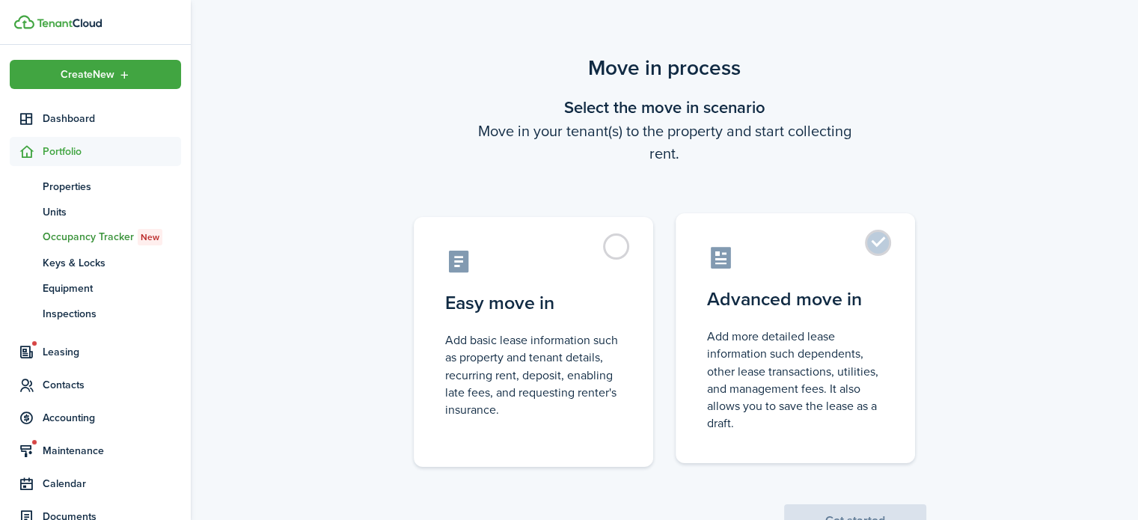
click at [808, 363] on control-radio-card-description "Add more detailed lease information such dependents, other lease transactions, …" at bounding box center [795, 380] width 177 height 104
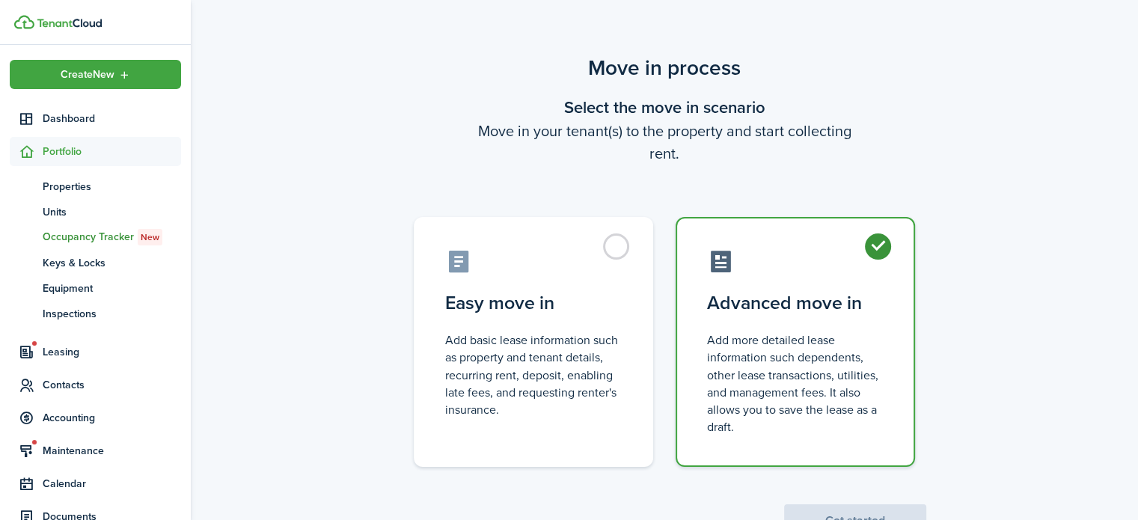
radio input "true"
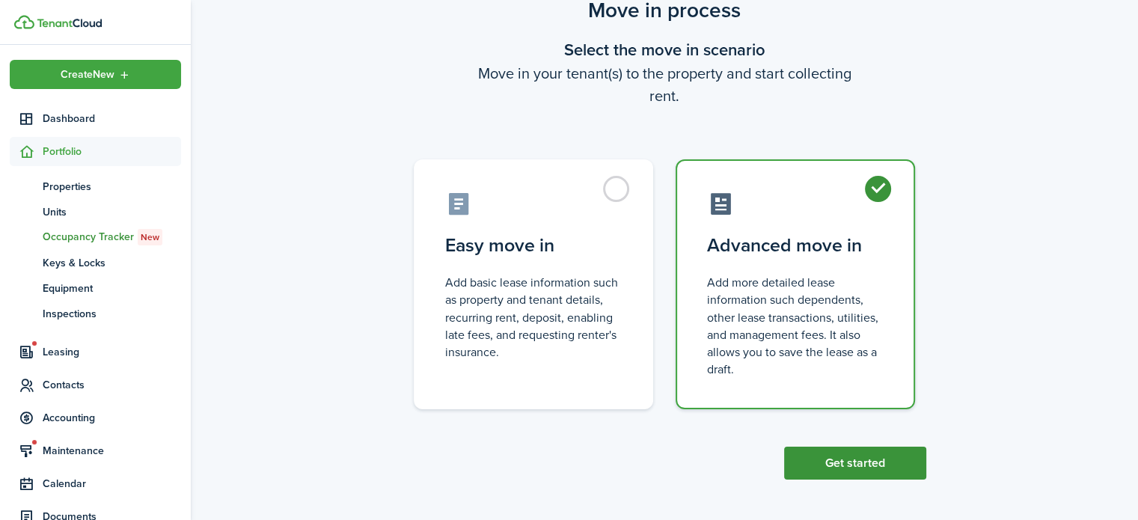
click at [829, 467] on button "Get started" at bounding box center [855, 463] width 142 height 33
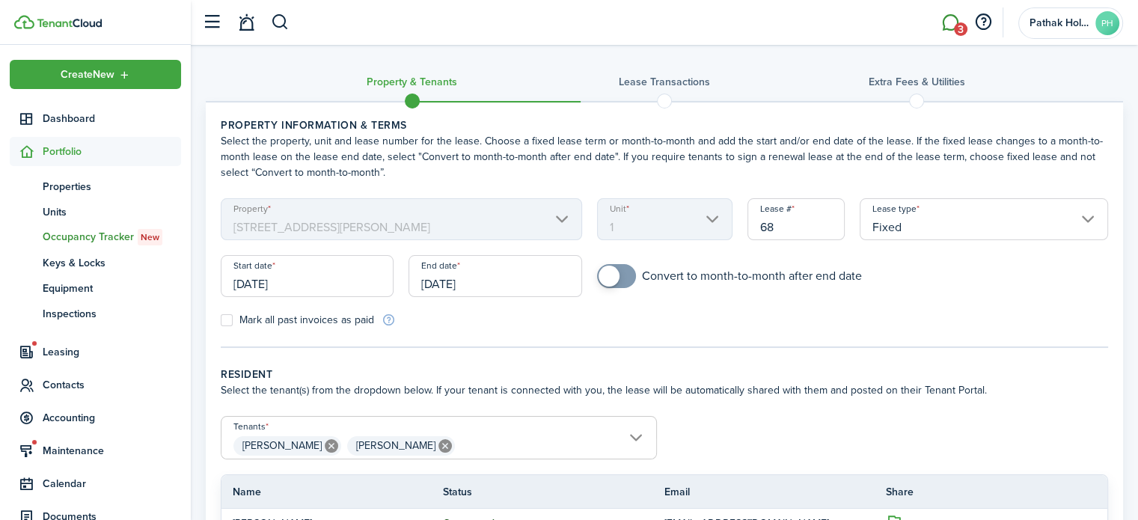
click at [959, 19] on link "3" at bounding box center [950, 23] width 28 height 38
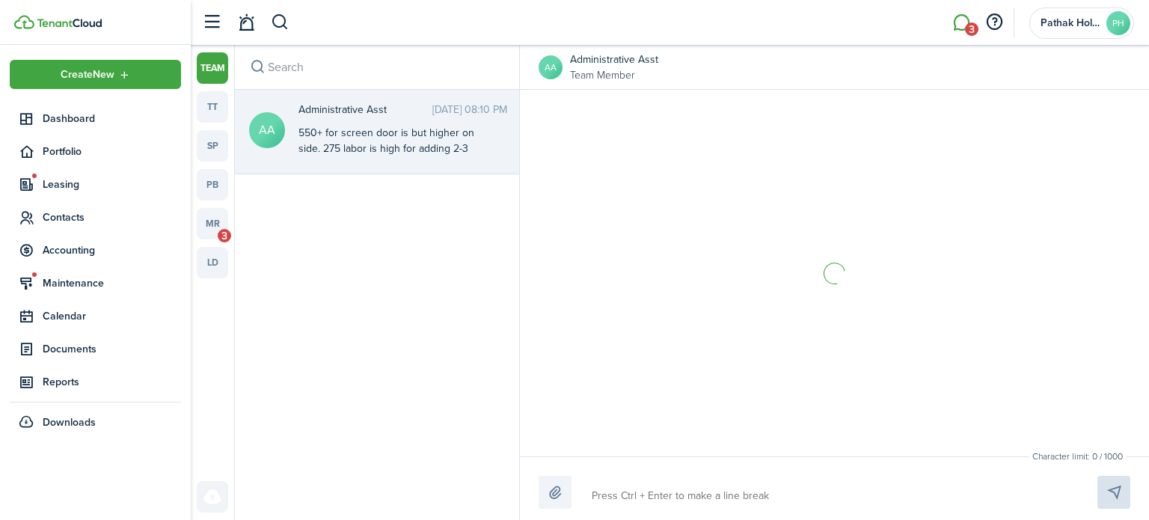
scroll to position [582, 0]
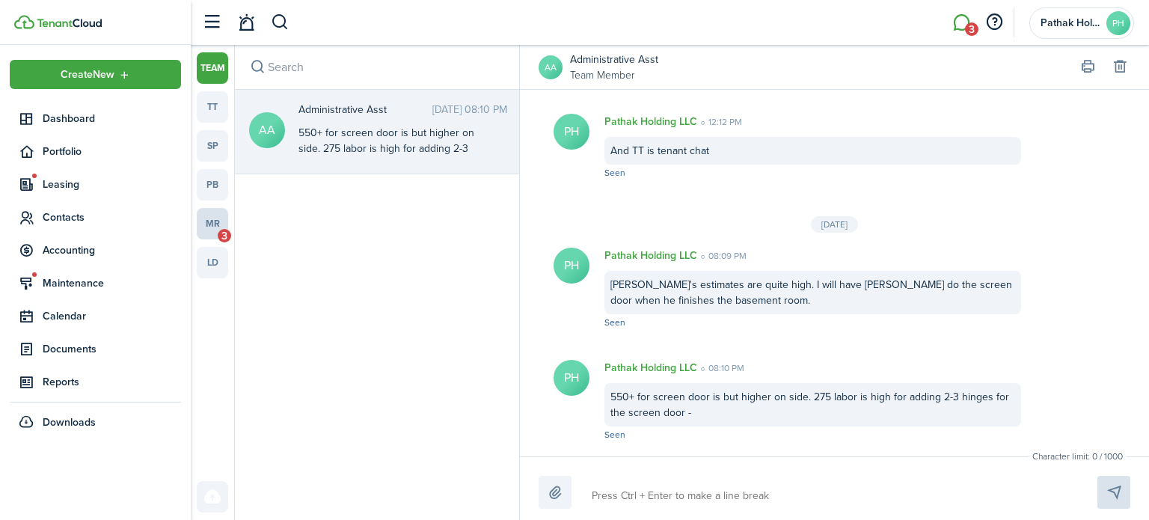
click at [216, 230] on link "mr 3" at bounding box center [212, 223] width 31 height 31
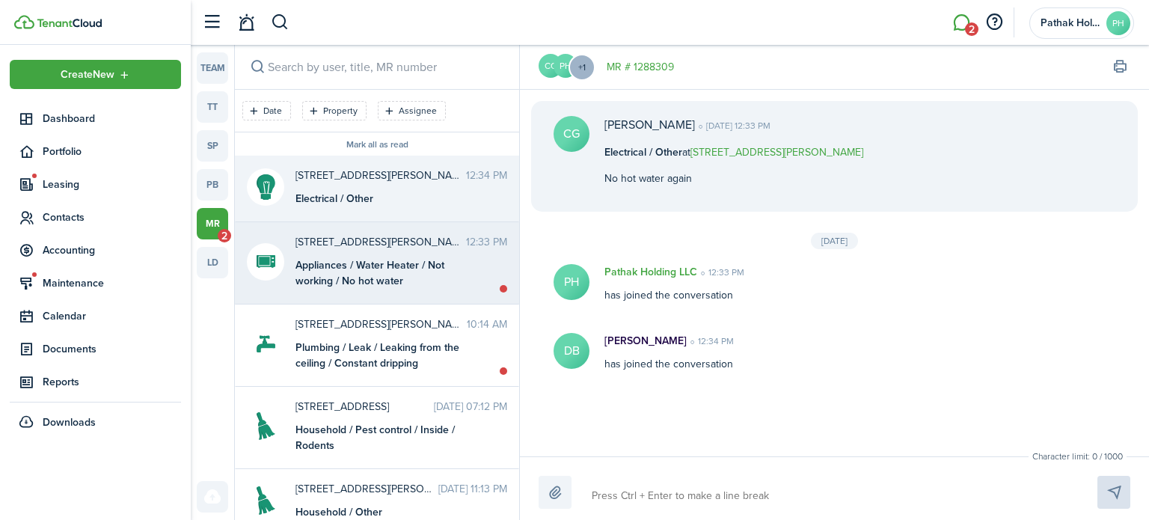
click at [367, 286] on div "Appliances / Water Heater / Not working / No hot water" at bounding box center [389, 272] width 187 height 31
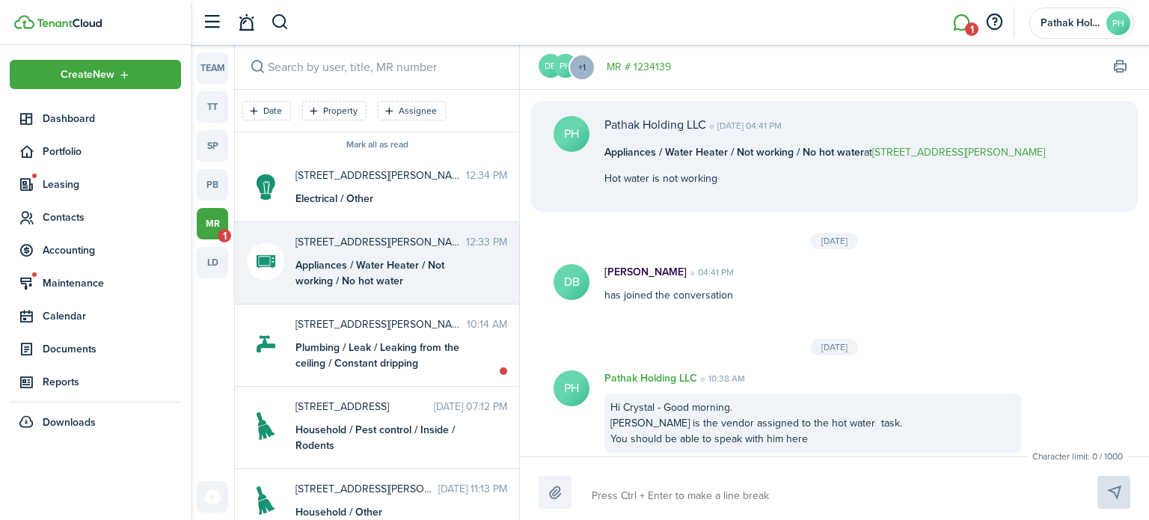
scroll to position [326, 0]
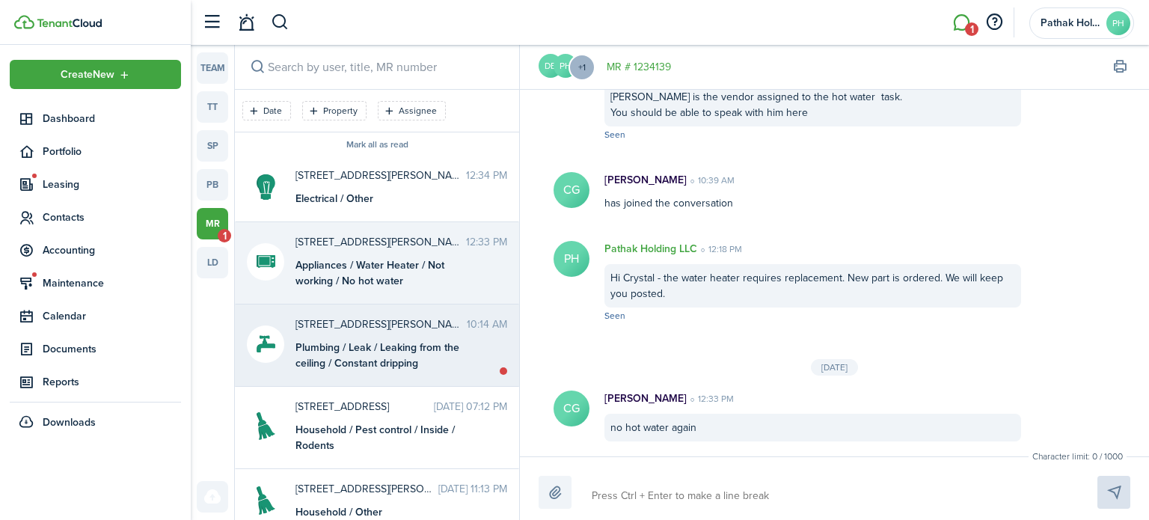
click at [377, 329] on span "[STREET_ADDRESS][PERSON_NAME]" at bounding box center [381, 325] width 171 height 16
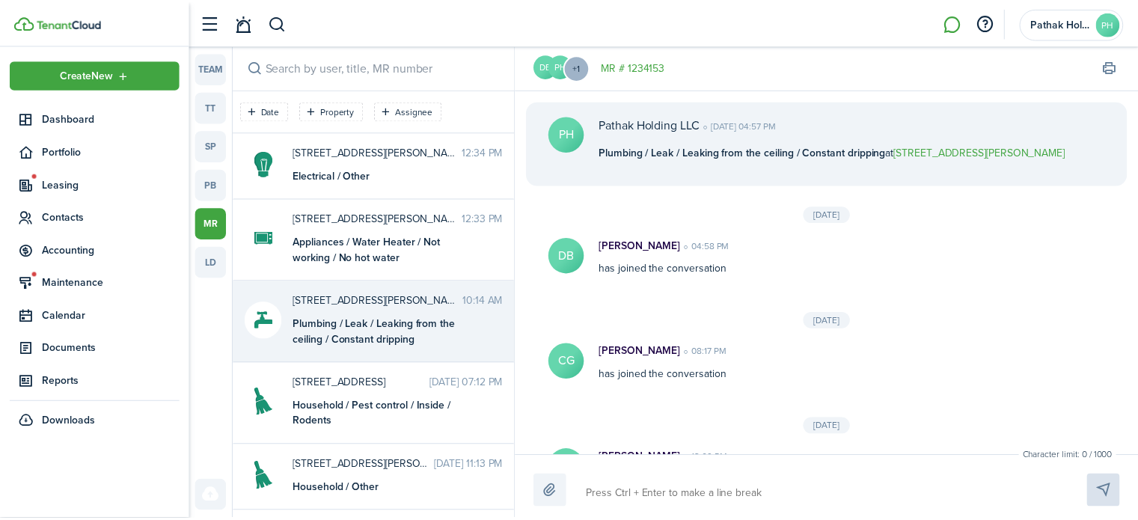
scroll to position [1180, 0]
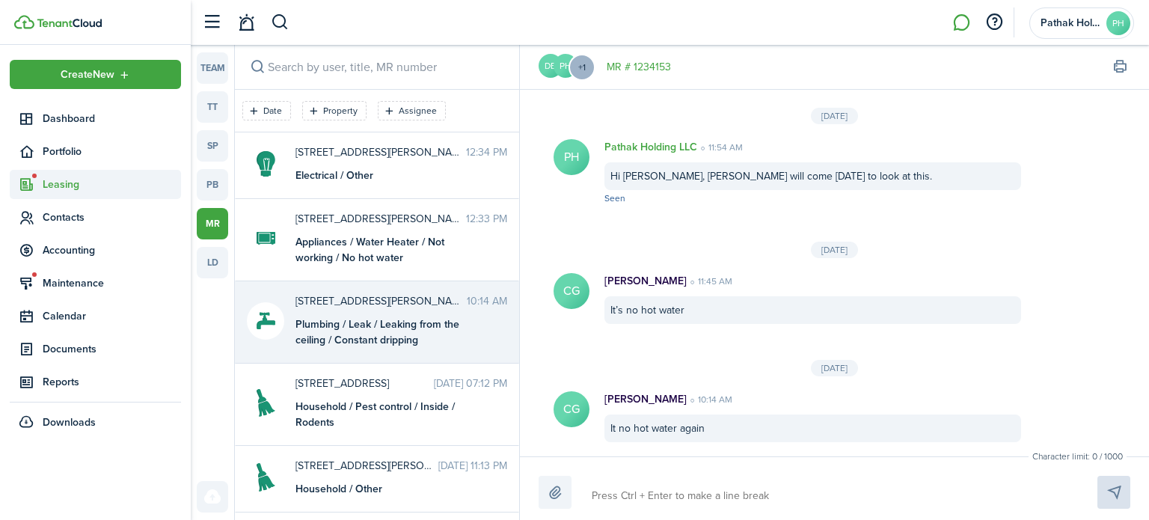
click at [75, 183] on span "Leasing" at bounding box center [112, 185] width 138 height 16
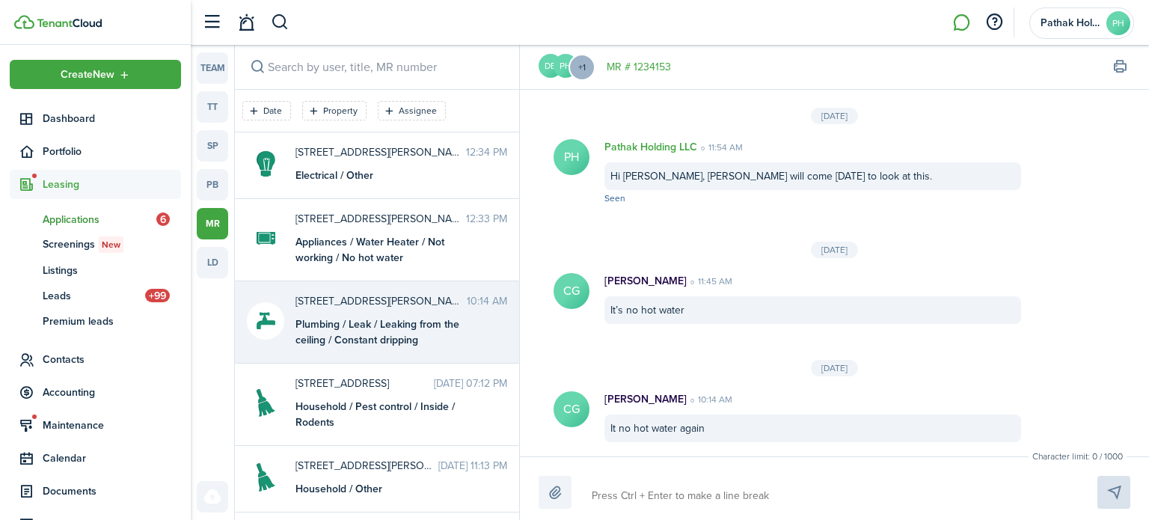
click at [99, 218] on span "Applications" at bounding box center [100, 220] width 114 height 16
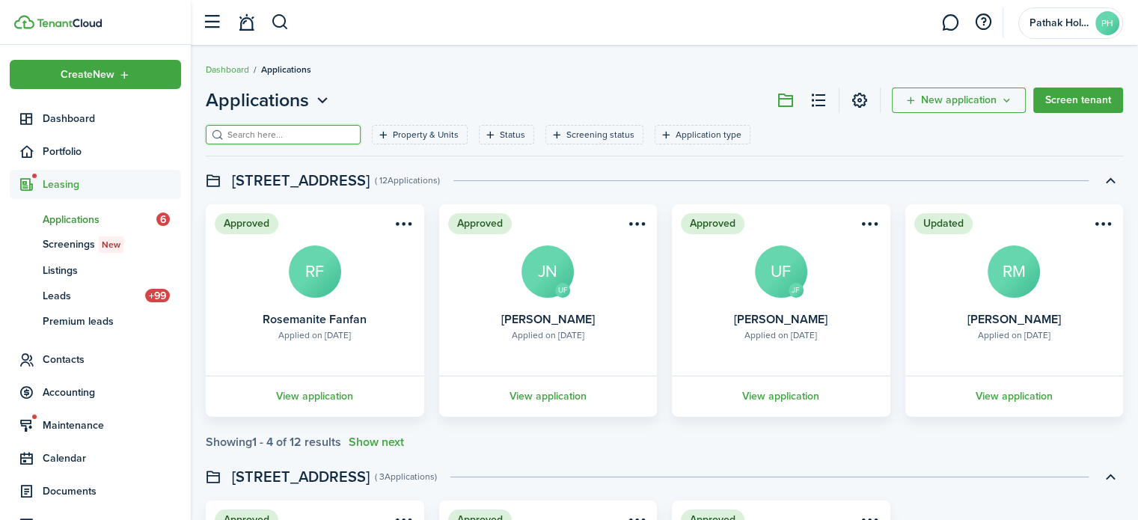
click at [251, 140] on input "search" at bounding box center [290, 135] width 132 height 14
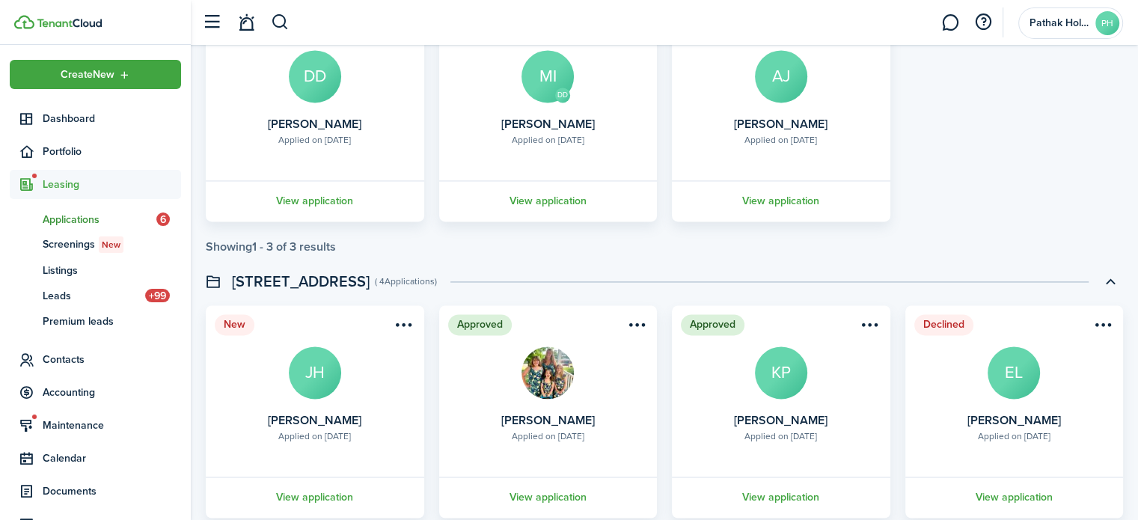
scroll to position [2619, 0]
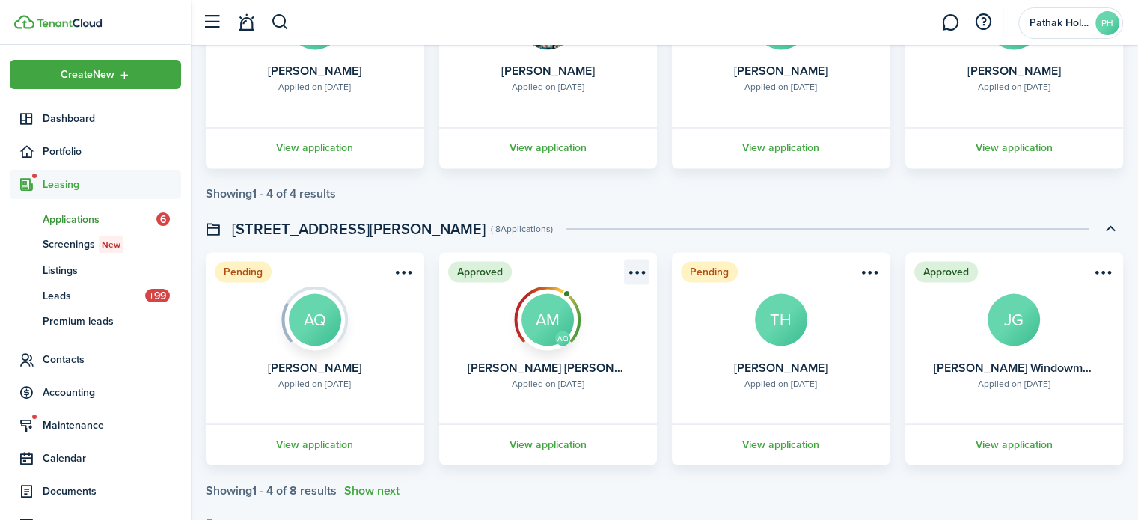
click at [641, 271] on menu-btn-icon "Open menu" at bounding box center [636, 271] width 25 height 25
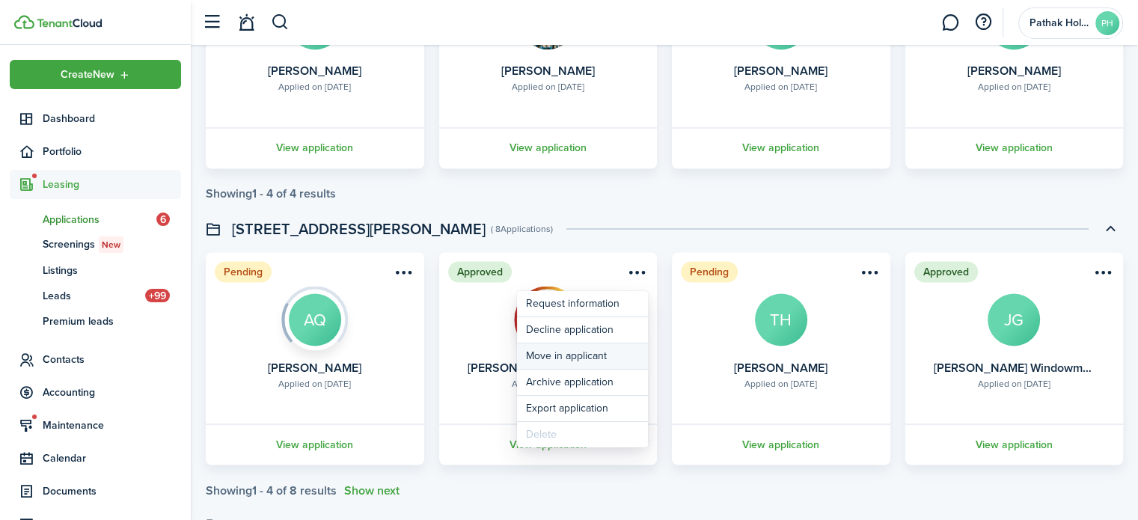
click at [596, 361] on button "Move in applicant" at bounding box center [582, 355] width 131 height 25
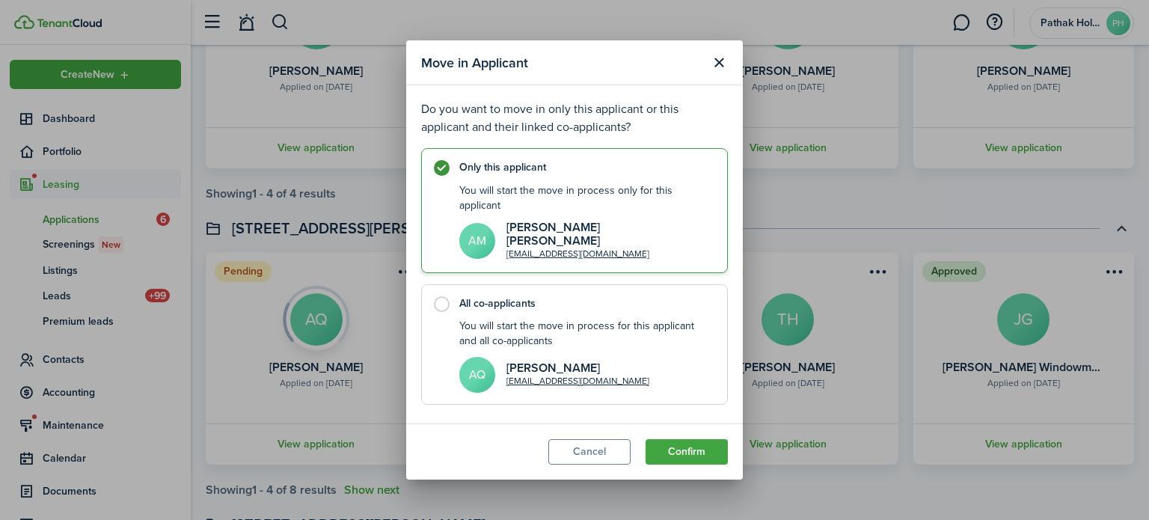
click at [586, 334] on div "You will start the move in process for this applicant and all co-applicants" at bounding box center [585, 334] width 253 height 31
radio input "false"
radio input "true"
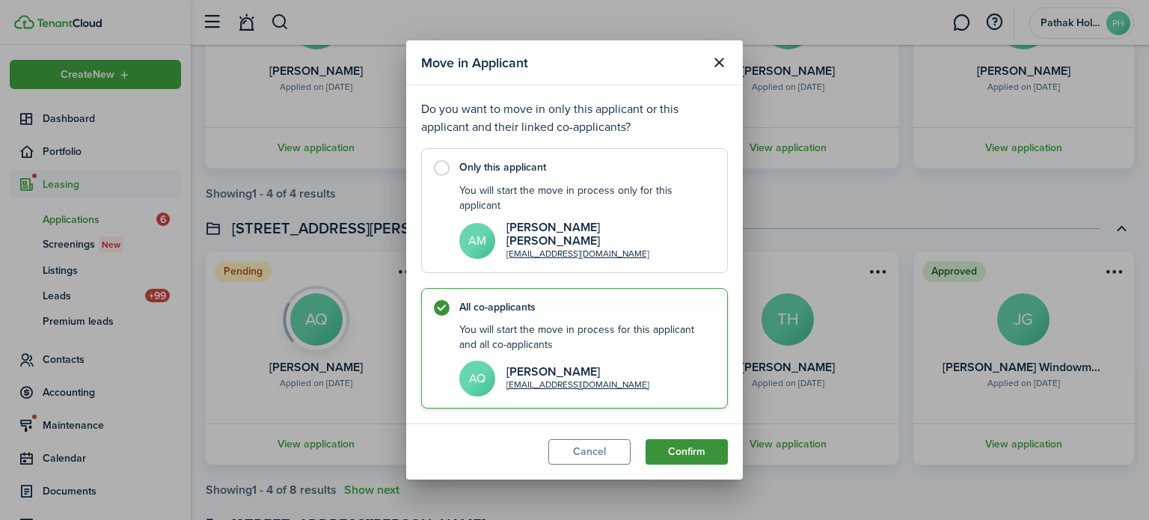
click at [697, 444] on button "Confirm" at bounding box center [687, 451] width 82 height 25
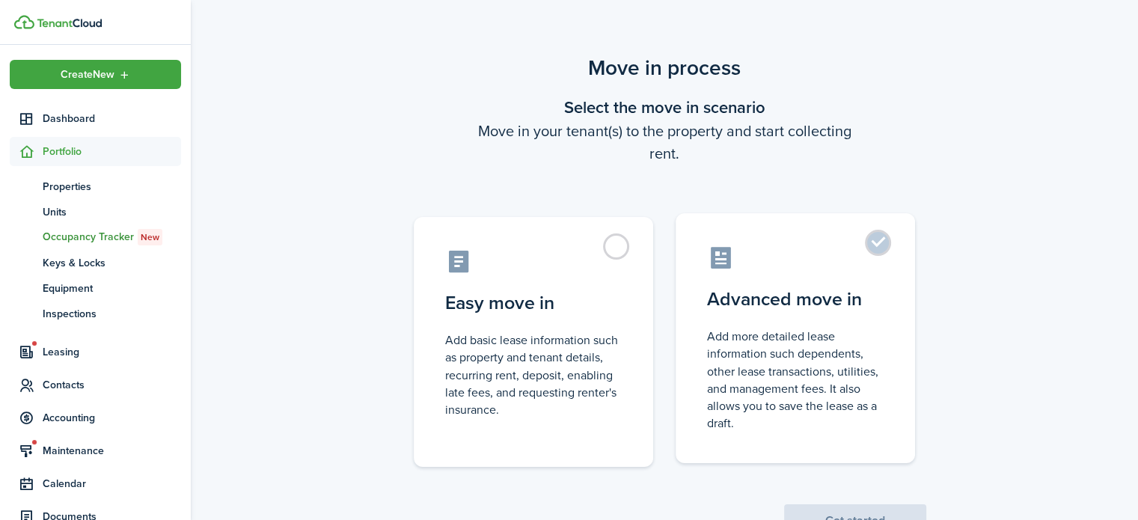
click at [784, 273] on label "Advanced move in Add more detailed lease information such dependents, other lea…" at bounding box center [795, 338] width 239 height 250
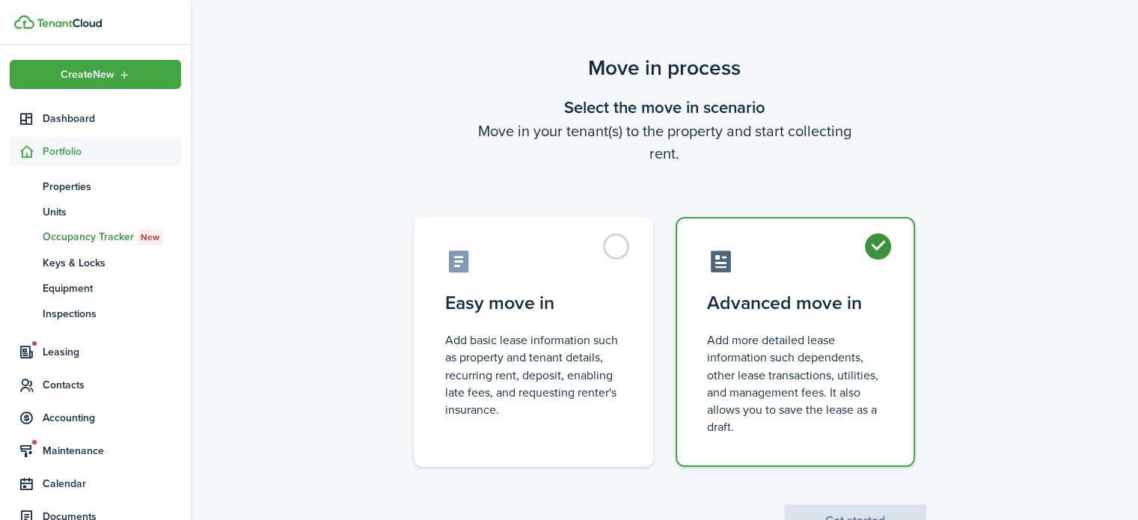
radio input "true"
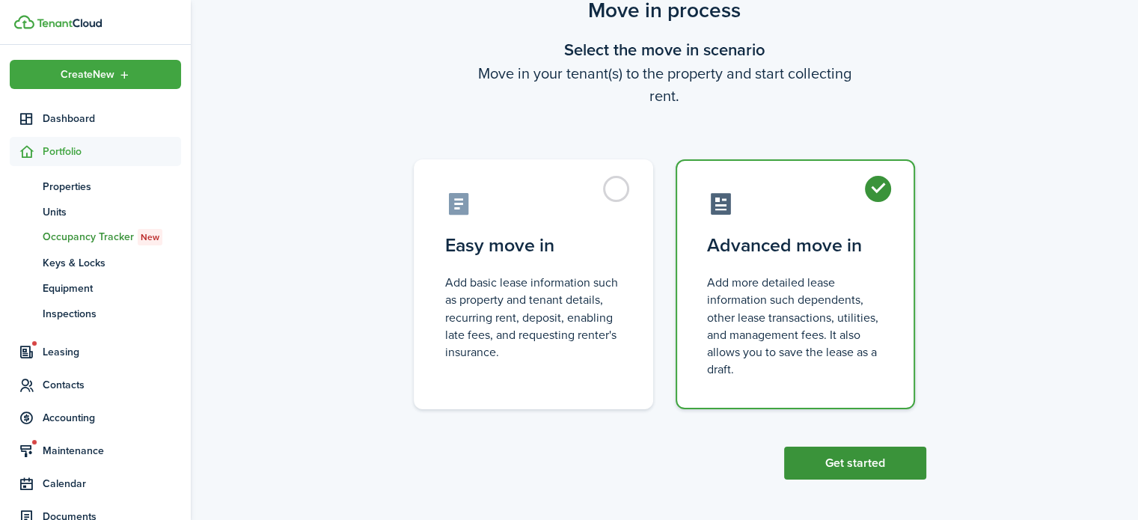
click at [840, 450] on button "Get started" at bounding box center [855, 463] width 142 height 33
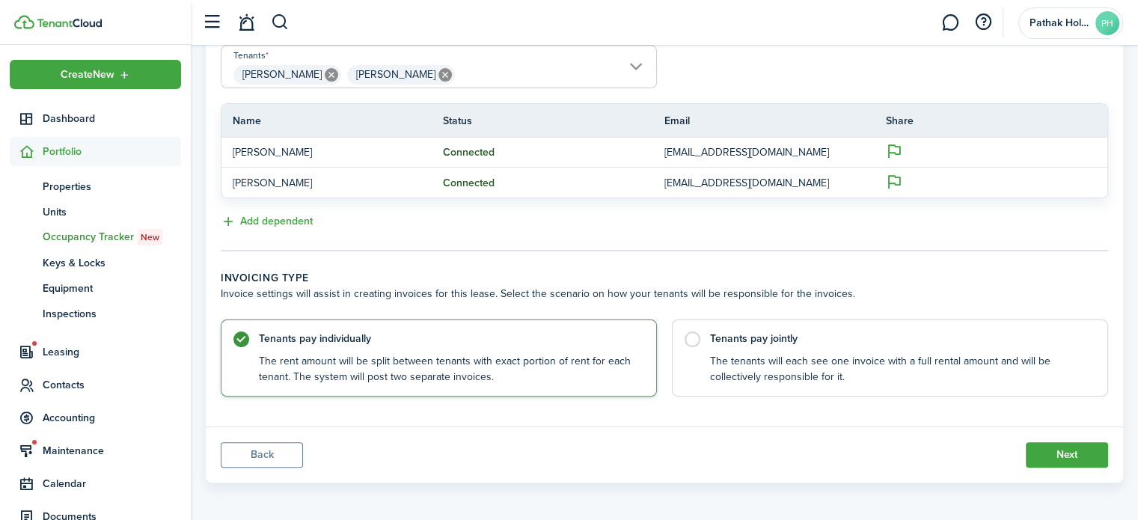
scroll to position [372, 0]
click at [756, 372] on control-radio-card-description "The tenants will each see one invoice with a full rental amount and will be col…" at bounding box center [901, 364] width 382 height 31
radio input "false"
radio input "true"
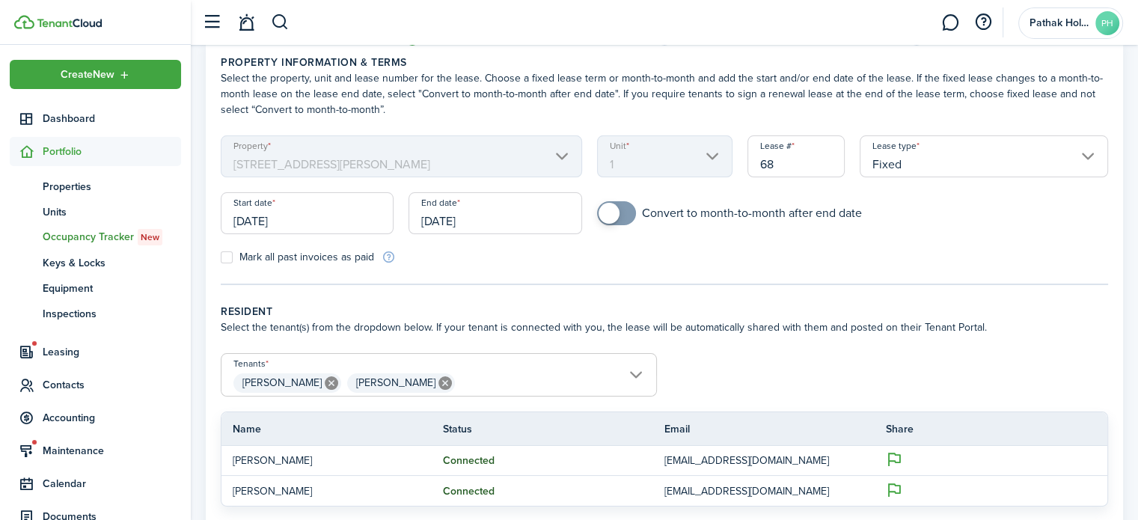
scroll to position [0, 0]
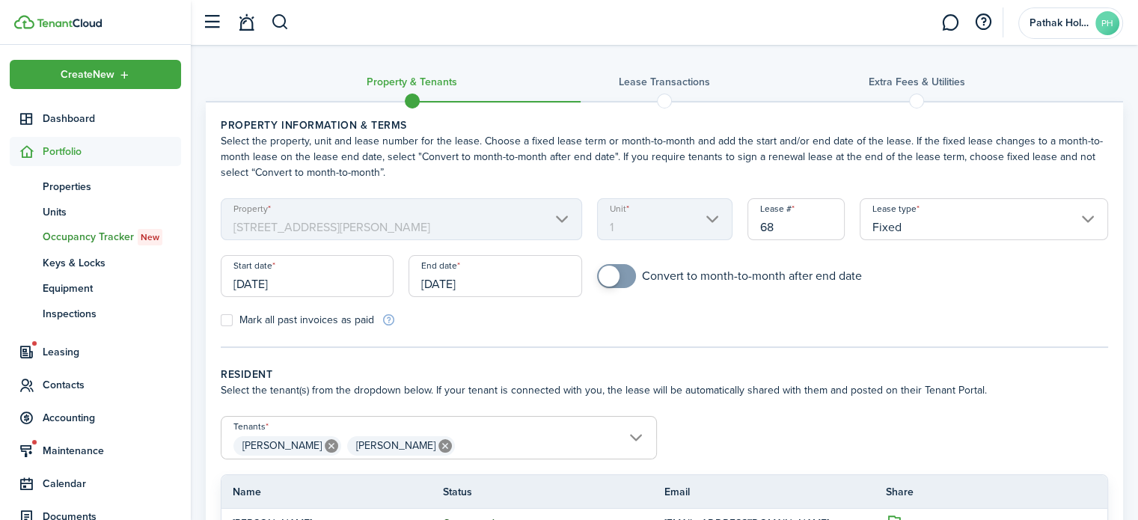
click at [254, 293] on input "[DATE]" at bounding box center [307, 276] width 173 height 42
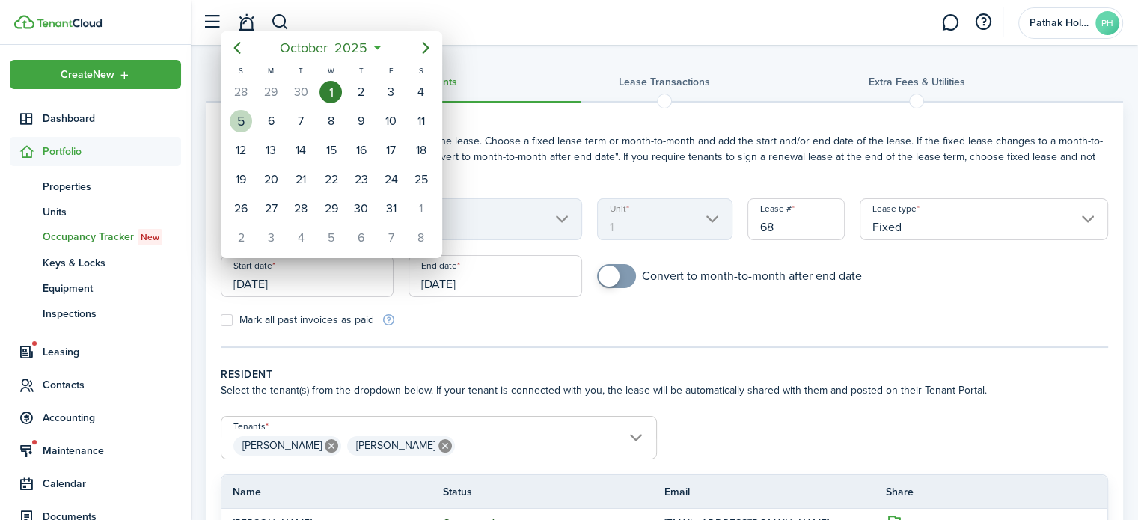
click at [239, 122] on div "5" at bounding box center [241, 121] width 22 height 22
type input "[DATE]"
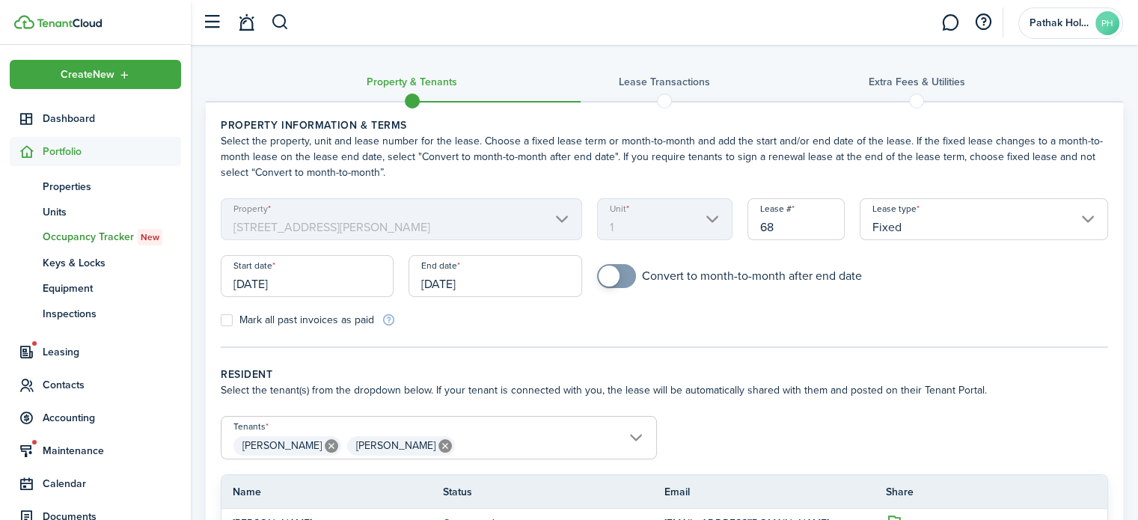
click at [449, 288] on input "[DATE]" at bounding box center [495, 276] width 173 height 42
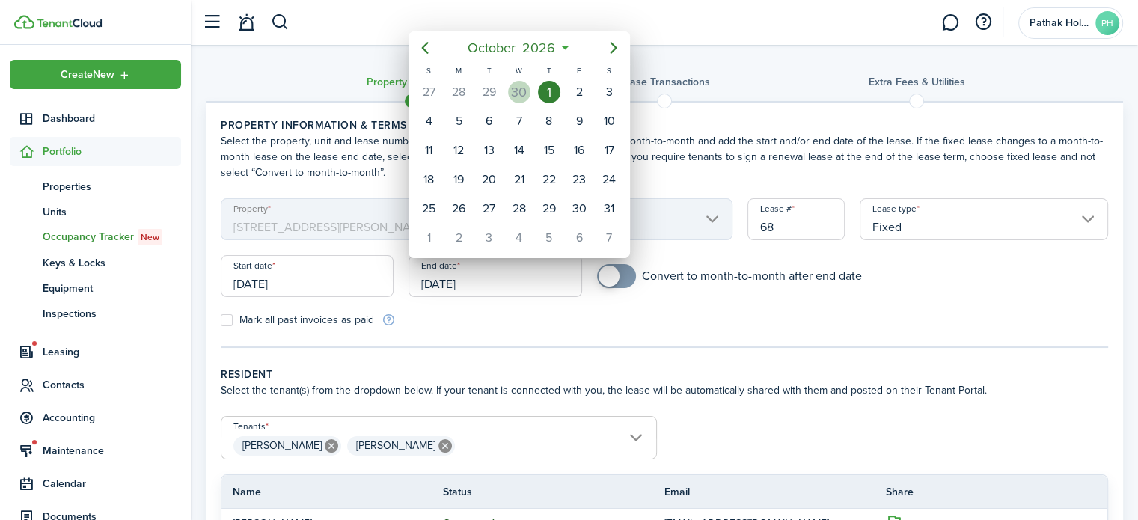
click at [523, 97] on div "30" at bounding box center [519, 92] width 22 height 22
type input "[DATE]"
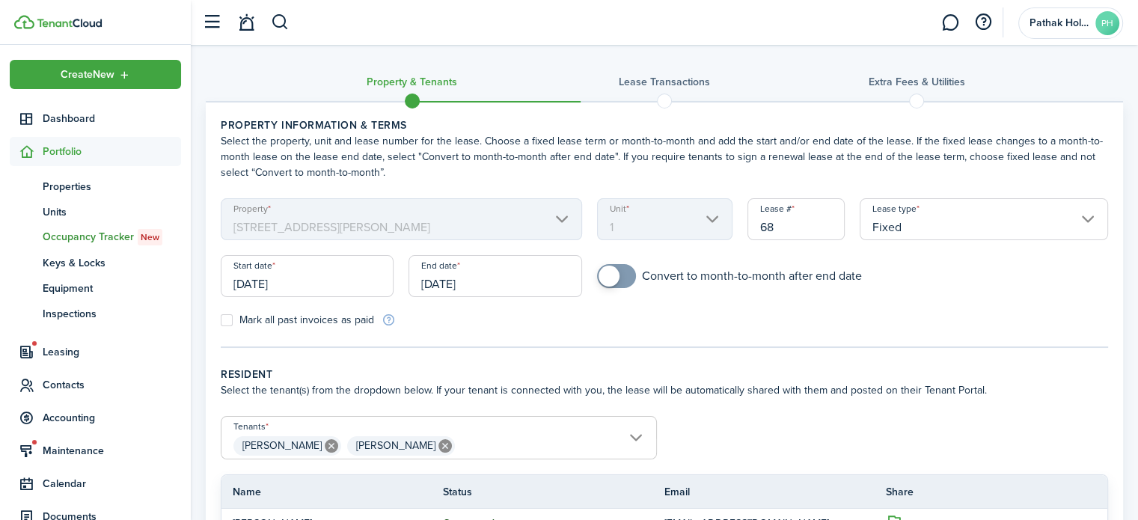
click at [536, 327] on div "Mark all past invoices as paid" at bounding box center [438, 320] width 451 height 16
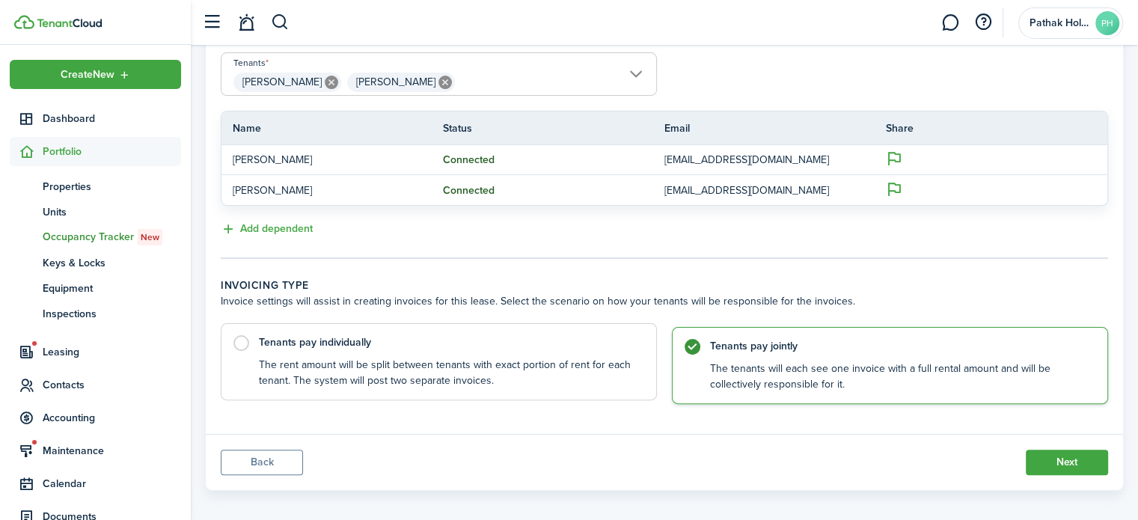
scroll to position [372, 0]
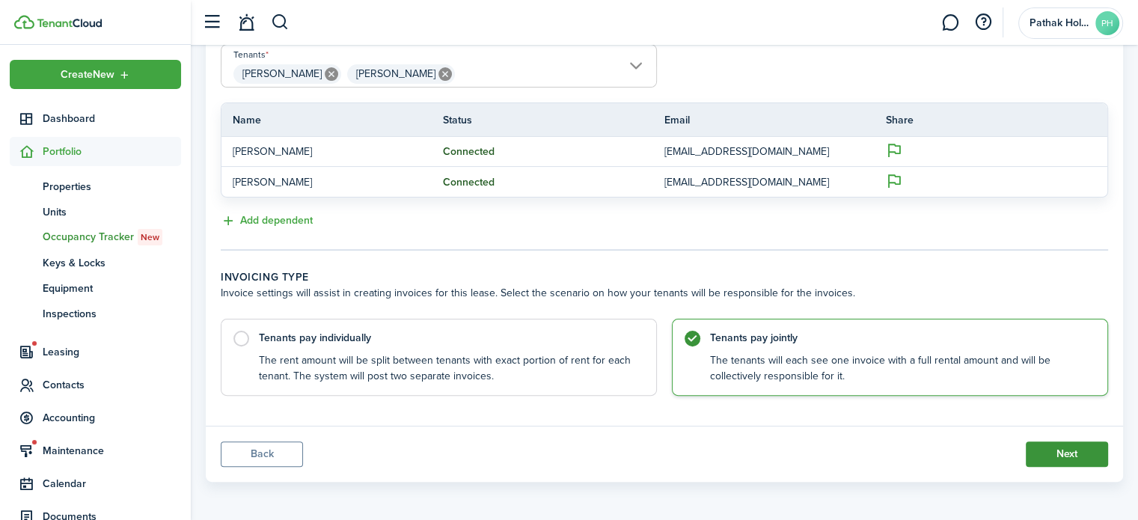
click at [1042, 451] on button "Next" at bounding box center [1067, 454] width 82 height 25
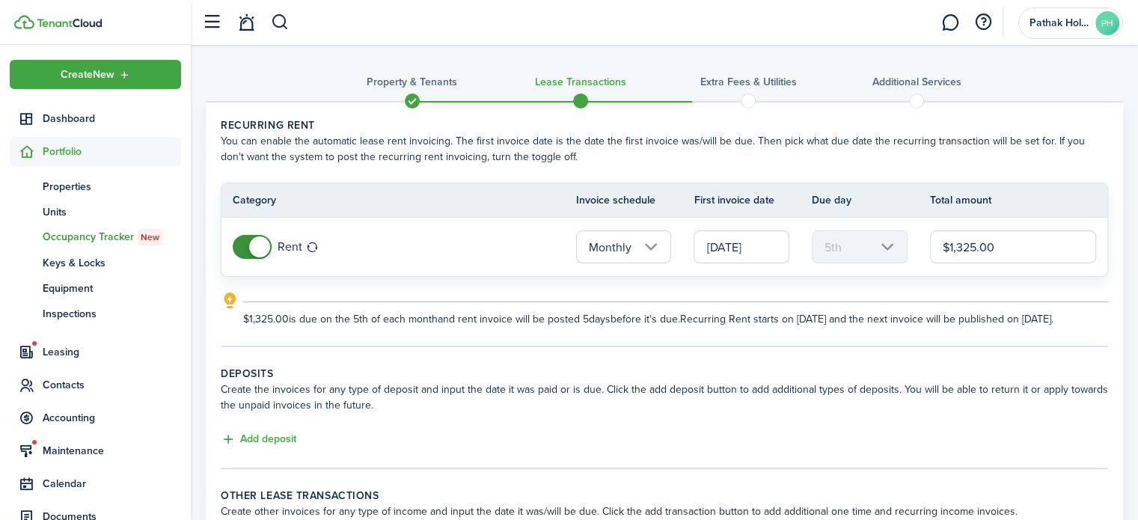
click at [748, 245] on input "[DATE]" at bounding box center [742, 246] width 96 height 33
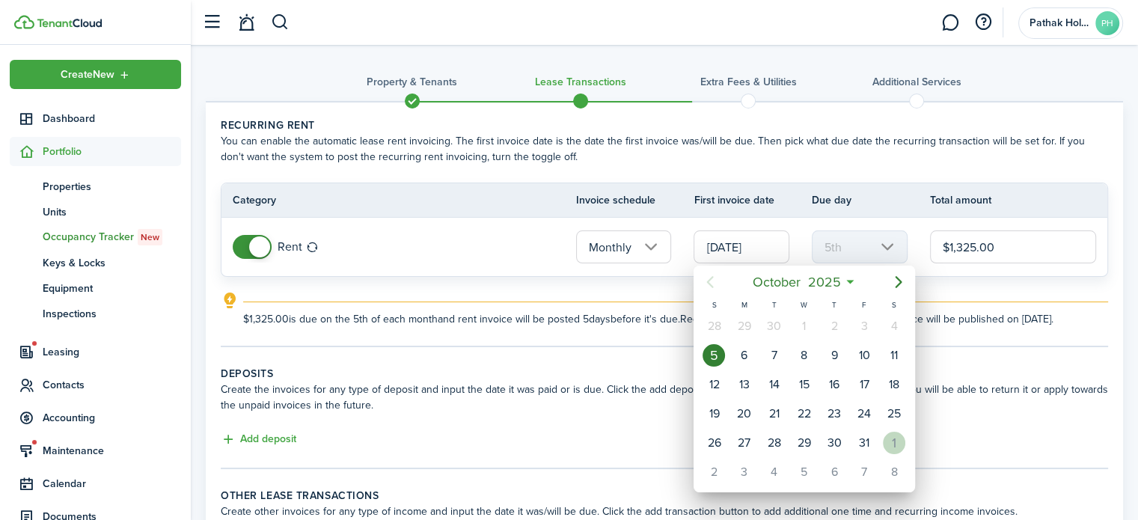
click at [900, 438] on div "1" at bounding box center [894, 443] width 22 height 22
type input "[DATE]"
type input "1st"
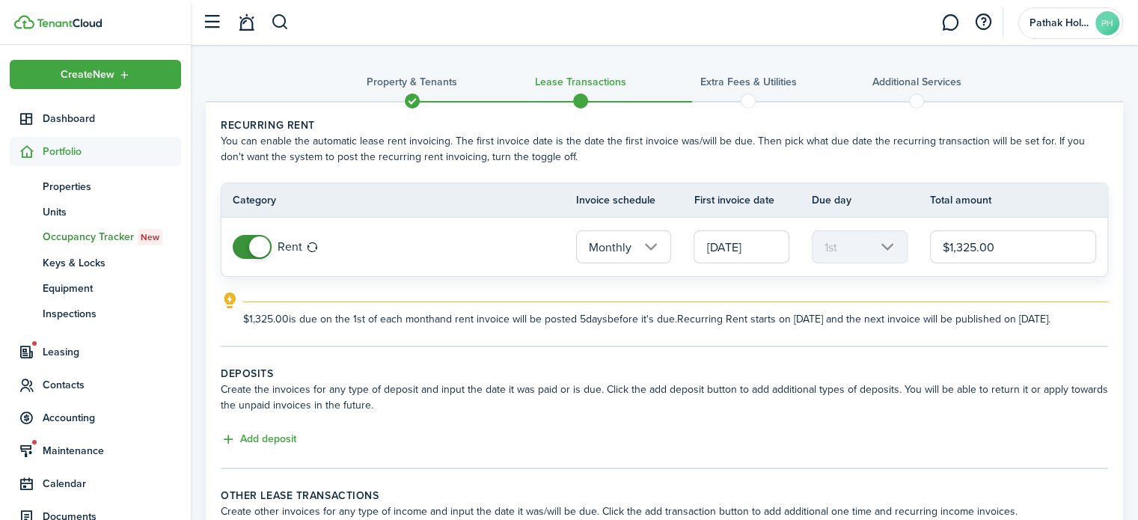
click at [934, 375] on panel-main-body "Recurring rent You can enable the automatic lease rent invoicing. The first inv…" at bounding box center [664, 337] width 917 height 468
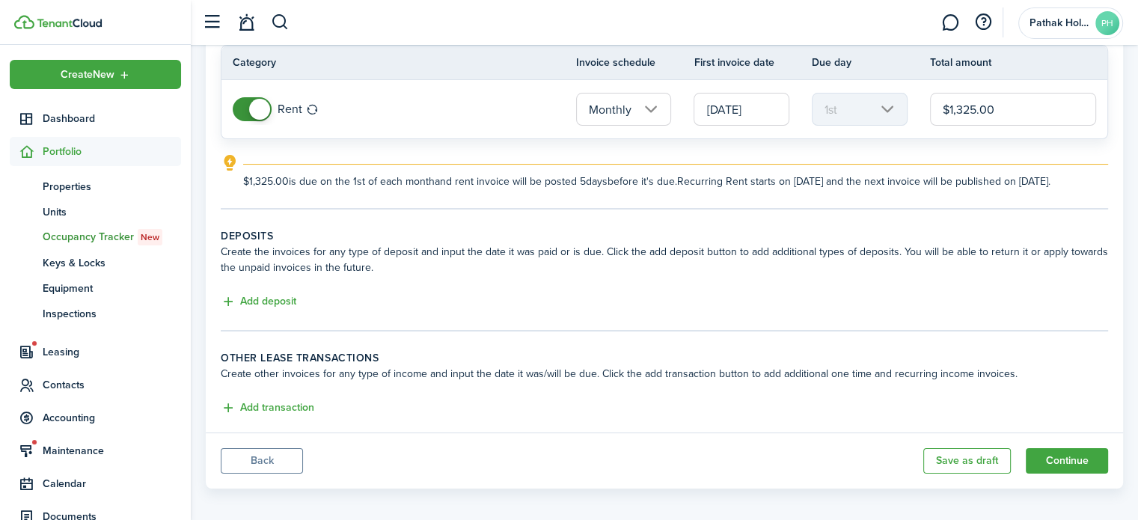
scroll to position [160, 0]
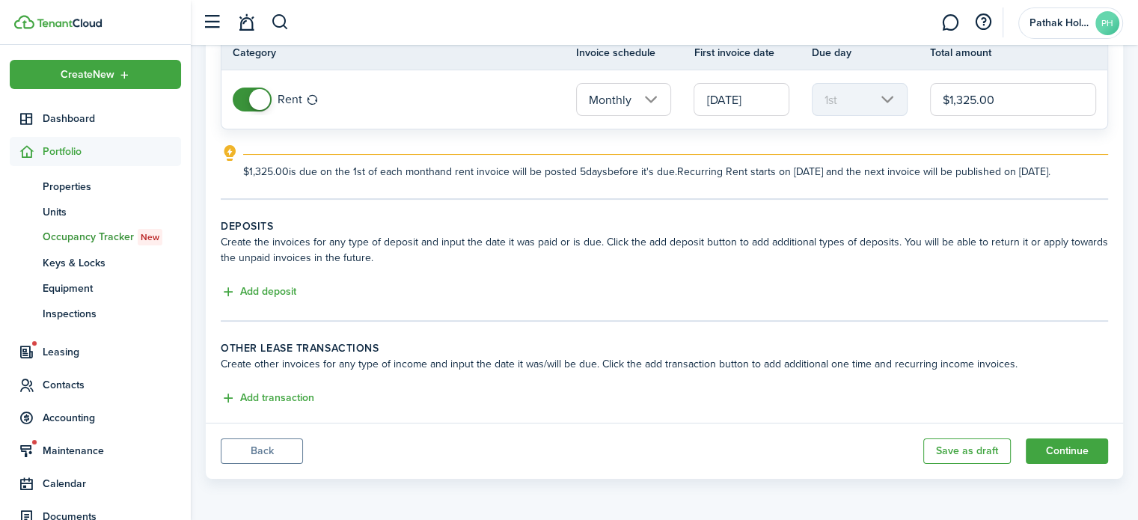
click at [970, 89] on input "$1,325.00" at bounding box center [1013, 99] width 166 height 33
type input "$1,300.00"
click at [302, 407] on div "Add transaction" at bounding box center [665, 399] width 888 height 18
click at [298, 403] on button "Add transaction" at bounding box center [268, 398] width 94 height 17
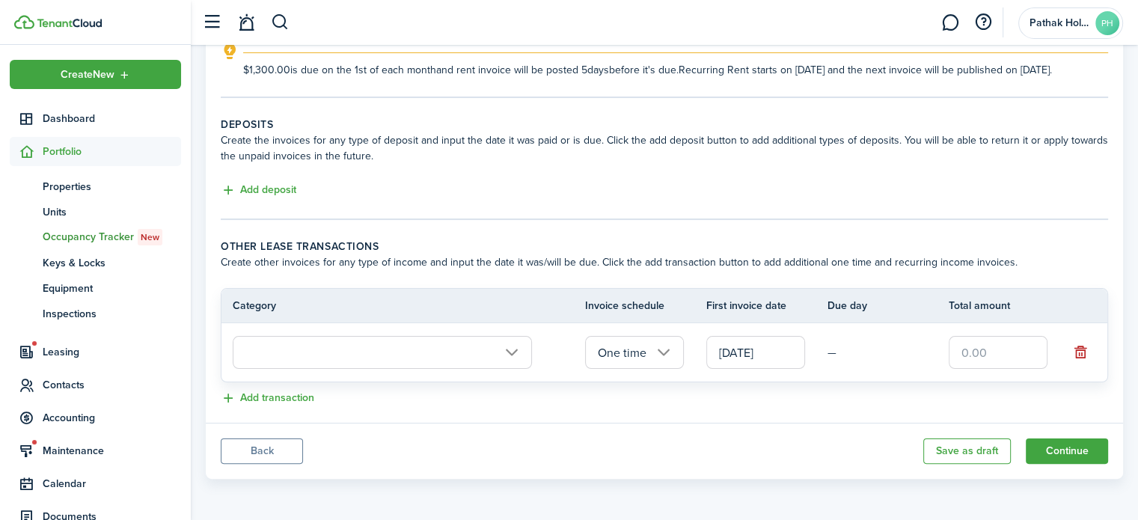
scroll to position [261, 0]
click at [479, 352] on input "text" at bounding box center [382, 352] width 299 height 33
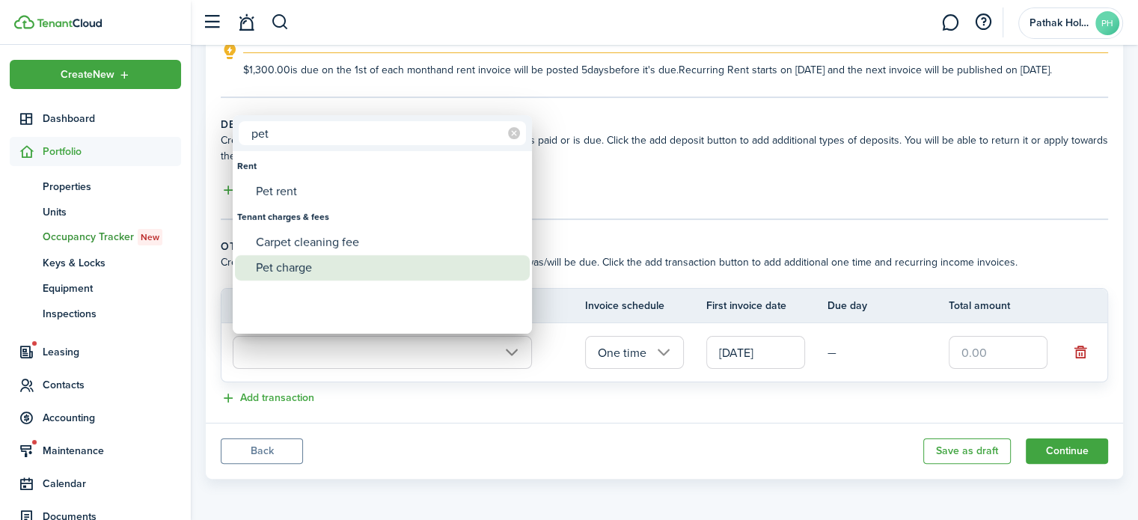
type input "pet"
click at [329, 266] on div "Pet charge" at bounding box center [388, 267] width 265 height 25
type input "Tenant charges & fees / Pet charge"
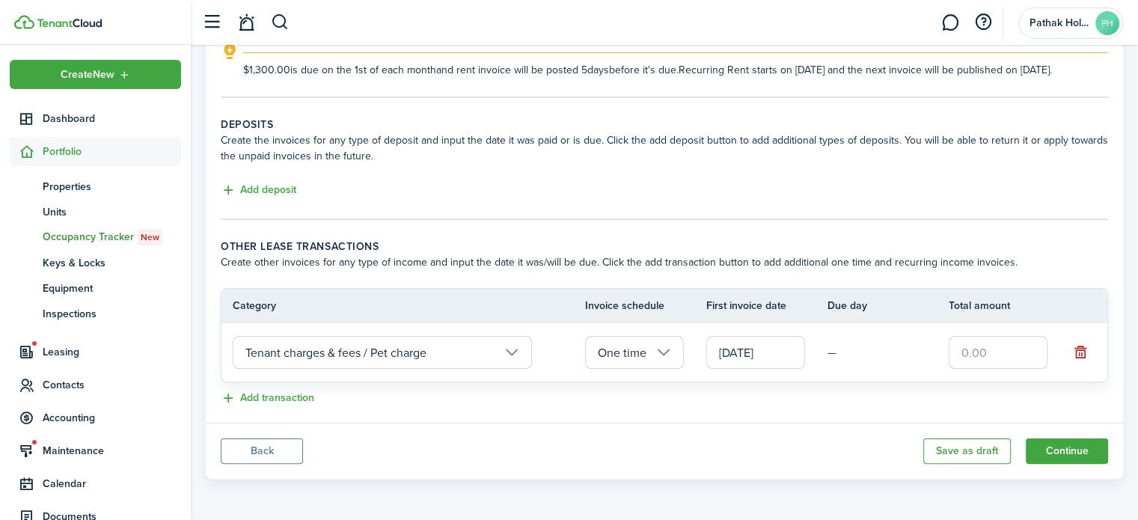
click at [997, 355] on input "text" at bounding box center [998, 352] width 99 height 33
type input "$50.00"
drag, startPoint x: 852, startPoint y: 400, endPoint x: 839, endPoint y: 402, distance: 13.6
click at [852, 400] on div "Add transaction" at bounding box center [665, 399] width 888 height 18
click at [647, 361] on input "One time" at bounding box center [634, 352] width 99 height 33
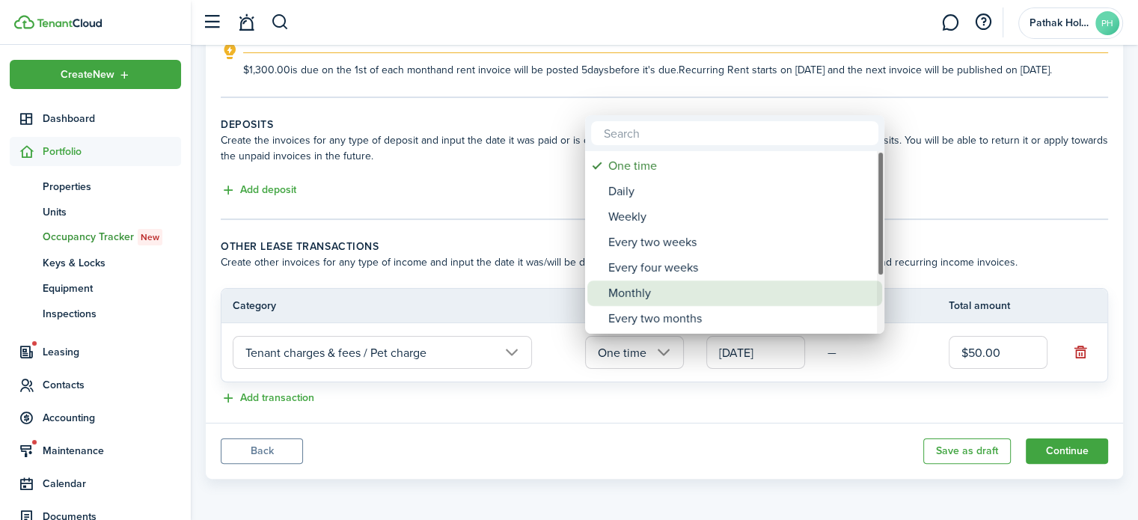
click at [641, 285] on div "Monthly" at bounding box center [740, 293] width 265 height 25
type input "Monthly"
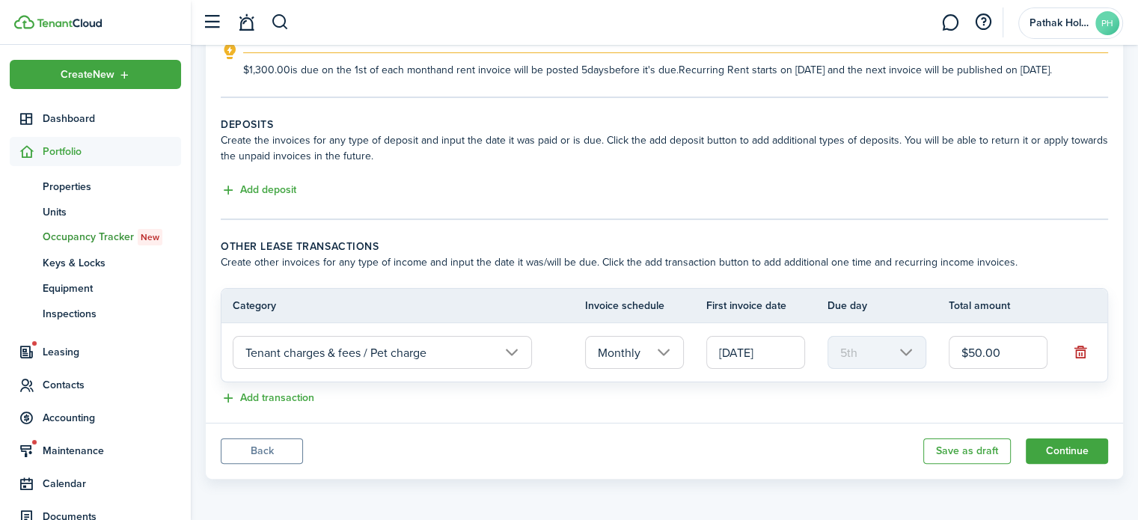
click at [746, 360] on input "[DATE]" at bounding box center [755, 352] width 99 height 33
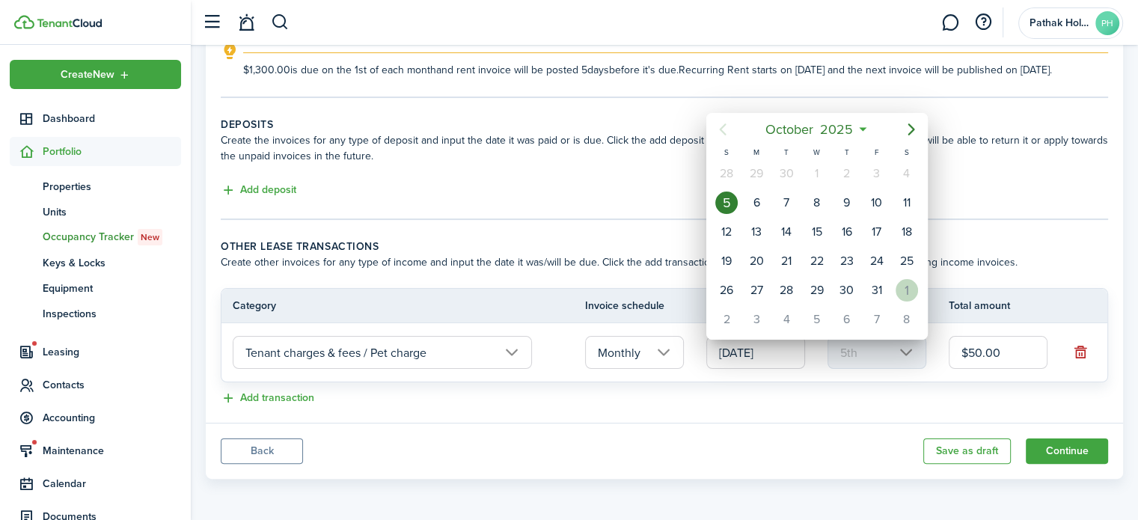
click at [900, 279] on div "1" at bounding box center [907, 290] width 22 height 22
type input "[DATE]"
type input "1st"
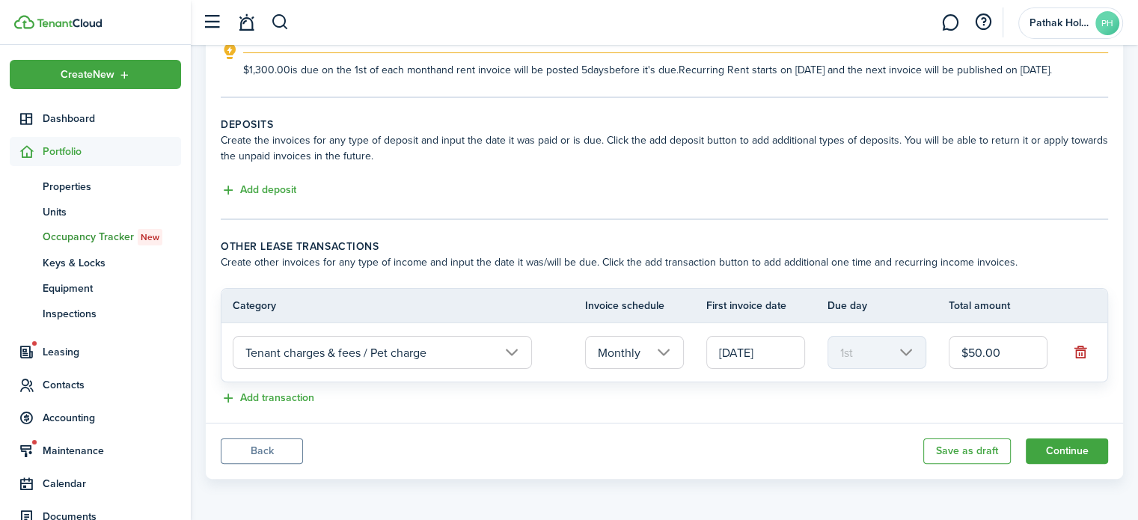
click at [776, 428] on panel-main-footer "Back Save as draft Continue" at bounding box center [664, 451] width 917 height 56
click at [309, 403] on button "Add transaction" at bounding box center [268, 398] width 94 height 17
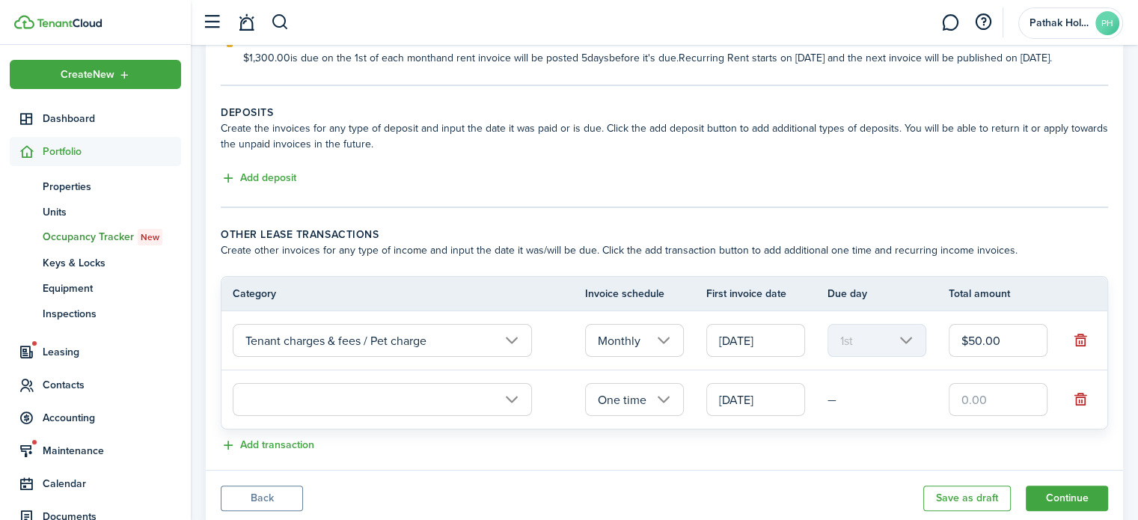
click at [375, 407] on input "text" at bounding box center [382, 399] width 299 height 33
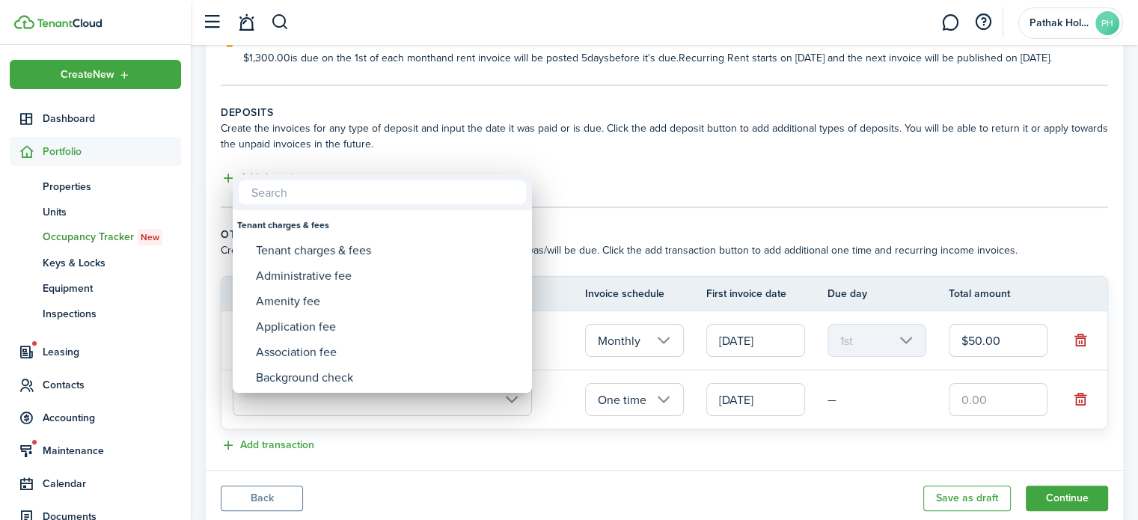
click at [302, 198] on input "text" at bounding box center [382, 192] width 287 height 24
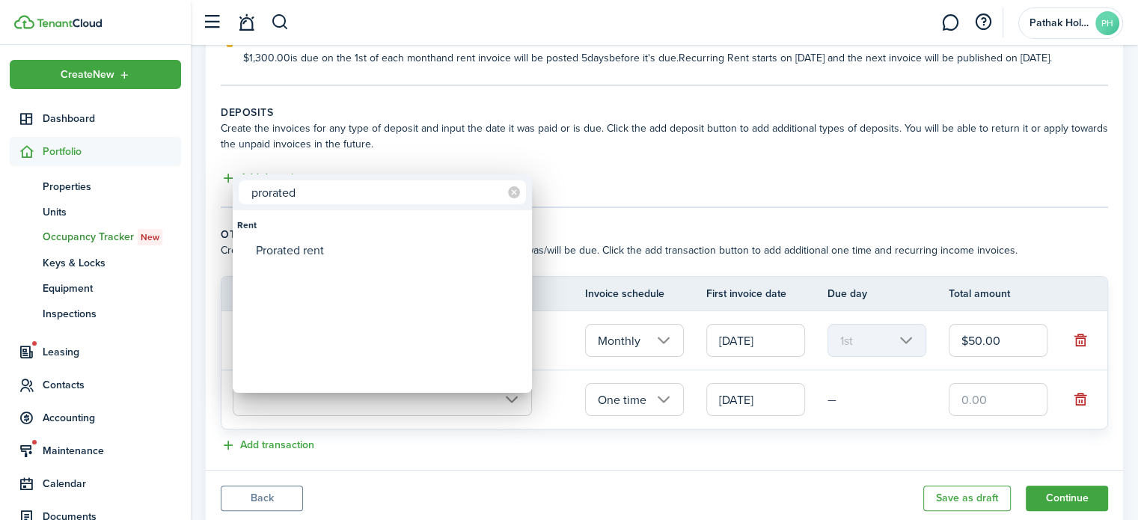
type input "prorated"
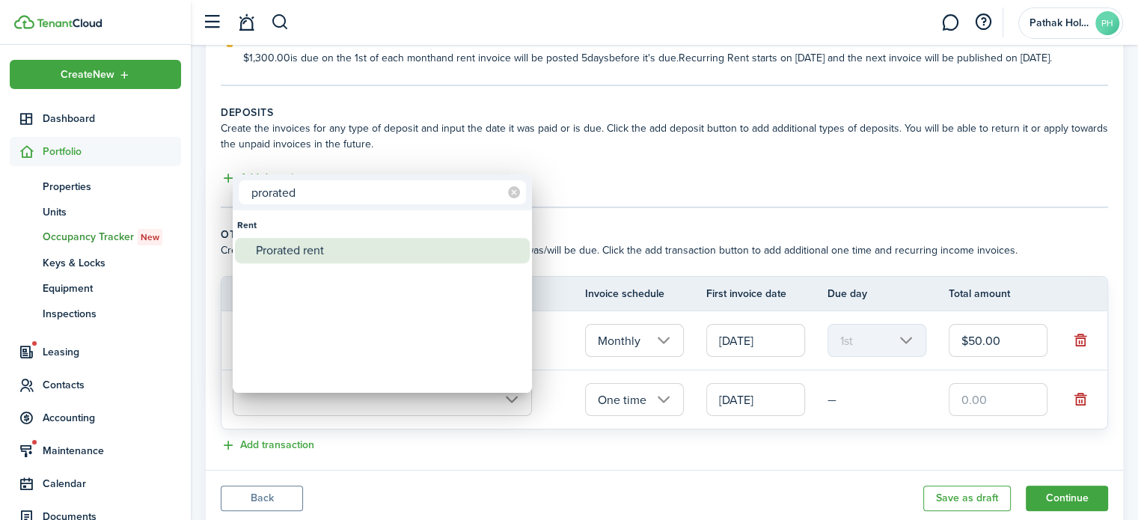
click at [283, 254] on div "Prorated rent" at bounding box center [388, 250] width 265 height 25
type input "Rent / Prorated rent"
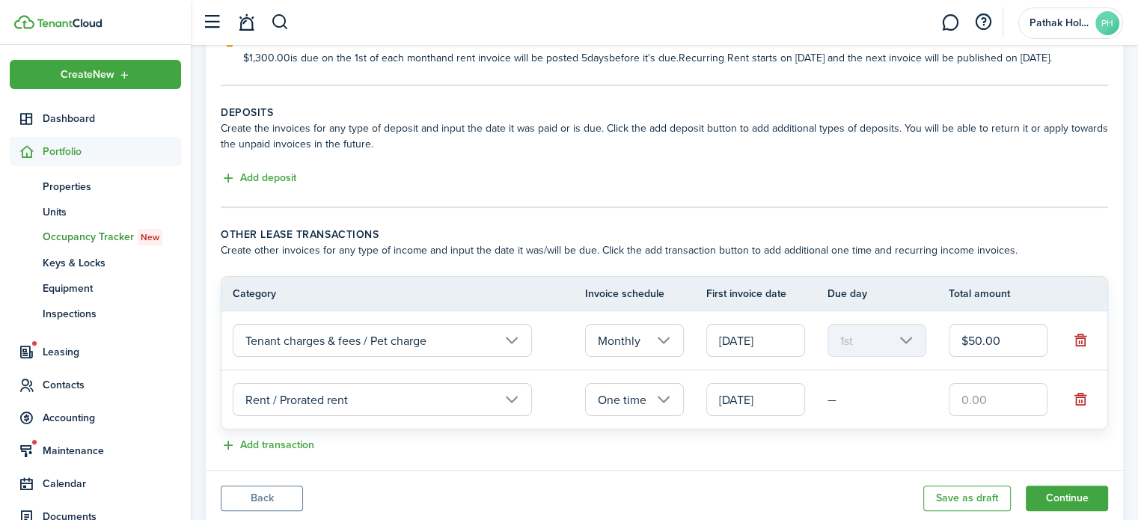
click at [986, 400] on input "text" at bounding box center [998, 399] width 99 height 33
type input "$1,175.00"
click at [895, 455] on div "Add transaction" at bounding box center [665, 446] width 888 height 18
click at [739, 415] on input "[DATE]" at bounding box center [755, 399] width 99 height 33
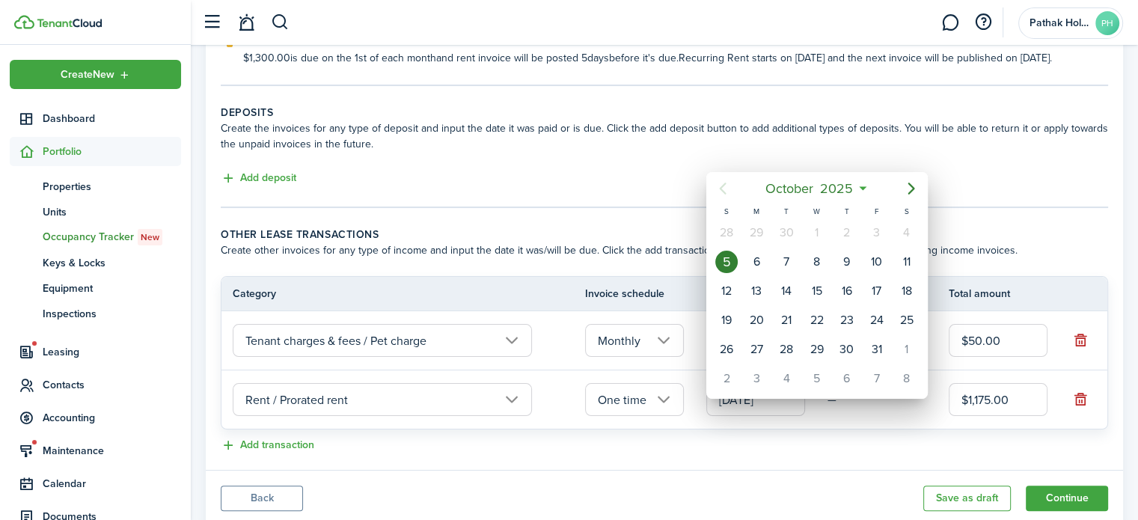
click at [727, 197] on icon "Previous page" at bounding box center [723, 189] width 18 height 18
click at [606, 227] on div at bounding box center [569, 260] width 1378 height 760
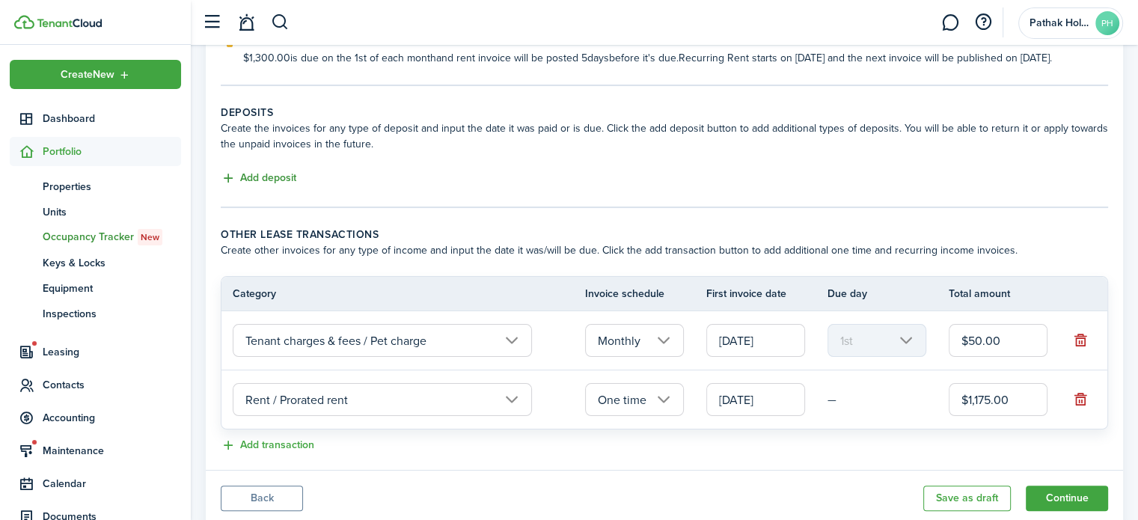
click at [257, 187] on button "Add deposit" at bounding box center [259, 178] width 76 height 17
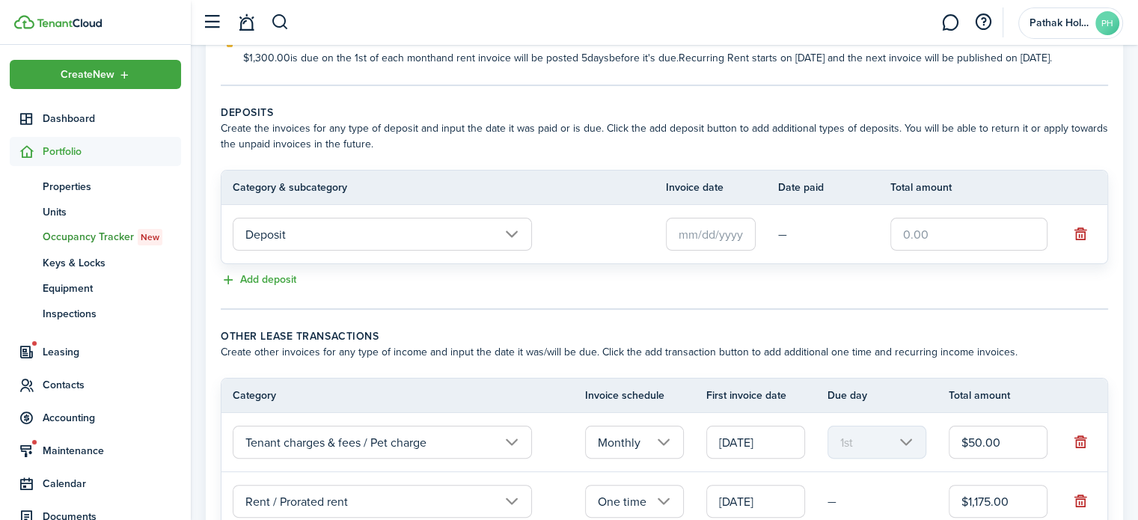
click at [703, 248] on input "text" at bounding box center [711, 234] width 90 height 33
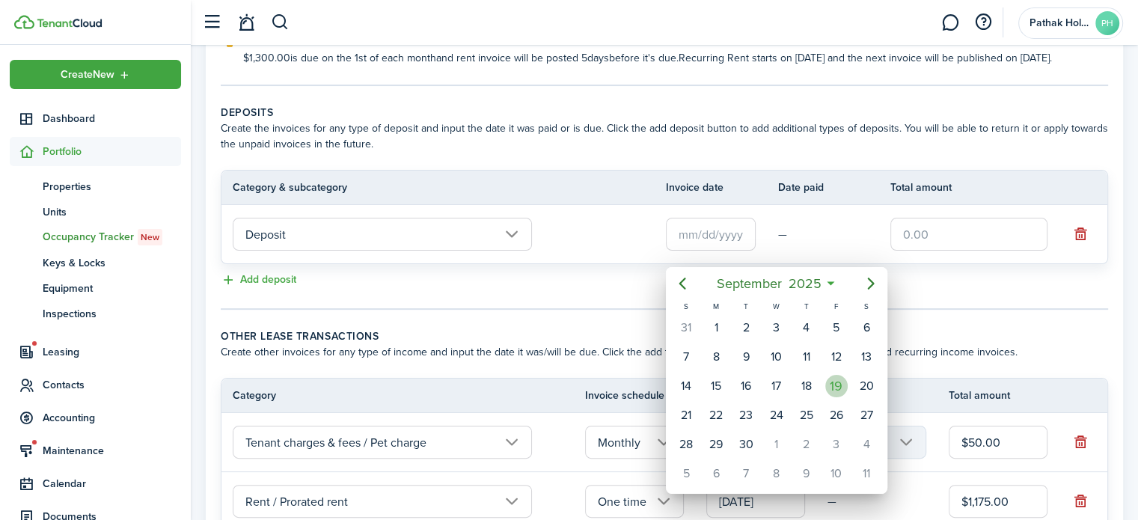
click at [839, 388] on div "19" at bounding box center [836, 386] width 22 height 22
type input "[DATE]"
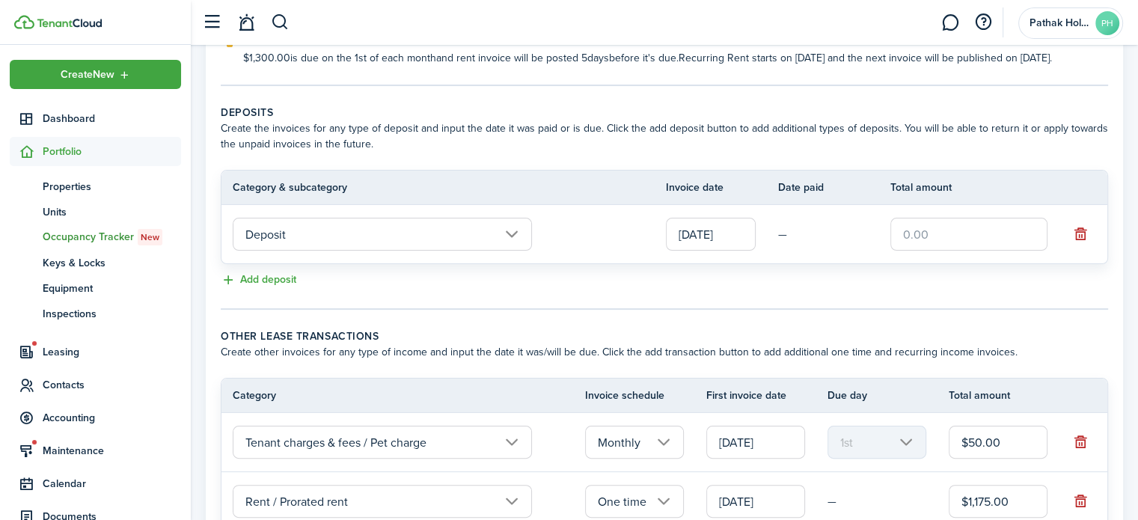
click at [936, 251] on input "text" at bounding box center [968, 234] width 157 height 33
click at [935, 248] on input "text" at bounding box center [968, 234] width 157 height 33
type input "$1,350.00"
click at [792, 326] on panel-main-body "Recurring rent You can enable the automatic lease rent invoicing. The first inv…" at bounding box center [664, 206] width 917 height 730
click at [351, 251] on input "Deposit" at bounding box center [382, 234] width 299 height 33
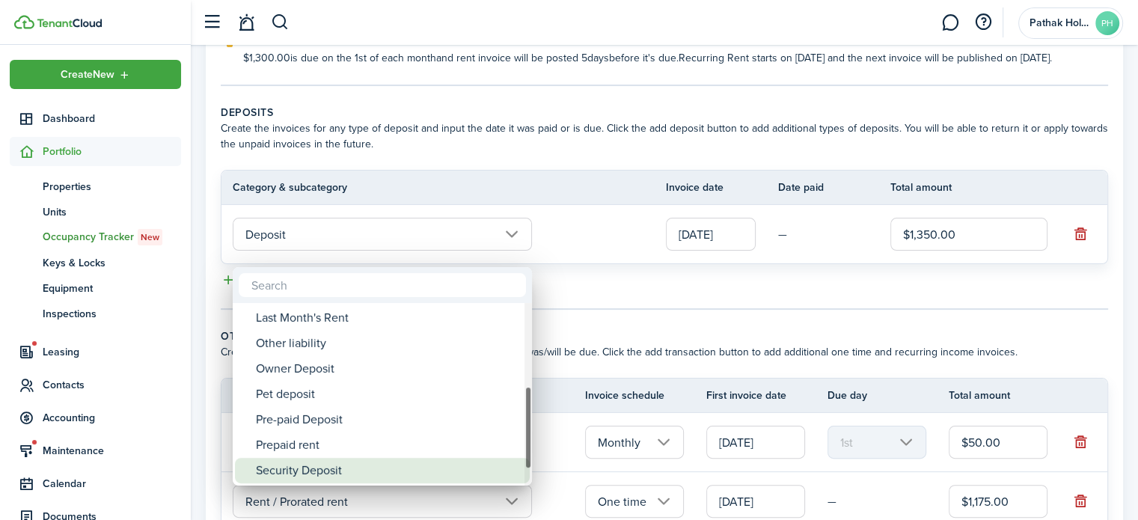
click at [320, 469] on div "Security Deposit" at bounding box center [388, 470] width 265 height 25
type input "Deposit / Security Deposit"
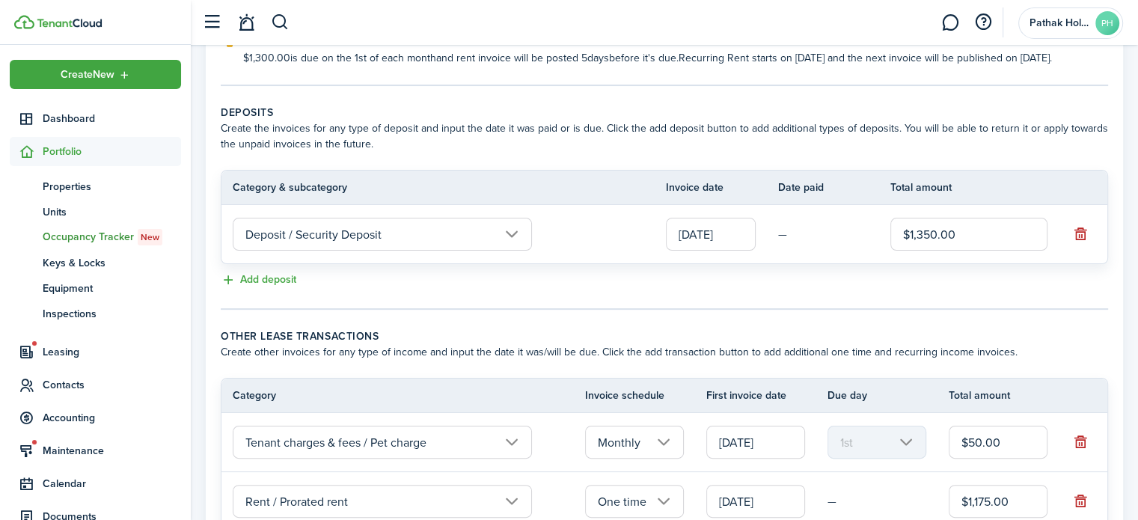
click at [578, 281] on lease-classic-deposit "Deposits Create the invoices for any type of deposit and input the date it was …" at bounding box center [665, 197] width 888 height 185
click at [882, 310] on tc-wizard-step "Deposits Create the invoices for any type of deposit and input the date it was …" at bounding box center [665, 207] width 888 height 205
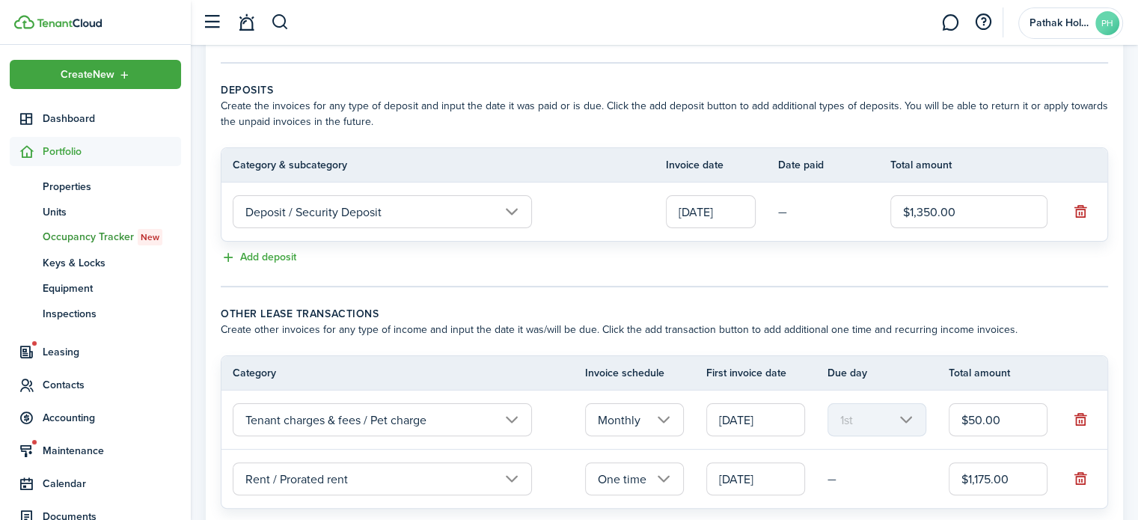
scroll to position [247, 0]
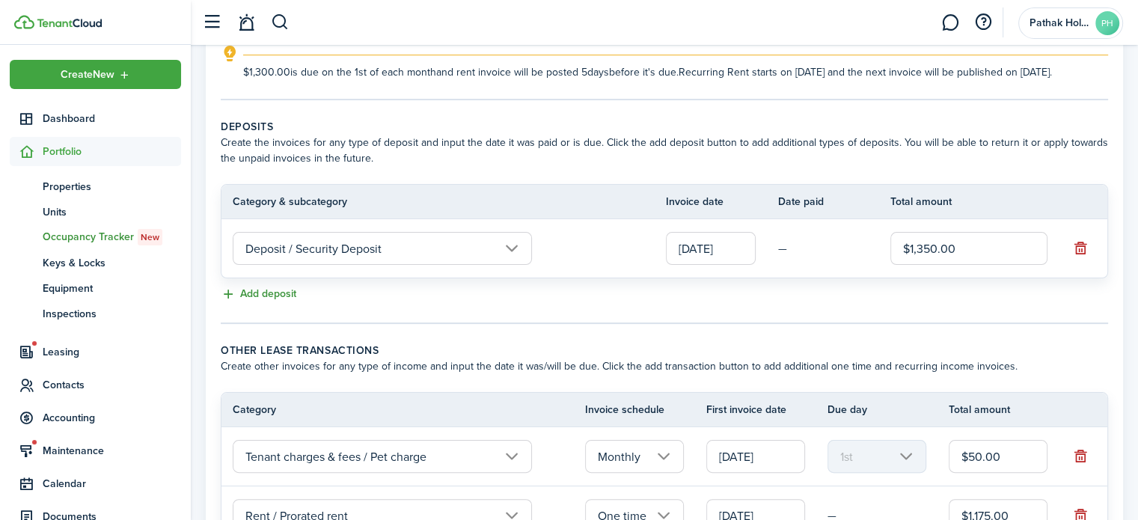
click at [278, 303] on button "Add deposit" at bounding box center [259, 294] width 76 height 17
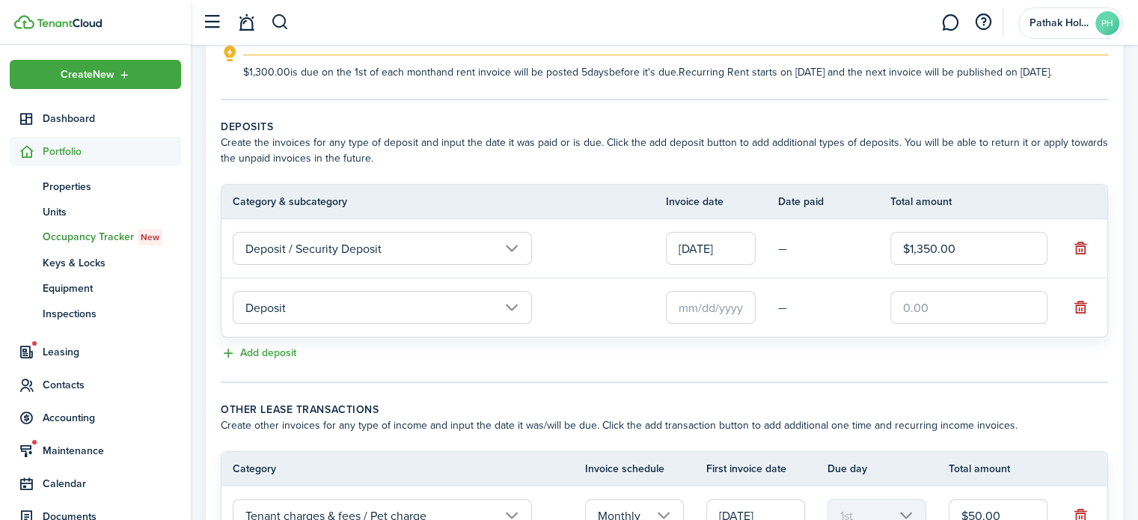
click at [935, 323] on input "text" at bounding box center [968, 307] width 157 height 33
click at [394, 262] on input "Deposit / Security Deposit" at bounding box center [382, 248] width 299 height 33
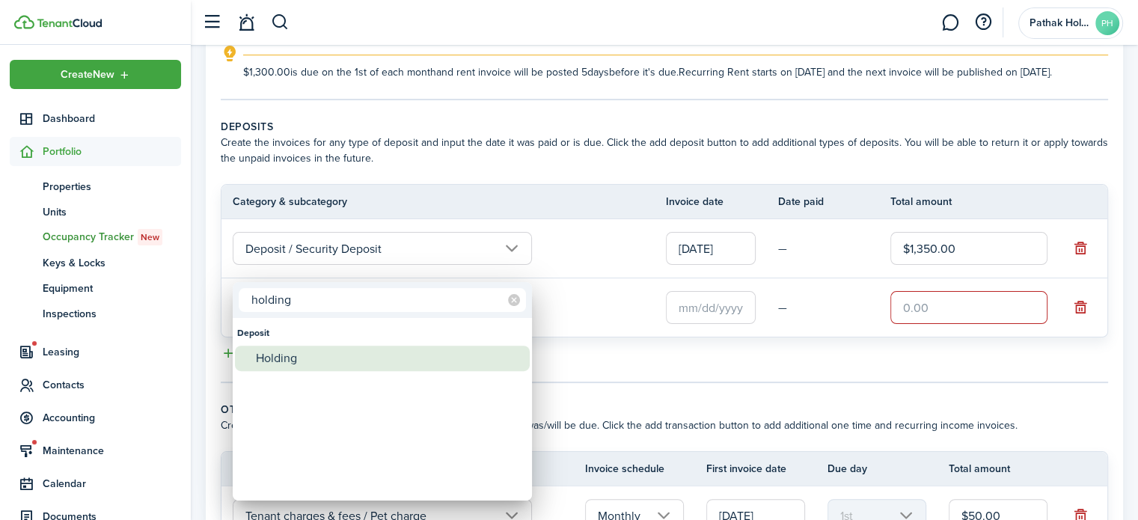
type input "holding"
click at [297, 358] on div "Holding" at bounding box center [388, 358] width 265 height 25
type input "Deposit / Holding"
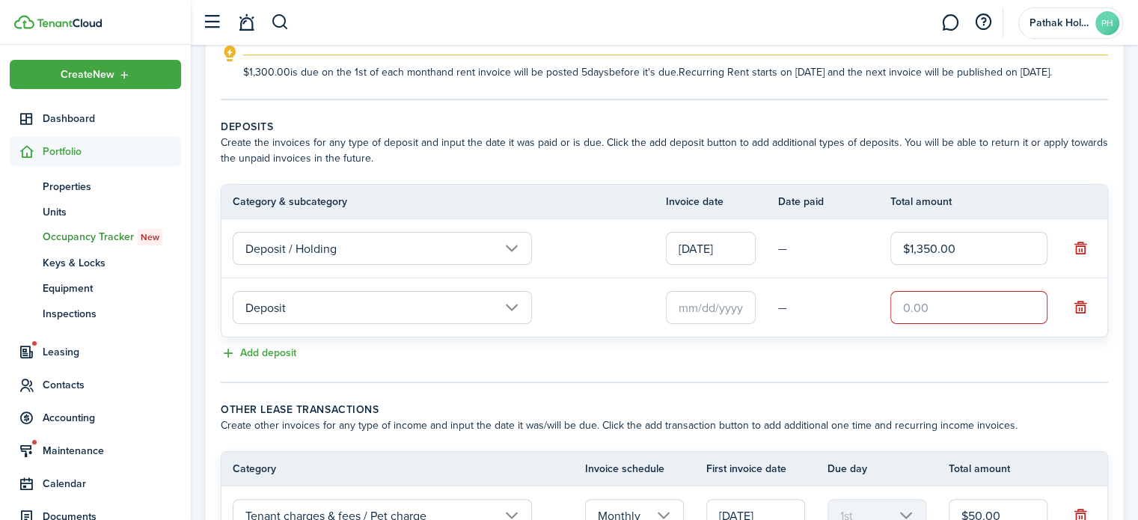
click at [937, 260] on input "$1,350.00" at bounding box center [968, 248] width 157 height 33
type input "$500.00"
click at [821, 337] on tr "Deposit — Required field" at bounding box center [665, 307] width 886 height 58
click at [291, 362] on button "Add deposit" at bounding box center [259, 353] width 76 height 17
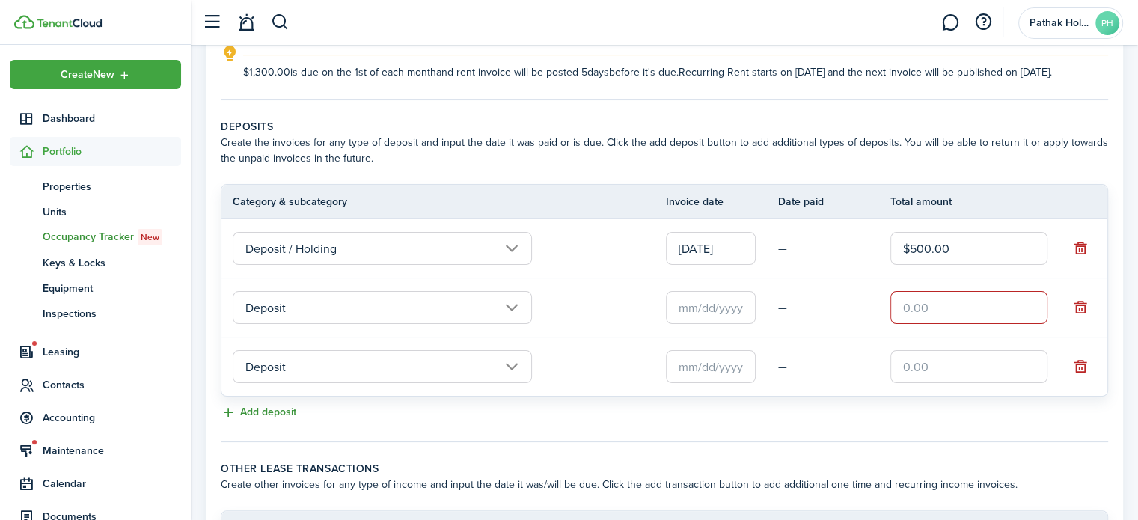
click at [287, 421] on button "Add deposit" at bounding box center [259, 412] width 76 height 17
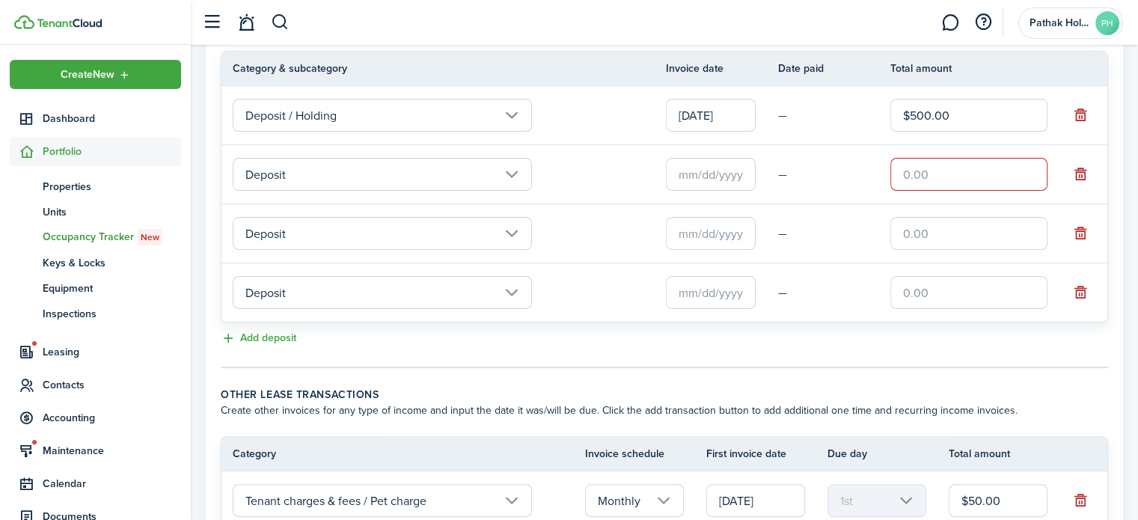
scroll to position [422, 0]
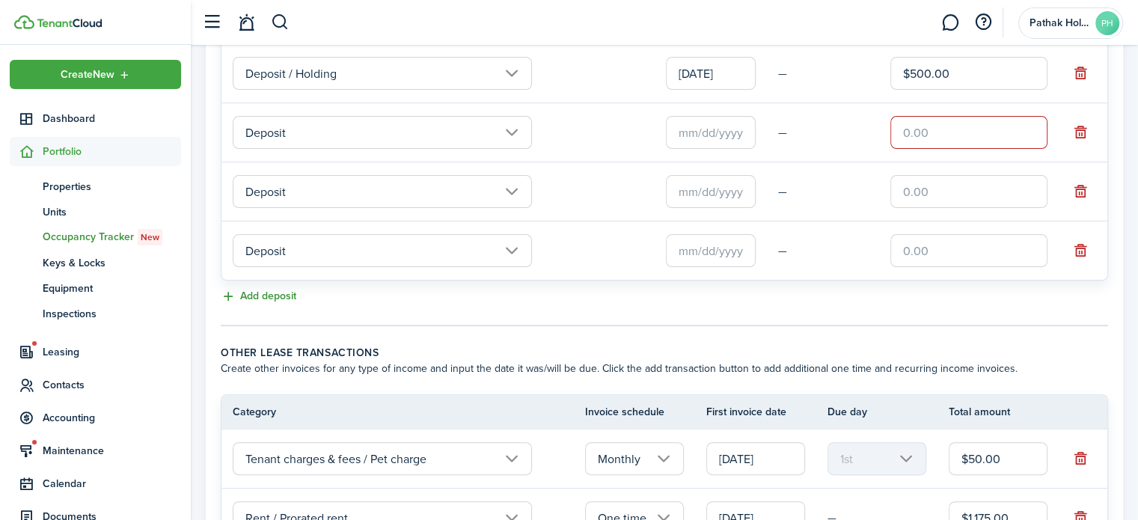
click at [270, 305] on button "Add deposit" at bounding box center [259, 296] width 76 height 17
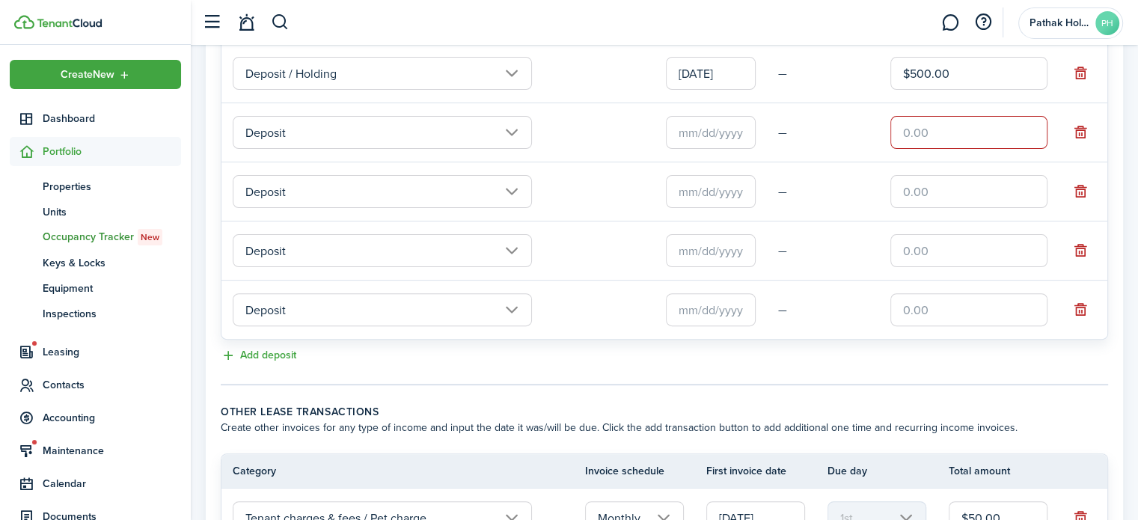
click at [513, 146] on input "Deposit" at bounding box center [382, 132] width 299 height 33
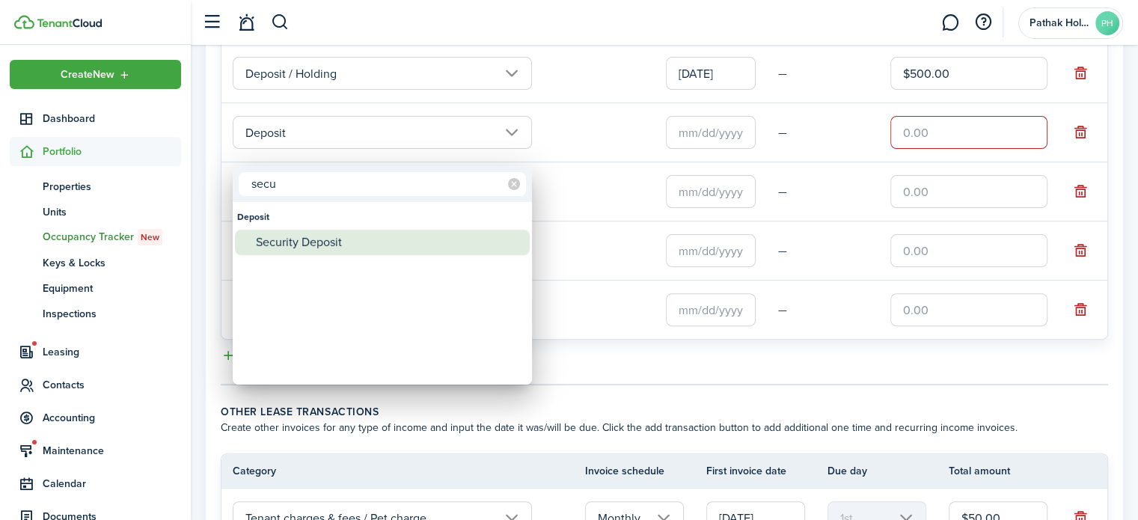
type input "secu"
click at [360, 242] on div "Security Deposit" at bounding box center [388, 242] width 265 height 25
type input "Deposit / Security Deposit"
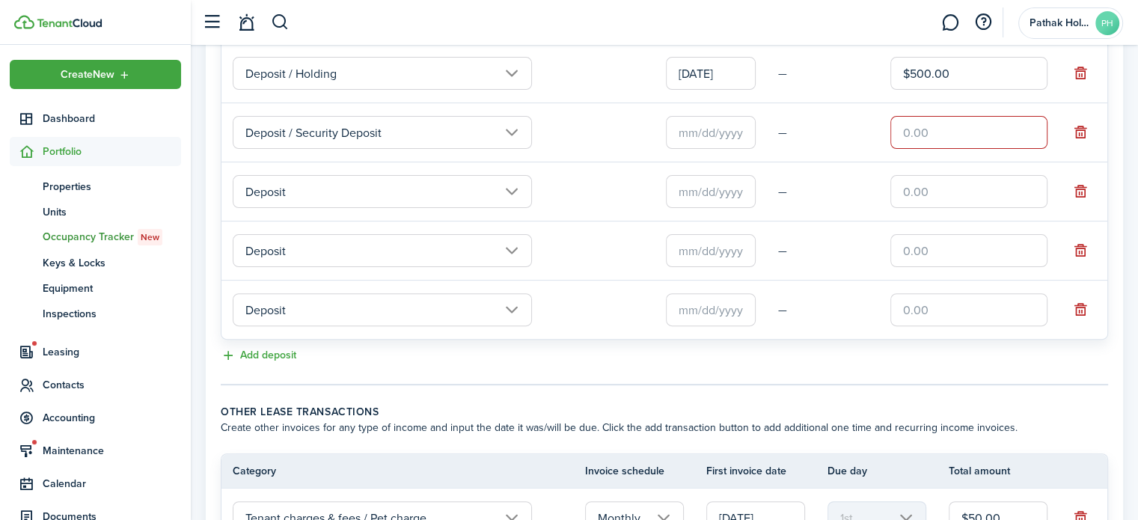
click at [357, 208] on input "Deposit" at bounding box center [382, 191] width 299 height 33
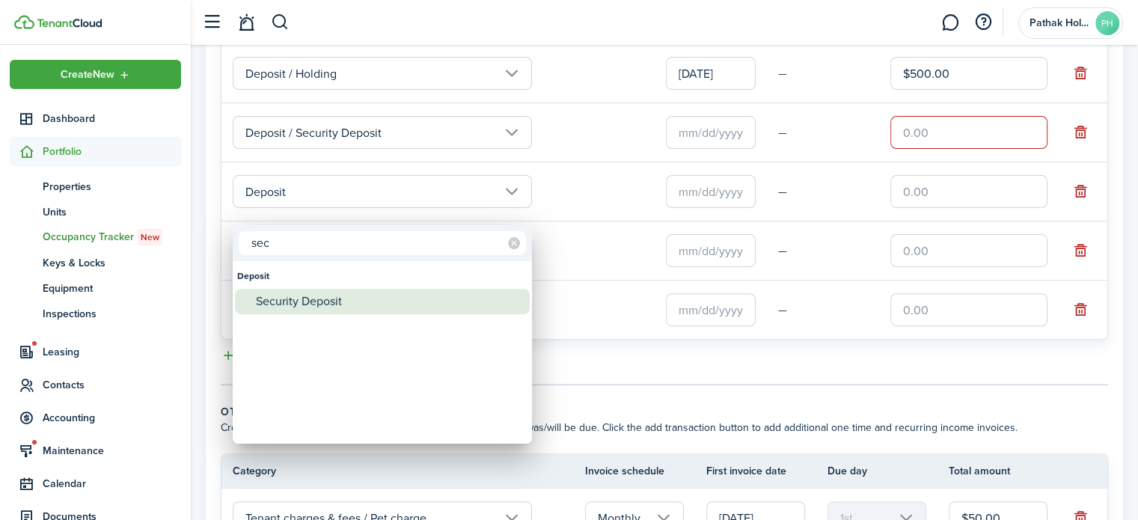
type input "sec"
click at [350, 298] on div "Security Deposit" at bounding box center [388, 301] width 265 height 25
type input "Deposit / Security Deposit"
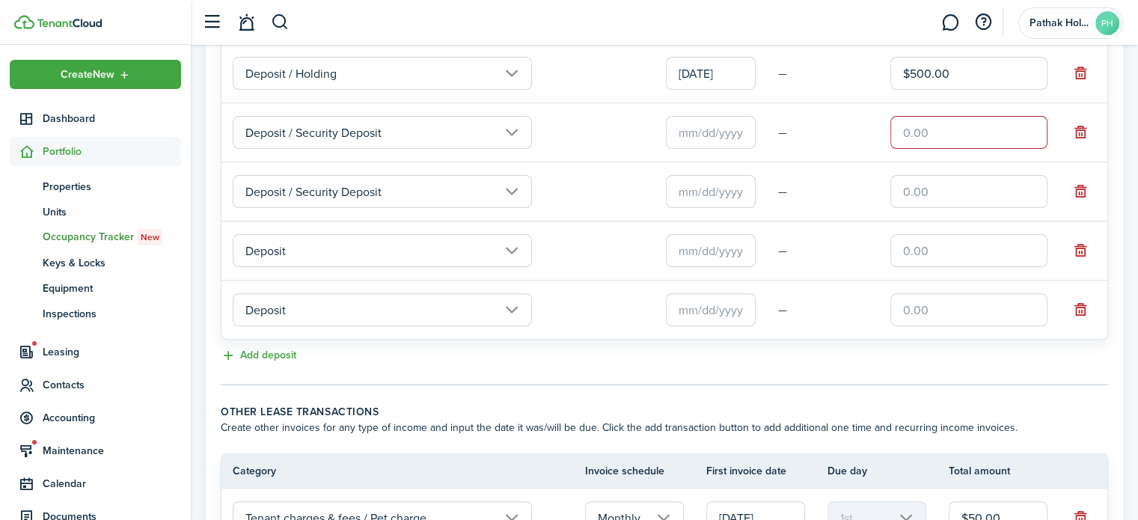
click at [336, 267] on input "Deposit" at bounding box center [382, 250] width 299 height 33
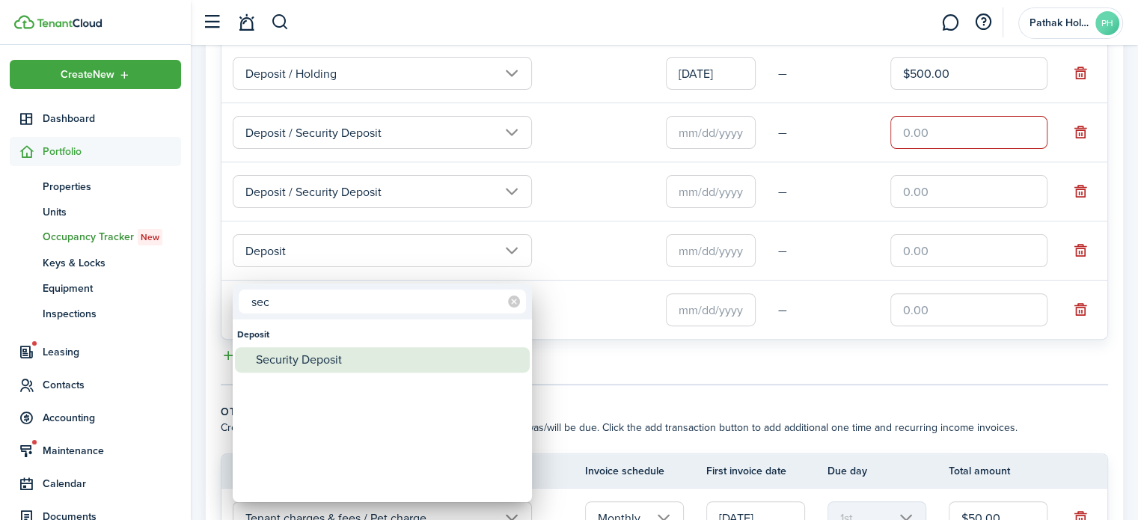
type input "sec"
click at [323, 355] on div "Security Deposit" at bounding box center [388, 359] width 265 height 25
type input "Deposit / Security Deposit"
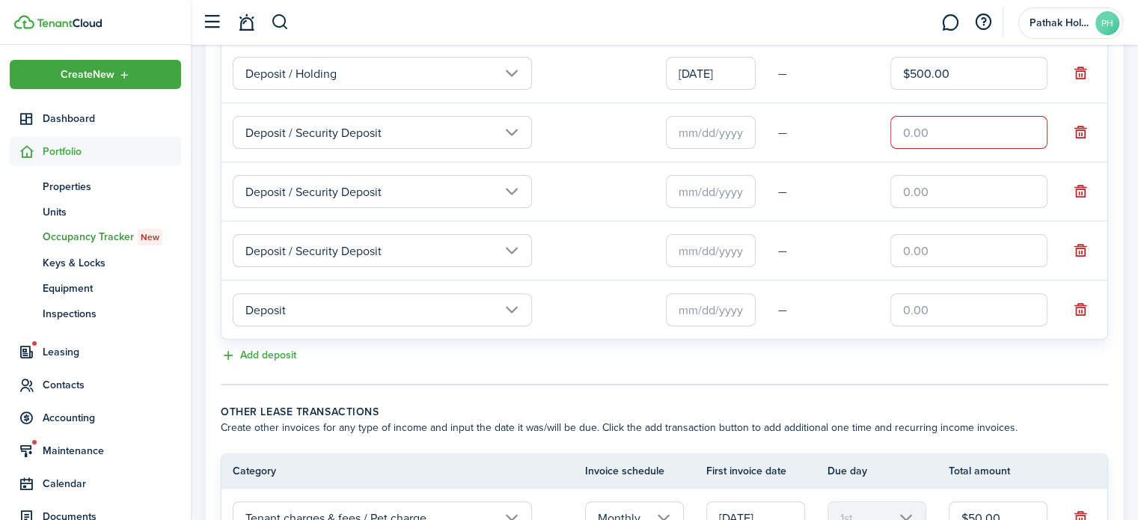
click at [313, 326] on input "Deposit" at bounding box center [382, 309] width 299 height 33
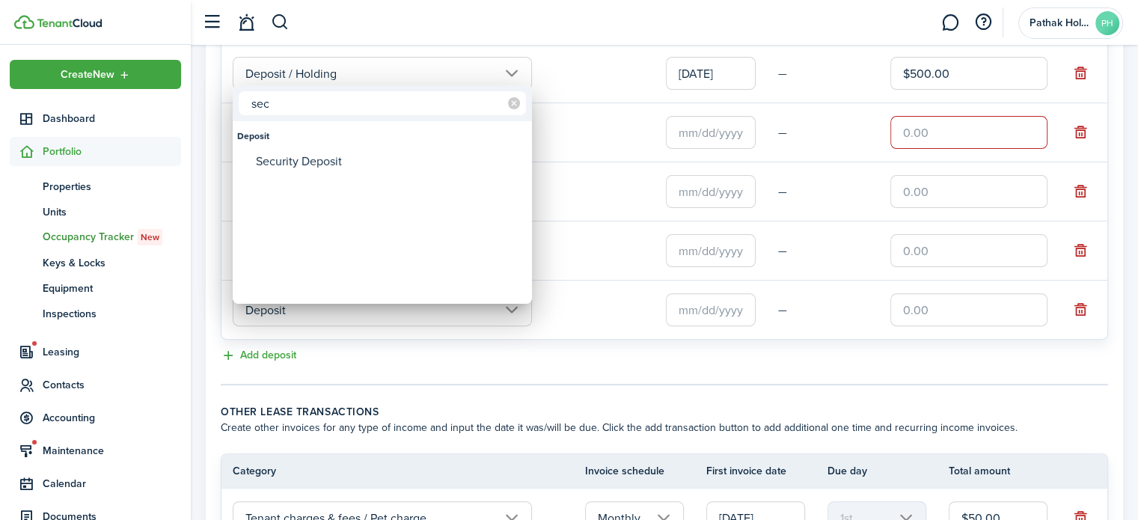
type input "sec"
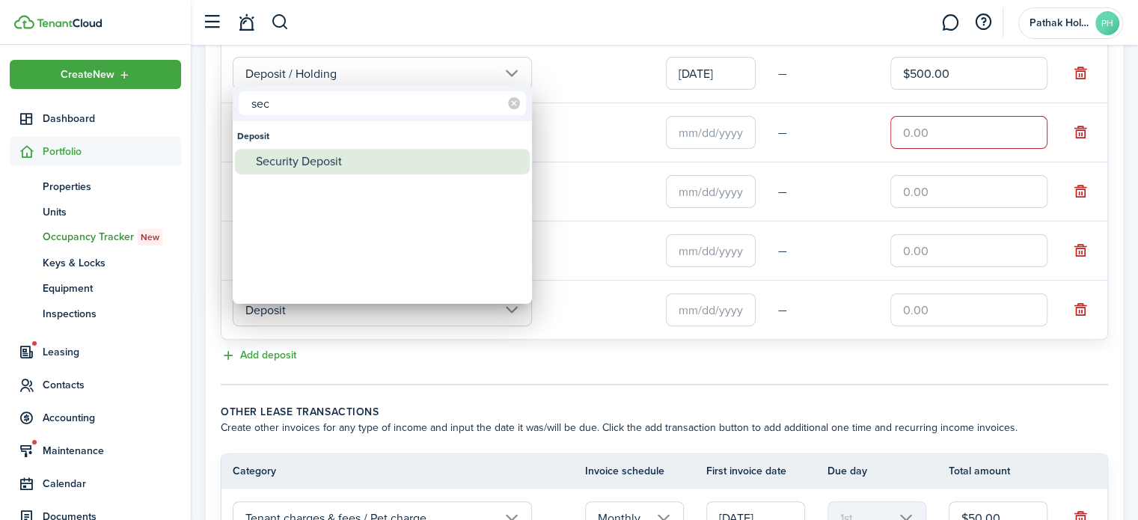
click at [332, 161] on div "Security Deposit" at bounding box center [388, 161] width 265 height 25
type input "Deposit / Security Deposit"
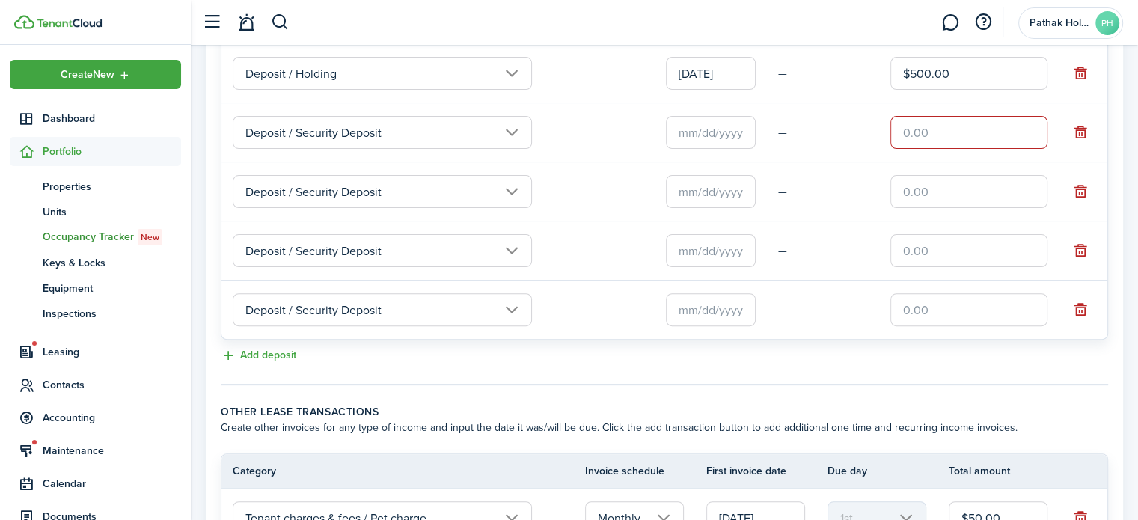
click at [899, 149] on input "text" at bounding box center [968, 132] width 157 height 33
type input "$250.00"
click at [926, 194] on input "text" at bounding box center [968, 191] width 157 height 33
type input "$250.00"
click at [952, 265] on input "text" at bounding box center [968, 250] width 157 height 33
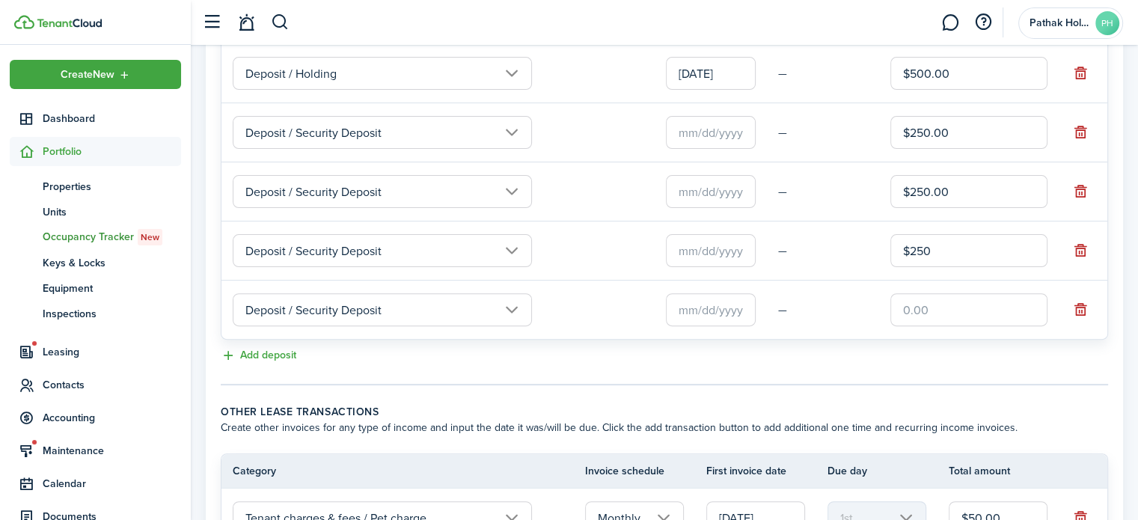
type input "$250.00"
click at [967, 322] on input "text" at bounding box center [968, 309] width 157 height 33
type input "$250.00"
click at [865, 365] on div "Add deposit" at bounding box center [665, 356] width 888 height 18
click at [712, 149] on input "text" at bounding box center [711, 132] width 90 height 33
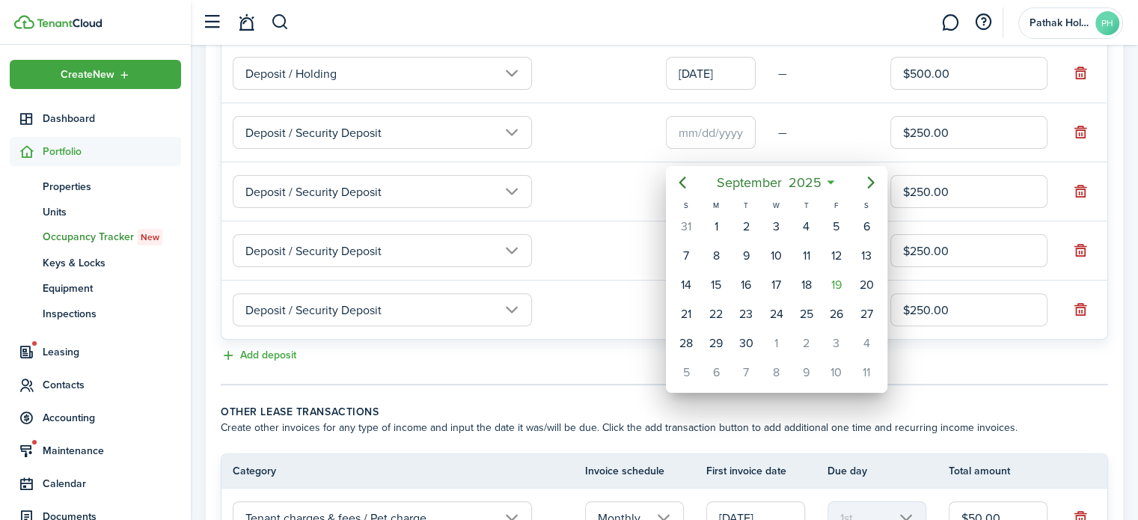
click at [700, 90] on div at bounding box center [569, 260] width 1378 height 760
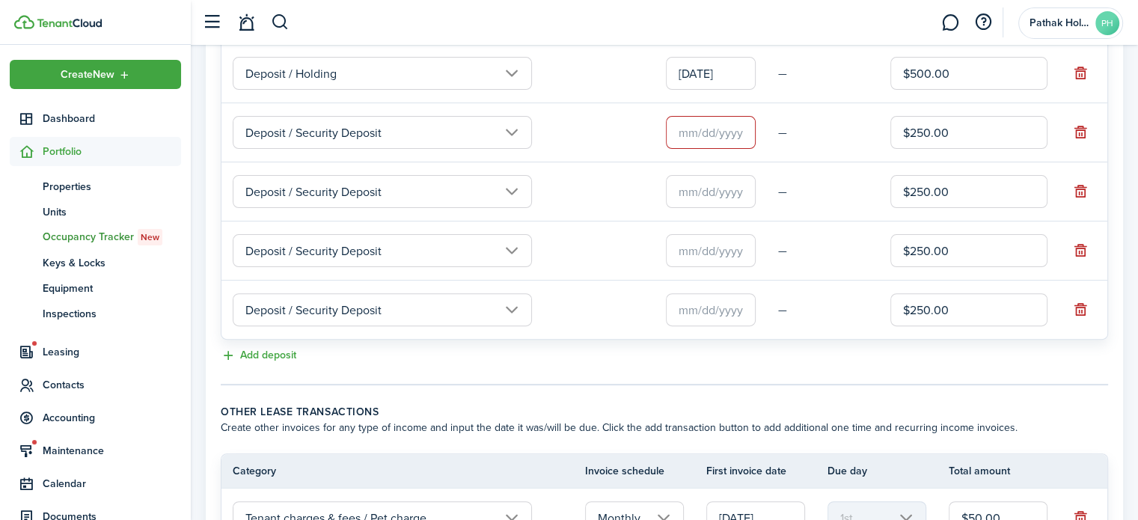
click at [694, 138] on input "text" at bounding box center [711, 132] width 90 height 33
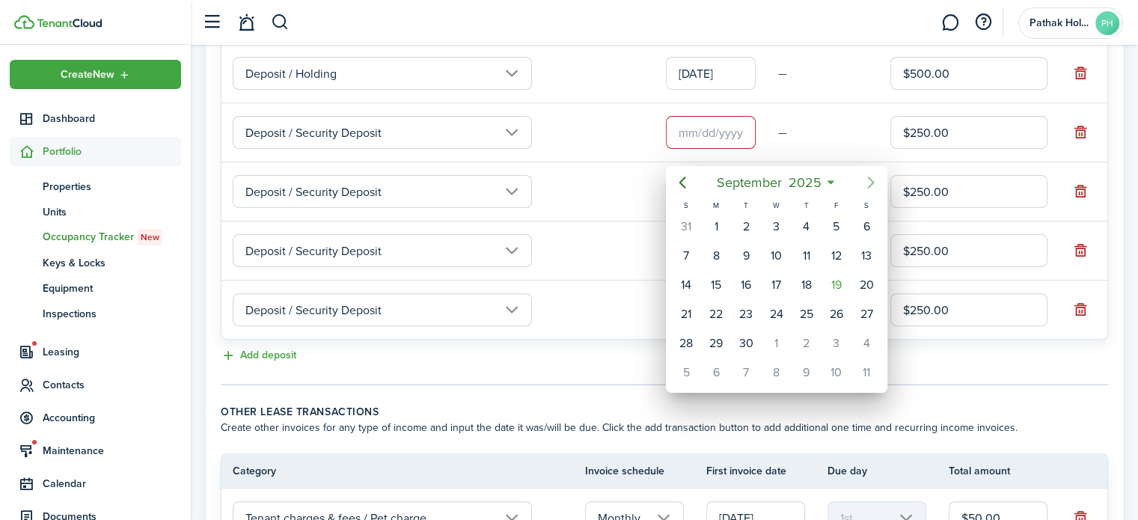
click at [867, 182] on icon "Next page" at bounding box center [871, 183] width 18 height 18
click at [859, 334] on div "1" at bounding box center [866, 343] width 22 height 22
type input "[DATE]"
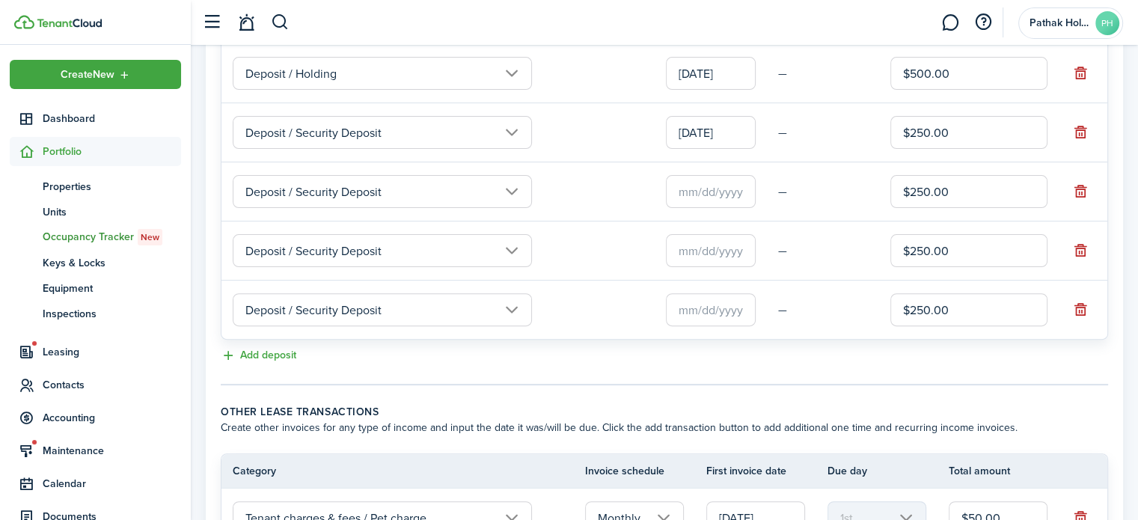
click at [730, 206] on input "text" at bounding box center [711, 191] width 90 height 33
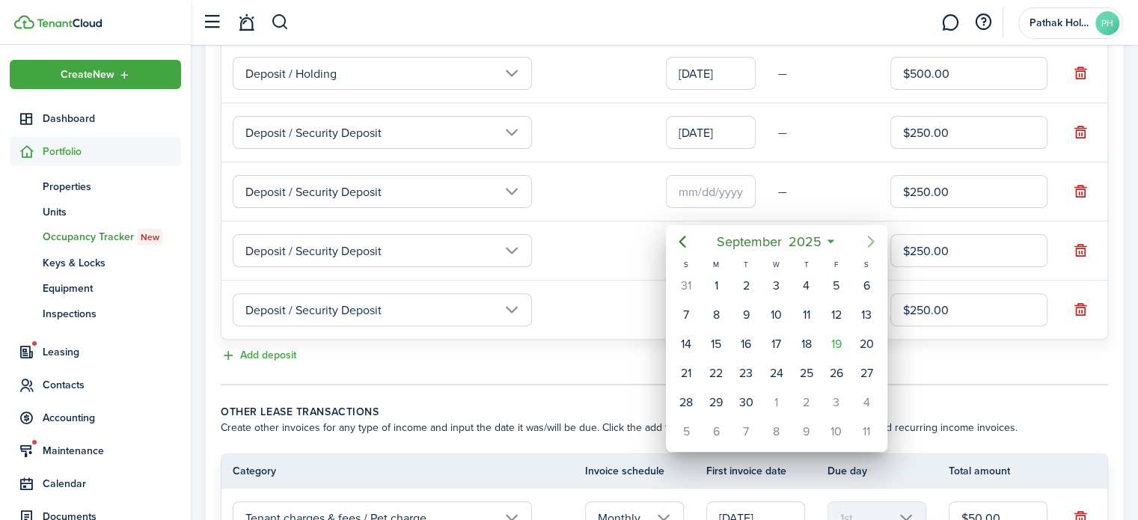
click at [868, 239] on icon "Next page" at bounding box center [871, 242] width 18 height 18
click at [721, 421] on div "1" at bounding box center [716, 432] width 22 height 22
type input "[DATE]"
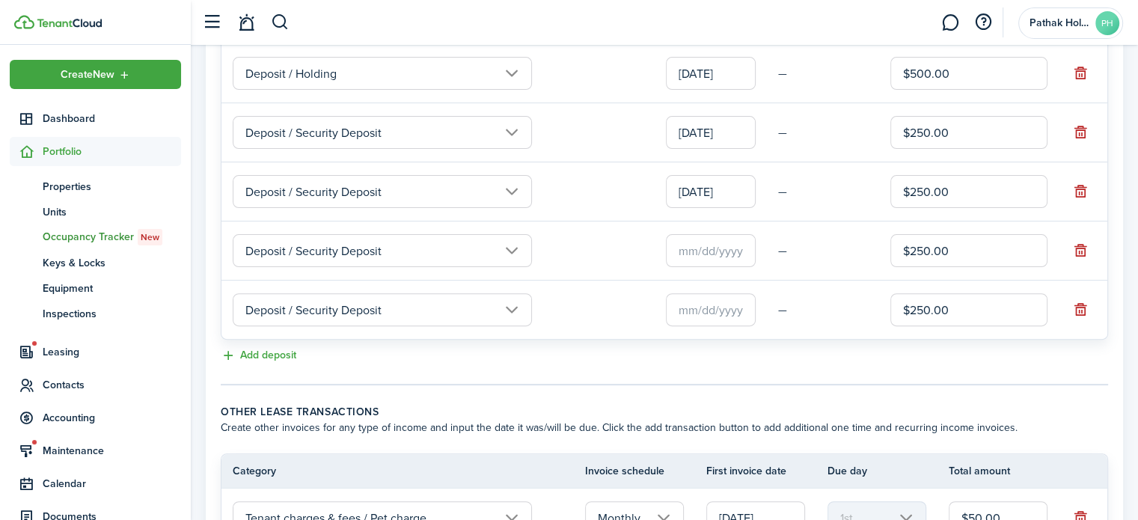
click at [730, 252] on input "text" at bounding box center [711, 250] width 90 height 33
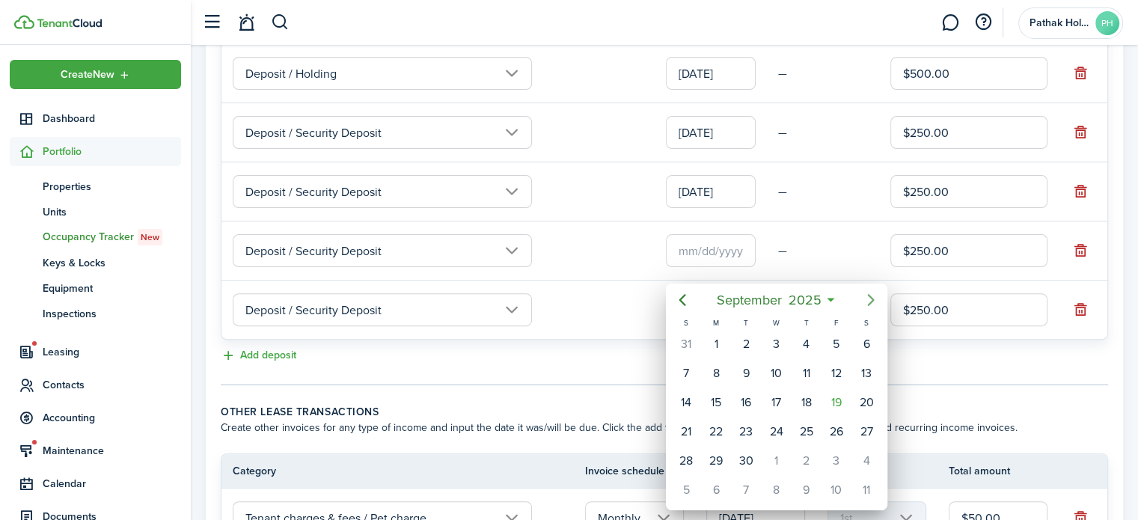
click at [874, 301] on icon "Next page" at bounding box center [871, 300] width 18 height 18
click at [800, 346] on div "1" at bounding box center [806, 344] width 22 height 22
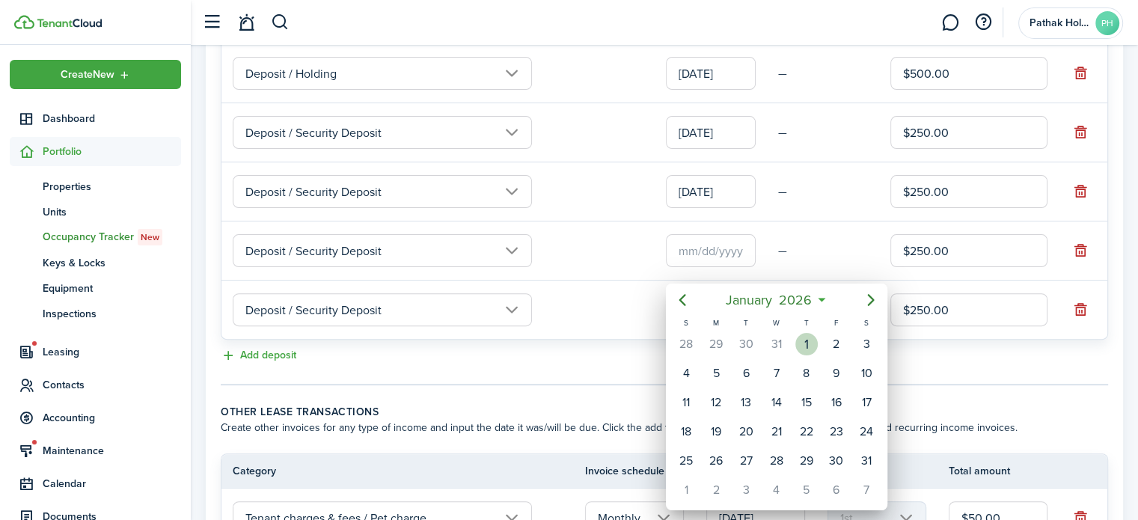
type input "[DATE]"
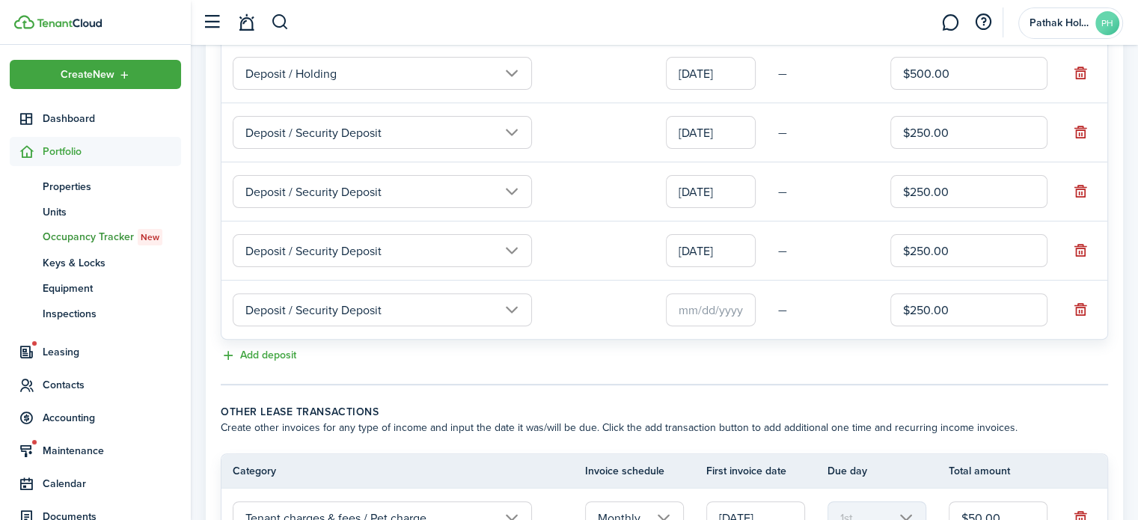
click at [701, 323] on input "text" at bounding box center [711, 309] width 90 height 33
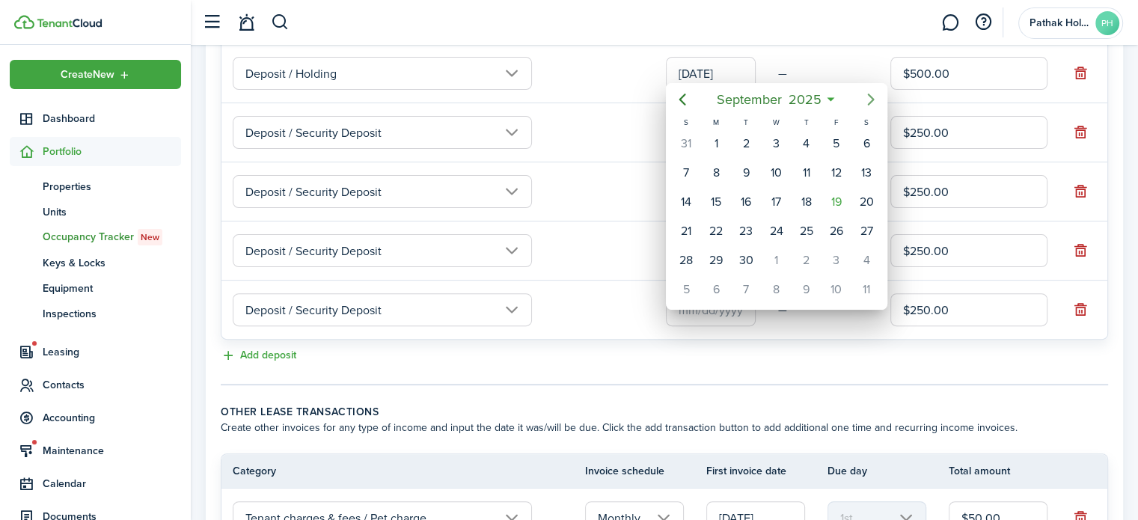
click at [875, 93] on icon "Next page" at bounding box center [871, 100] width 18 height 18
click at [874, 94] on icon "Next page" at bounding box center [871, 100] width 18 height 18
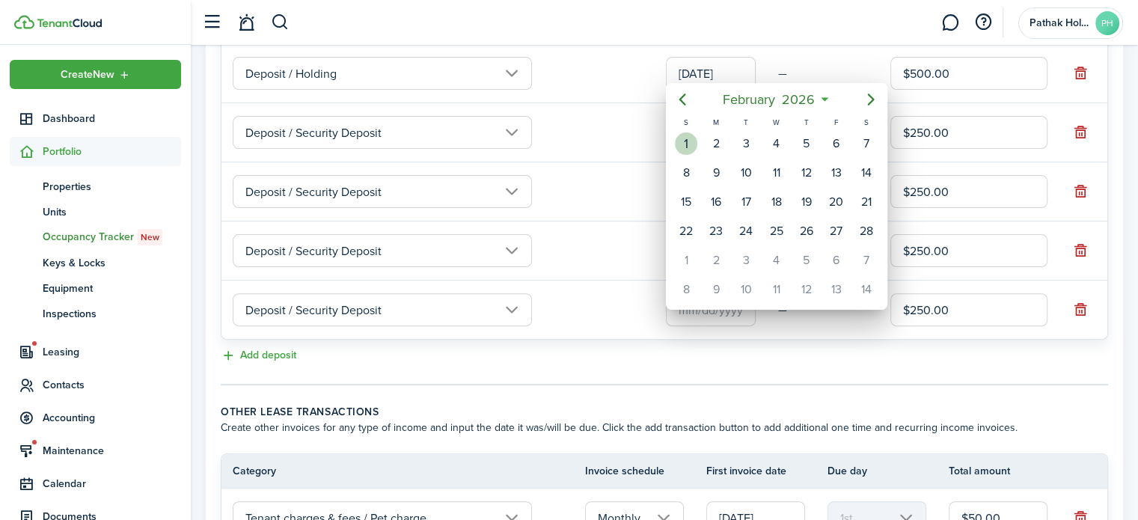
click at [691, 147] on div "1" at bounding box center [686, 143] width 22 height 22
type input "[DATE]"
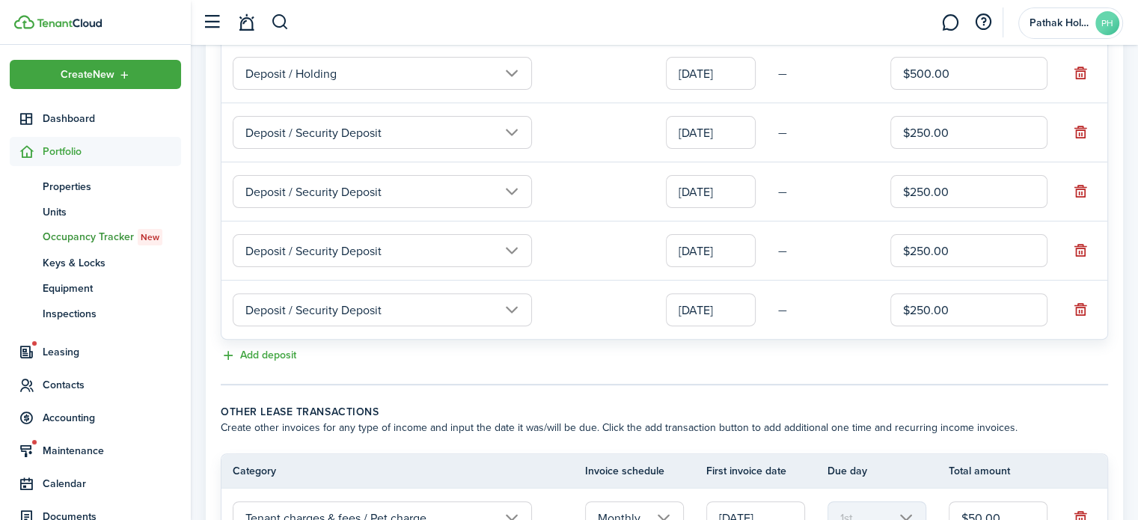
click at [781, 322] on td "—" at bounding box center [834, 310] width 112 height 23
click at [287, 364] on button "Add deposit" at bounding box center [259, 355] width 76 height 17
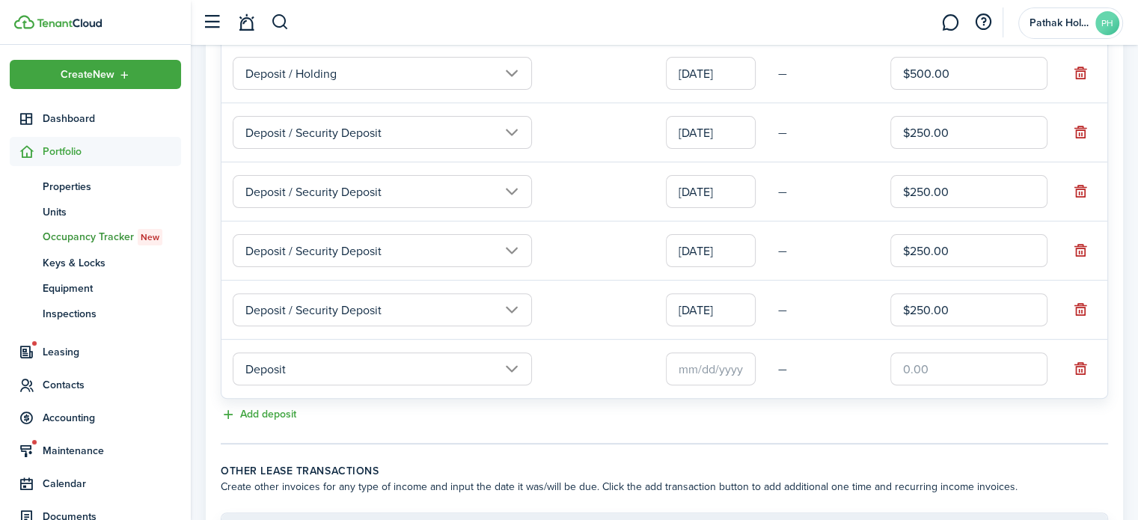
click at [301, 385] on input "Deposit" at bounding box center [382, 368] width 299 height 33
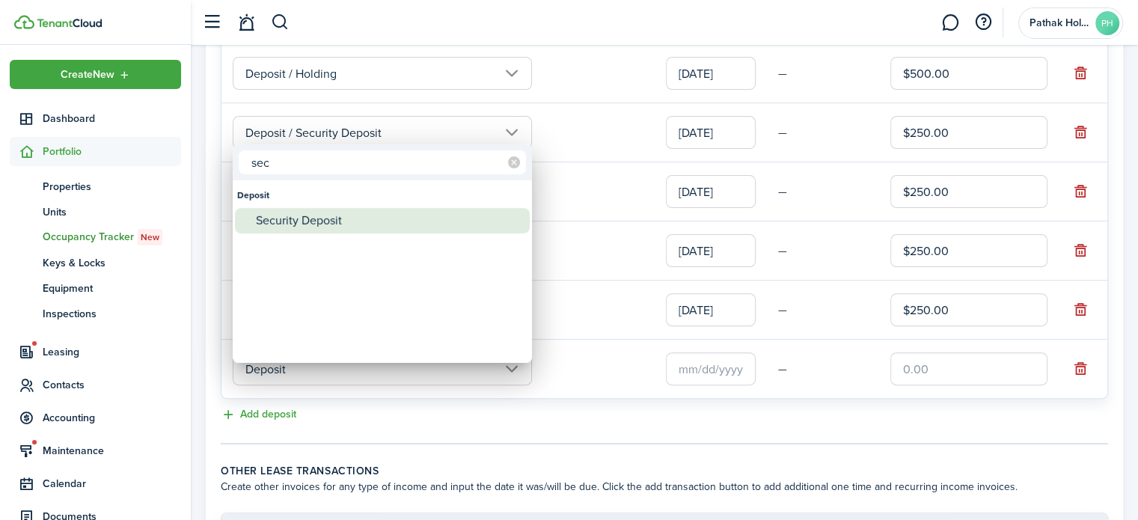
type input "sec"
click at [314, 222] on div "Security Deposit" at bounding box center [388, 220] width 265 height 25
type input "Deposit / Security Deposit"
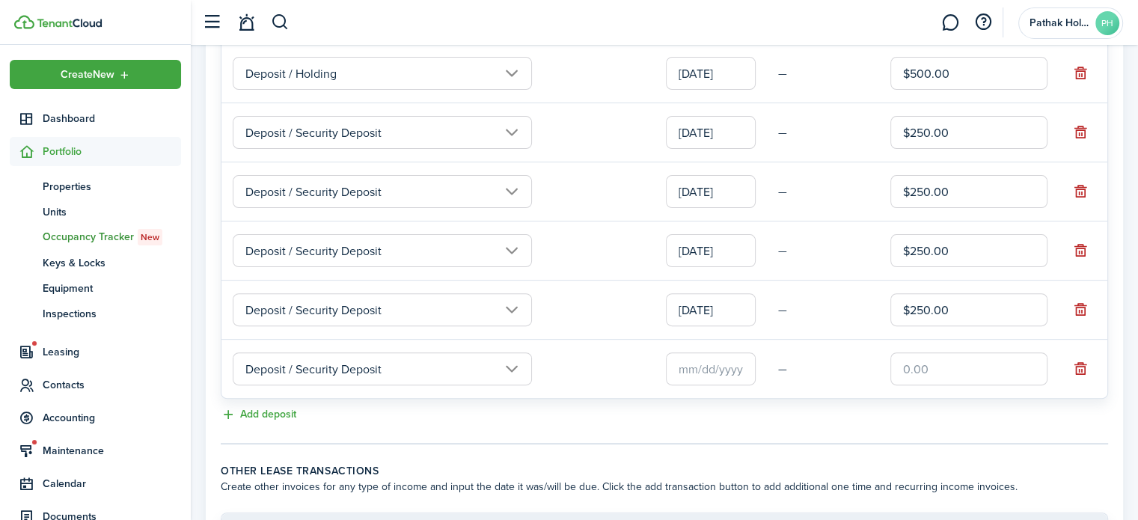
click at [914, 385] on input "text" at bounding box center [968, 368] width 157 height 33
click at [703, 379] on input "text" at bounding box center [711, 368] width 90 height 33
type input "$500.00"
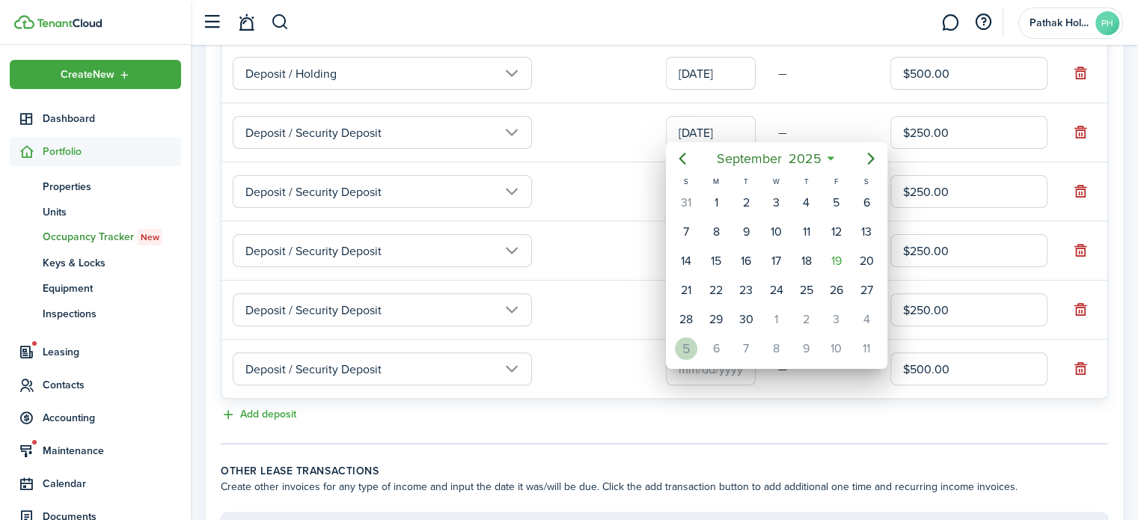
click at [688, 343] on div "5" at bounding box center [686, 348] width 22 height 22
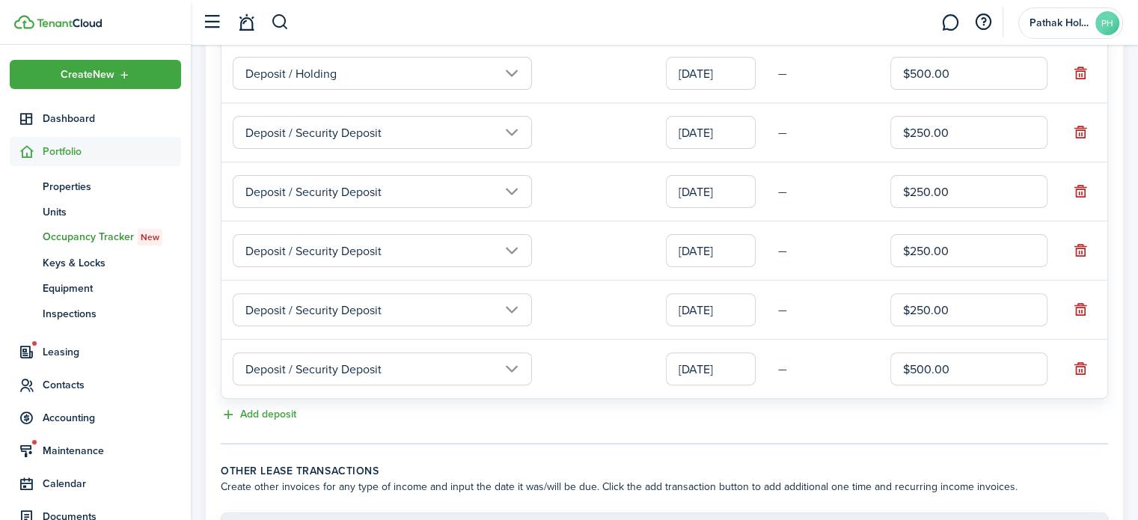
click at [713, 439] on tc-wizard-step "Deposits Create the invoices for any type of deposit and input the date it was …" at bounding box center [665, 194] width 888 height 501
click at [1000, 417] on lease-classic-deposit "Deposits Create the invoices for any type of deposit and input the date it was …" at bounding box center [665, 184] width 888 height 480
click at [700, 384] on input "[DATE]" at bounding box center [711, 368] width 90 height 33
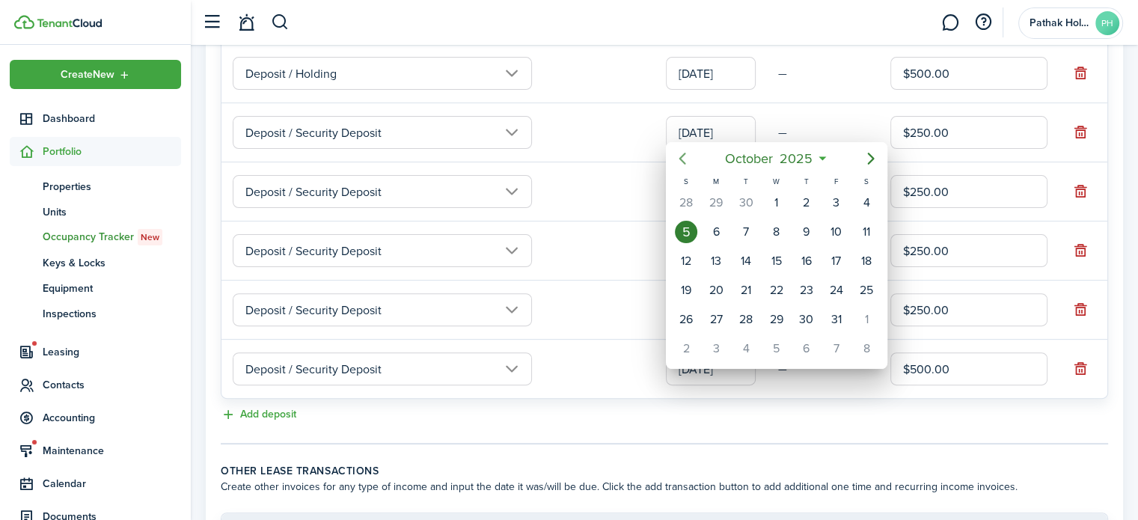
click at [676, 156] on icon "Previous page" at bounding box center [682, 159] width 18 height 18
click at [837, 257] on div "19" at bounding box center [836, 261] width 22 height 22
type input "[DATE]"
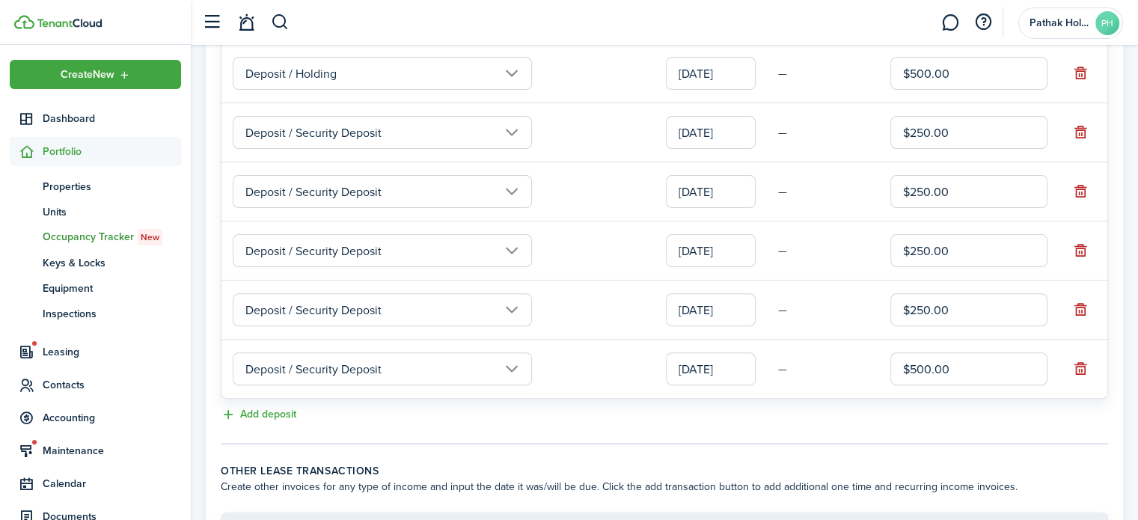
click at [367, 385] on input "Deposit / Security Deposit" at bounding box center [382, 368] width 299 height 33
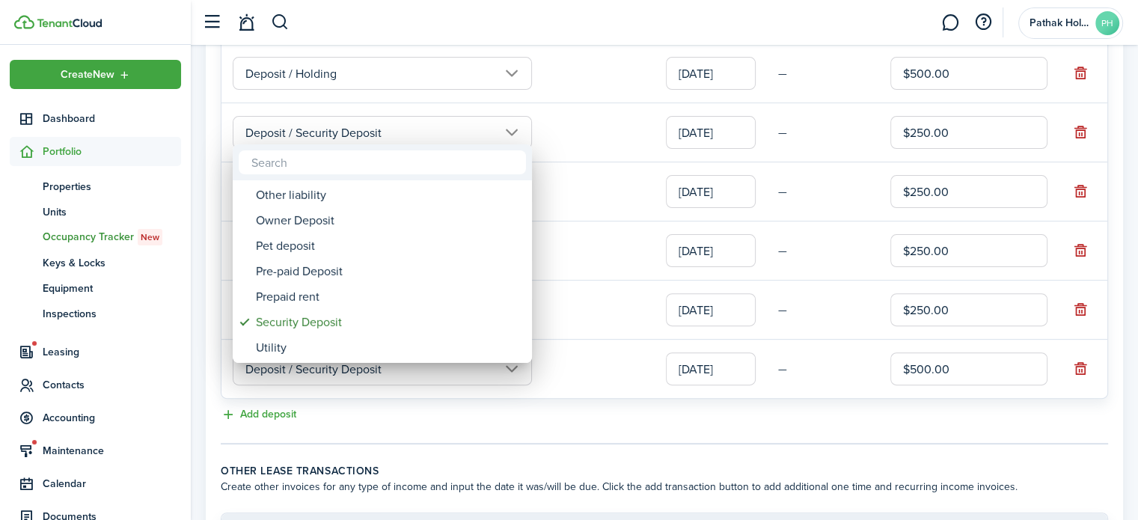
click at [577, 398] on div at bounding box center [569, 260] width 1378 height 760
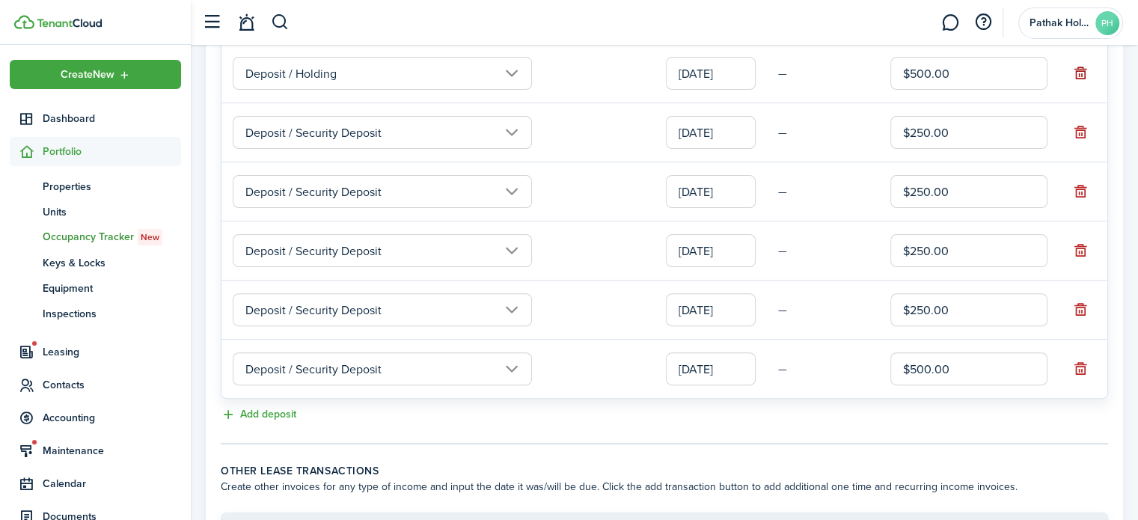
click at [1081, 84] on button "button" at bounding box center [1080, 73] width 21 height 21
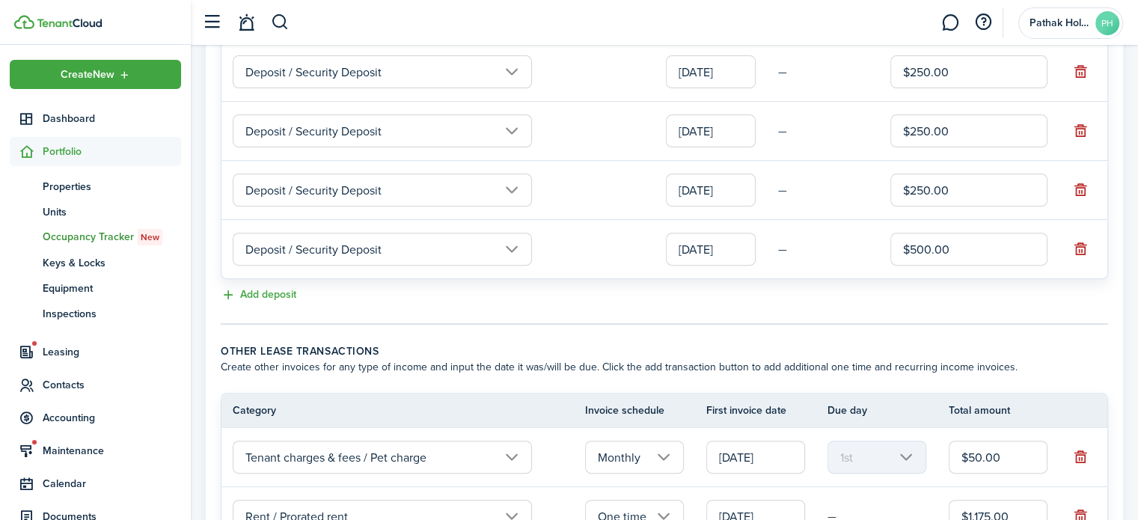
scroll to position [658, 0]
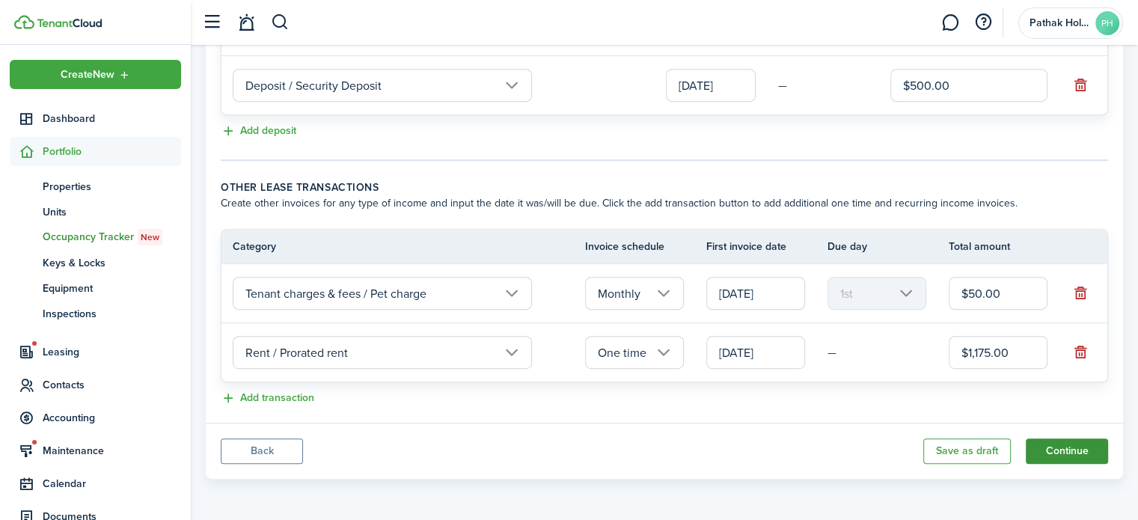
click at [1057, 454] on button "Continue" at bounding box center [1067, 451] width 82 height 25
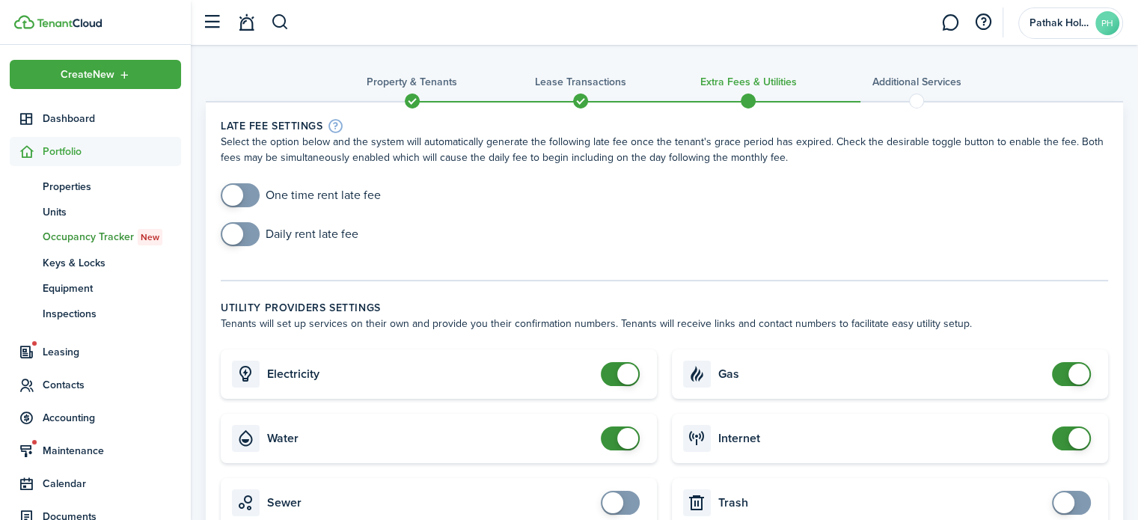
click at [792, 257] on div "Daily rent late fee" at bounding box center [664, 241] width 902 height 39
click at [331, 192] on input "checkbox" at bounding box center [301, 195] width 160 height 24
checkbox input "true"
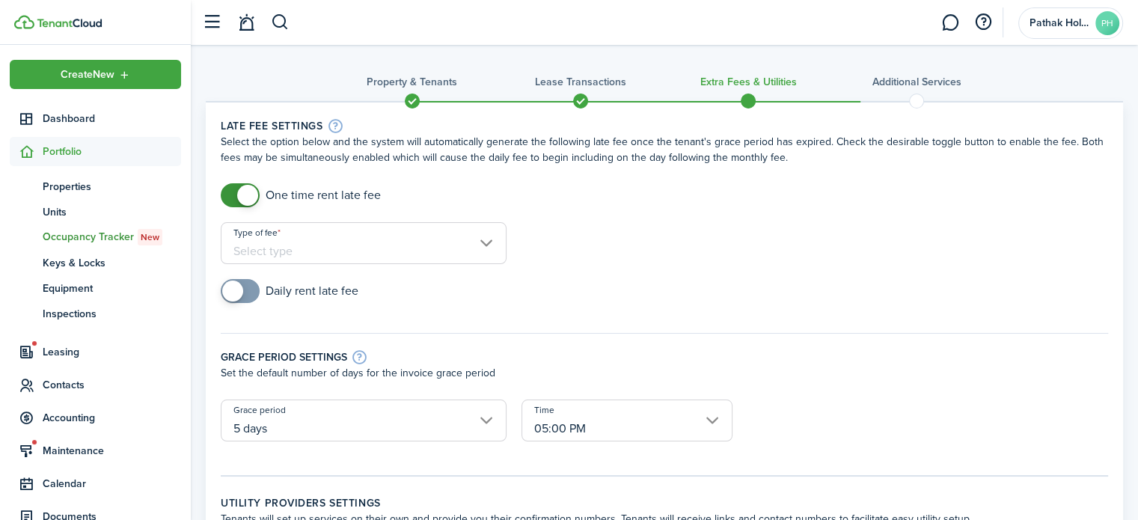
click at [381, 251] on input "Type of fee" at bounding box center [364, 243] width 286 height 42
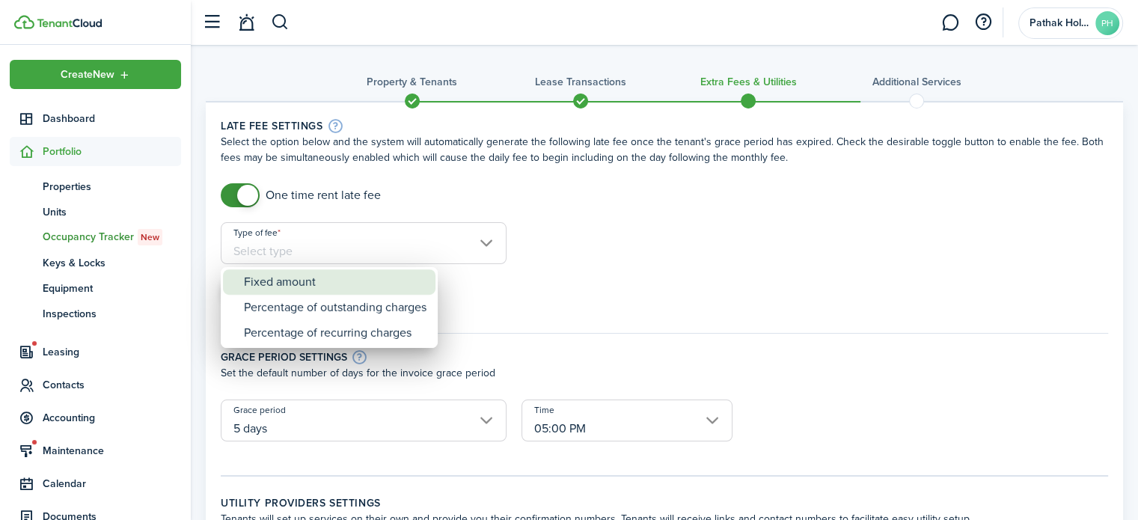
click at [391, 290] on div "Fixed amount" at bounding box center [335, 281] width 183 height 25
type input "Fixed amount"
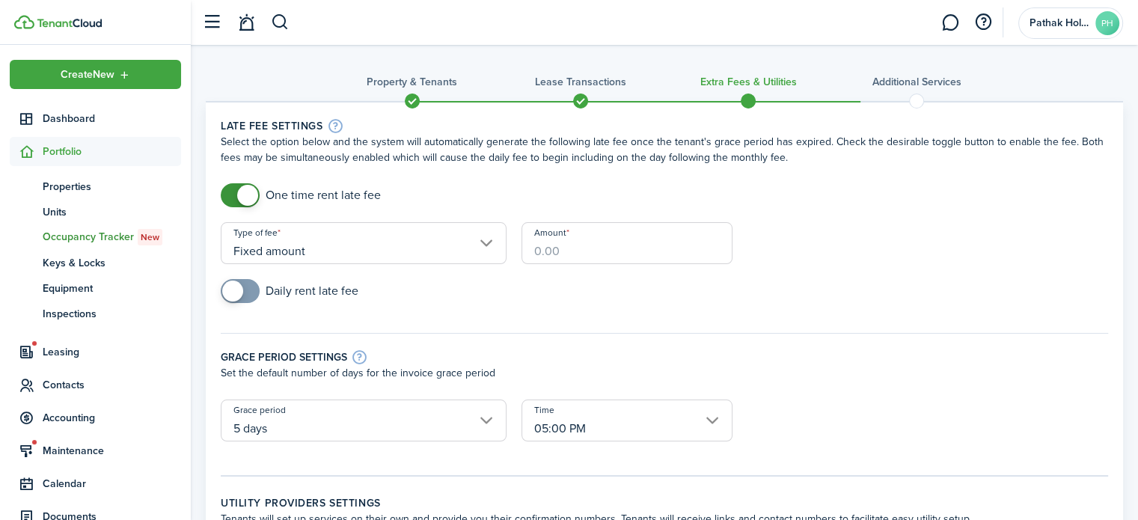
click at [605, 252] on input "Amount" at bounding box center [627, 243] width 211 height 42
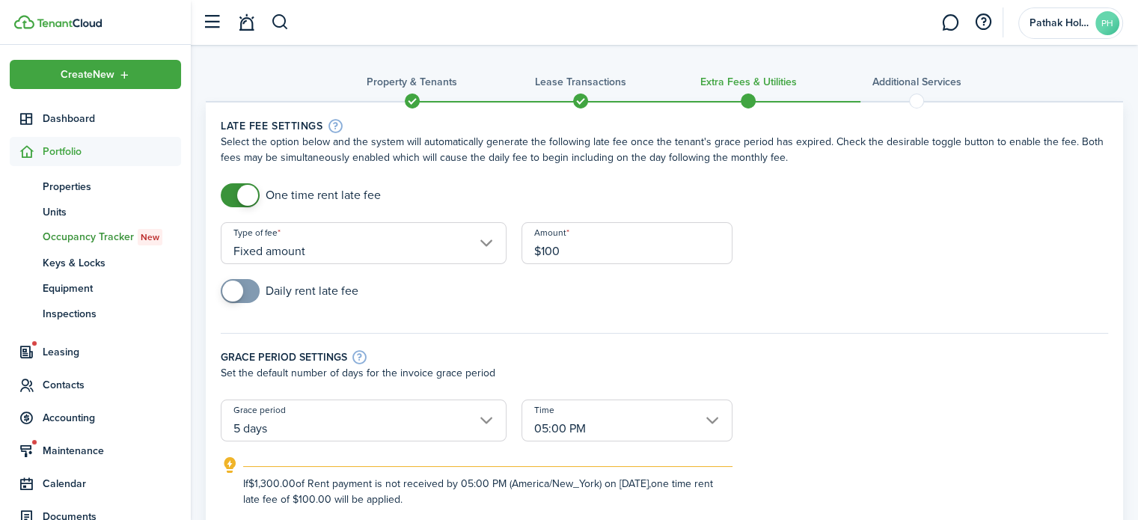
type input "$100.00"
click at [455, 313] on div "Daily rent late fee" at bounding box center [664, 298] width 902 height 39
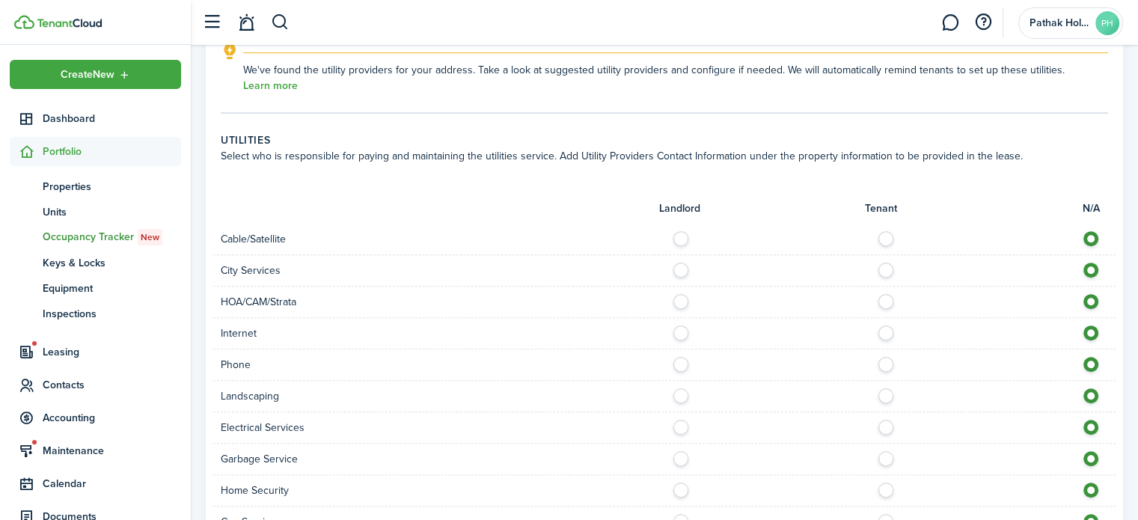
scroll to position [777, 0]
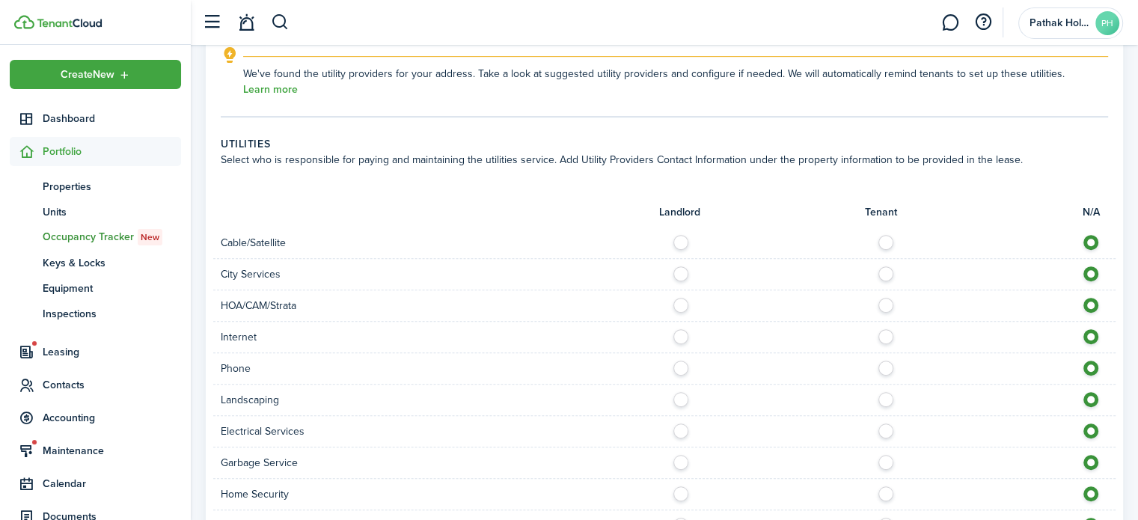
click at [685, 400] on label at bounding box center [685, 395] width 26 height 7
radio input "true"
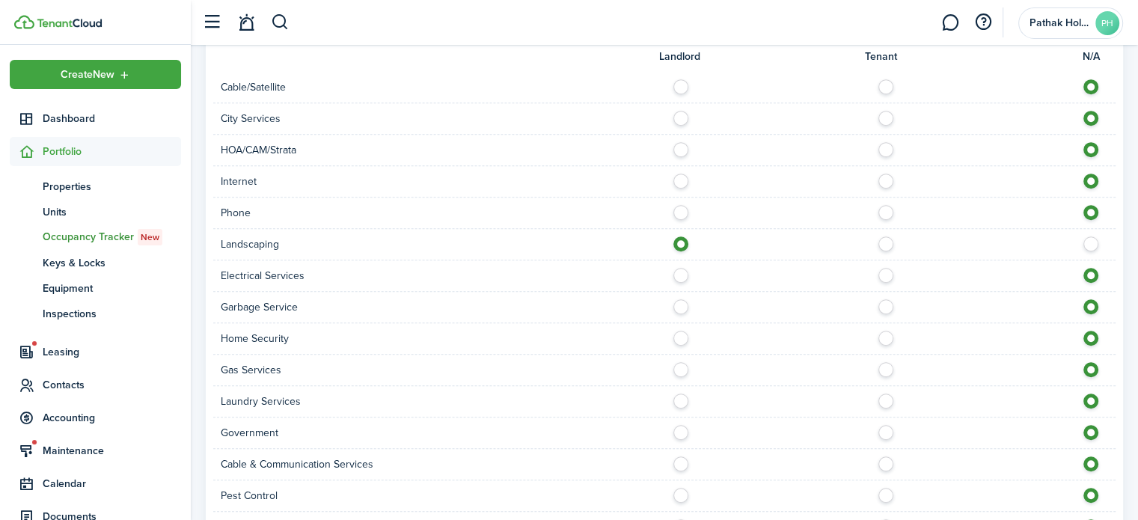
scroll to position [951, 0]
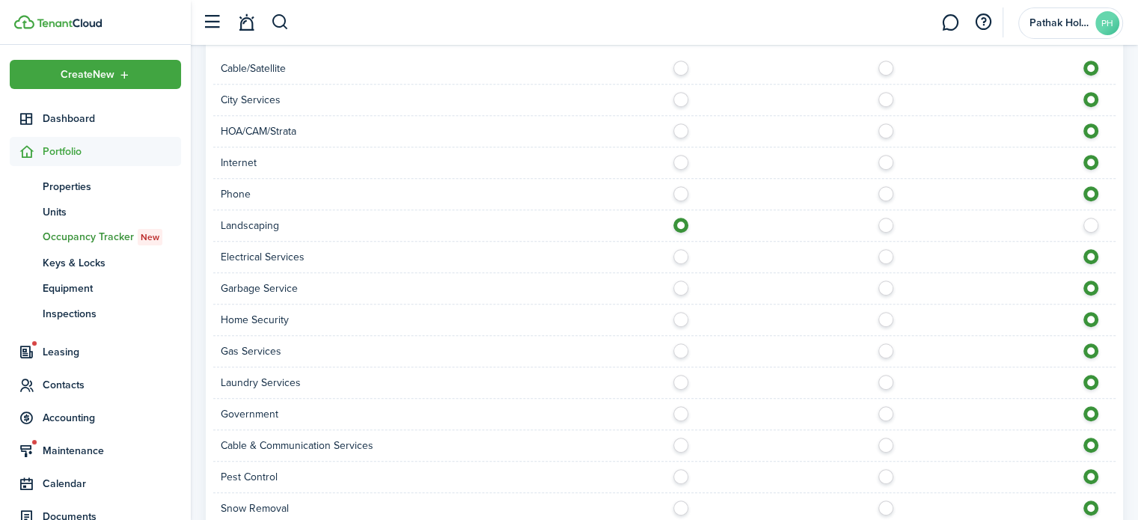
click at [676, 288] on label at bounding box center [685, 284] width 26 height 7
radio input "true"
click at [883, 256] on label at bounding box center [890, 252] width 26 height 7
radio input "true"
click at [887, 346] on label at bounding box center [890, 346] width 26 height 7
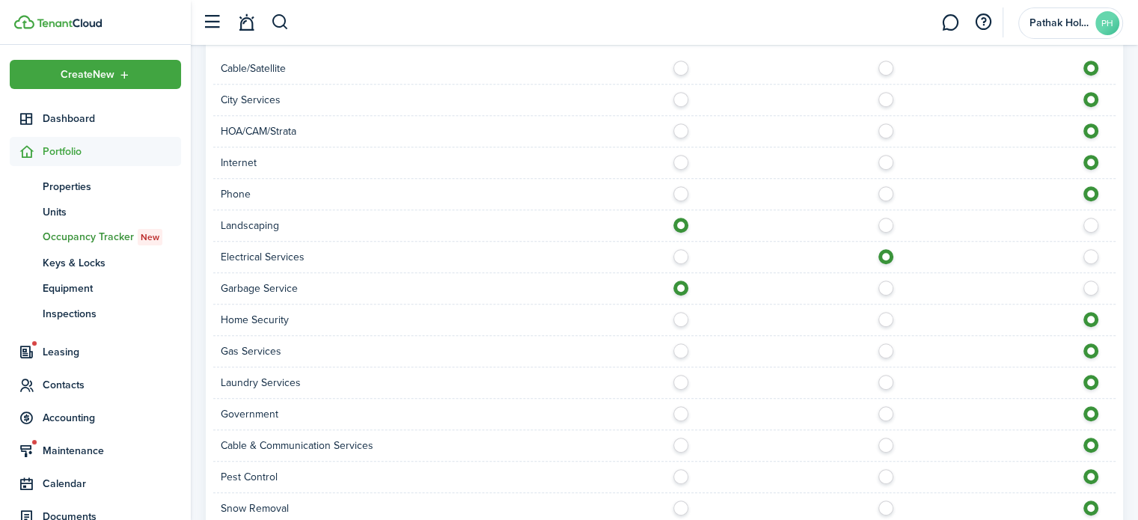
radio input "true"
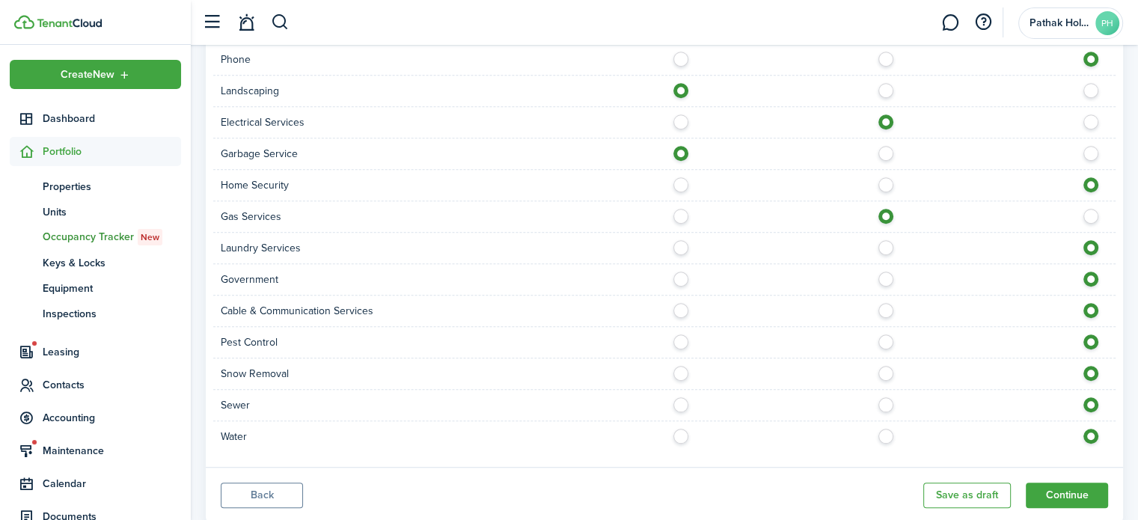
scroll to position [1125, 0]
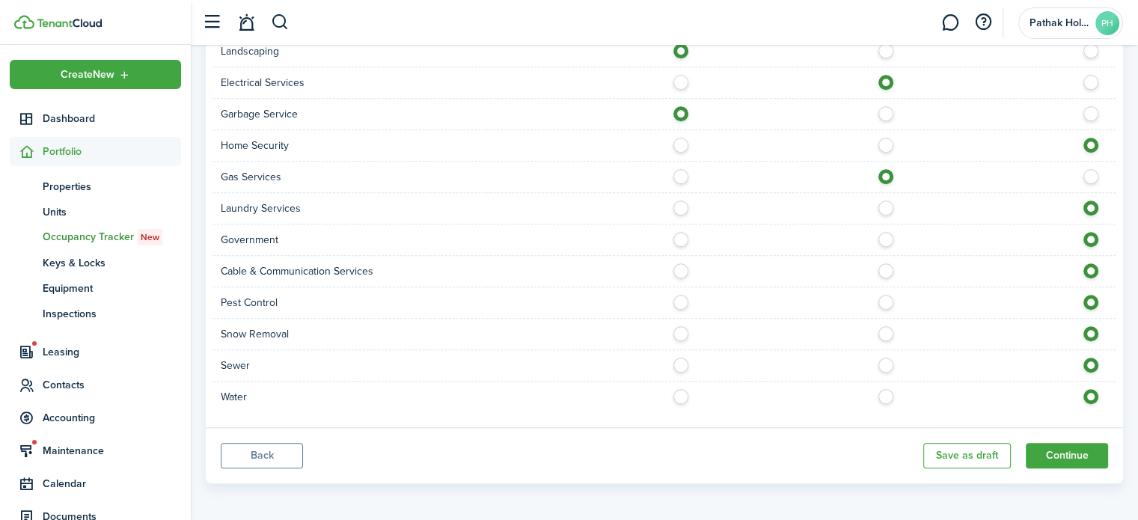
click at [885, 391] on label at bounding box center [890, 392] width 26 height 7
radio input "true"
click at [1051, 448] on button "Continue" at bounding box center [1067, 455] width 82 height 25
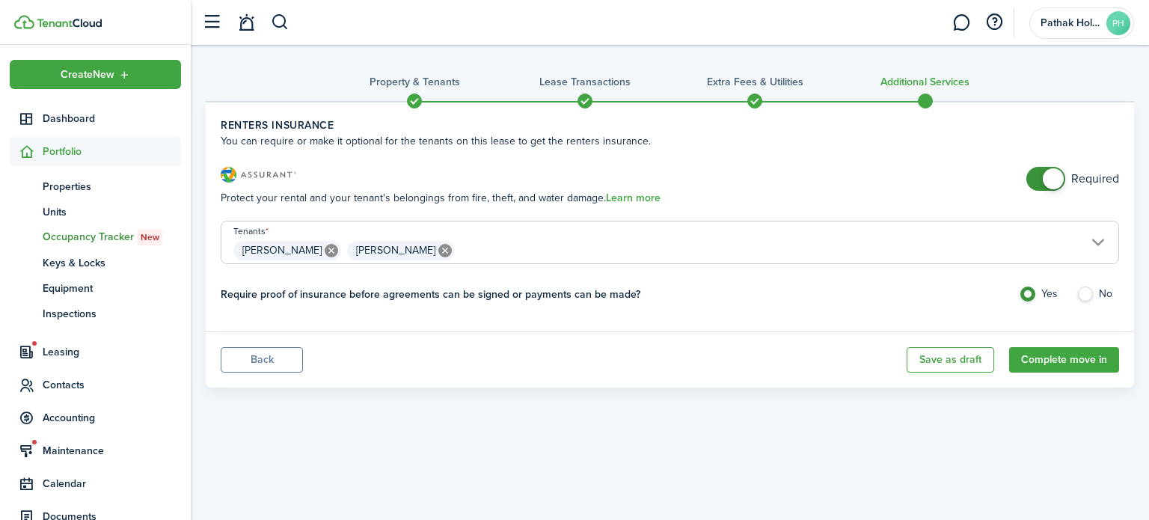
click at [1099, 293] on label "No" at bounding box center [1098, 298] width 43 height 22
radio input "false"
radio input "true"
click at [1039, 185] on span at bounding box center [1046, 179] width 15 height 24
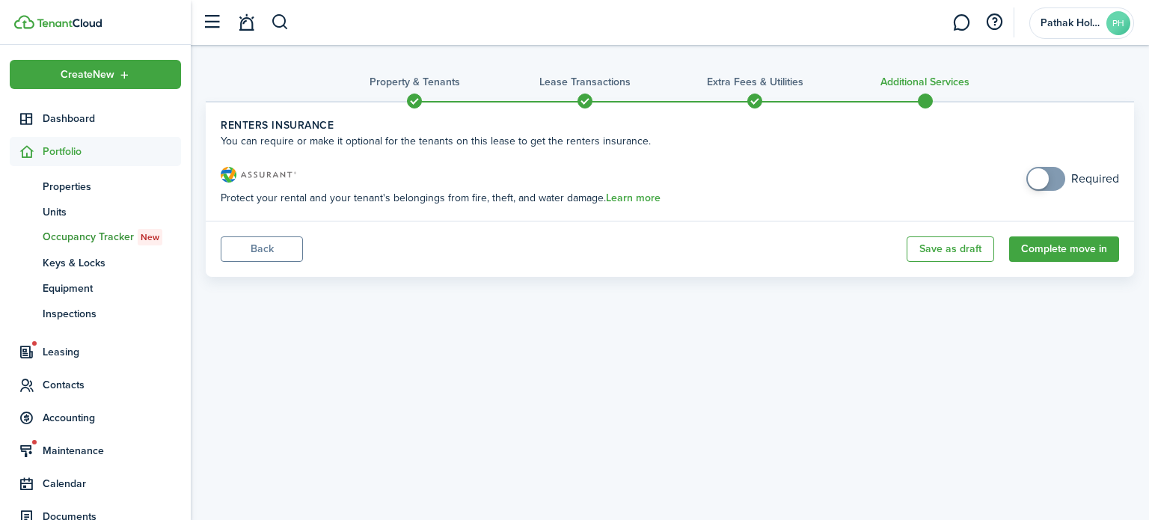
click at [1054, 179] on span at bounding box center [1046, 179] width 15 height 24
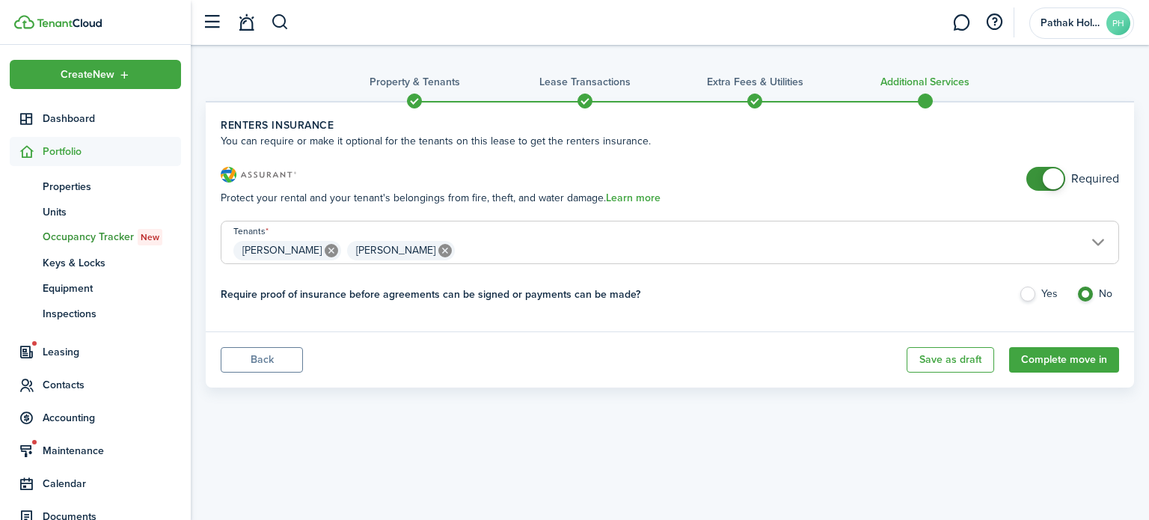
checkbox input "false"
click at [1042, 180] on span at bounding box center [1046, 179] width 15 height 24
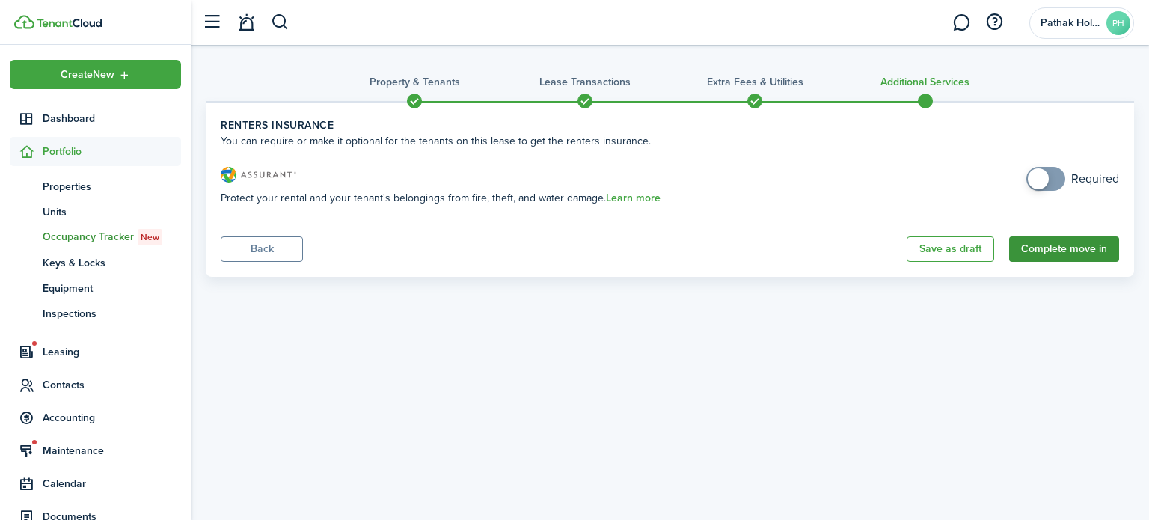
click at [1058, 248] on button "Complete move in" at bounding box center [1064, 248] width 110 height 25
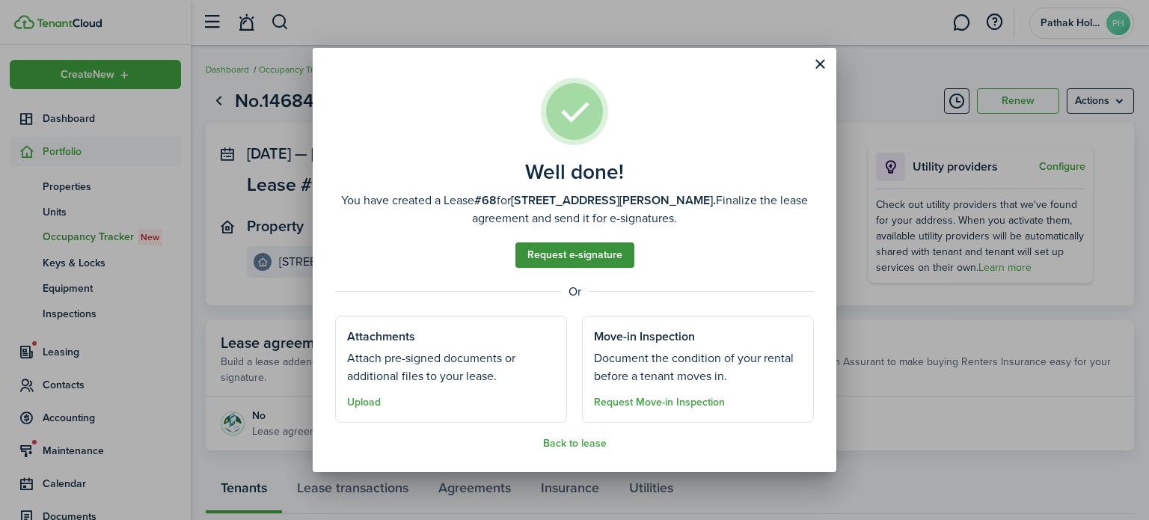
click at [599, 251] on link "Request e-signature" at bounding box center [575, 254] width 119 height 25
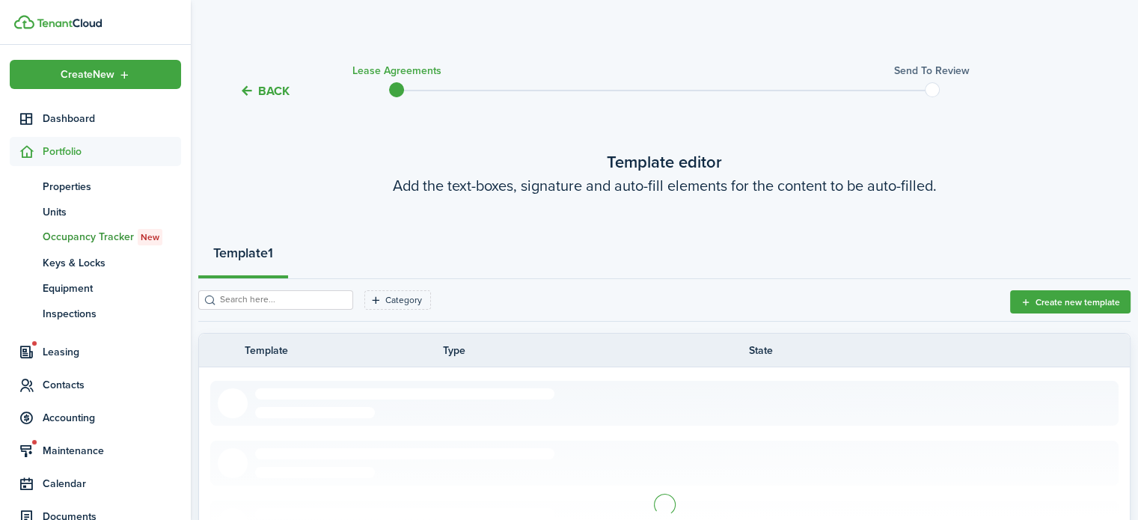
scroll to position [254, 0]
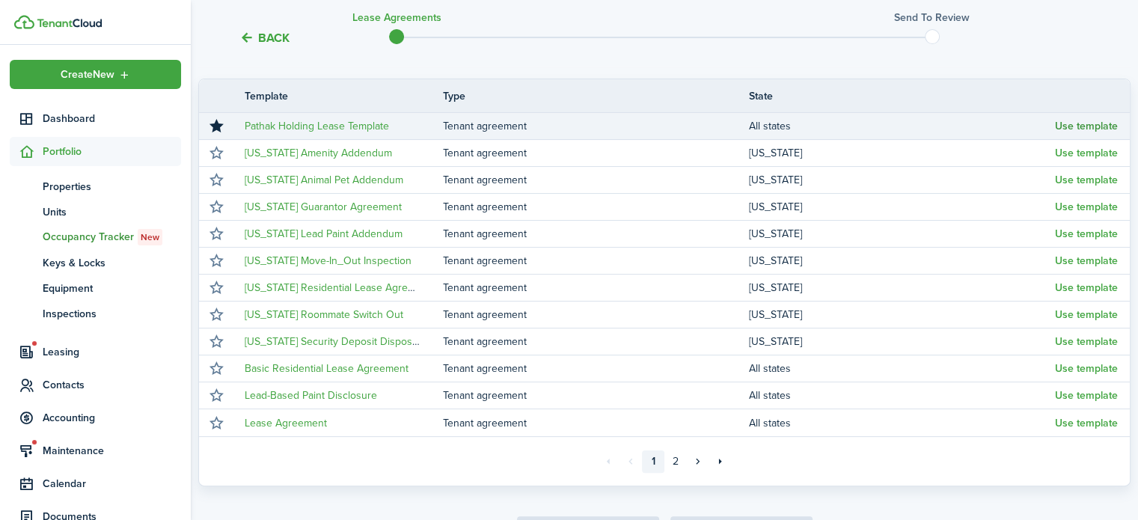
click at [1065, 128] on button "Use template" at bounding box center [1086, 126] width 63 height 12
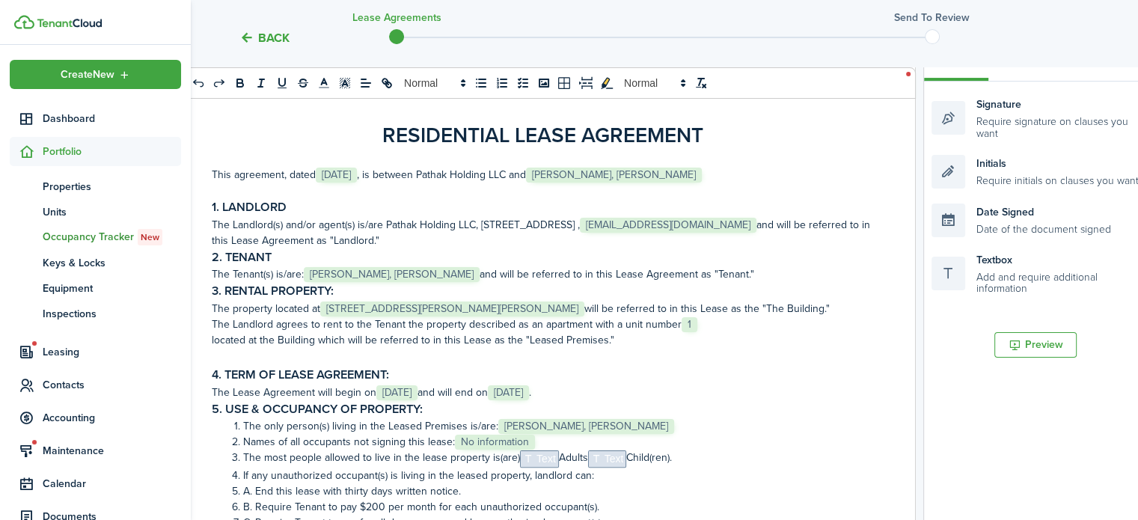
click at [544, 462] on span "Text" at bounding box center [539, 458] width 39 height 17
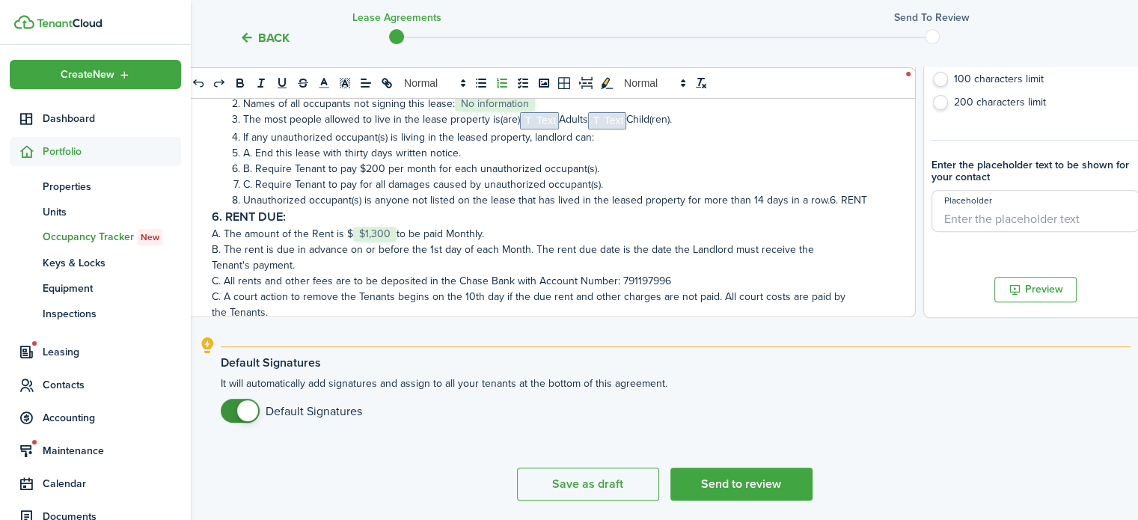
scroll to position [604, 0]
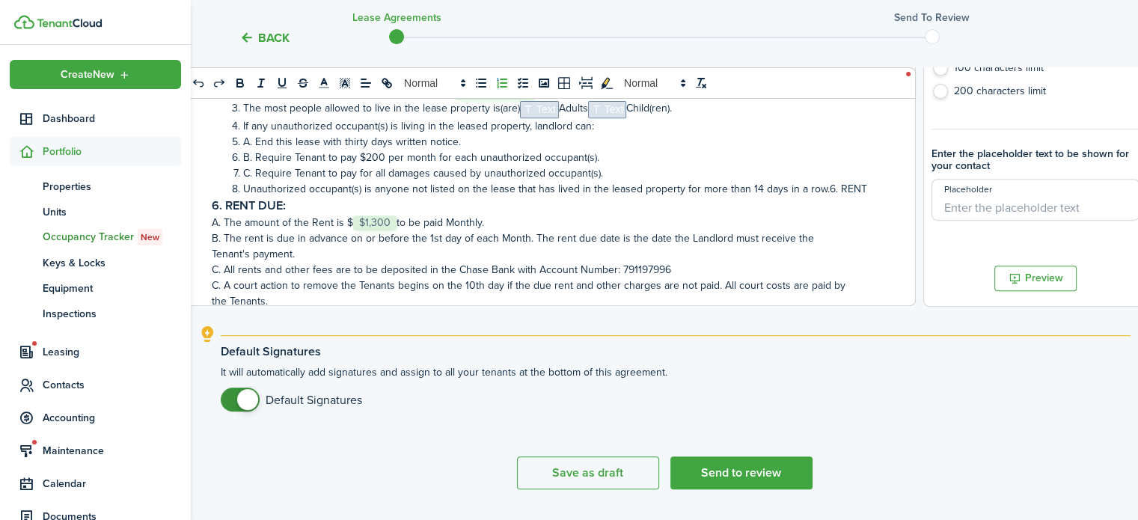
click at [983, 215] on input "Placeholder" at bounding box center [1036, 200] width 208 height 42
type input "2"
click at [611, 109] on span "Text" at bounding box center [594, 109] width 39 height 17
click at [978, 207] on input "Placeholder" at bounding box center [1036, 200] width 208 height 42
type input "0"
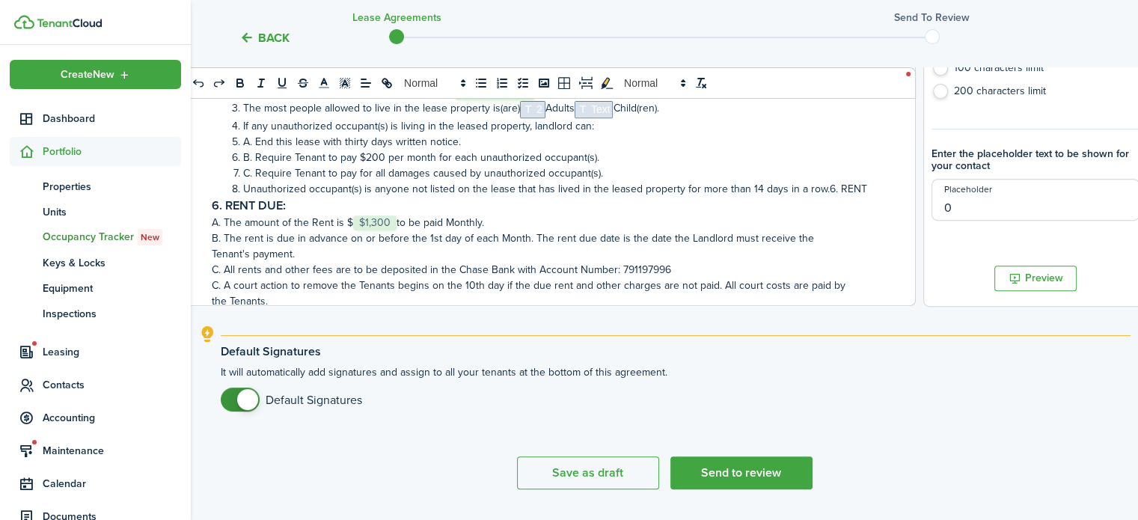
click at [650, 240] on p "B. The rent is due in advance on or before the 1st day of each Month. The rent …" at bounding box center [543, 238] width 662 height 16
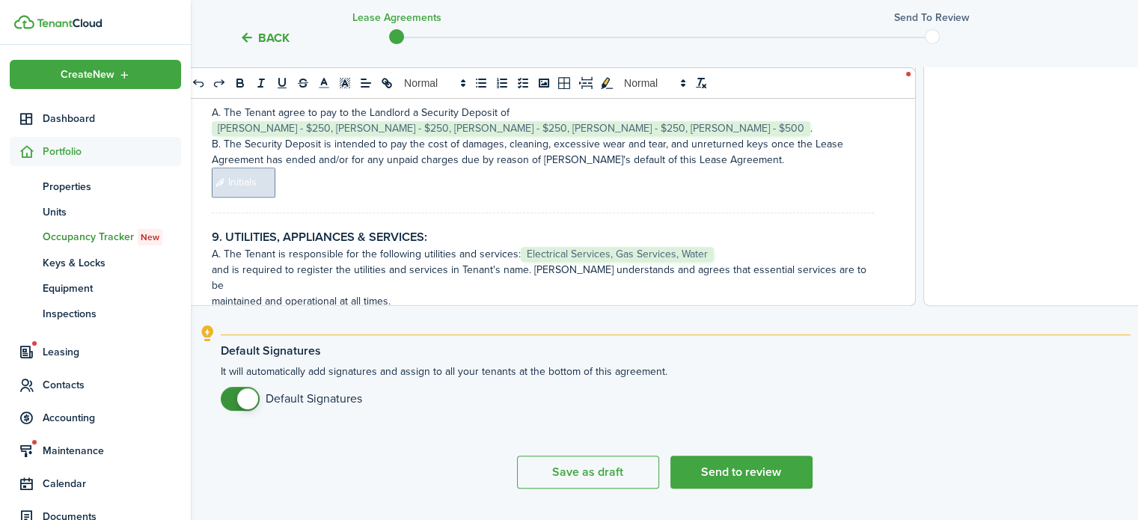
scroll to position [174, 0]
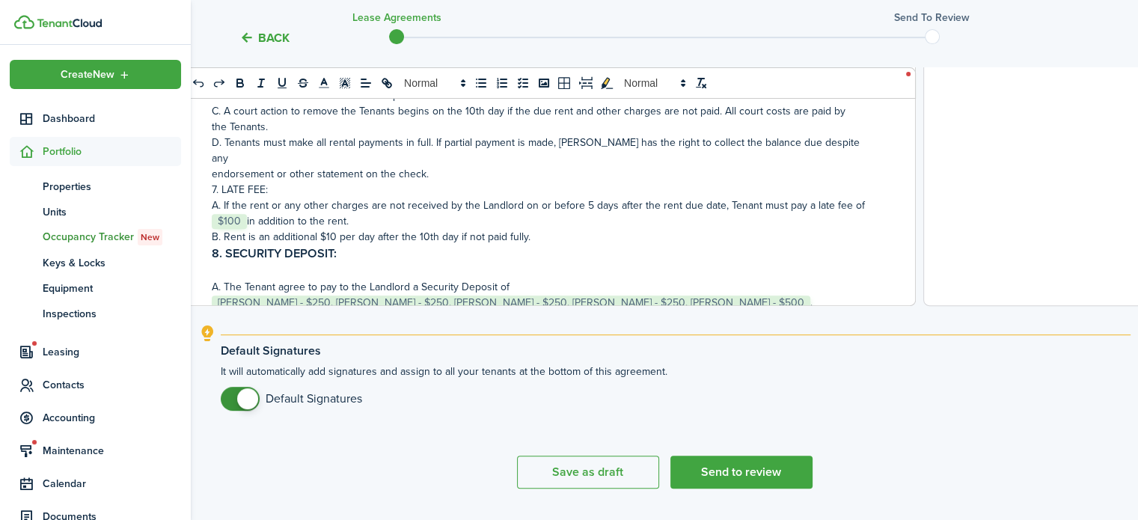
click at [748, 281] on p "A. The Tenant agree to pay to the Landlord a Security Deposit of ﻿ [PERSON_NAME…" at bounding box center [543, 294] width 662 height 31
click at [740, 263] on p at bounding box center [543, 271] width 662 height 16
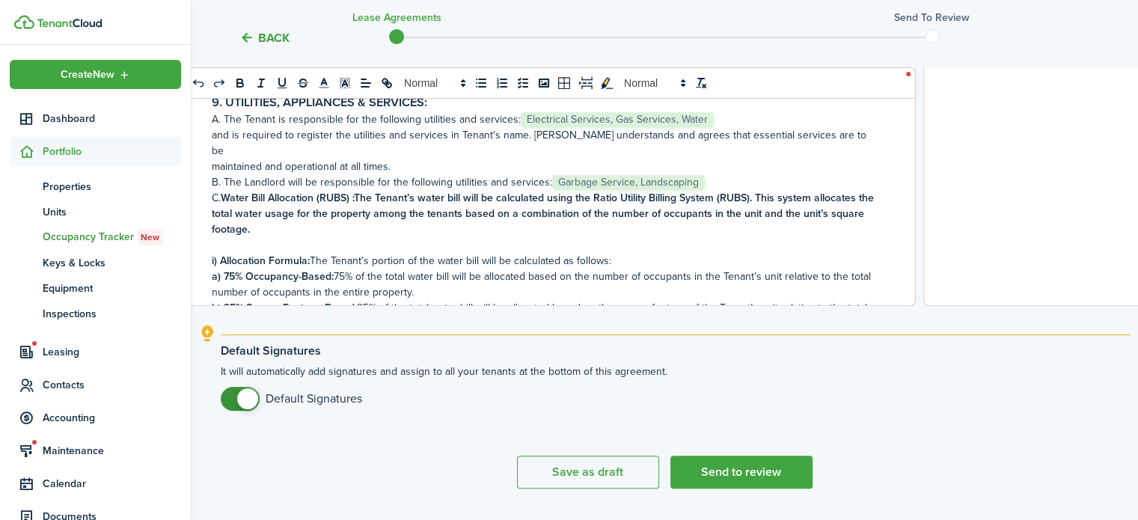
scroll to position [524, 0]
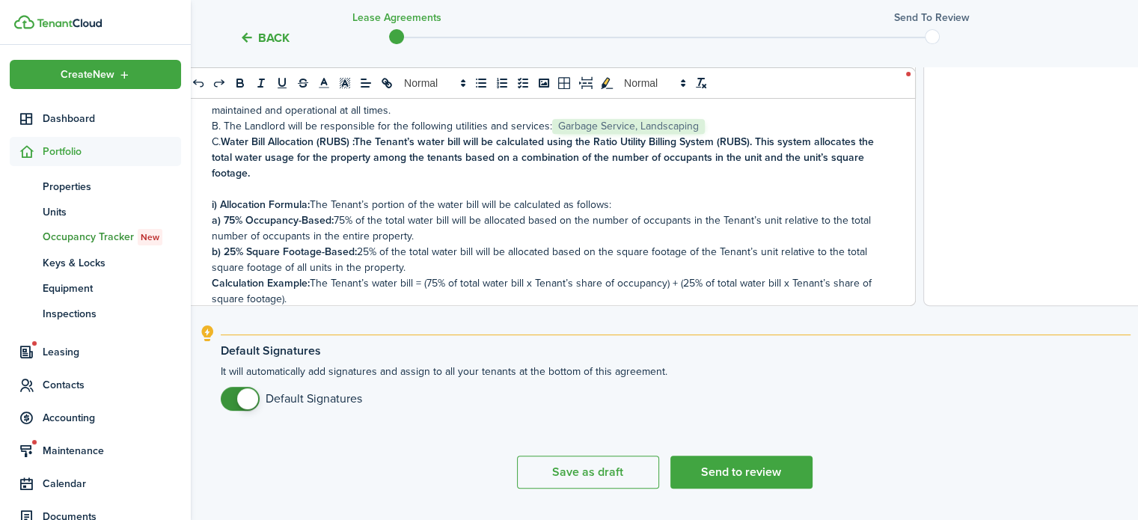
click at [784, 244] on p "b) 25% Square Footage-Based: 25% of the total water bill will be allocated base…" at bounding box center [543, 259] width 662 height 31
click at [497, 213] on p "a) 75% Occupancy-Based: 75% of the total water bill will be allocated based on …" at bounding box center [543, 228] width 662 height 31
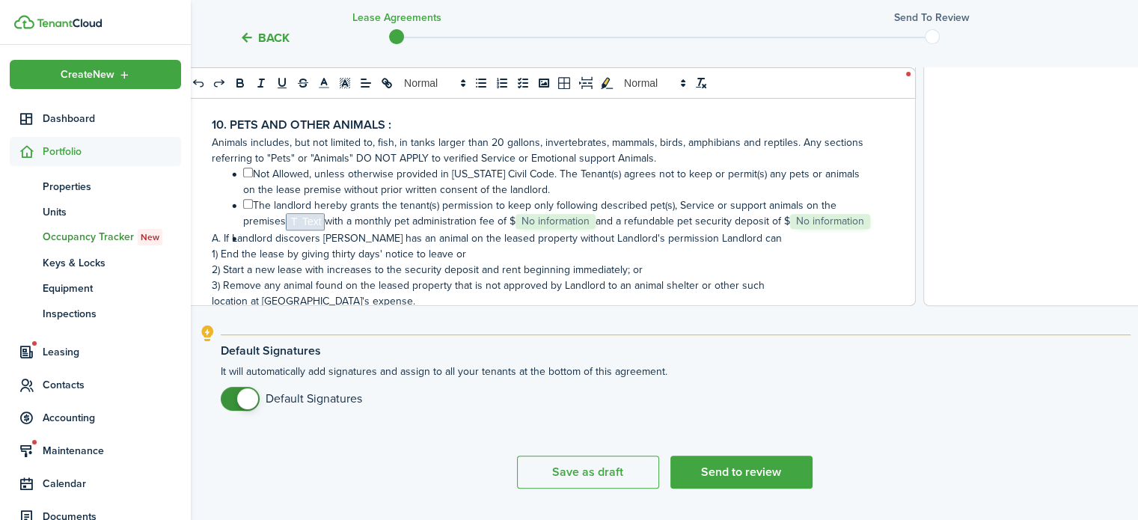
scroll to position [1048, 0]
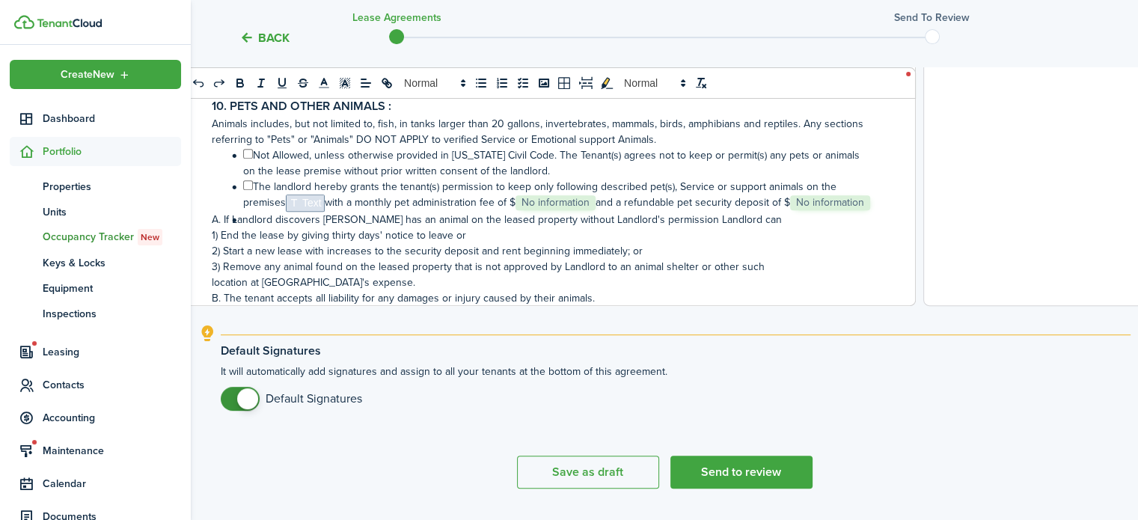
click at [245, 180] on input "﻿ ﻿" at bounding box center [248, 185] width 10 height 10
checkbox input "true"
click at [577, 195] on span "No information" at bounding box center [556, 202] width 80 height 15
click at [599, 179] on li "﻿ ﻿ The landlord hereby grants the tenant(s) permission to keep only following …" at bounding box center [550, 195] width 647 height 33
click at [519, 179] on li "﻿ ﻿ The landlord hereby grants the tenant(s) permission to keep only following …" at bounding box center [550, 195] width 647 height 33
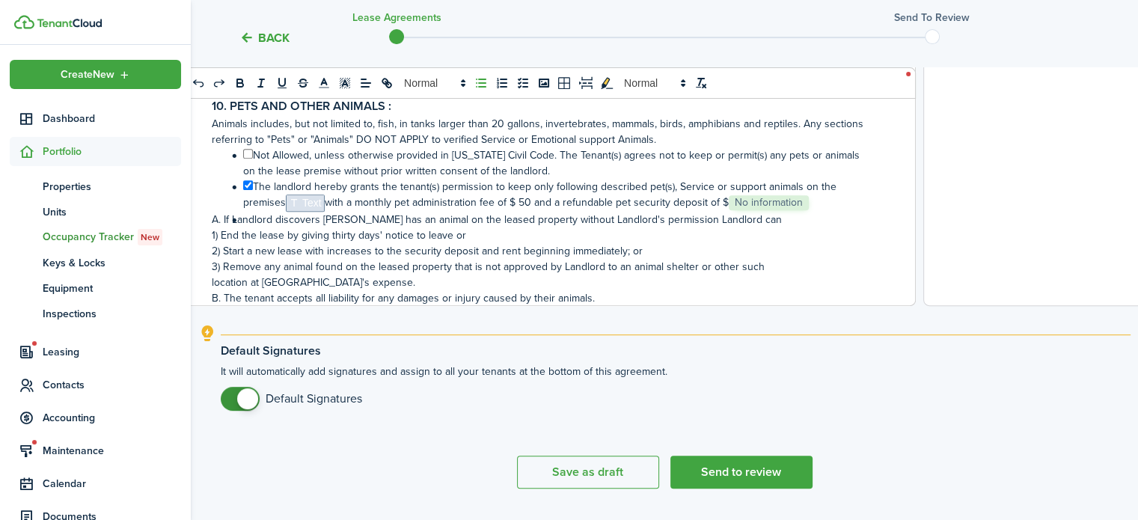
click at [811, 179] on li "﻿ ﻿ The landlord hereby grants the tenant(s) permission to keep only following …" at bounding box center [550, 195] width 647 height 33
click at [563, 227] on p "1) End the lease by giving thirty days' notice to leave or" at bounding box center [543, 235] width 662 height 16
click at [314, 195] on span "Text" at bounding box center [305, 203] width 39 height 17
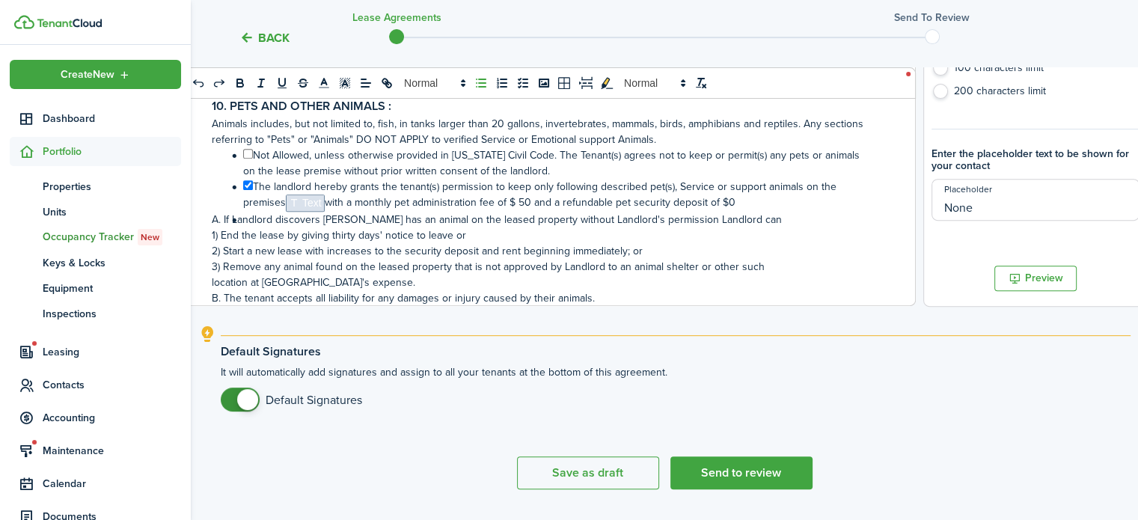
click at [970, 209] on input "None" at bounding box center [1036, 200] width 208 height 42
type input "1 Dog and 1 cat"
click at [602, 275] on p "location at [GEOGRAPHIC_DATA]'s expense." at bounding box center [543, 283] width 662 height 16
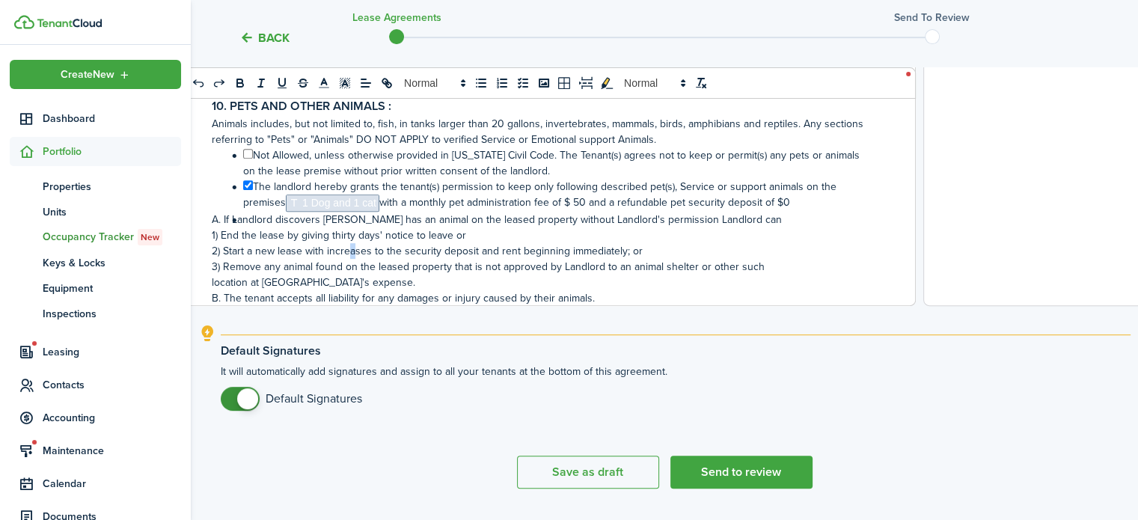
click at [299, 243] on p "2) Start a new lease with increases to the security deposit and rent beginning …" at bounding box center [543, 251] width 662 height 16
click at [243, 212] on span at bounding box center [243, 225] width 0 height 27
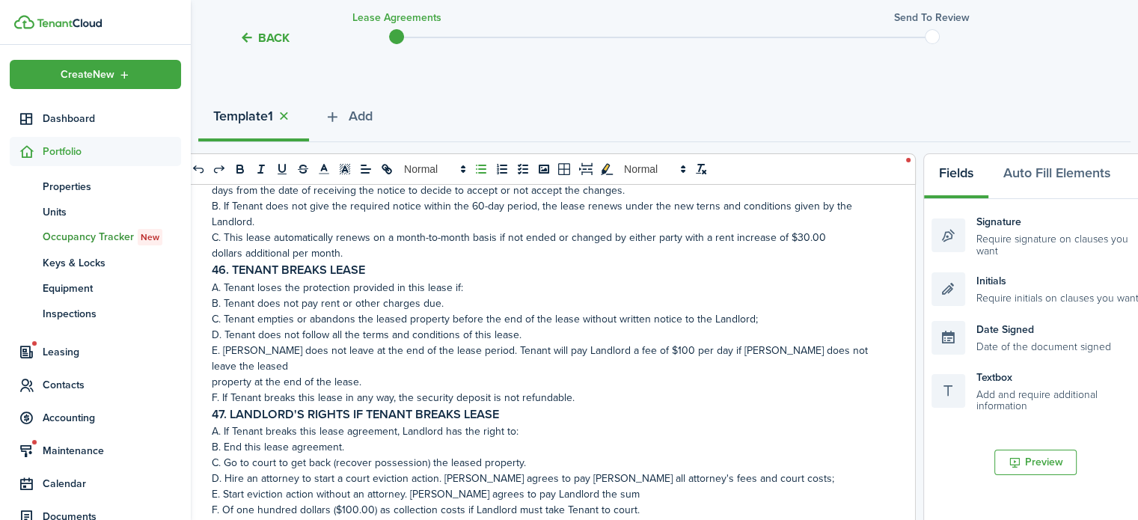
scroll to position [135, 0]
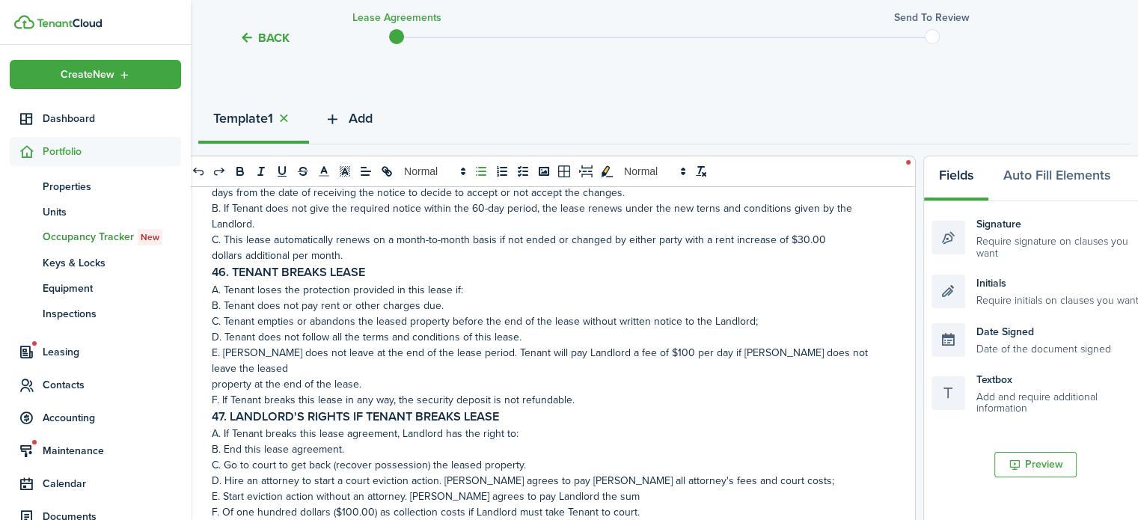
click at [364, 116] on span "Add" at bounding box center [361, 119] width 24 height 20
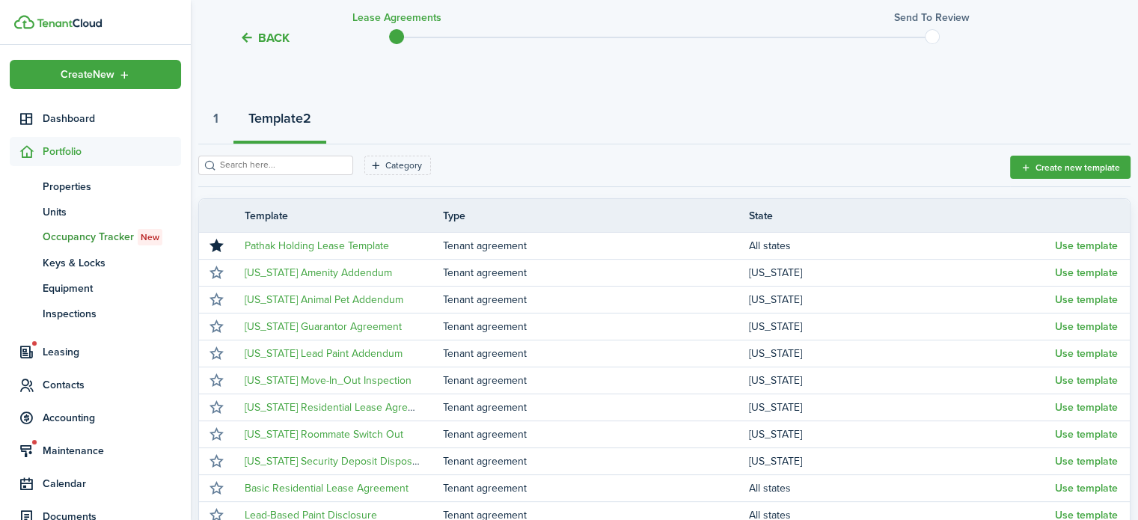
click at [266, 159] on input "search" at bounding box center [282, 165] width 132 height 14
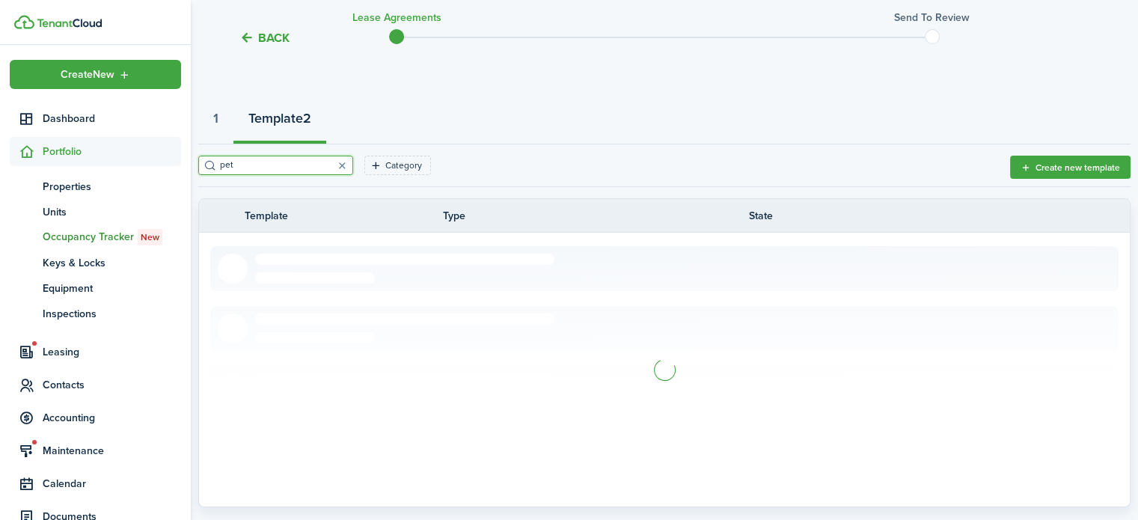
scroll to position [35, 0]
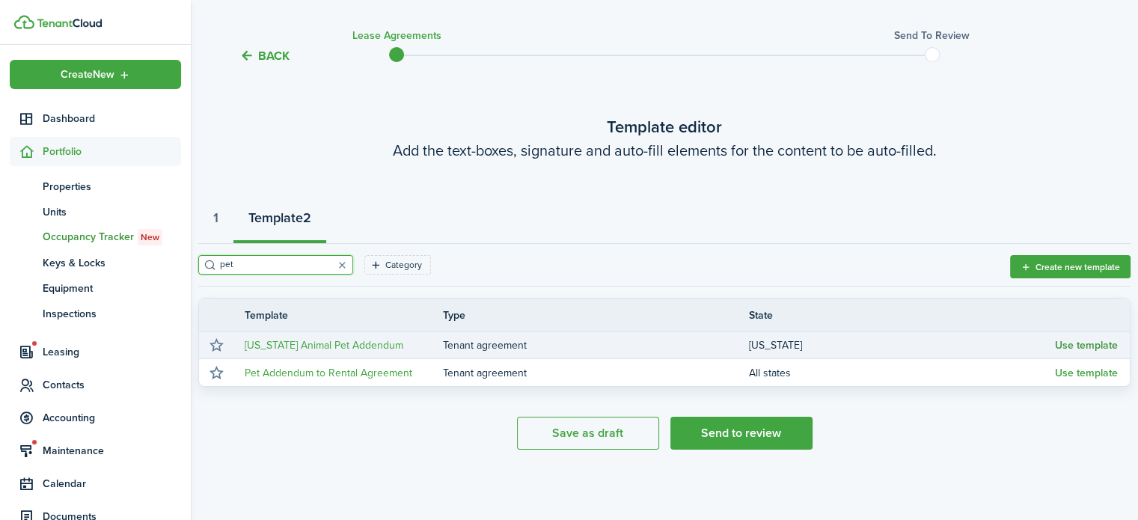
type input "pet"
click at [1071, 343] on button "Use template" at bounding box center [1086, 346] width 63 height 12
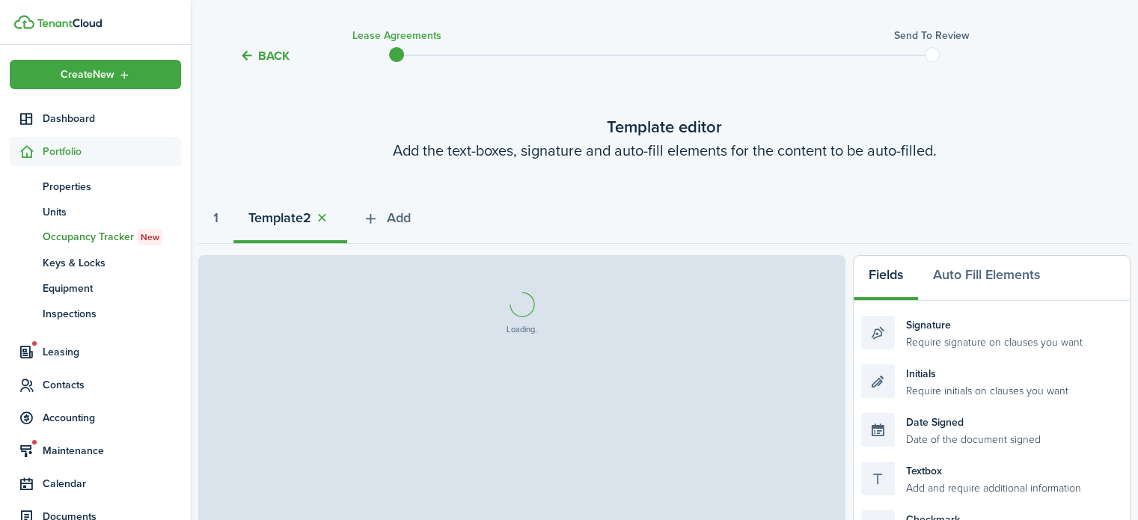
select select "fit"
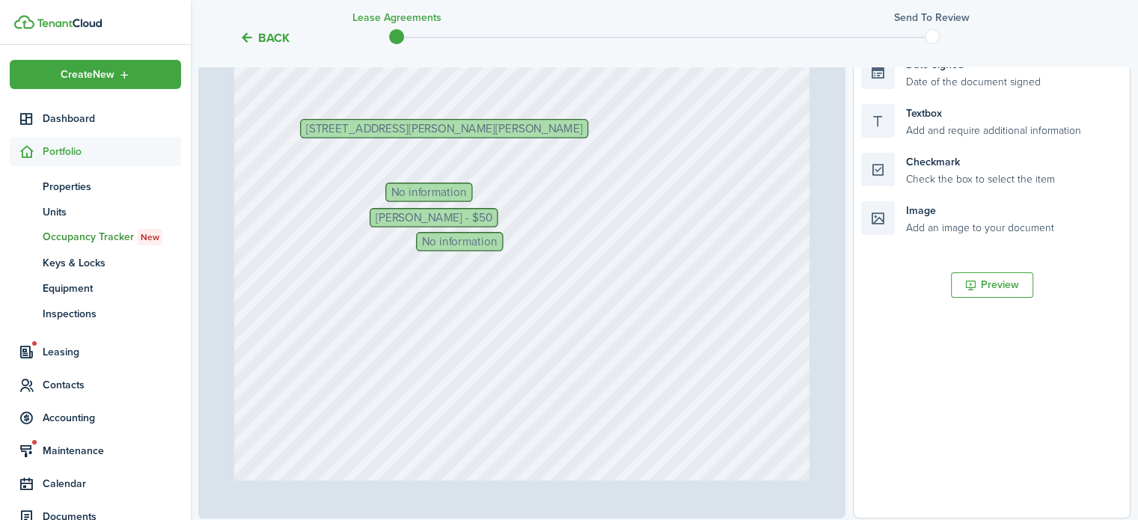
scroll to position [389, 0]
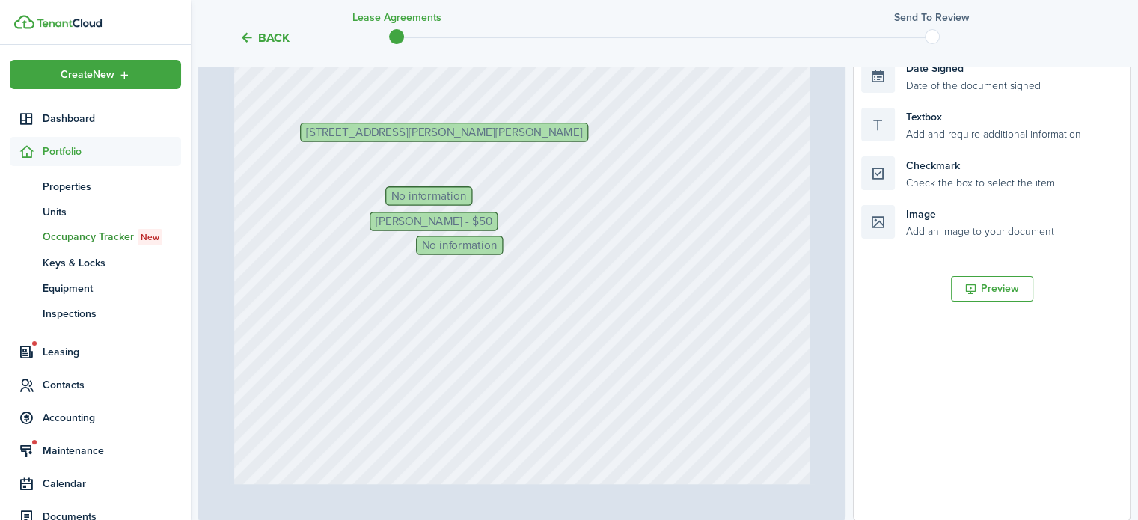
click at [471, 192] on div "No information [PERSON_NAME] - $50 Text No information Text Text Text [STREET_A…" at bounding box center [521, 339] width 575 height 759
click at [443, 193] on span "No information" at bounding box center [429, 195] width 76 height 11
click at [443, 193] on div "No information [PERSON_NAME] - $50 Text Text Text Text [STREET_ADDRESS][PERSON_…" at bounding box center [521, 339] width 575 height 759
click at [388, 201] on div "No information [PERSON_NAME] - $50 Text Text Text Text [STREET_ADDRESS][PERSON_…" at bounding box center [521, 339] width 575 height 759
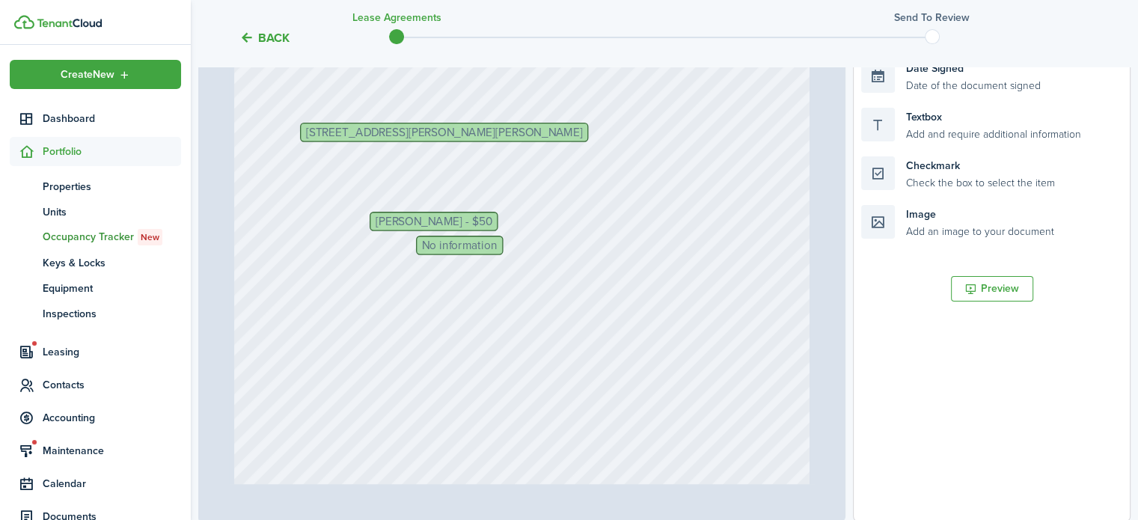
click at [388, 201] on div "No information [PERSON_NAME] - $50 Text Text Text Text [STREET_ADDRESS][PERSON_…" at bounding box center [521, 339] width 575 height 759
click at [395, 221] on span "[PERSON_NAME] - $50" at bounding box center [434, 221] width 117 height 11
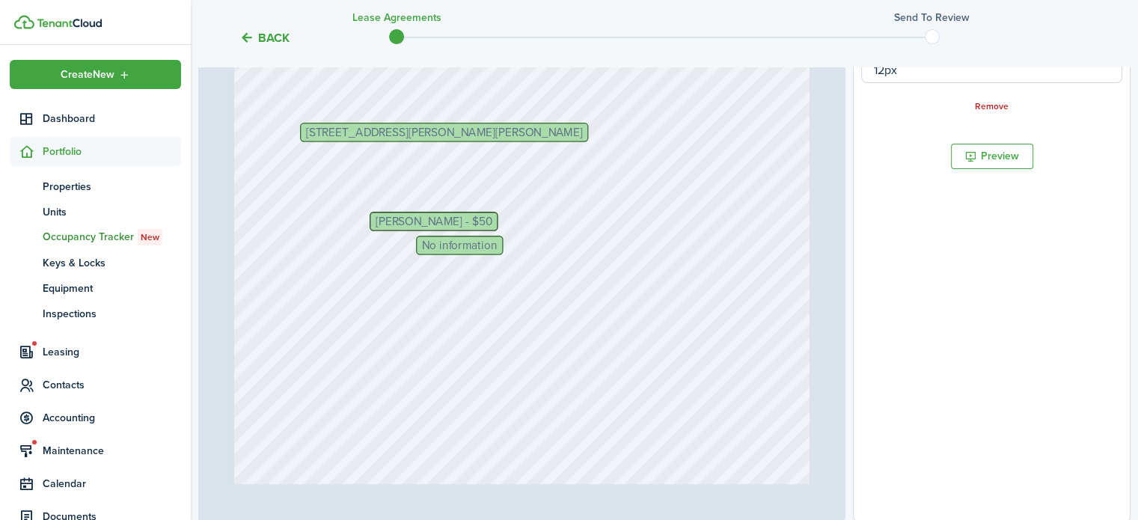
click at [404, 222] on span "[PERSON_NAME] - $50" at bounding box center [434, 221] width 117 height 11
click at [480, 248] on span "No information" at bounding box center [460, 244] width 76 height 11
click at [482, 248] on span "No information" at bounding box center [460, 244] width 76 height 11
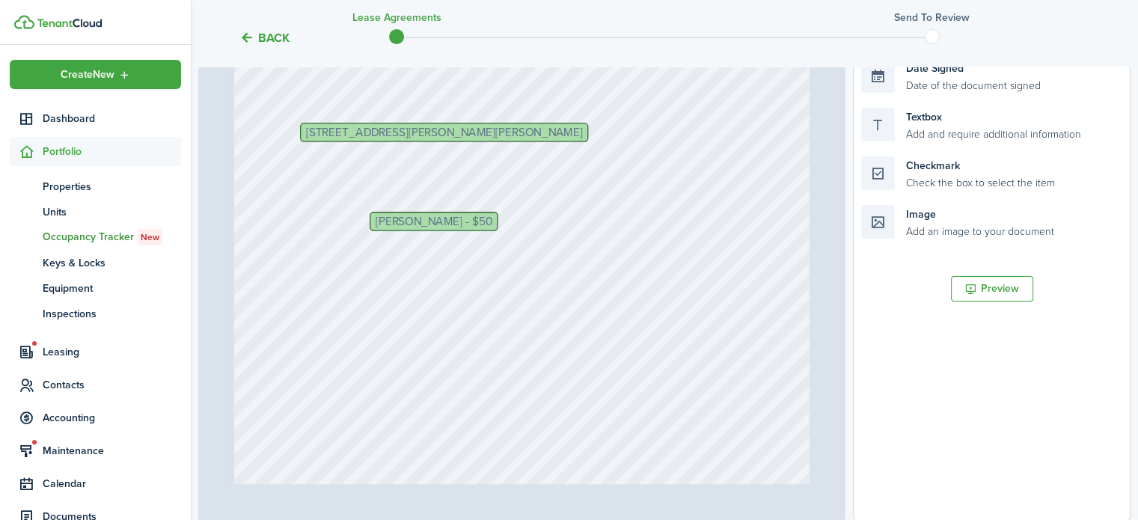
click at [394, 201] on div "[PERSON_NAME] - $50 Text Text Text Text [STREET_ADDRESS][PERSON_NAME][PERSON_NA…" at bounding box center [521, 339] width 575 height 759
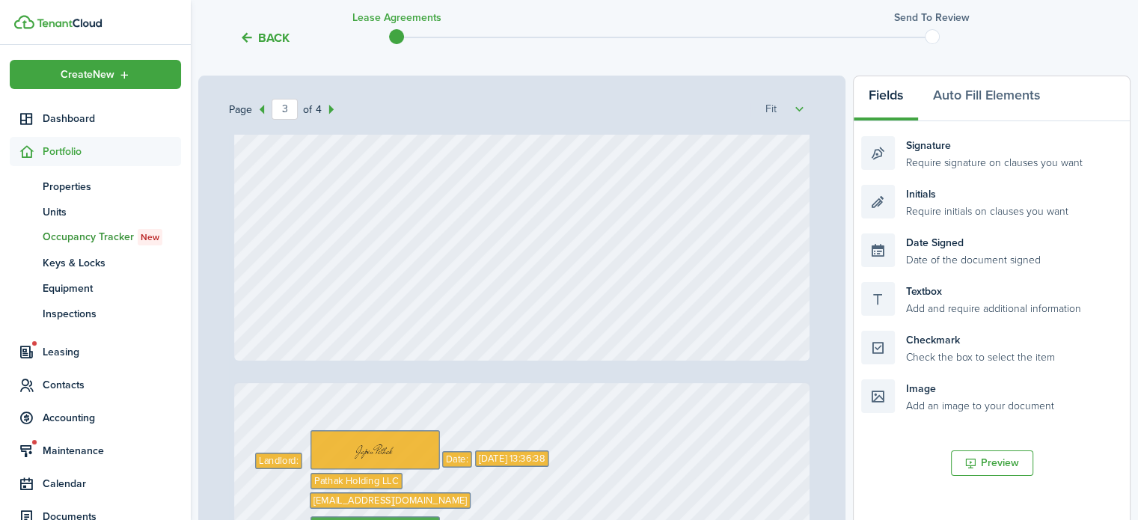
scroll to position [2270, 0]
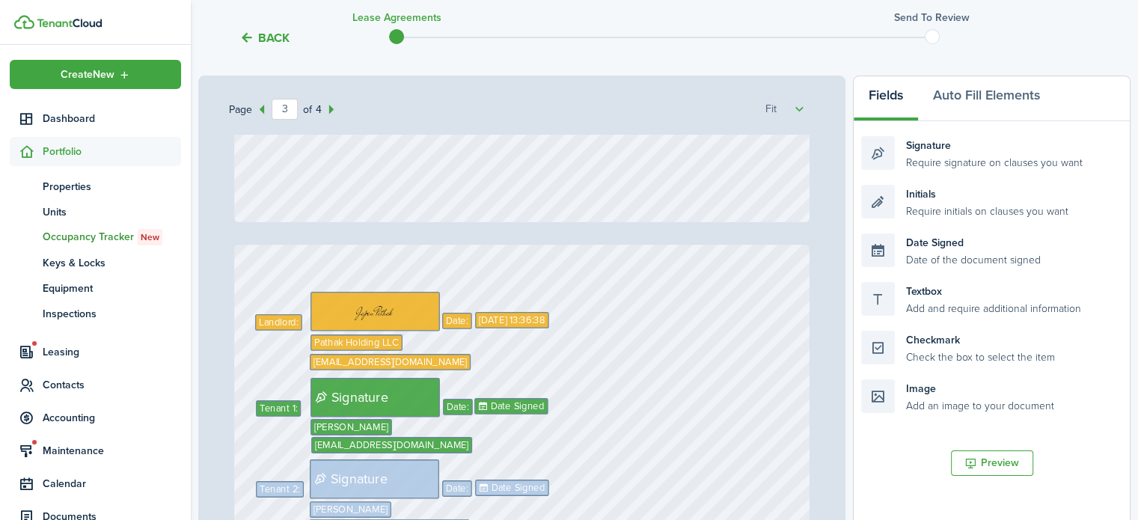
type input "4"
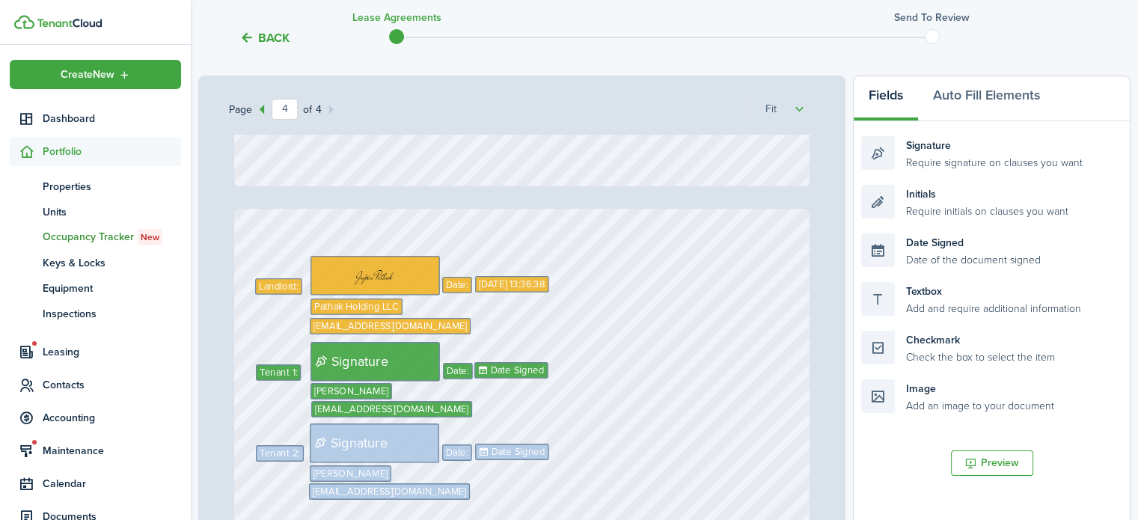
scroll to position [2582, 0]
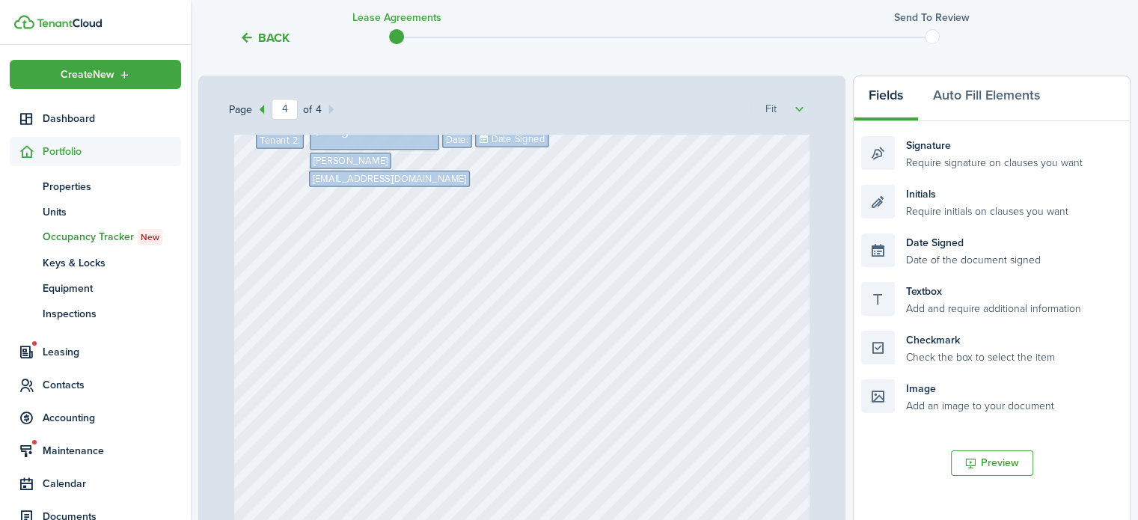
click at [846, 297] on div "Page 4 of 4 50% 75% 100% 150% 200% Fit [PERSON_NAME] - $50 Text Text Text Text …" at bounding box center [664, 386] width 932 height 621
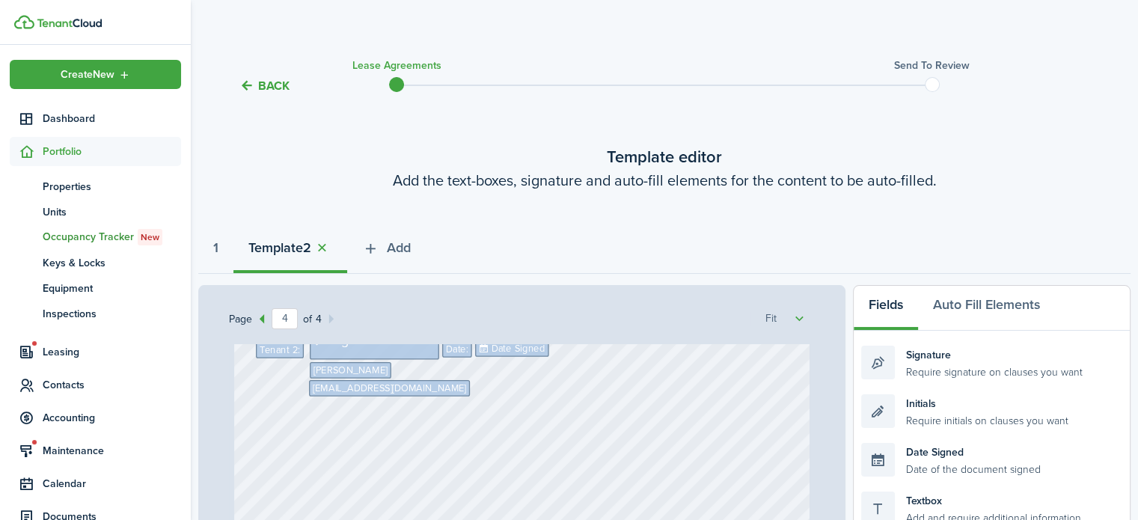
scroll to position [0, 0]
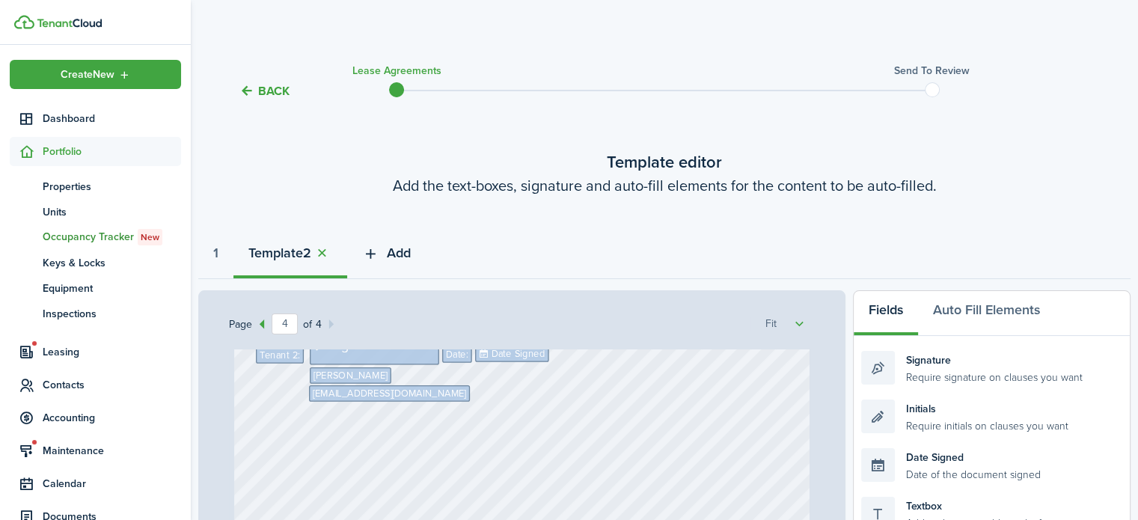
click at [410, 254] on span "Add" at bounding box center [399, 253] width 24 height 20
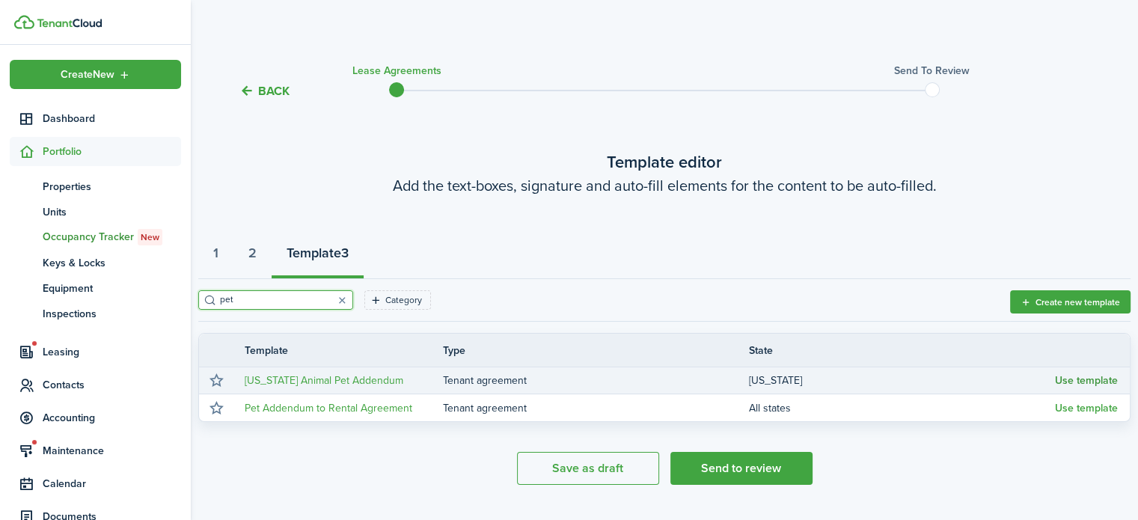
click at [1075, 385] on button "Use template" at bounding box center [1086, 381] width 63 height 12
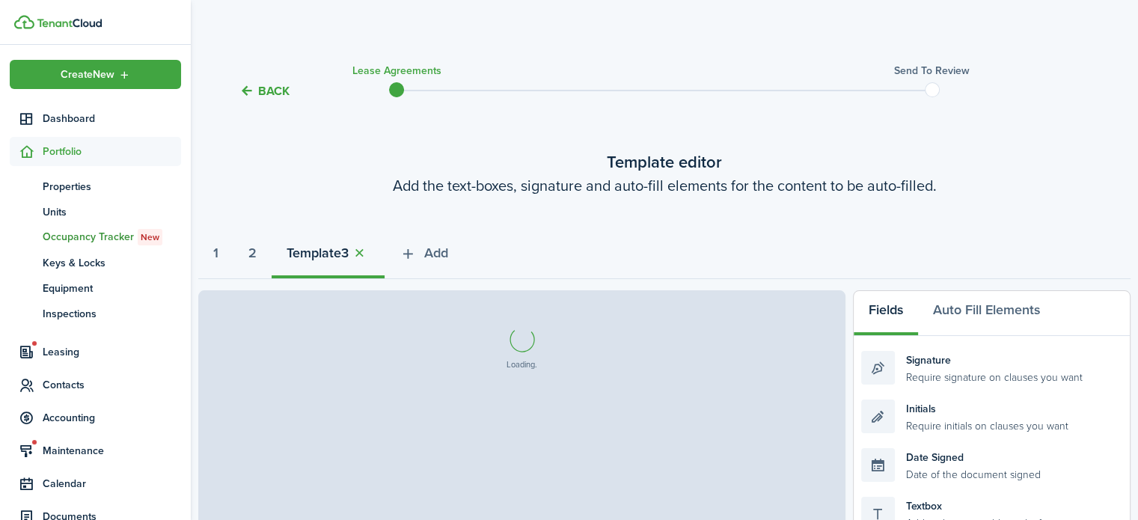
select select "fit"
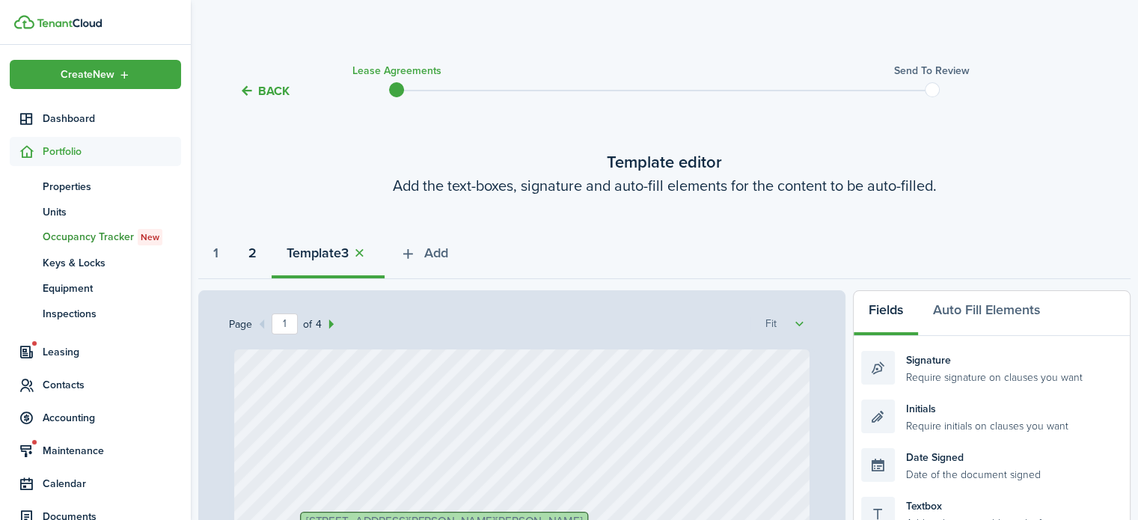
click at [257, 254] on strong "2" at bounding box center [252, 253] width 8 height 20
click at [761, 260] on div "1 Template 2 3 Add" at bounding box center [664, 256] width 932 height 45
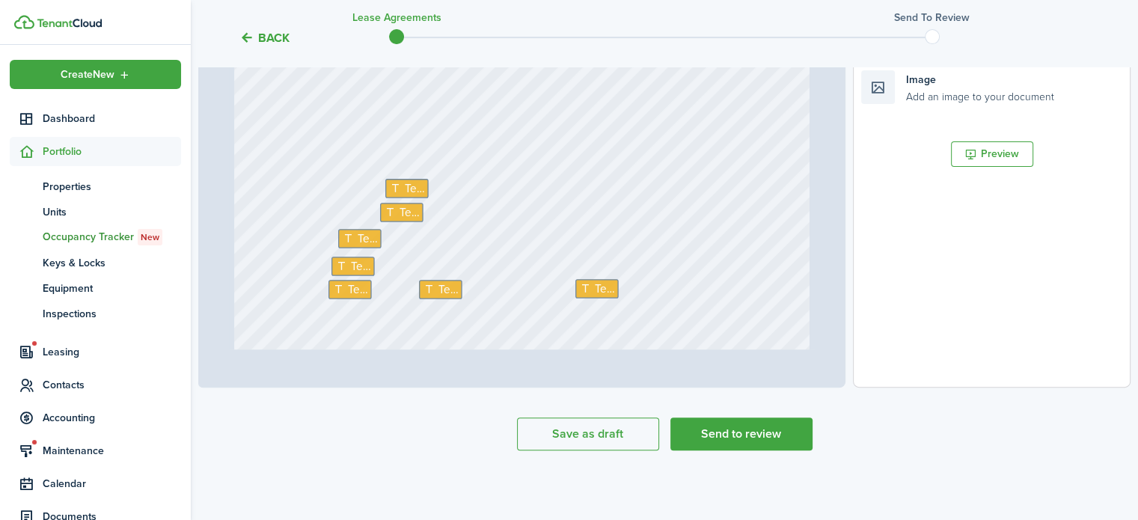
scroll to position [174, 0]
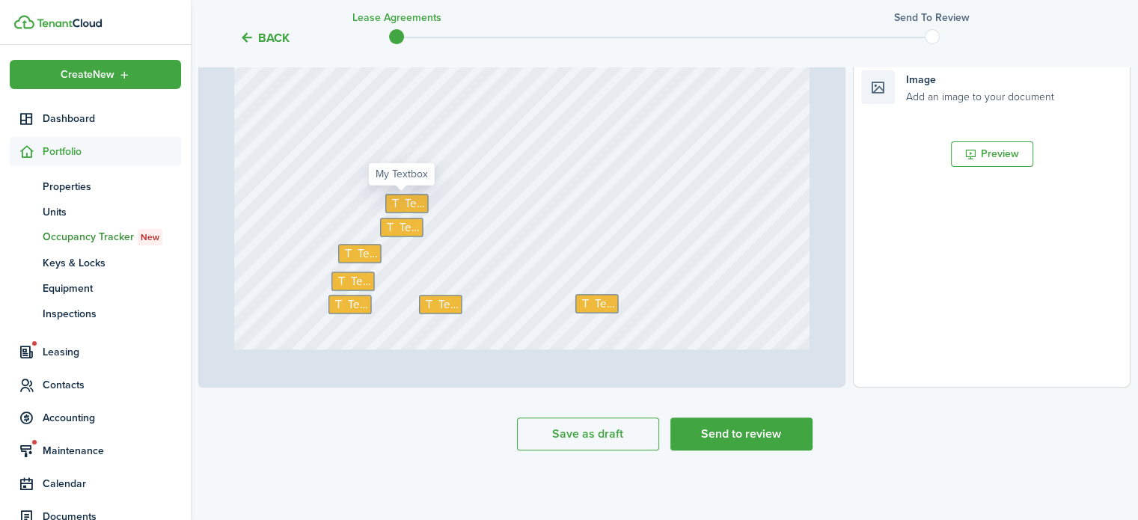
click at [404, 207] on span "Text" at bounding box center [414, 203] width 20 height 17
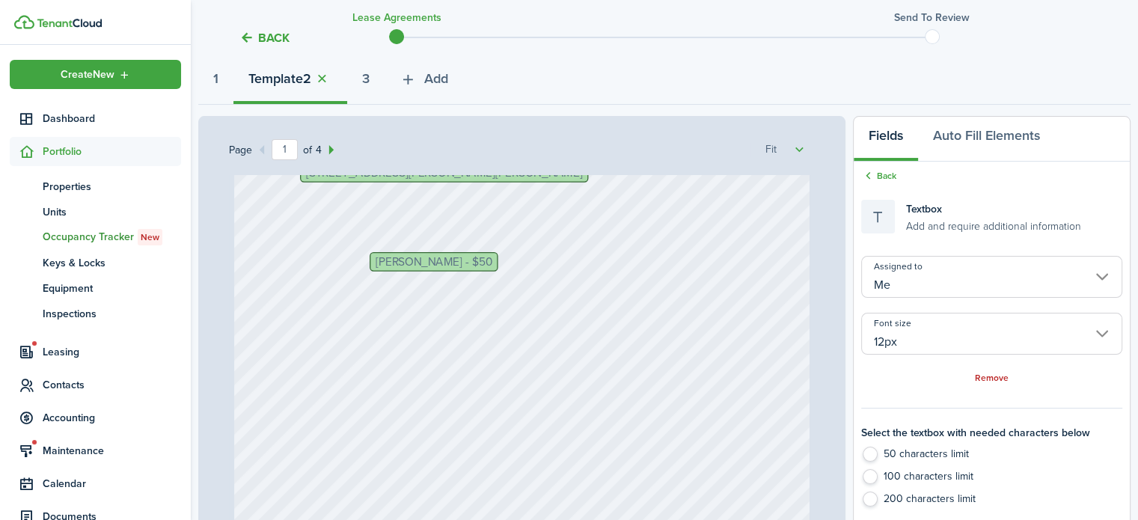
click at [968, 290] on input "Me" at bounding box center [991, 277] width 261 height 42
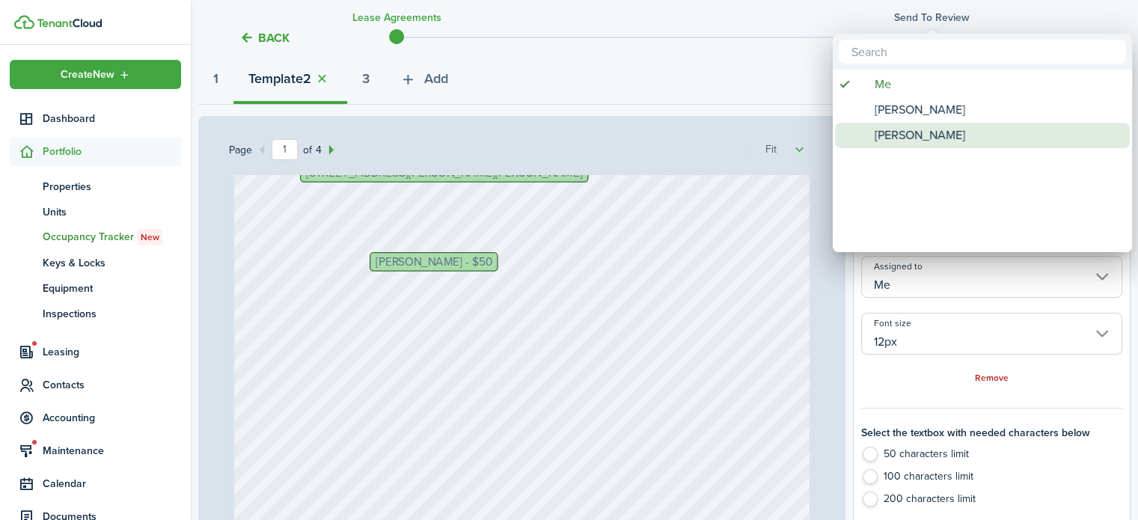
click at [920, 134] on span "[PERSON_NAME]" at bounding box center [920, 135] width 91 height 25
type input "[PERSON_NAME]"
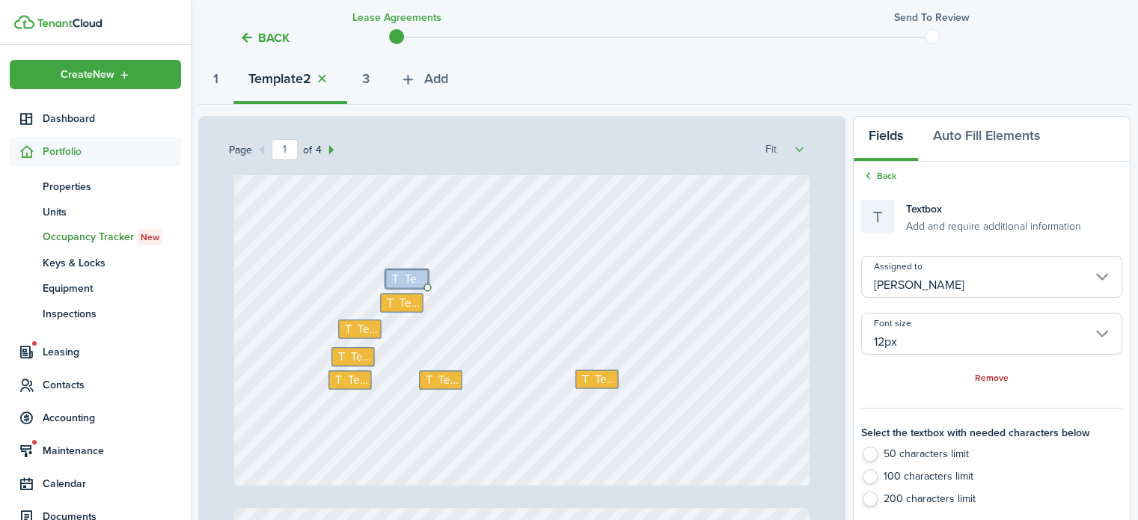
scroll to position [524, 0]
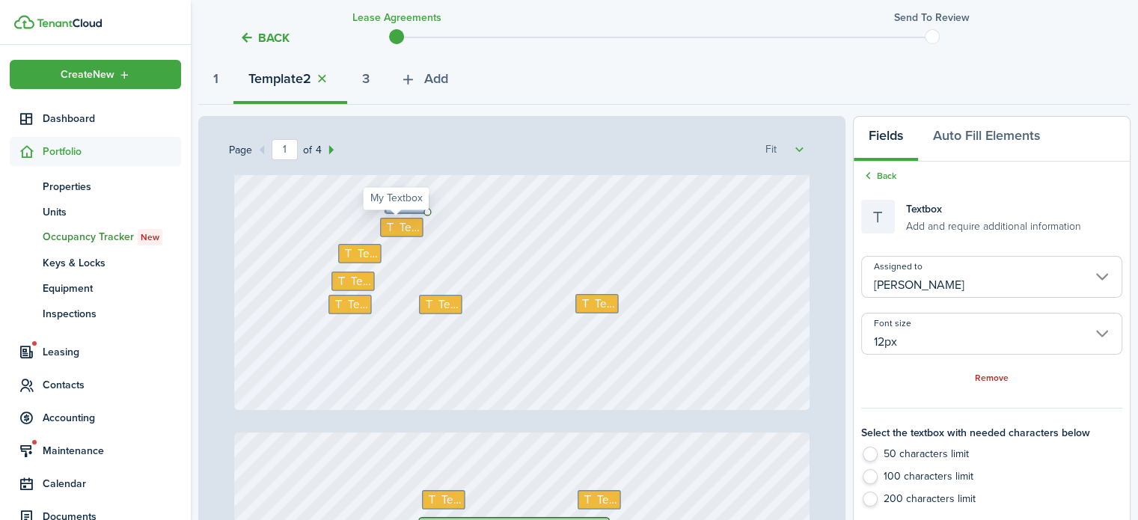
click at [409, 230] on span "Text" at bounding box center [409, 227] width 20 height 17
type input "Me"
click at [905, 283] on input "Me" at bounding box center [991, 277] width 261 height 42
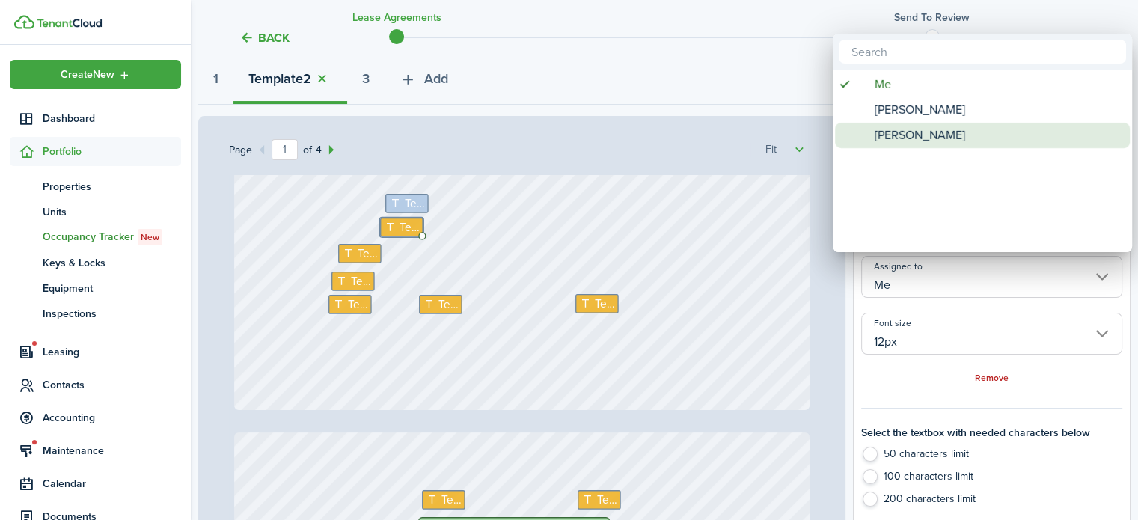
click at [928, 138] on span "[PERSON_NAME]" at bounding box center [920, 135] width 91 height 25
type input "[PERSON_NAME]"
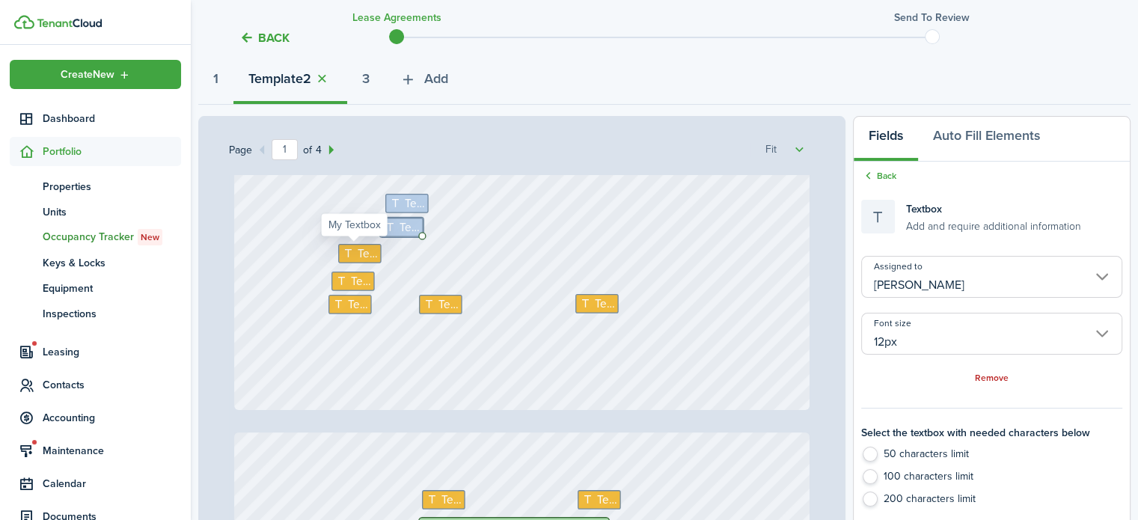
click at [357, 257] on span "Text" at bounding box center [367, 253] width 20 height 17
type input "Me"
click at [914, 278] on input "Me" at bounding box center [991, 277] width 261 height 42
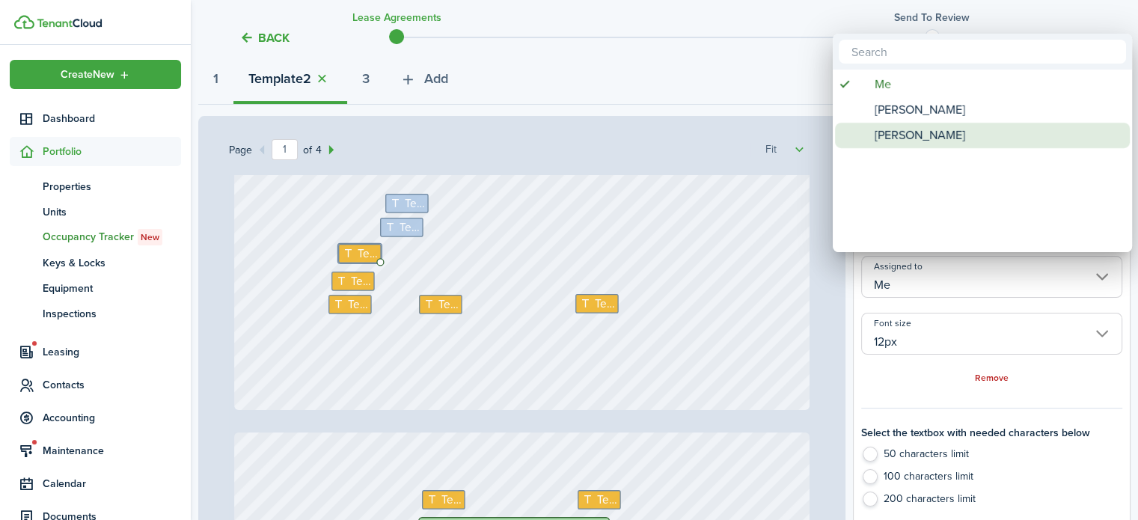
click at [924, 141] on span "[PERSON_NAME]" at bounding box center [920, 135] width 91 height 25
type input "[PERSON_NAME]"
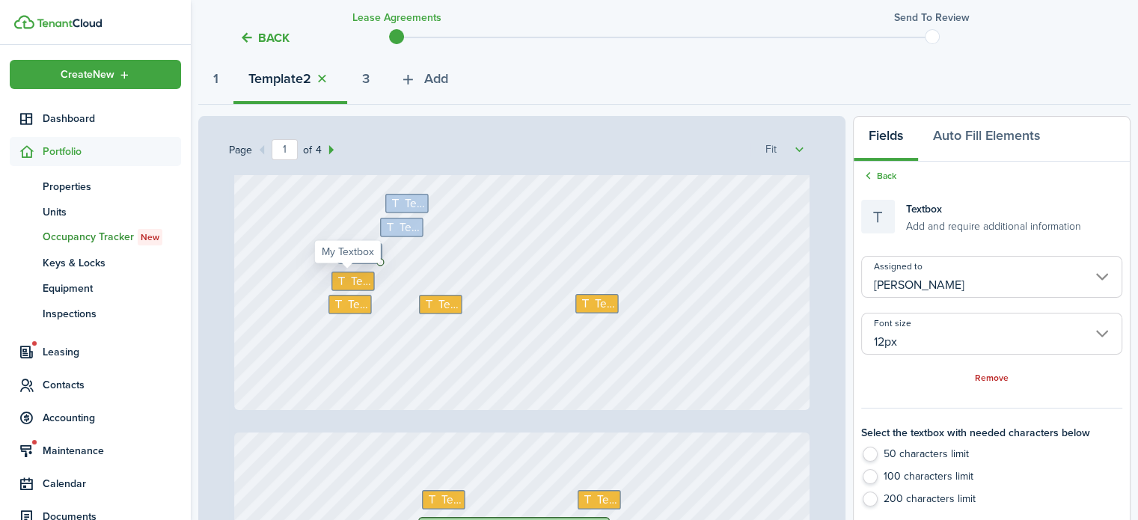
click at [351, 280] on span "Text" at bounding box center [361, 280] width 20 height 17
type input "Me"
click at [946, 281] on input "Me" at bounding box center [991, 277] width 261 height 42
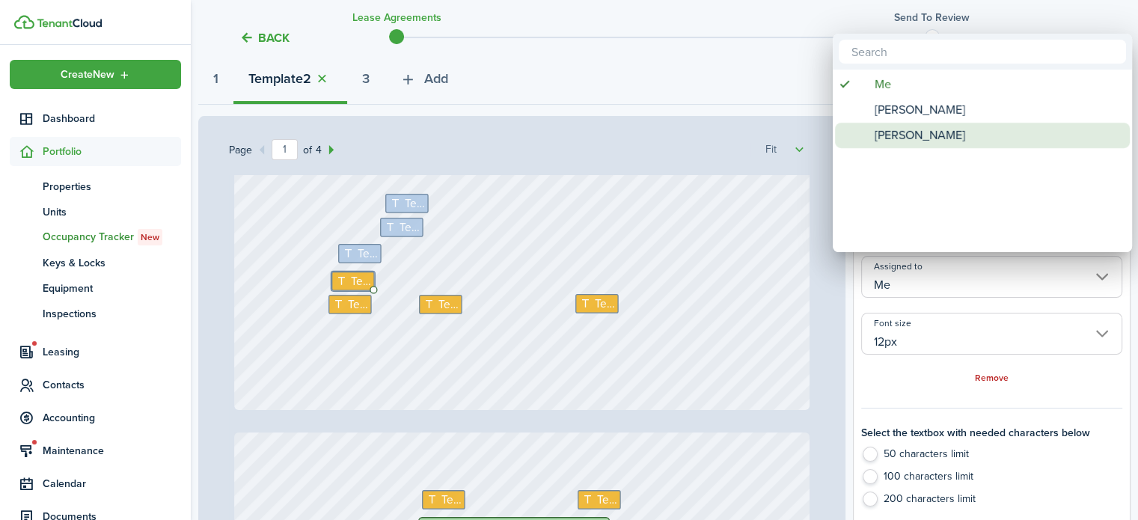
click at [923, 144] on span "[PERSON_NAME]" at bounding box center [920, 135] width 91 height 25
type input "[PERSON_NAME]"
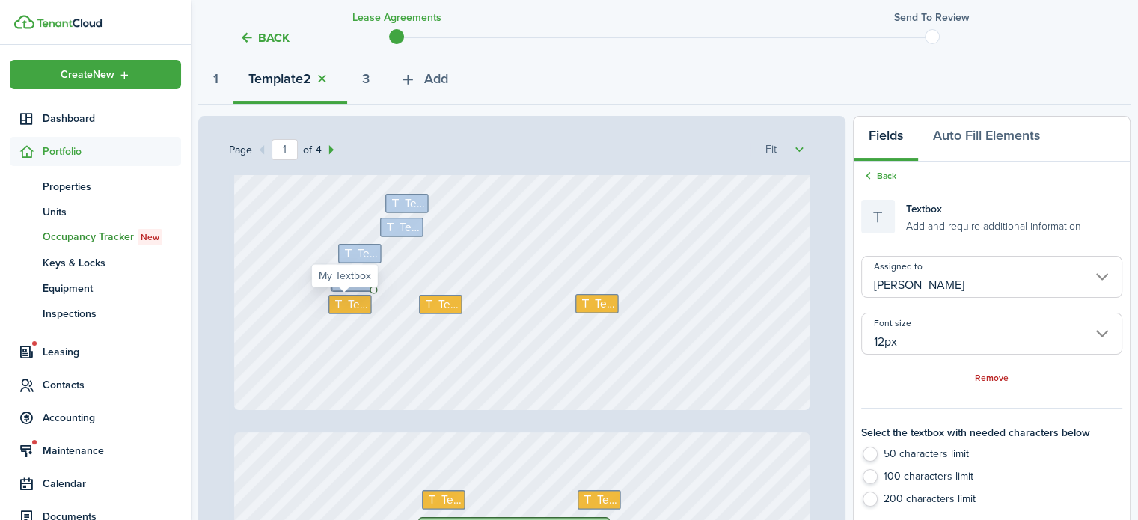
click at [347, 307] on span "Text" at bounding box center [357, 304] width 20 height 17
type input "Me"
click at [909, 277] on input "Me" at bounding box center [991, 277] width 261 height 42
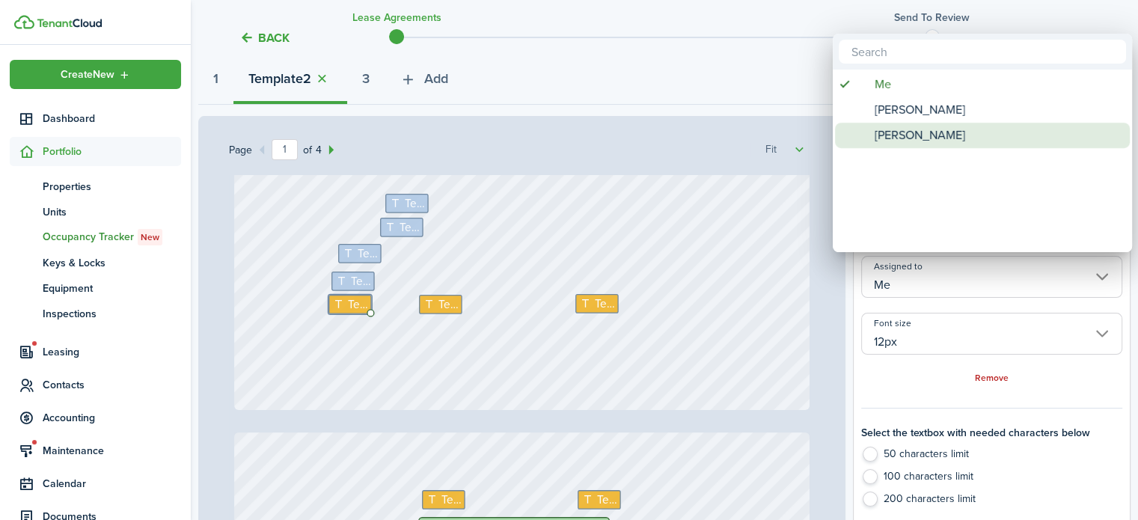
click at [922, 144] on span "[PERSON_NAME]" at bounding box center [920, 135] width 91 height 25
type input "[PERSON_NAME]"
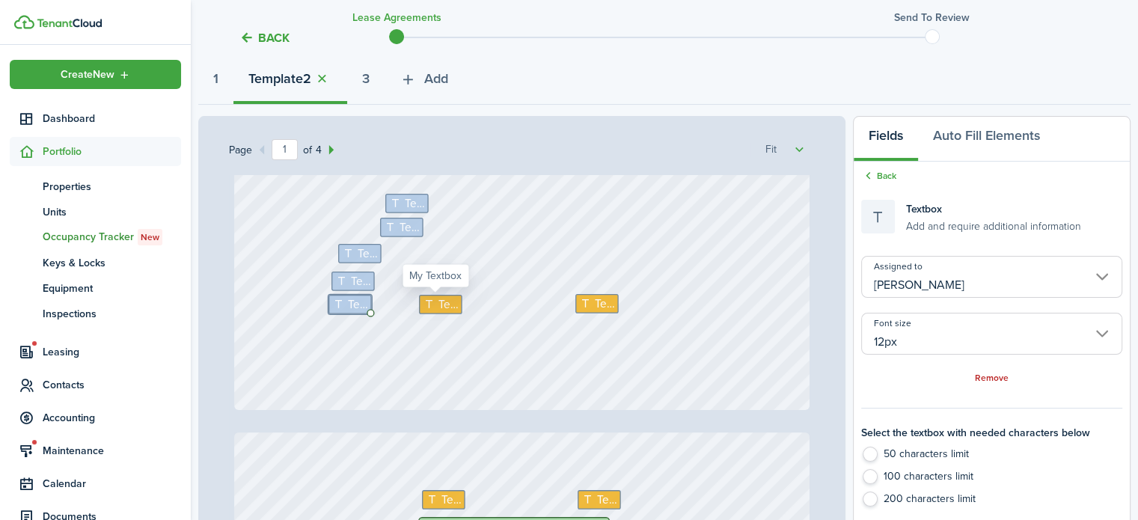
click at [446, 307] on span "Text" at bounding box center [449, 304] width 20 height 17
type input "Me"
click at [938, 288] on input "Me" at bounding box center [991, 277] width 261 height 42
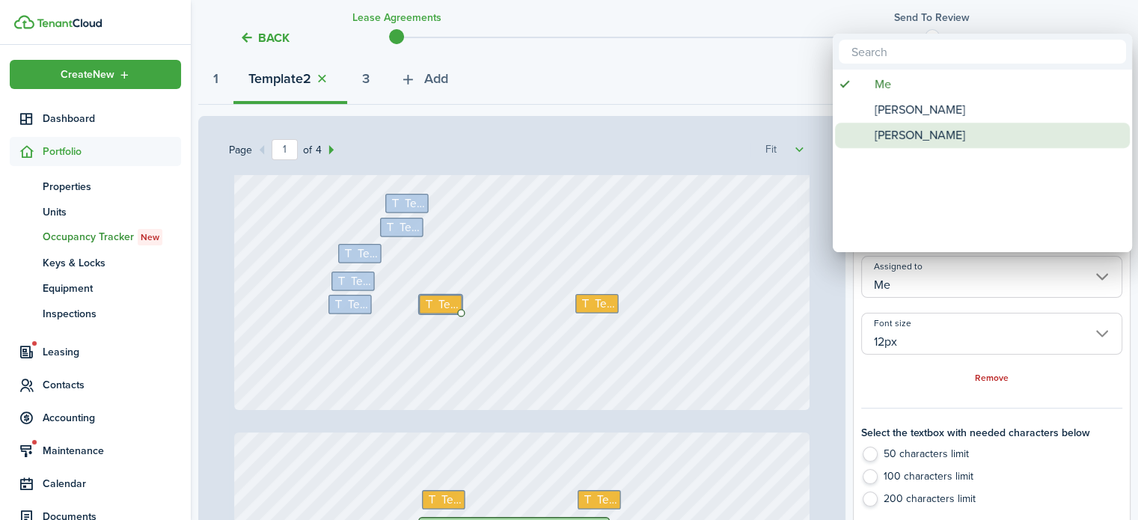
click at [910, 147] on span "[PERSON_NAME]" at bounding box center [920, 135] width 91 height 25
type input "[PERSON_NAME]"
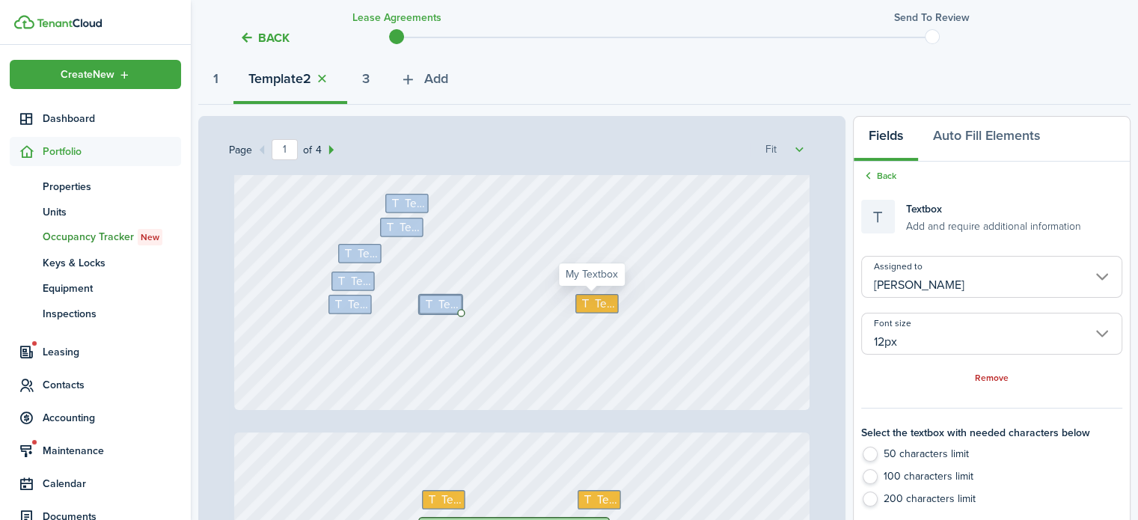
click at [587, 303] on icon at bounding box center [586, 303] width 15 height 11
type input "Me"
click at [931, 286] on input "Me" at bounding box center [991, 277] width 261 height 42
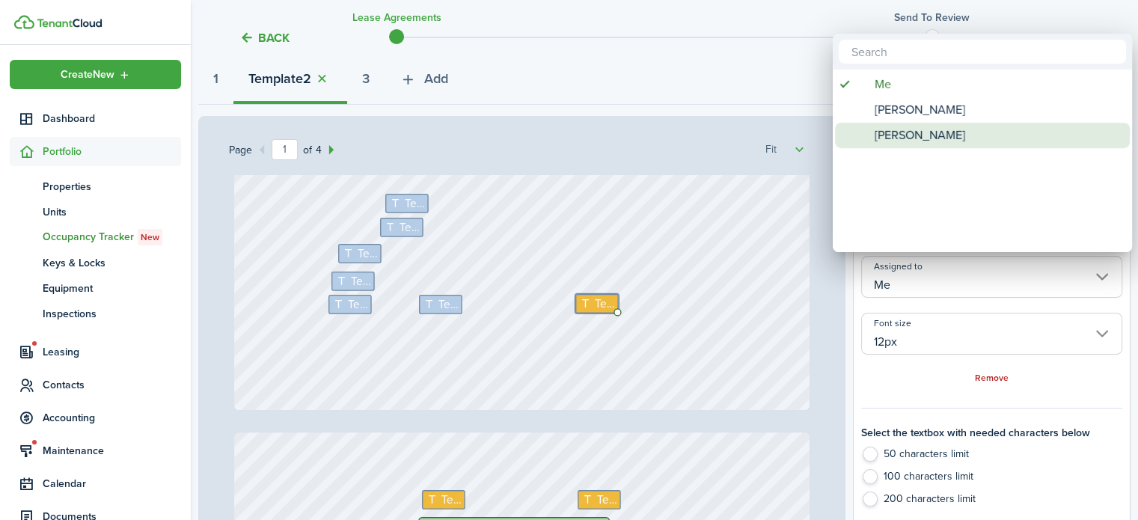
click at [925, 135] on span "[PERSON_NAME]" at bounding box center [920, 135] width 91 height 25
type input "[PERSON_NAME]"
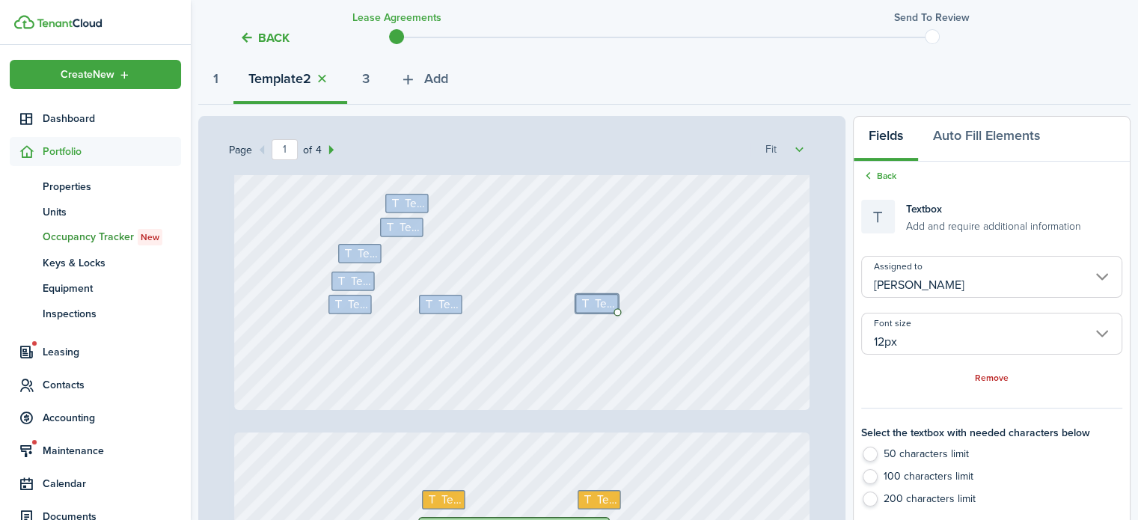
type input "2"
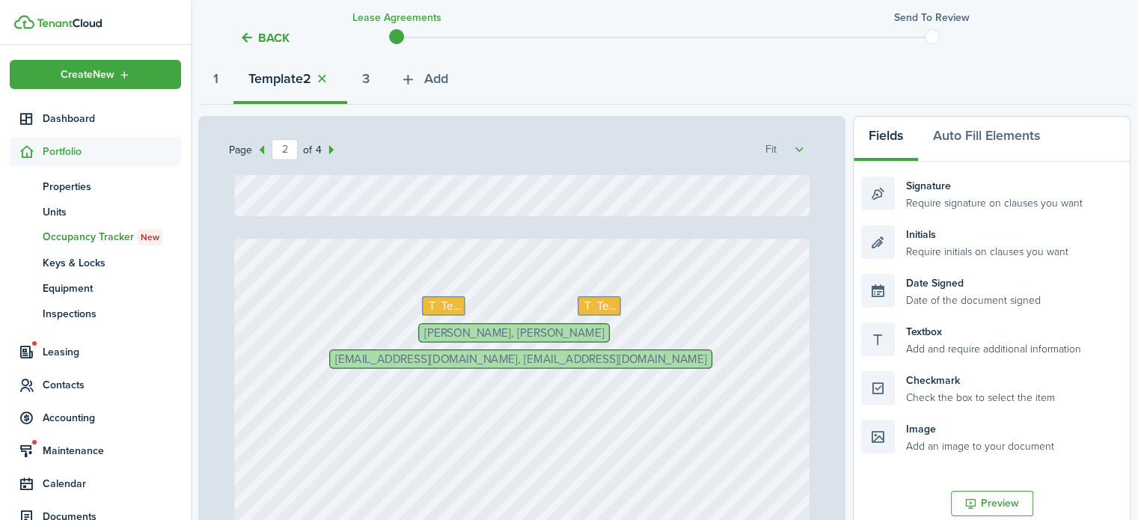
scroll to position [698, 0]
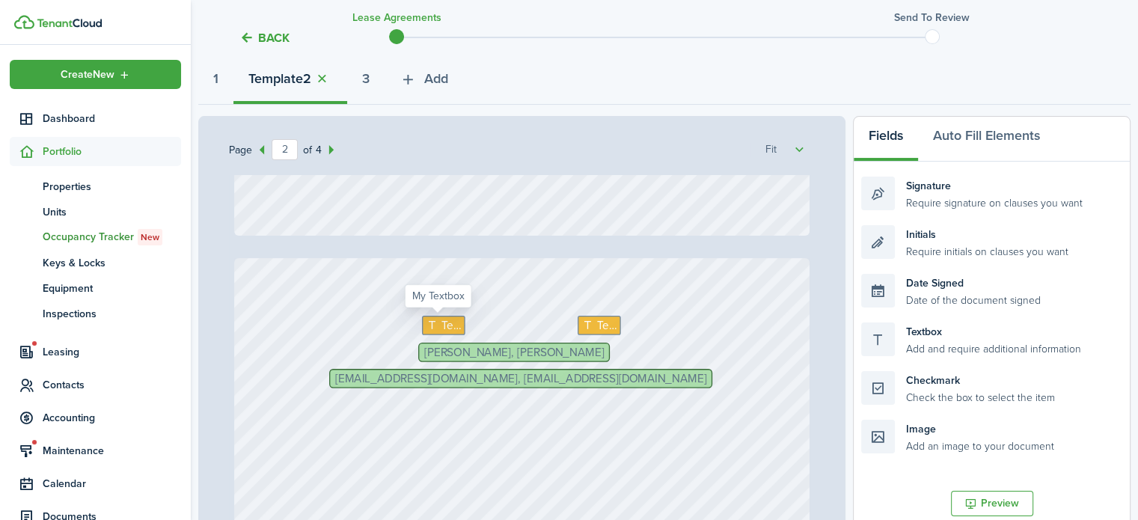
click at [442, 326] on span "Text" at bounding box center [451, 325] width 20 height 17
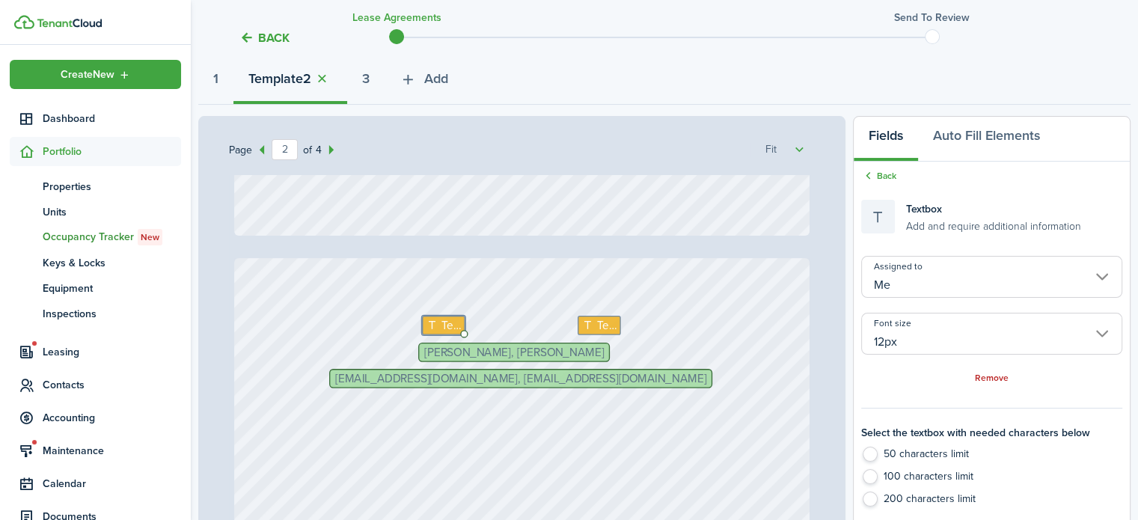
click at [942, 278] on input "Me" at bounding box center [991, 277] width 261 height 42
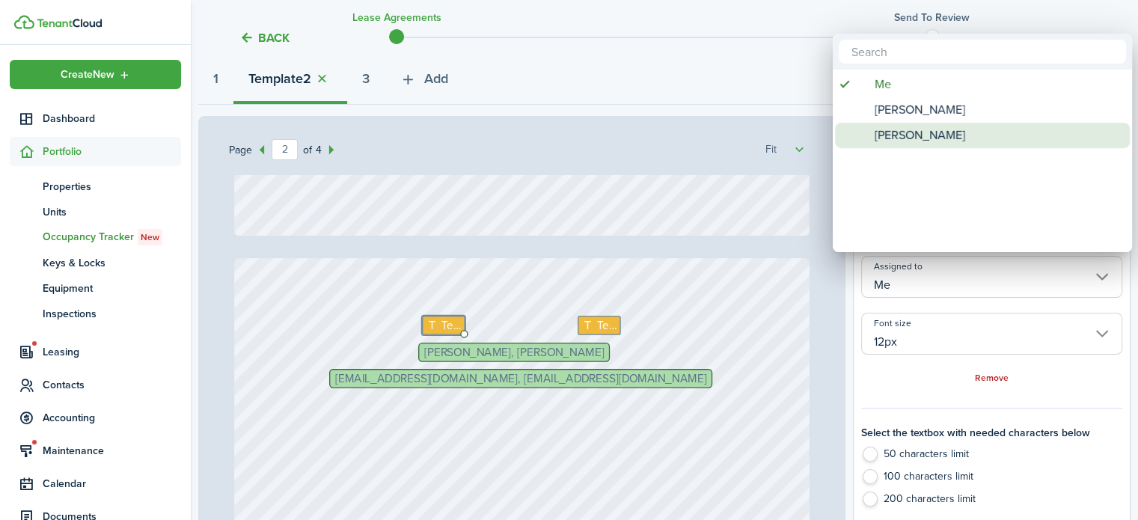
click at [922, 143] on span "[PERSON_NAME]" at bounding box center [920, 135] width 91 height 25
type input "[PERSON_NAME]"
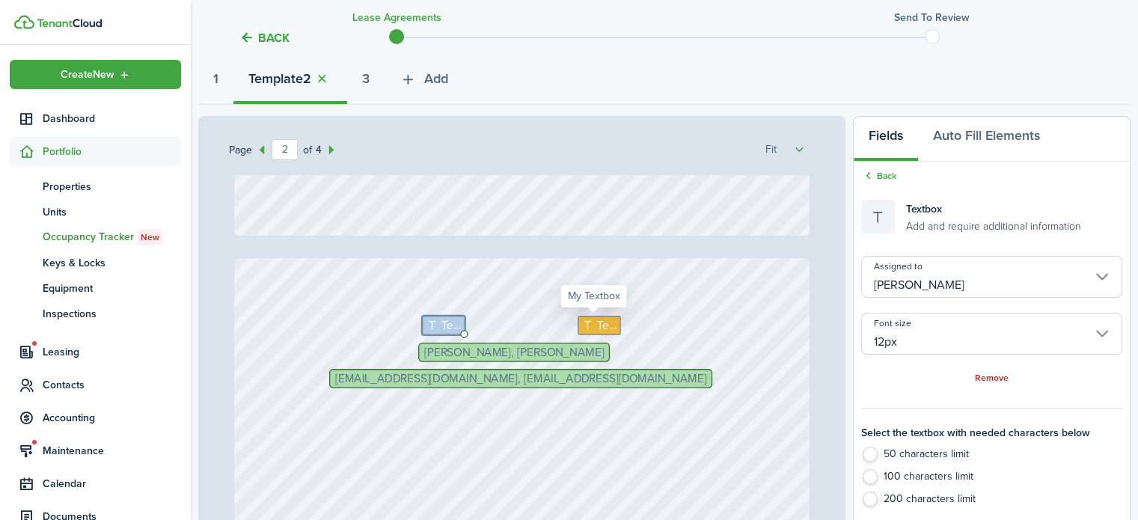
click at [596, 329] on span "Text" at bounding box center [606, 325] width 20 height 17
type input "Me"
click at [898, 272] on input "Me" at bounding box center [991, 277] width 261 height 42
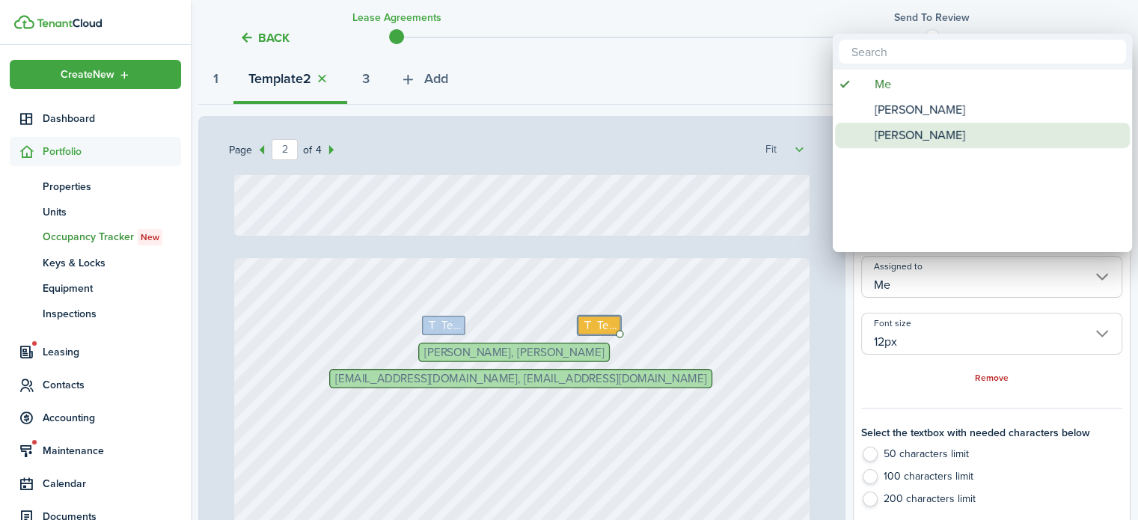
click at [892, 140] on span "[PERSON_NAME]" at bounding box center [920, 135] width 91 height 25
type input "[PERSON_NAME]"
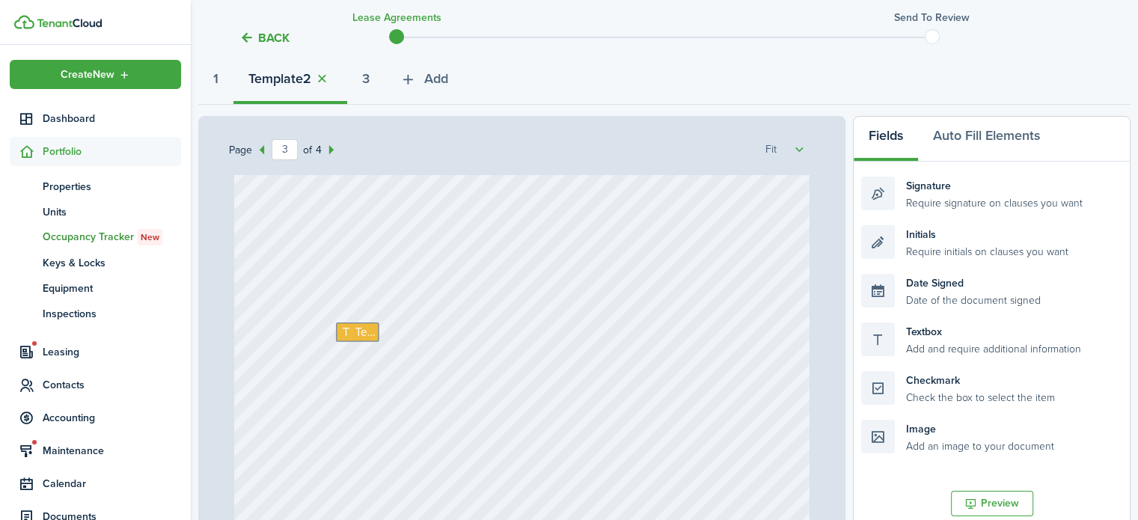
scroll to position [1571, 0]
click at [359, 385] on span "Text" at bounding box center [365, 387] width 20 height 17
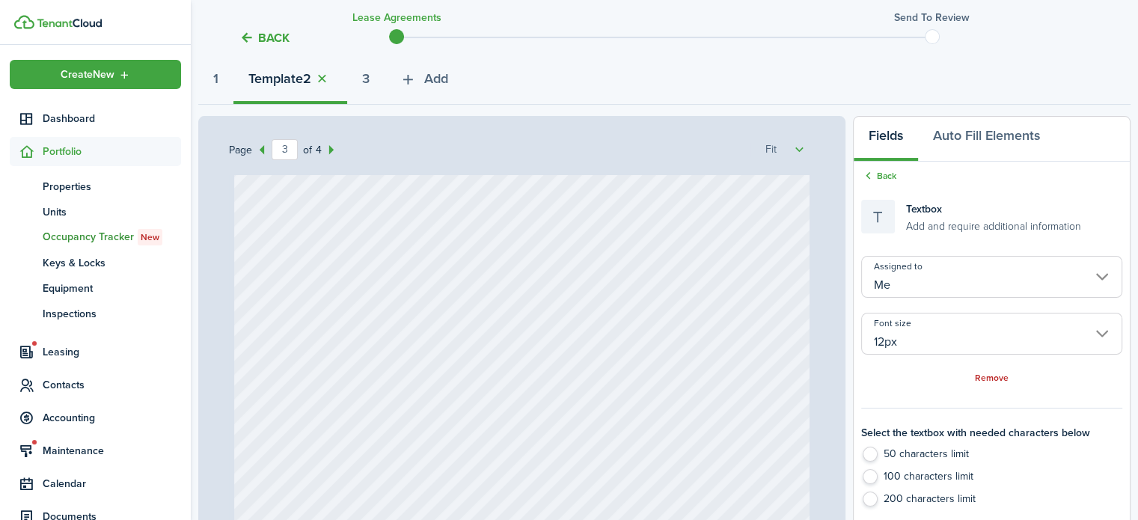
scroll to position [2270, 0]
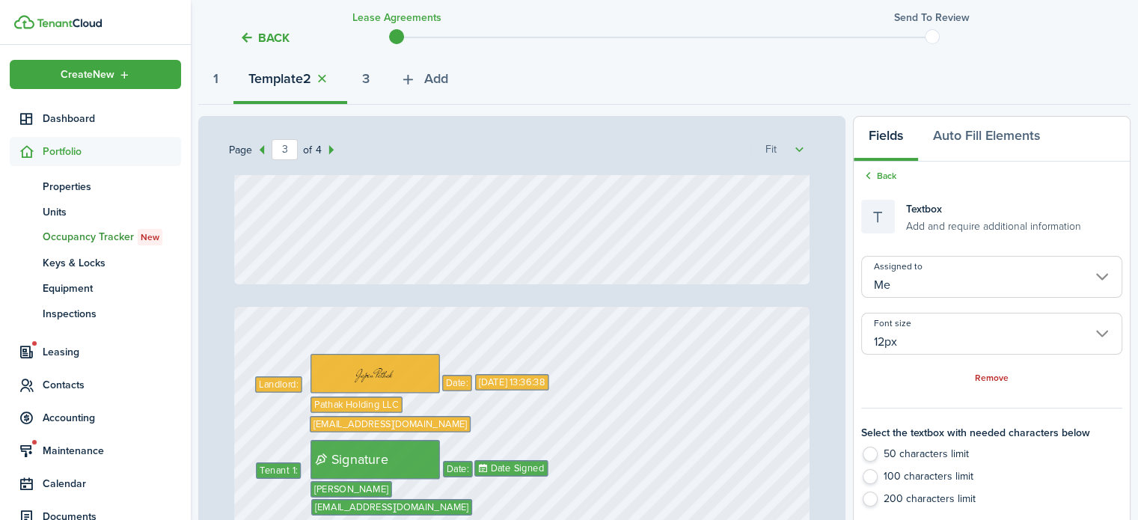
type input "4"
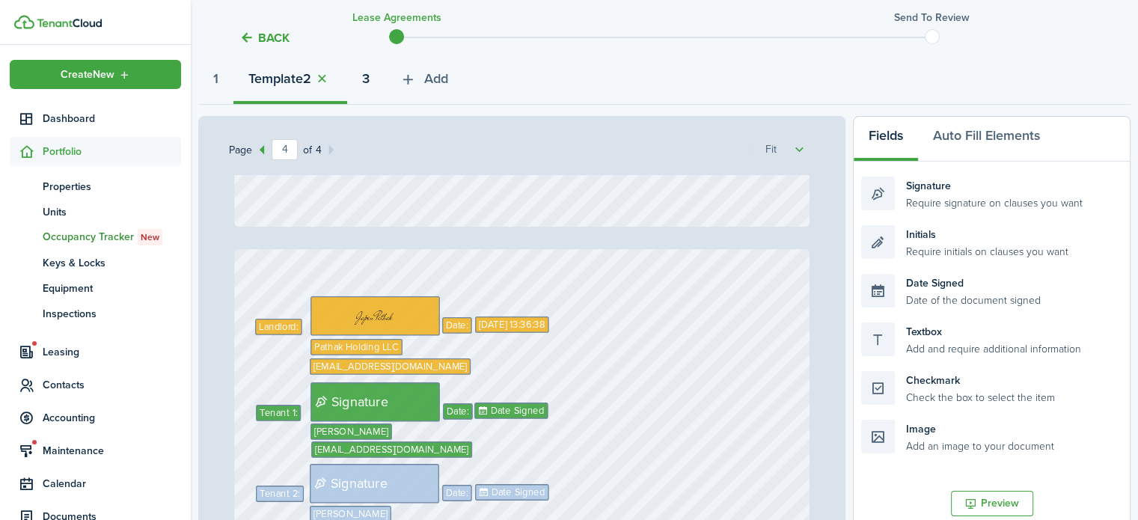
click at [370, 75] on strong "3" at bounding box center [365, 79] width 7 height 20
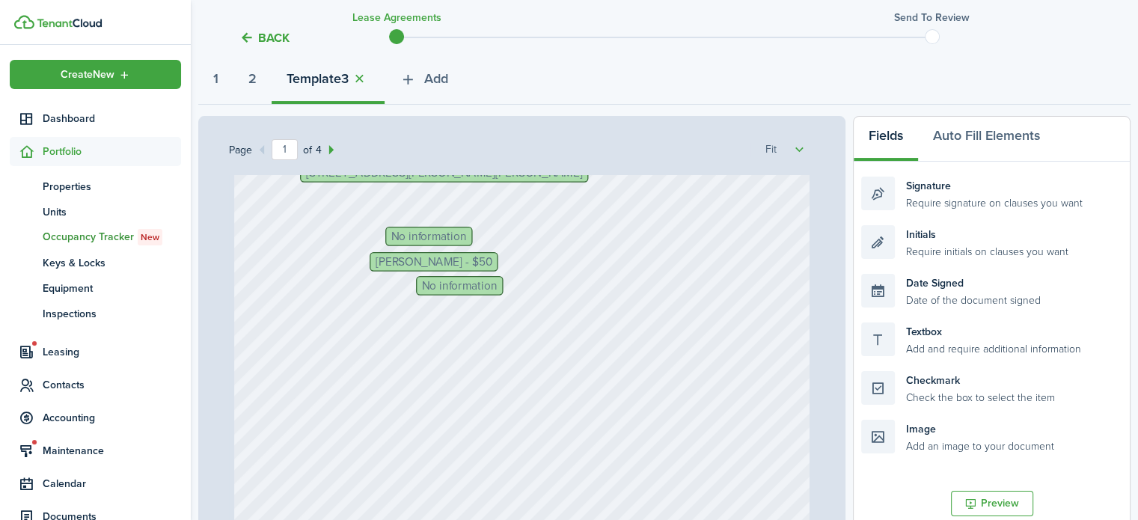
scroll to position [524, 0]
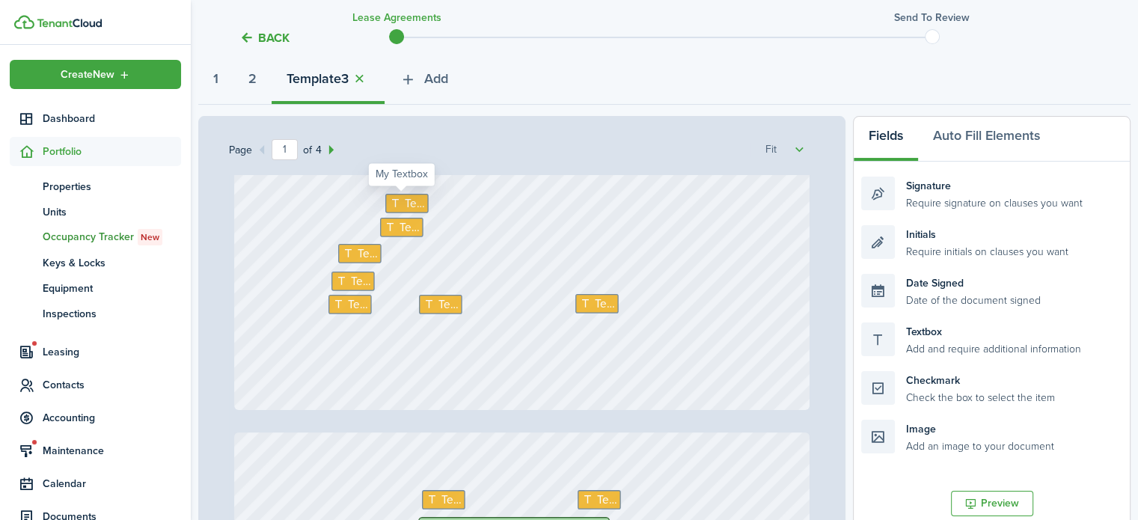
click at [404, 207] on span "Text" at bounding box center [414, 203] width 20 height 17
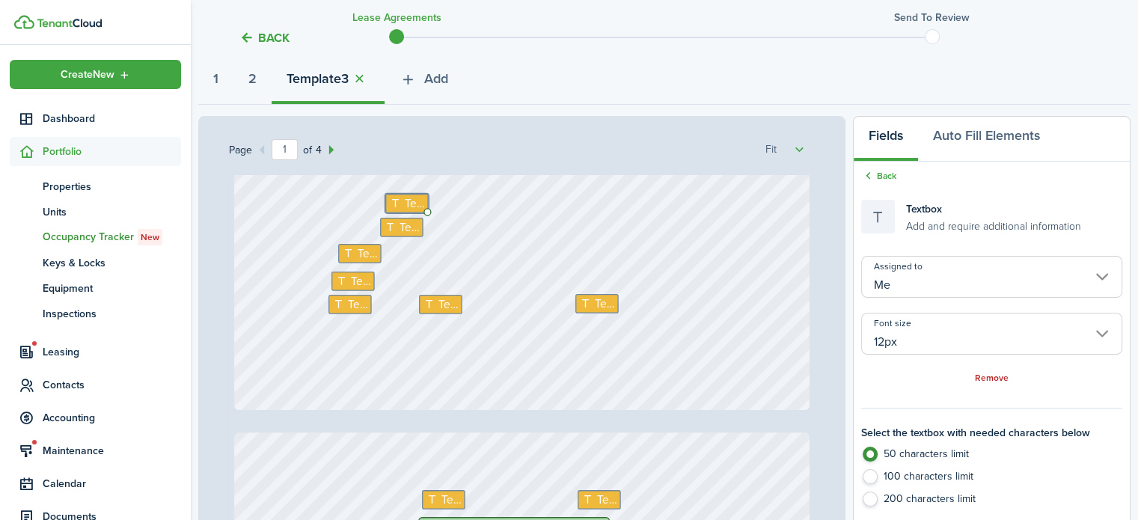
click at [889, 277] on input "Me" at bounding box center [991, 277] width 261 height 42
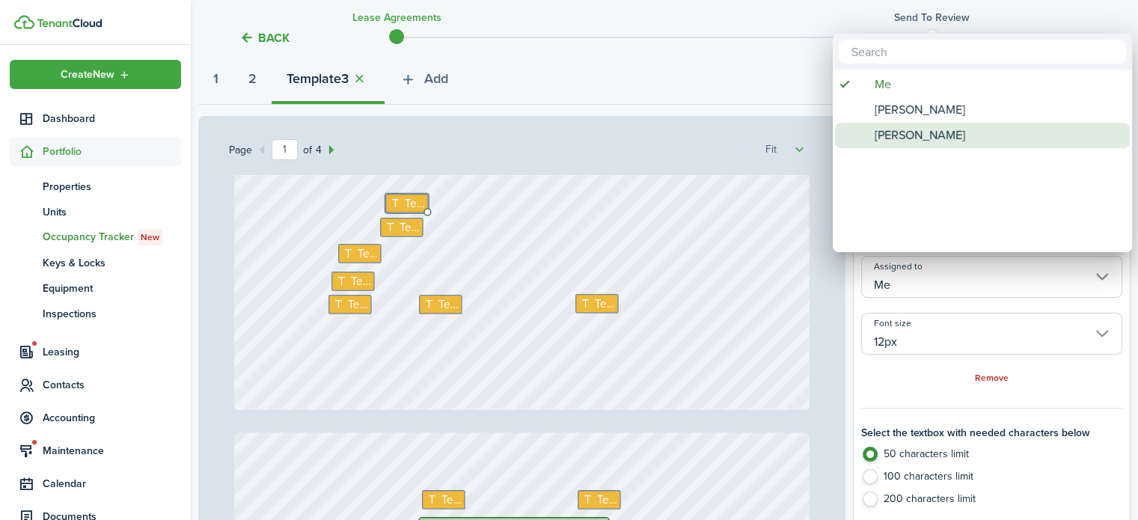
click at [902, 130] on span "[PERSON_NAME]" at bounding box center [920, 135] width 91 height 25
type input "[PERSON_NAME]"
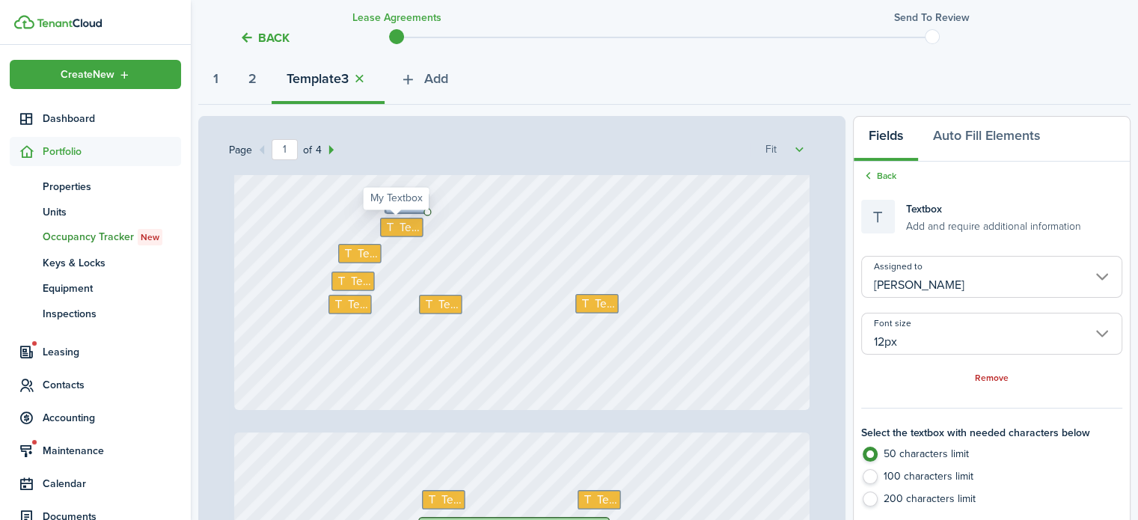
click at [402, 227] on span "Text" at bounding box center [409, 227] width 20 height 17
type input "Me"
click at [955, 284] on input "Me" at bounding box center [991, 277] width 261 height 42
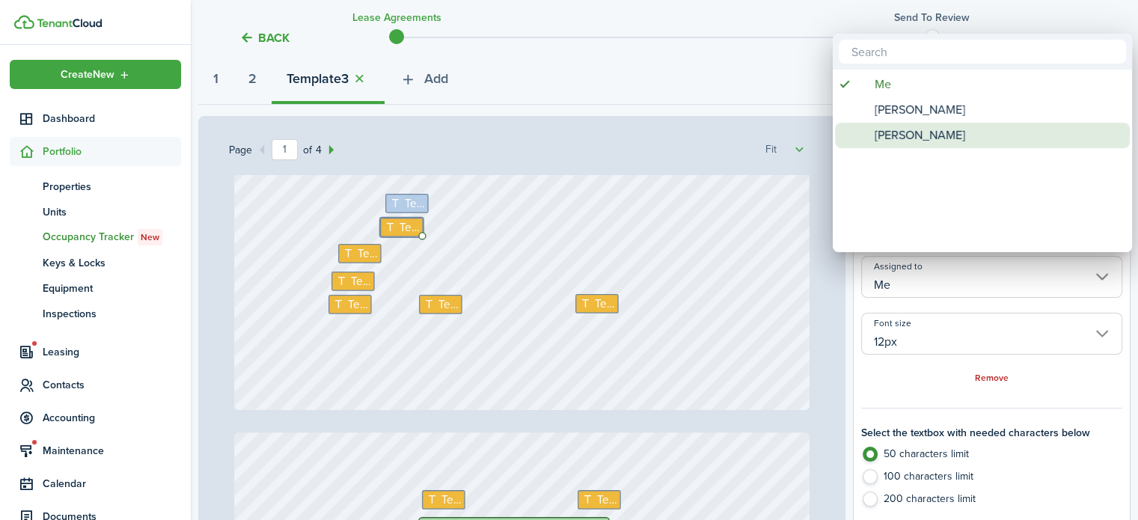
click at [911, 141] on span "[PERSON_NAME]" at bounding box center [920, 135] width 91 height 25
type input "[PERSON_NAME]"
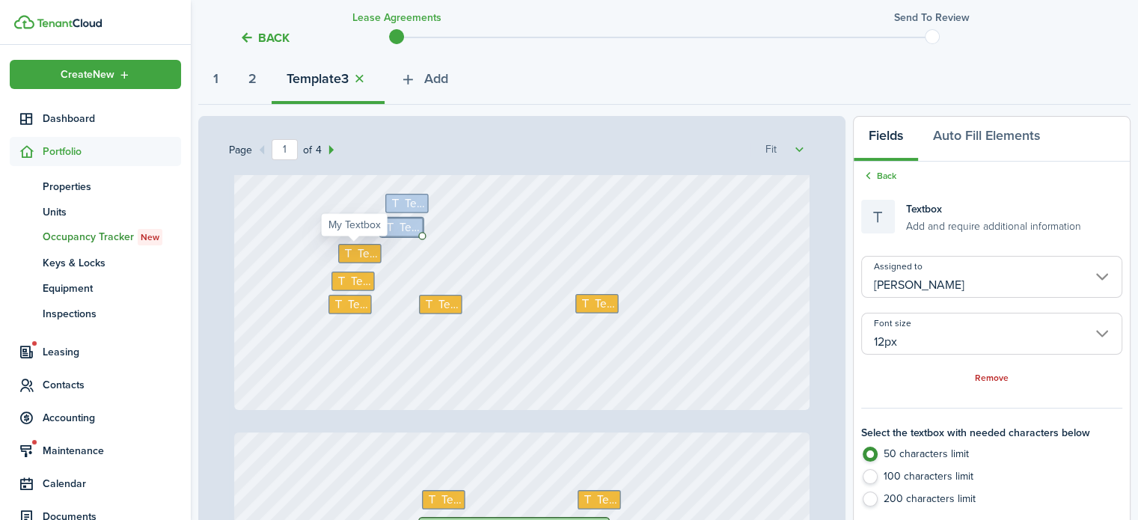
click at [357, 251] on span "Text" at bounding box center [367, 253] width 20 height 17
type input "Me"
click at [912, 282] on input "Me" at bounding box center [991, 277] width 261 height 42
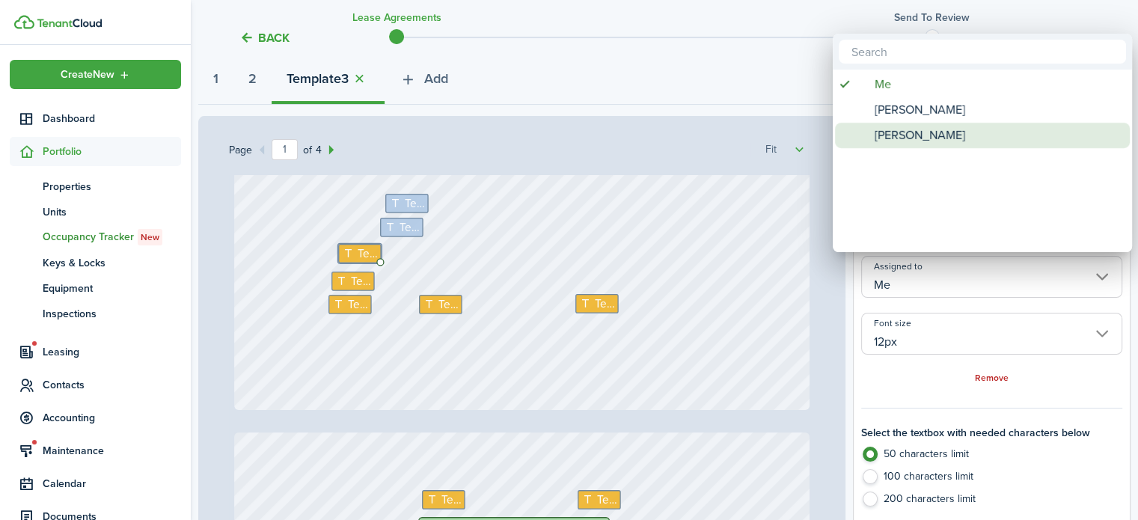
click at [898, 141] on span "[PERSON_NAME]" at bounding box center [920, 135] width 91 height 25
type input "[PERSON_NAME]"
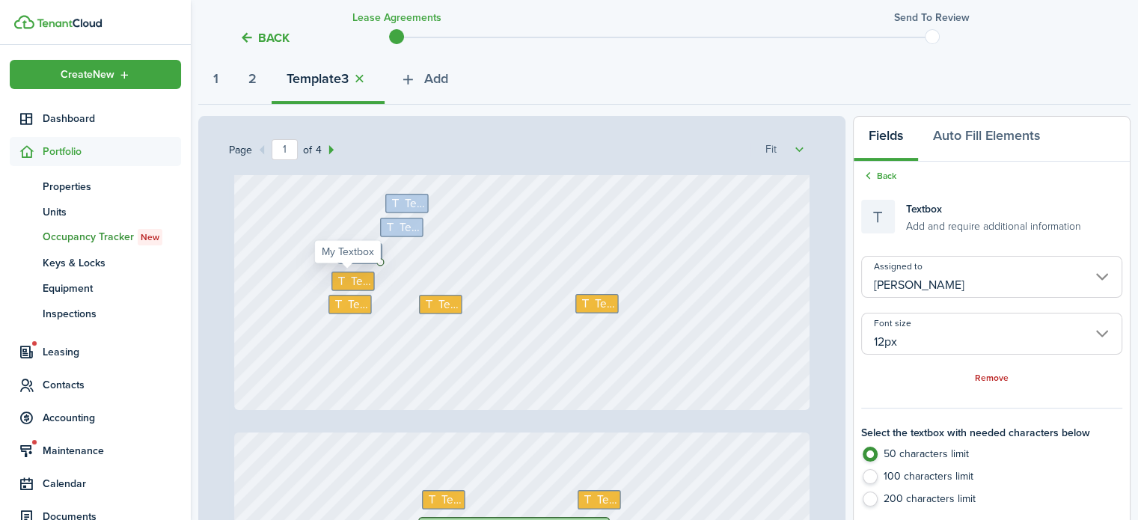
click at [335, 278] on icon at bounding box center [342, 280] width 15 height 11
type input "Me"
click at [910, 269] on input "Me" at bounding box center [991, 277] width 261 height 42
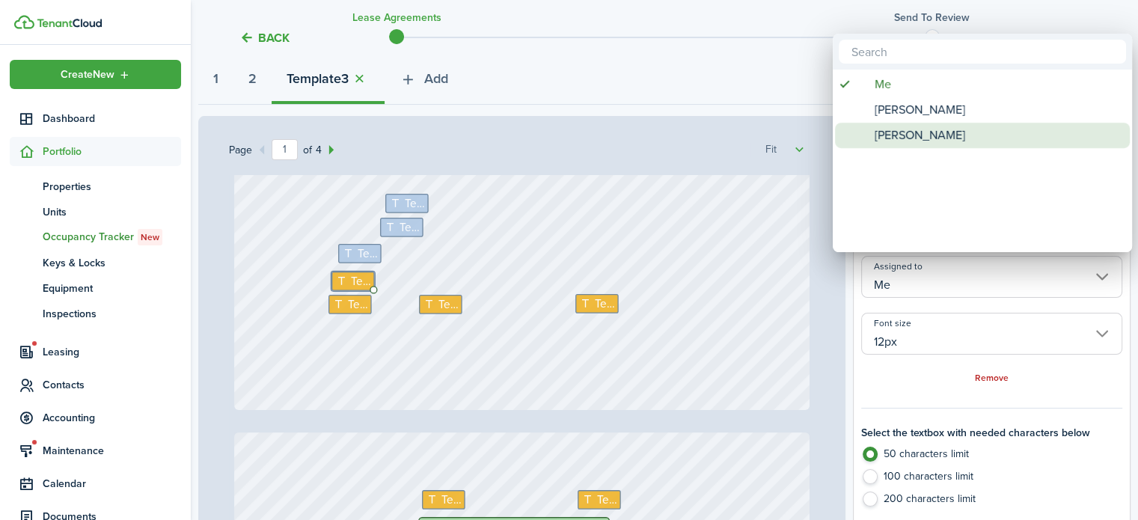
click at [895, 133] on span "[PERSON_NAME]" at bounding box center [920, 135] width 91 height 25
type input "[PERSON_NAME]"
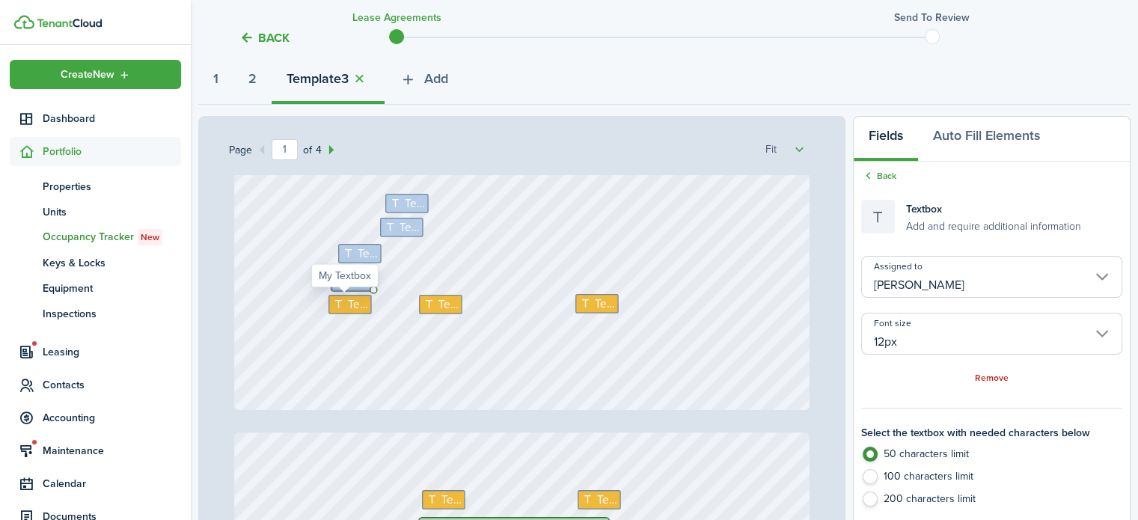
click at [349, 312] on div "Text" at bounding box center [350, 304] width 43 height 19
type input "Me"
click at [958, 290] on input "Me" at bounding box center [991, 277] width 261 height 42
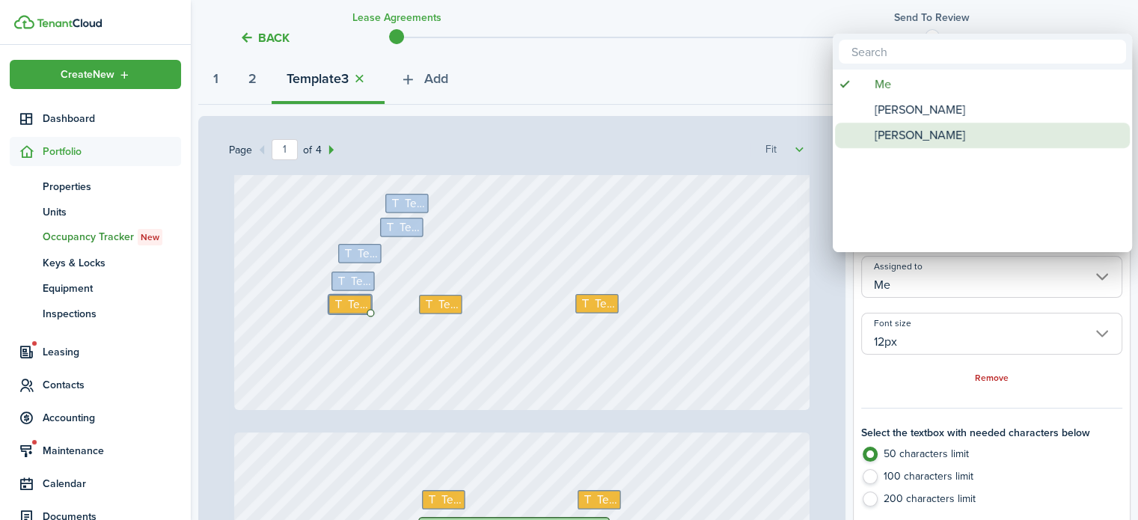
click at [931, 134] on span "[PERSON_NAME]" at bounding box center [920, 135] width 91 height 25
type input "[PERSON_NAME]"
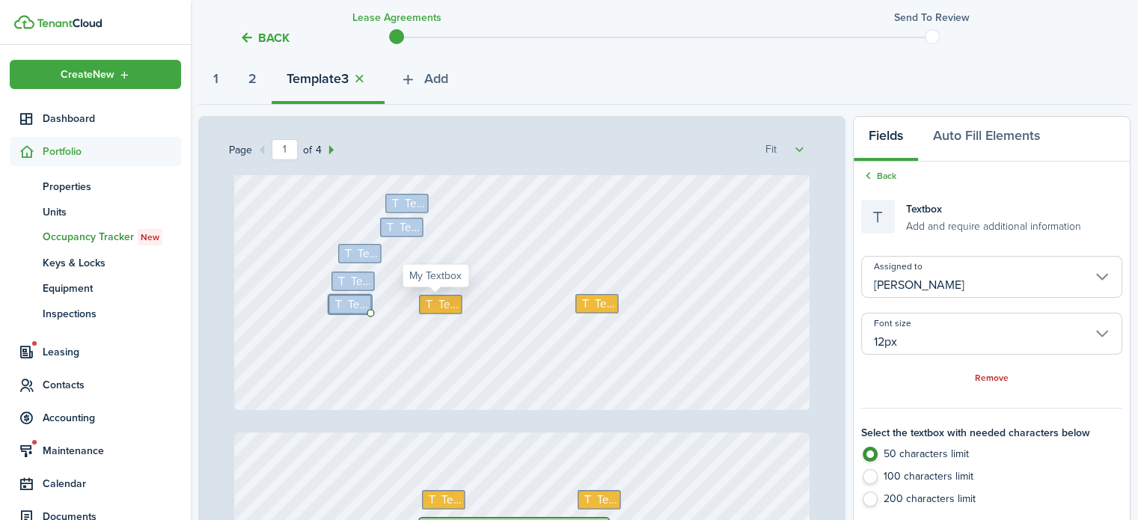
click at [439, 300] on span "Text" at bounding box center [449, 304] width 20 height 17
type input "Me"
click at [1000, 285] on input "Me" at bounding box center [991, 277] width 261 height 42
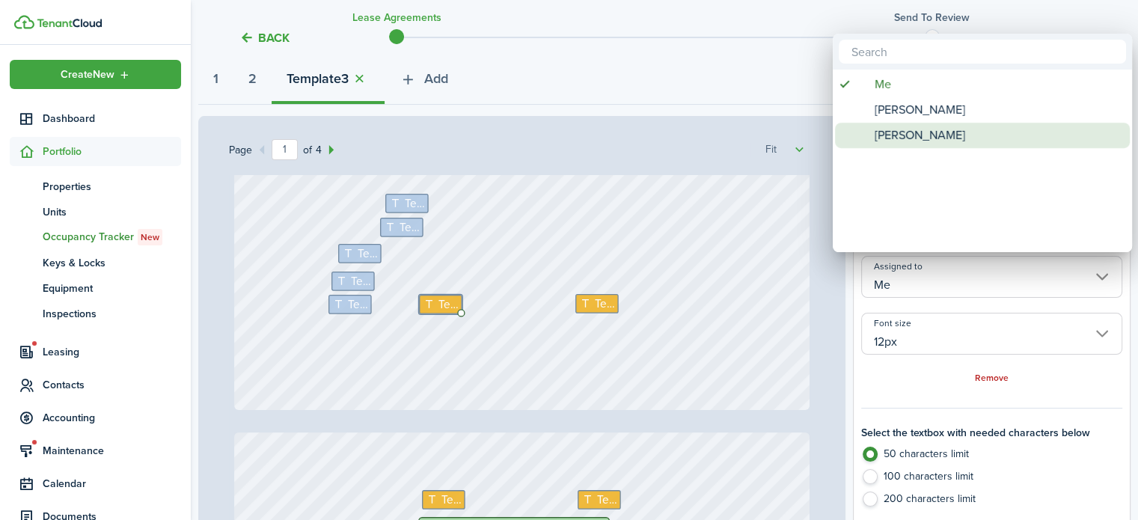
click at [916, 127] on span "[PERSON_NAME]" at bounding box center [920, 135] width 91 height 25
type input "[PERSON_NAME]"
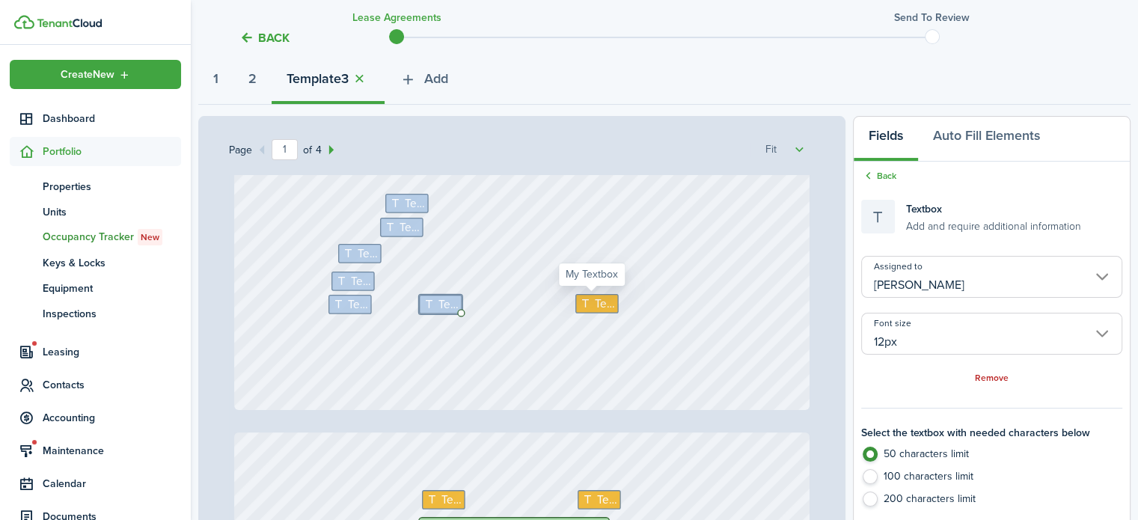
click at [596, 302] on span "Text" at bounding box center [605, 303] width 20 height 17
type input "Me"
click at [919, 287] on input "Me" at bounding box center [991, 277] width 261 height 42
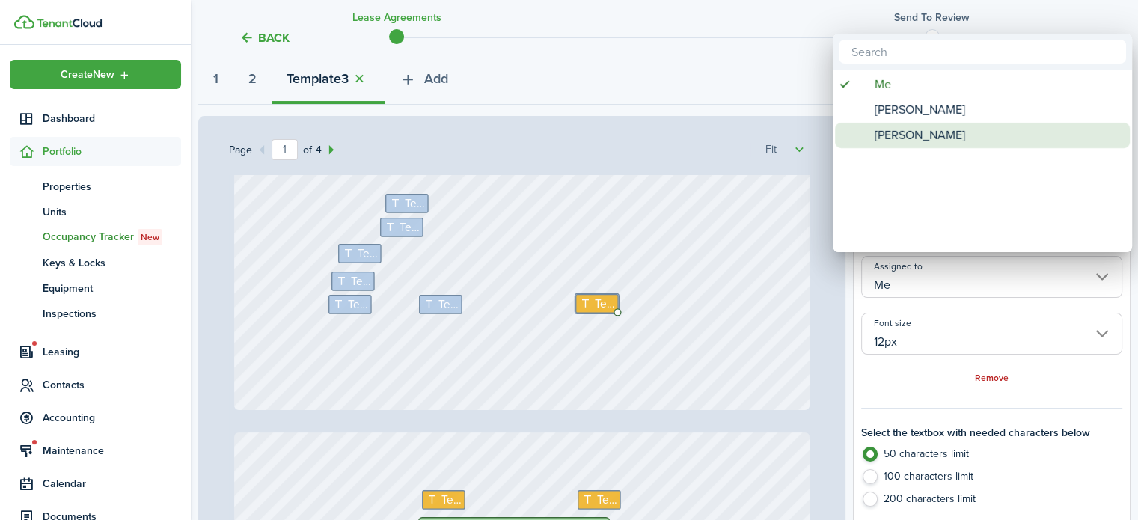
click at [901, 131] on span "[PERSON_NAME]" at bounding box center [920, 135] width 91 height 25
type input "[PERSON_NAME]"
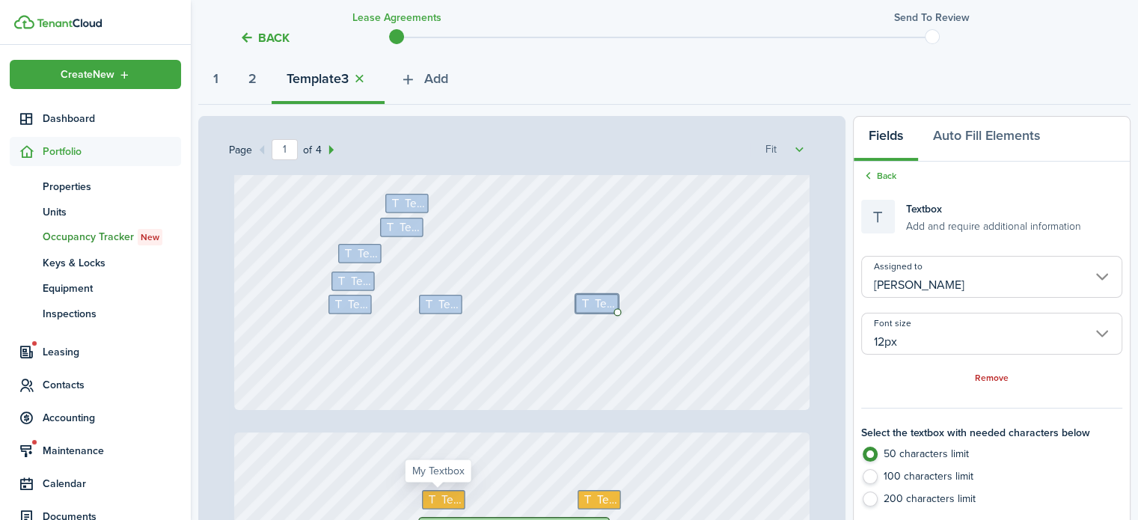
click at [441, 495] on span "Text" at bounding box center [451, 499] width 20 height 17
type input "Me"
click at [973, 279] on input "Me" at bounding box center [991, 277] width 261 height 42
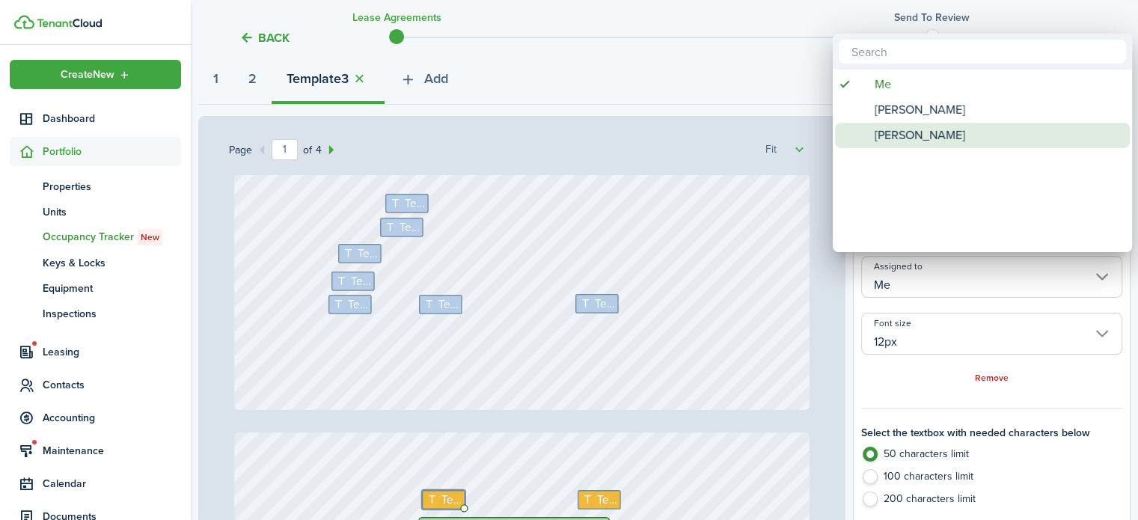
click at [927, 132] on span "[PERSON_NAME]" at bounding box center [920, 135] width 91 height 25
type input "[PERSON_NAME]"
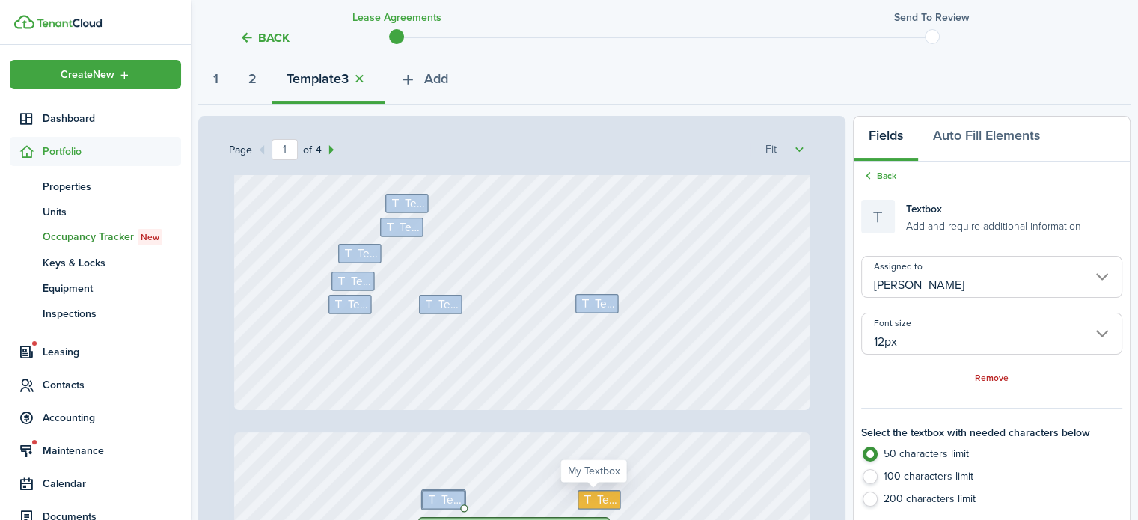
click at [613, 498] on div "Text" at bounding box center [599, 499] width 43 height 19
type input "Me"
click at [942, 284] on input "Me" at bounding box center [991, 277] width 261 height 42
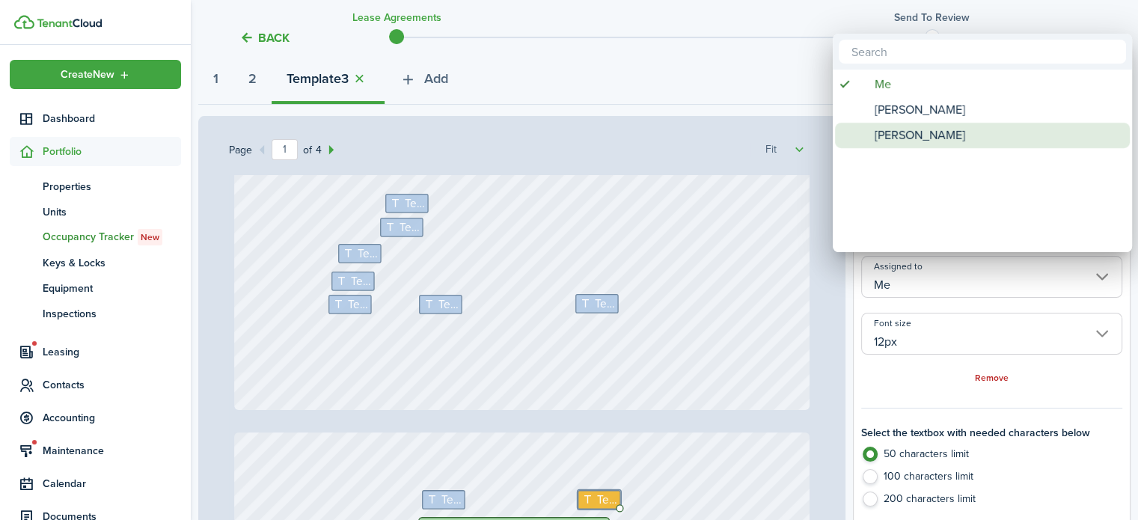
click at [931, 131] on span "[PERSON_NAME]" at bounding box center [920, 135] width 91 height 25
type input "[PERSON_NAME]"
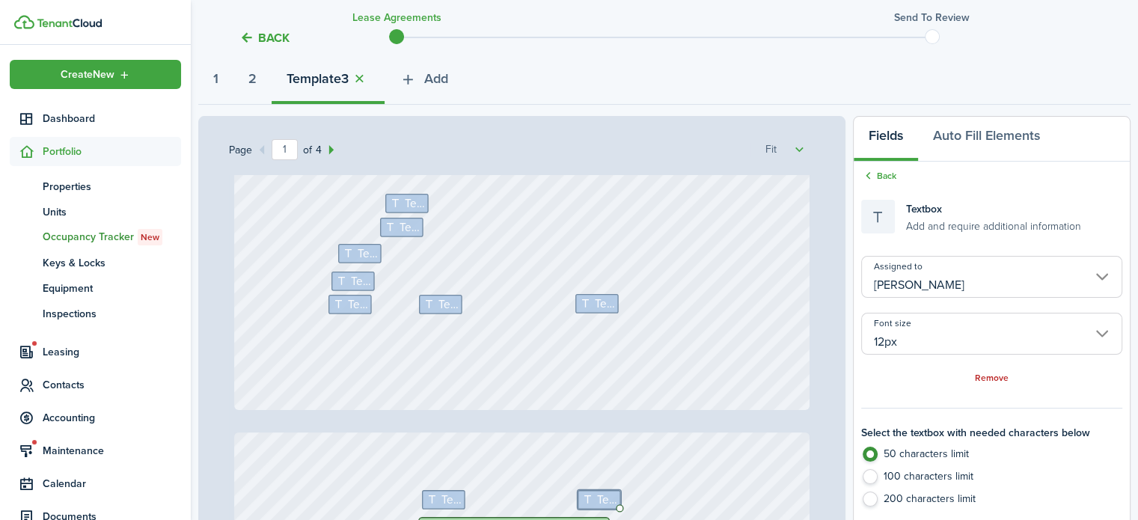
click at [589, 403] on div "No information [PERSON_NAME] - $50 Text No information Text Text Text [STREET_A…" at bounding box center [521, 30] width 575 height 759
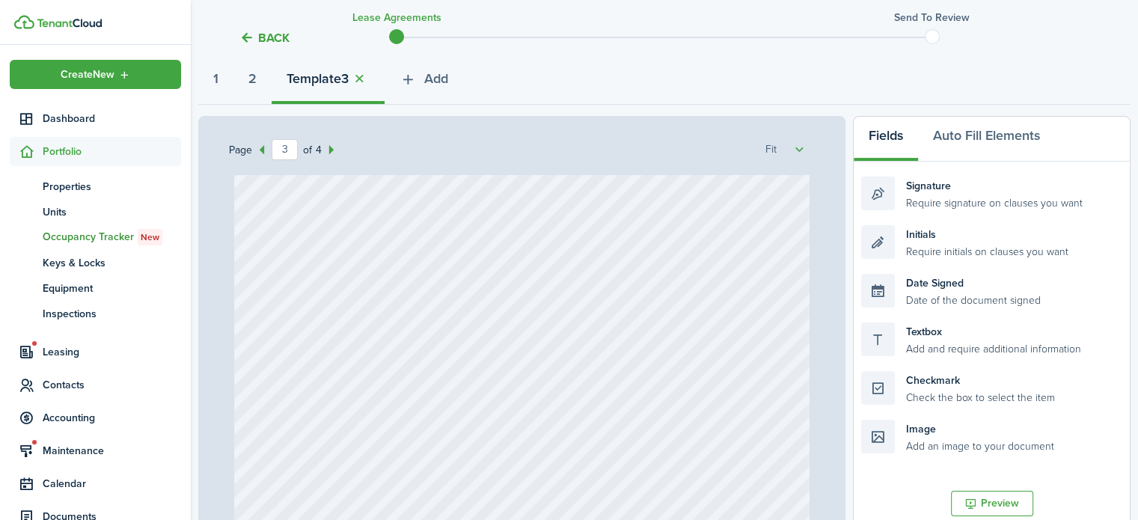
scroll to position [1571, 0]
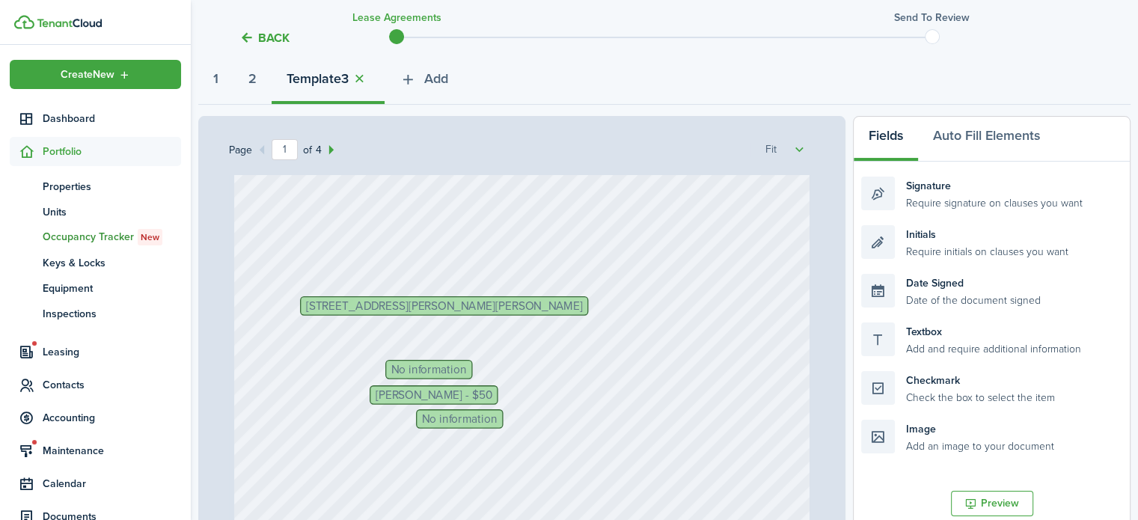
scroll to position [0, 0]
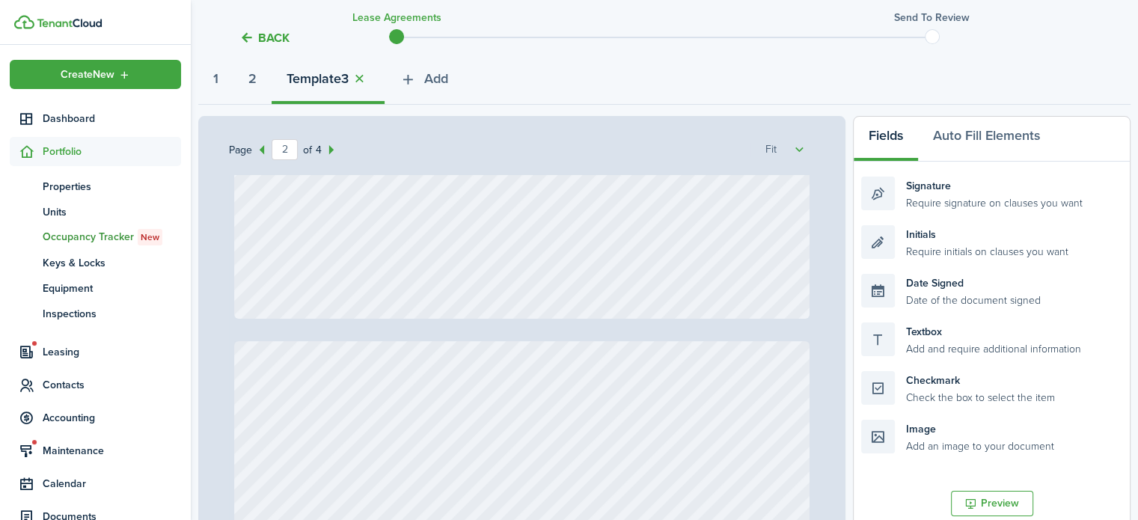
type input "3"
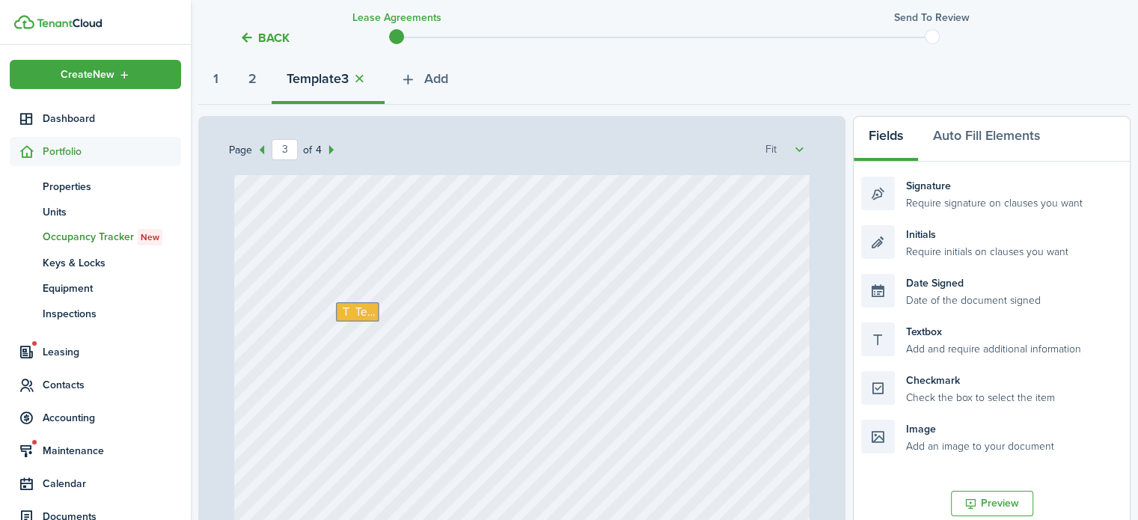
scroll to position [1746, 0]
click at [355, 204] on span "Text" at bounding box center [365, 212] width 20 height 17
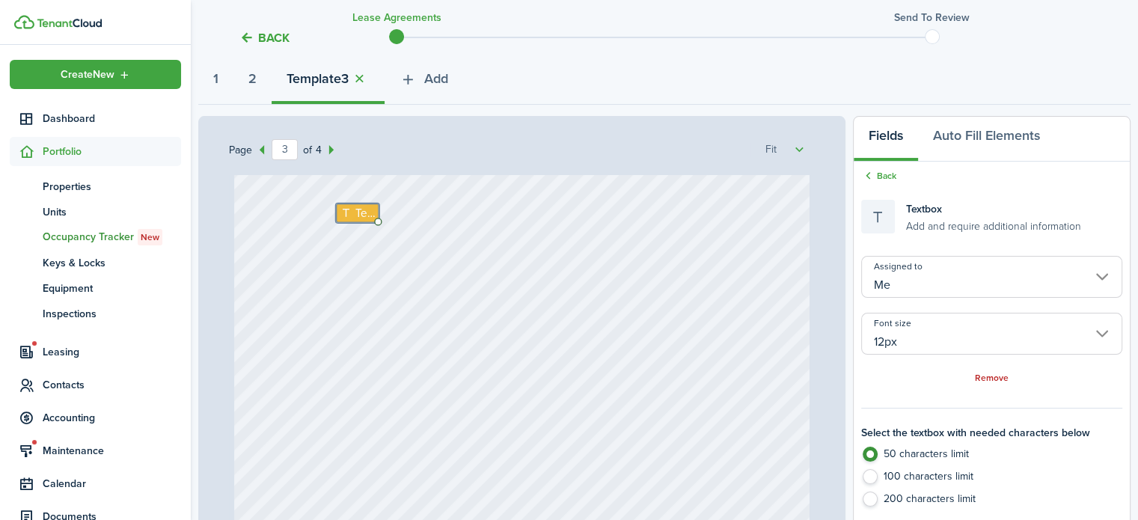
click at [974, 284] on input "Me" at bounding box center [991, 277] width 261 height 42
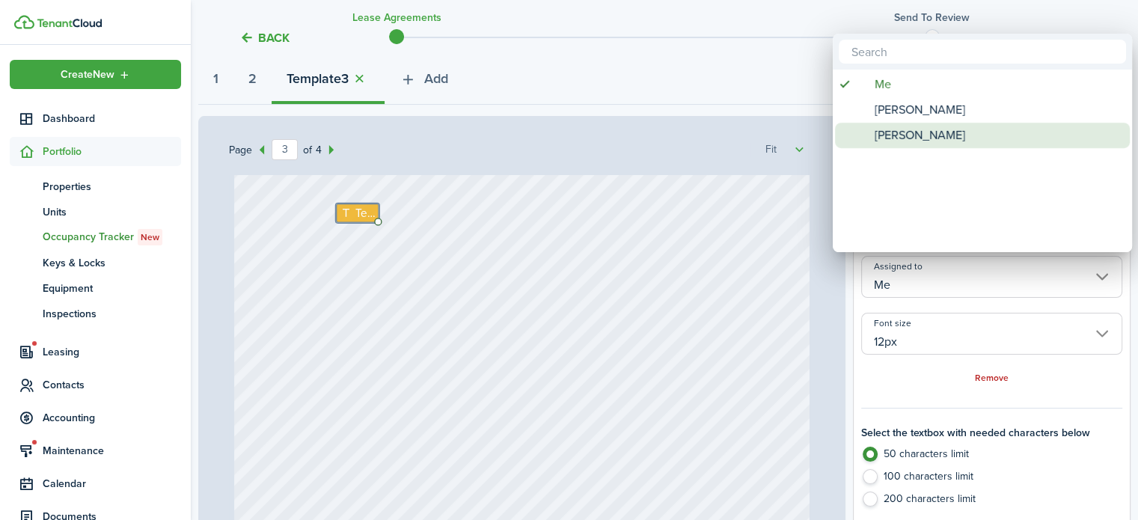
click at [927, 132] on span "[PERSON_NAME]" at bounding box center [920, 135] width 91 height 25
type input "[PERSON_NAME]"
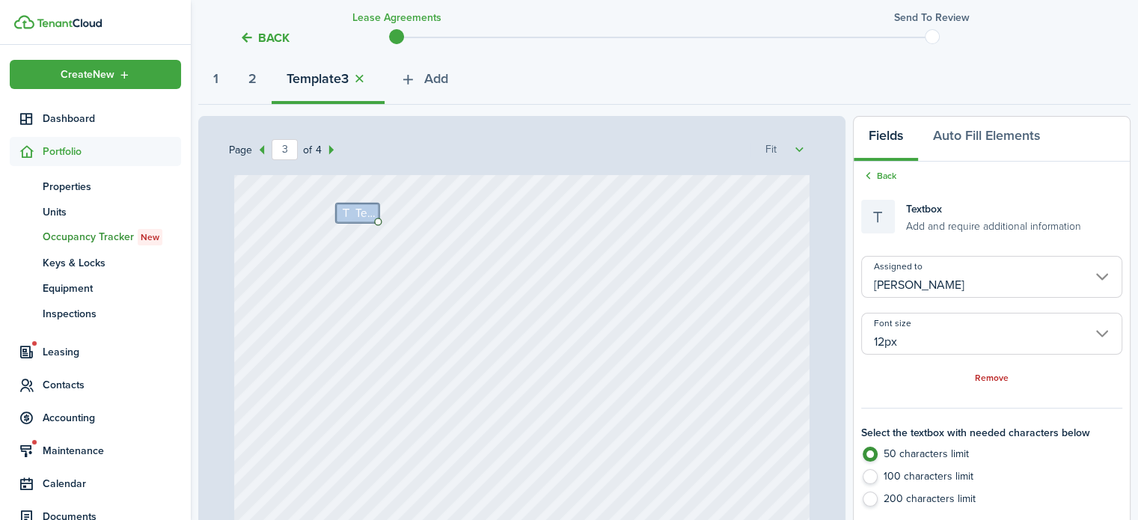
click at [709, 337] on div "Text" at bounding box center [521, 371] width 575 height 759
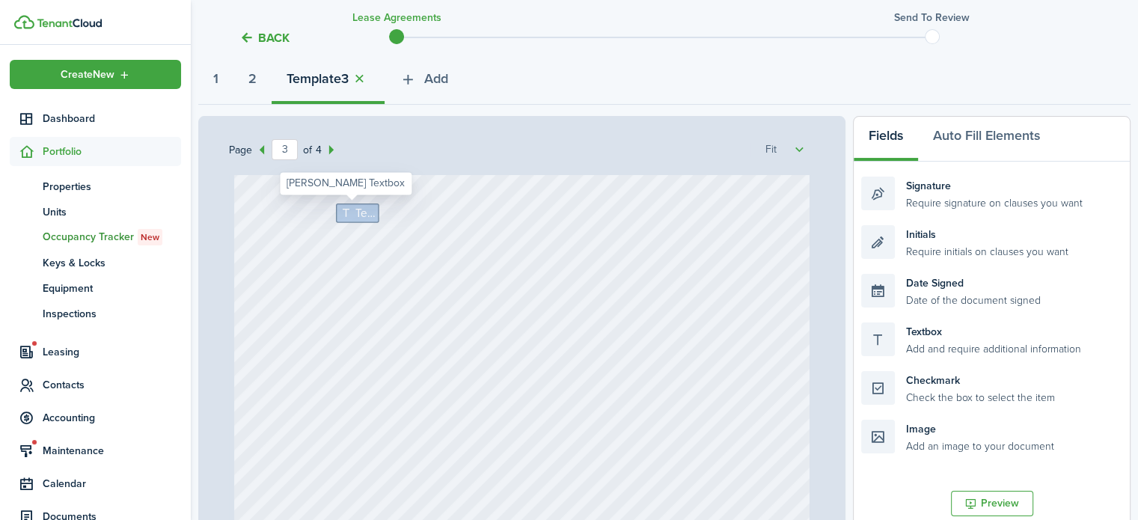
click at [355, 209] on span "Text" at bounding box center [365, 212] width 20 height 17
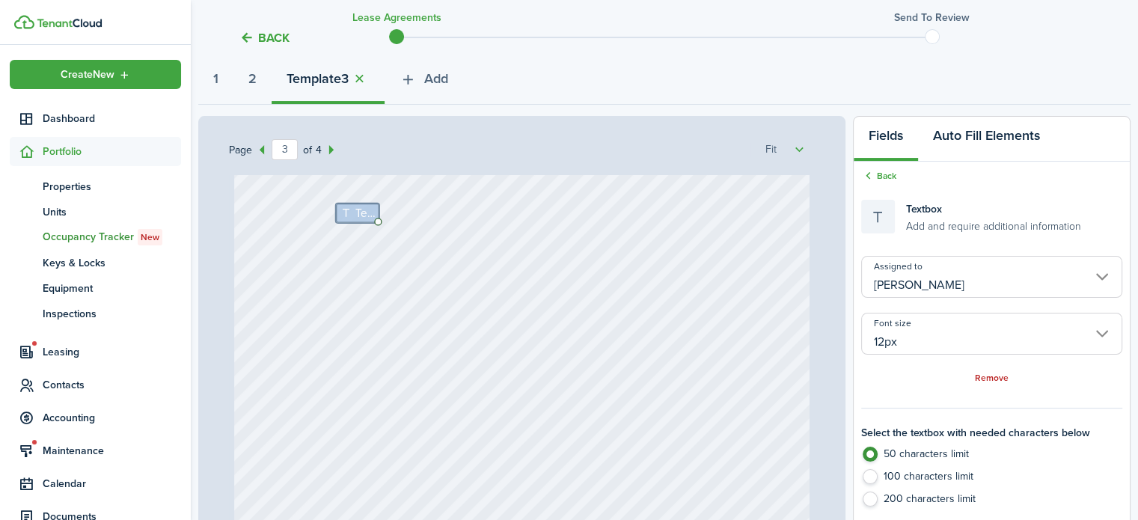
click at [973, 140] on button "Auto Fill Elements" at bounding box center [986, 139] width 137 height 45
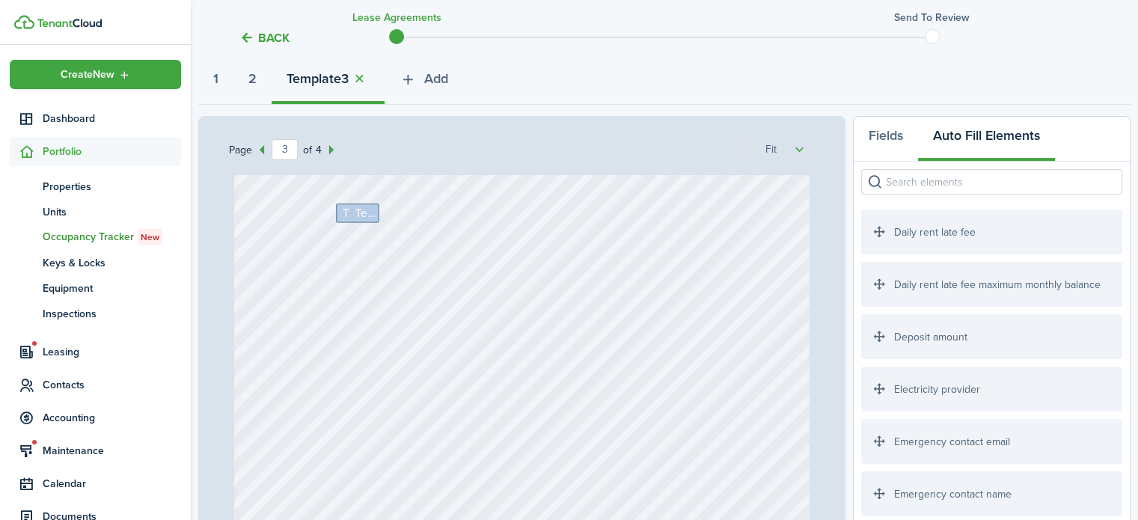
click at [928, 186] on input "search" at bounding box center [991, 181] width 261 height 25
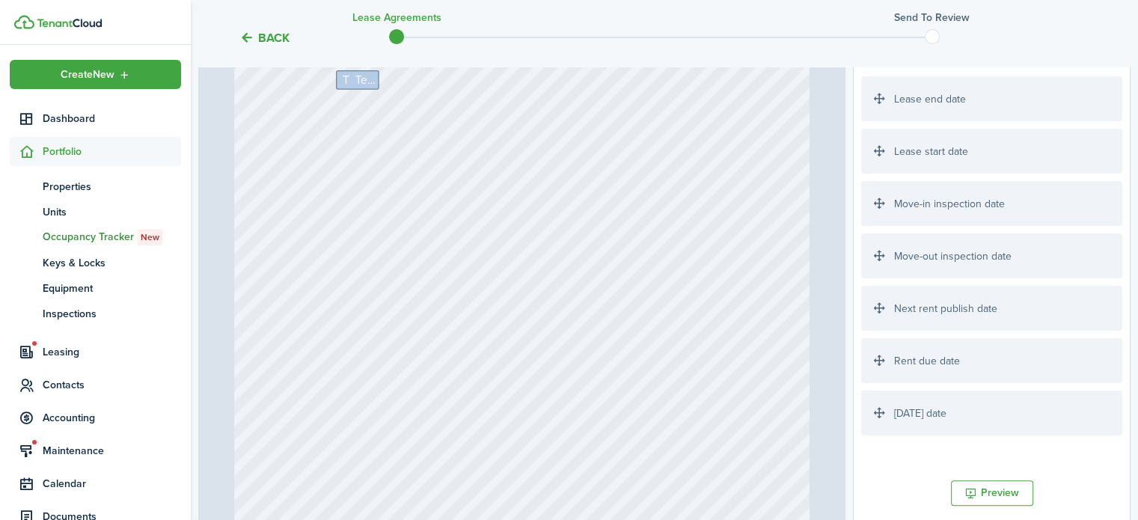
scroll to position [349, 0]
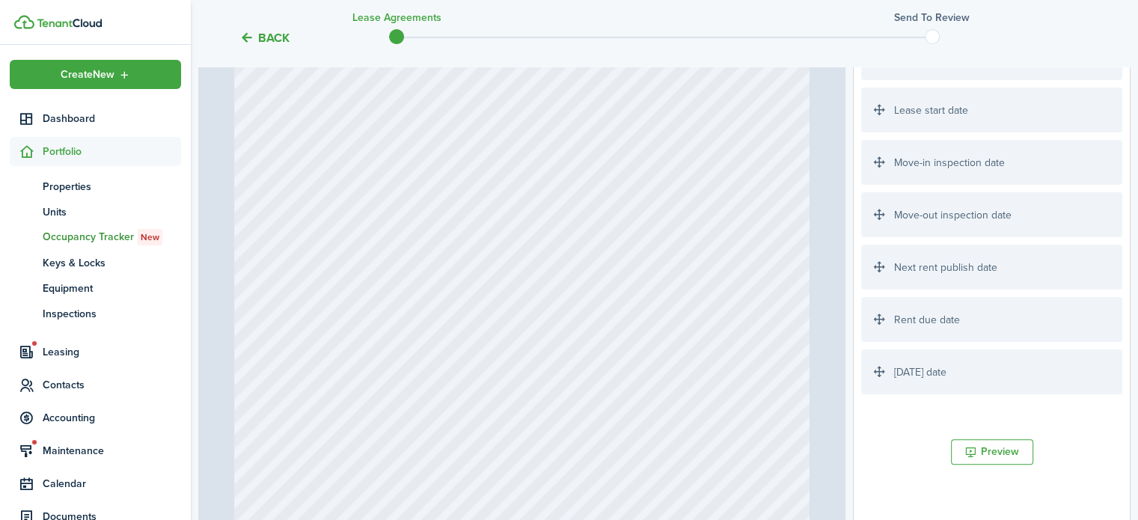
type input "date"
drag, startPoint x: 922, startPoint y: 376, endPoint x: 483, endPoint y: 130, distance: 502.5
click at [483, 130] on div "Page 3 of 4 50% 75% 100% 150% 200% Fit No information [PERSON_NAME] - $50 Text …" at bounding box center [664, 252] width 932 height 621
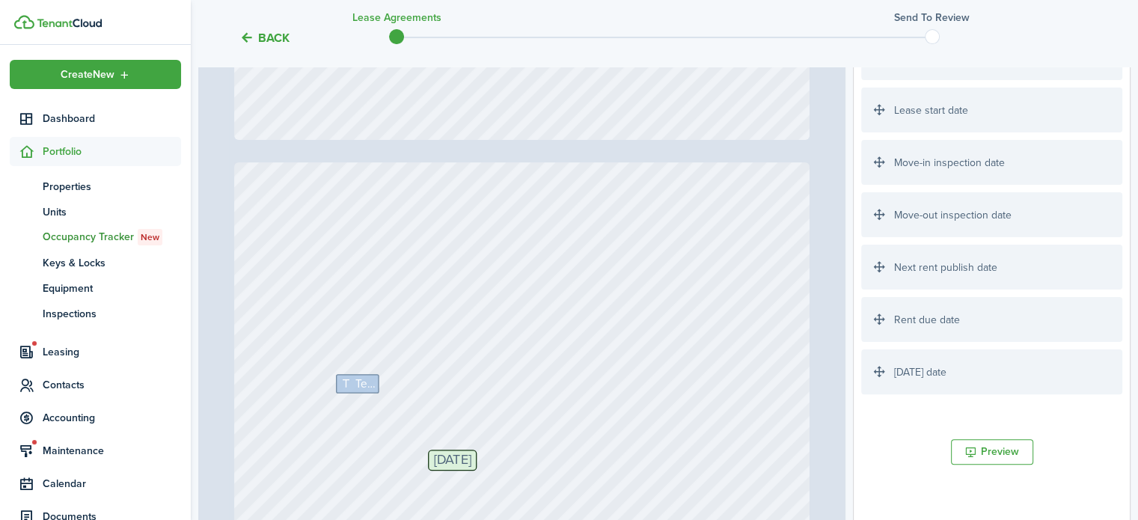
scroll to position [1396, 0]
drag, startPoint x: 485, startPoint y: 465, endPoint x: 444, endPoint y: 385, distance: 90.7
click at [355, 385] on span "Text" at bounding box center [365, 387] width 20 height 17
drag, startPoint x: 422, startPoint y: 373, endPoint x: 373, endPoint y: 379, distance: 49.7
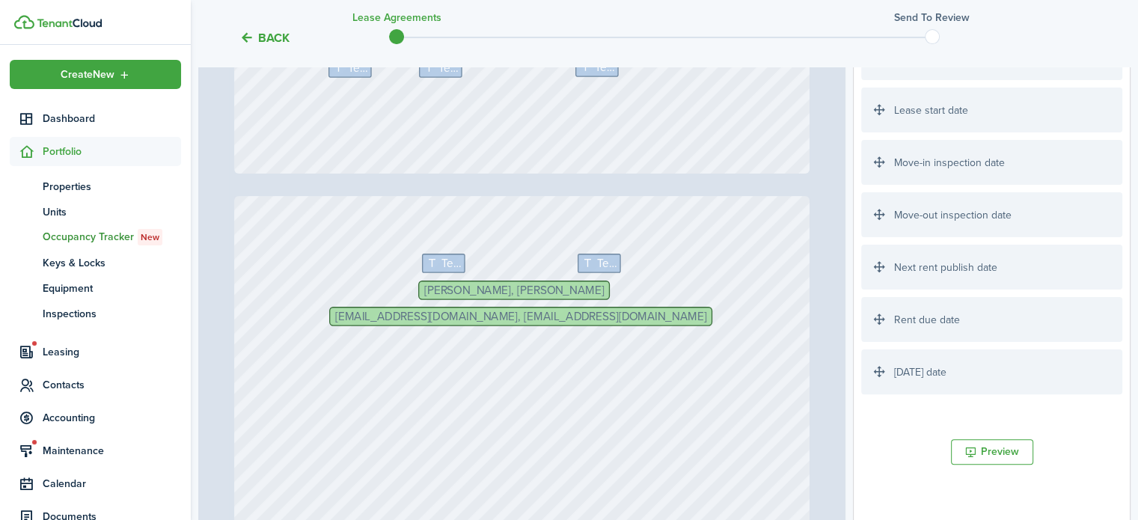
type input "1"
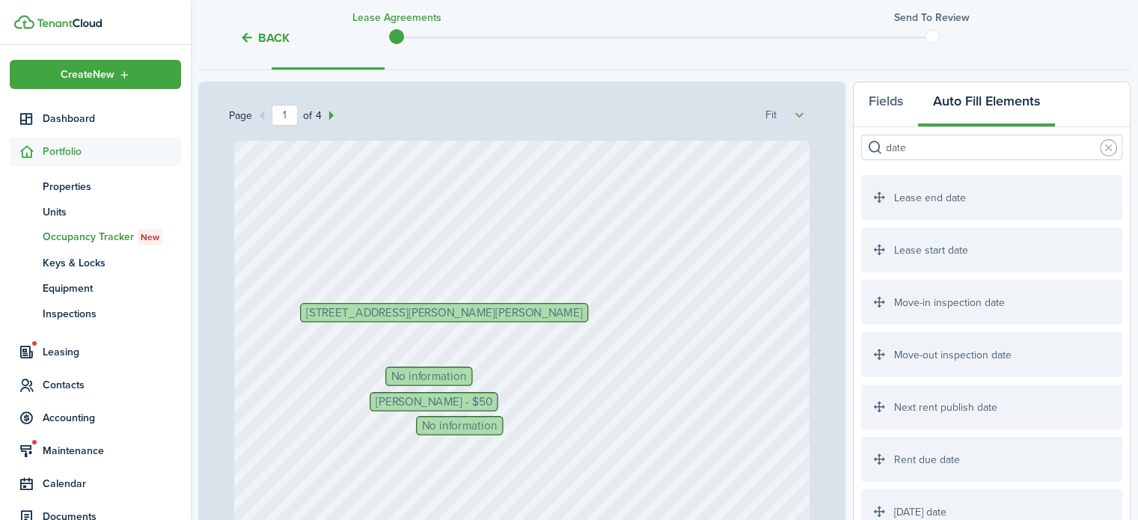
scroll to position [174, 0]
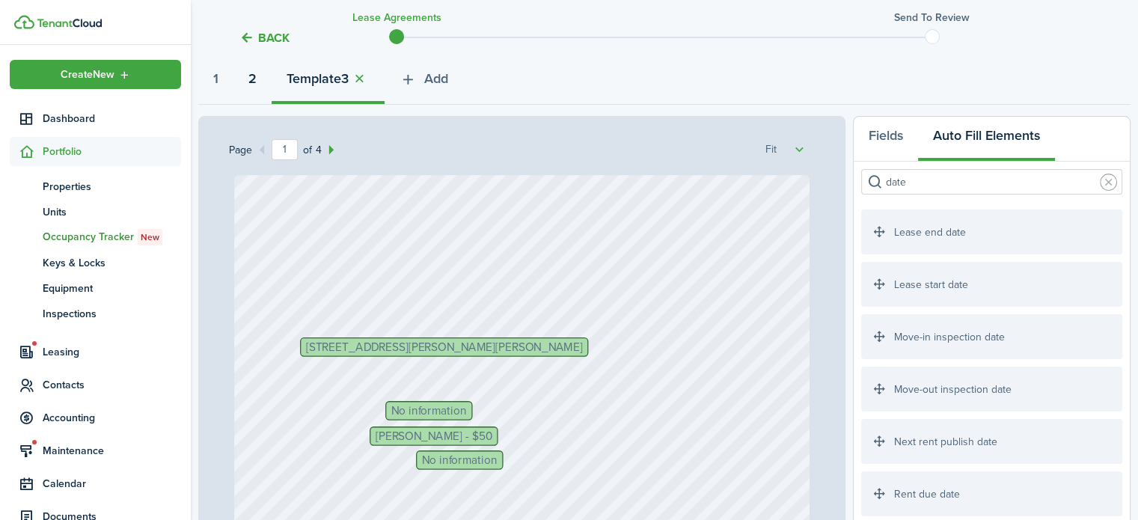
click at [257, 80] on strong "2" at bounding box center [252, 79] width 8 height 20
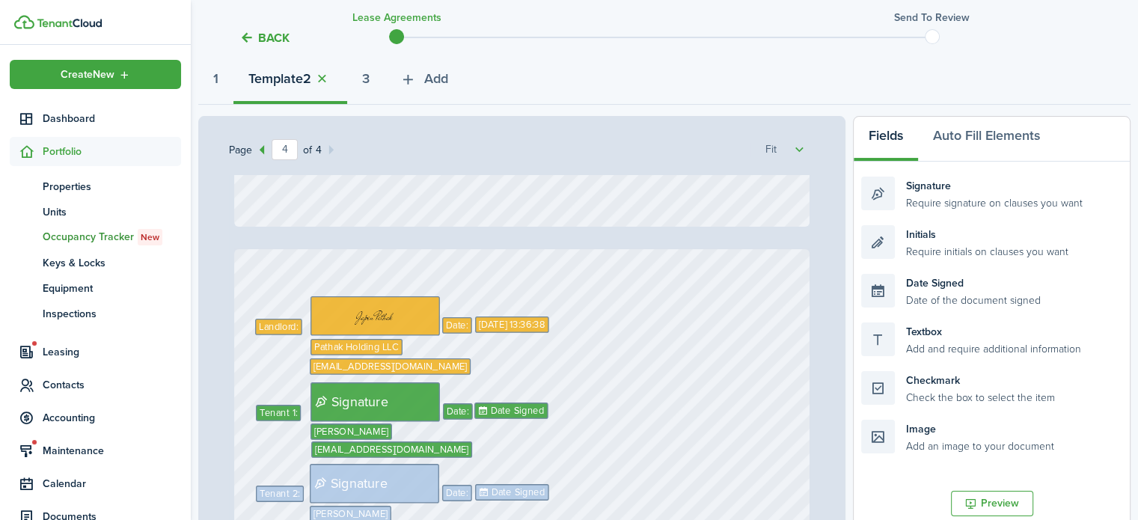
type input "3"
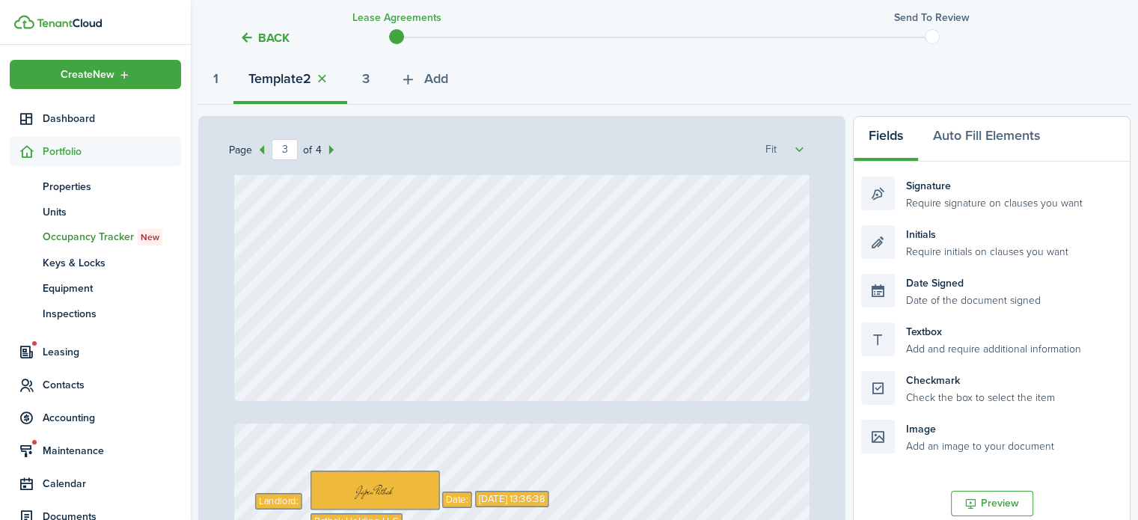
scroll to position [1746, 0]
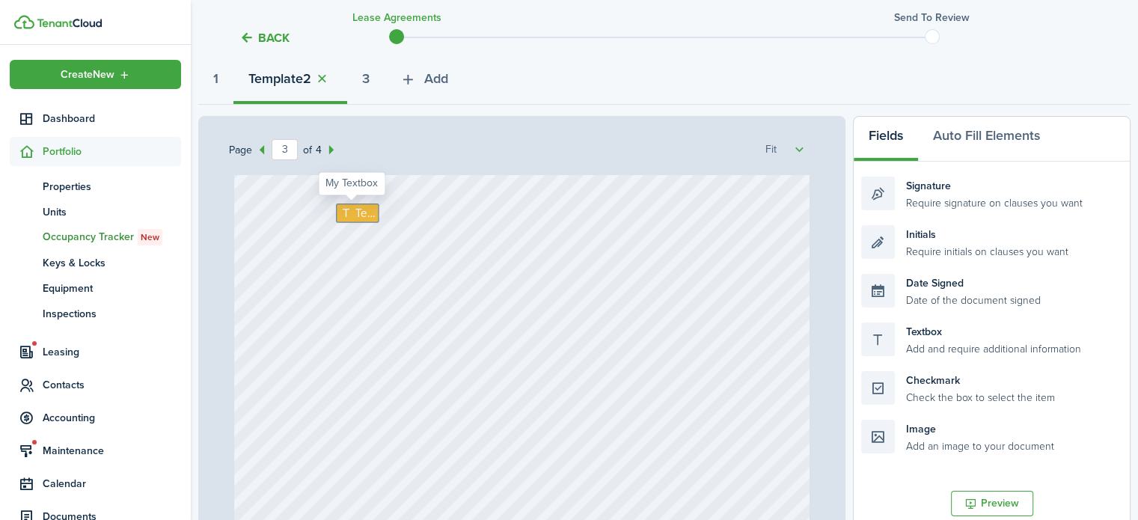
click at [355, 216] on span "Text" at bounding box center [365, 212] width 20 height 17
click at [951, 133] on button "Auto Fill Elements" at bounding box center [986, 139] width 137 height 45
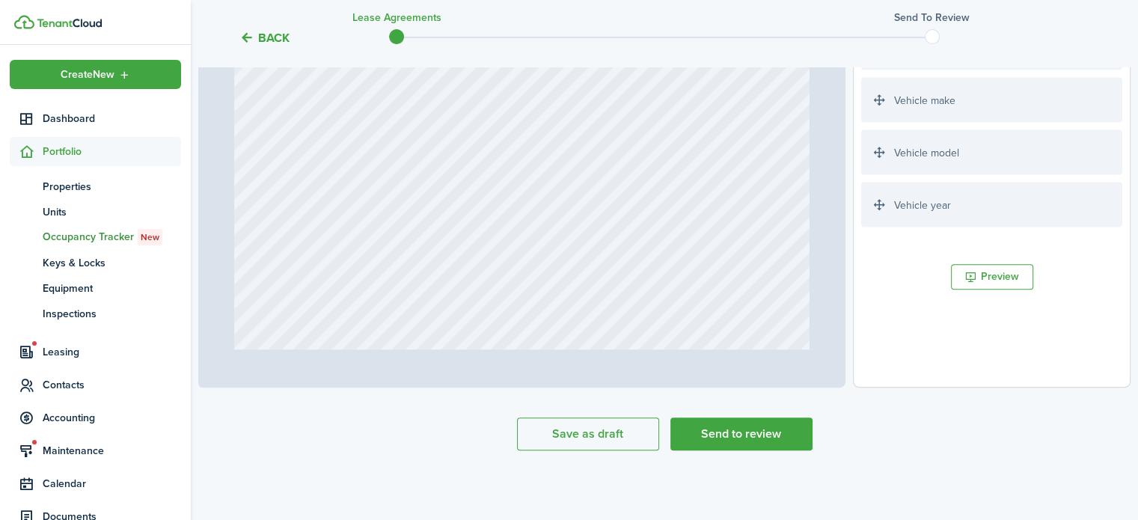
scroll to position [174, 0]
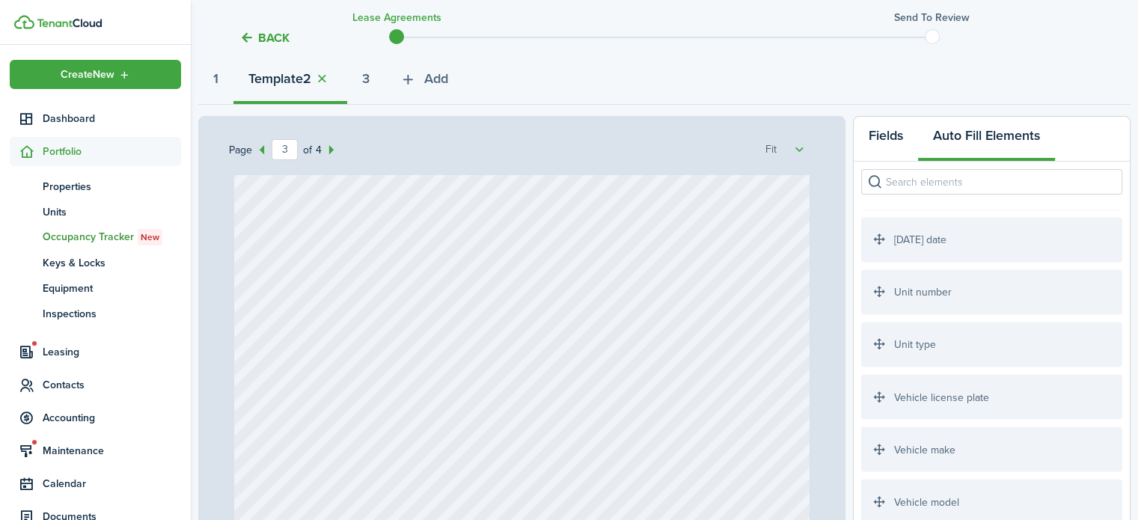
click at [889, 143] on button "Fields" at bounding box center [886, 139] width 64 height 45
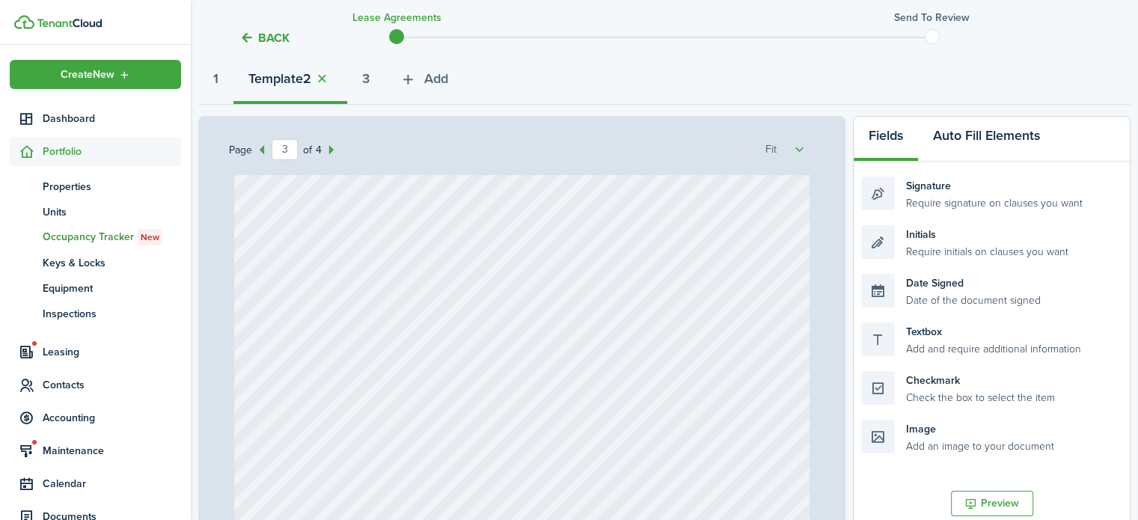
click at [961, 138] on button "Auto Fill Elements" at bounding box center [986, 139] width 137 height 45
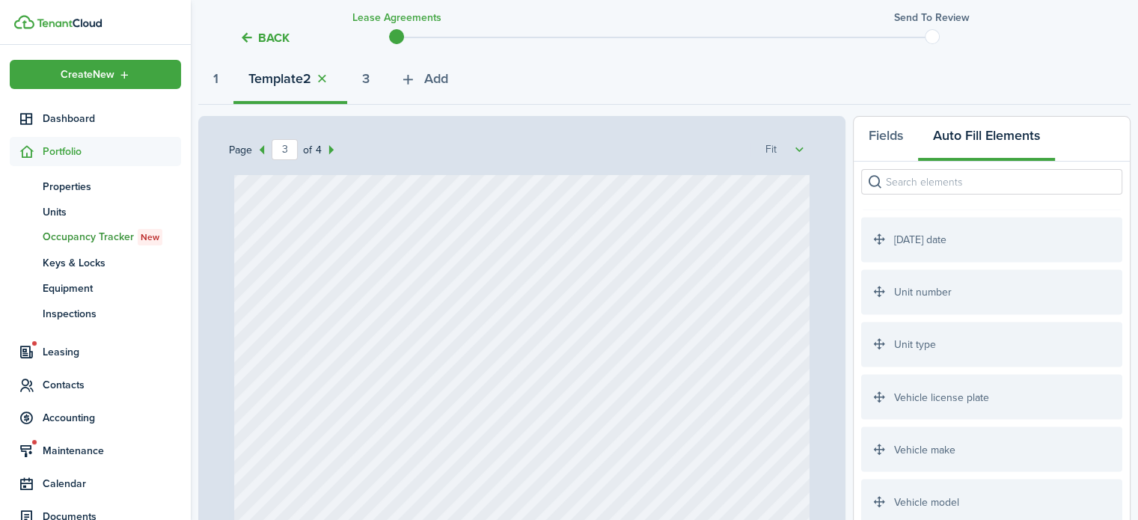
click at [960, 185] on input "search" at bounding box center [991, 181] width 261 height 25
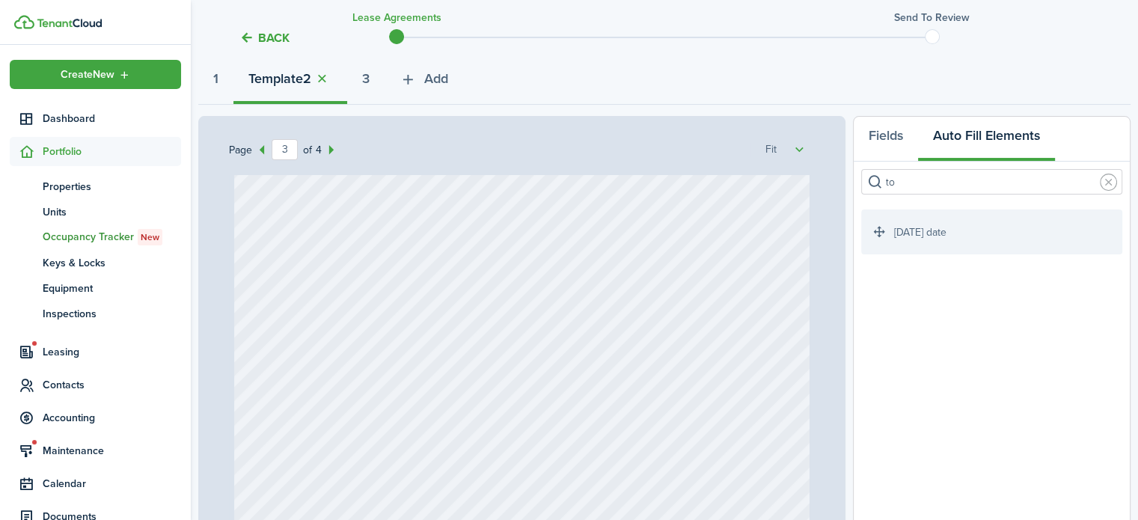
scroll to position [0, 0]
type input "[DATE]"
drag, startPoint x: 943, startPoint y: 237, endPoint x: 423, endPoint y: 224, distance: 520.2
click at [423, 224] on div "Page 3 of 4 50% 75% 100% 150% 200% Fit [PERSON_NAME] - $50 Text Text Text Text …" at bounding box center [664, 426] width 932 height 621
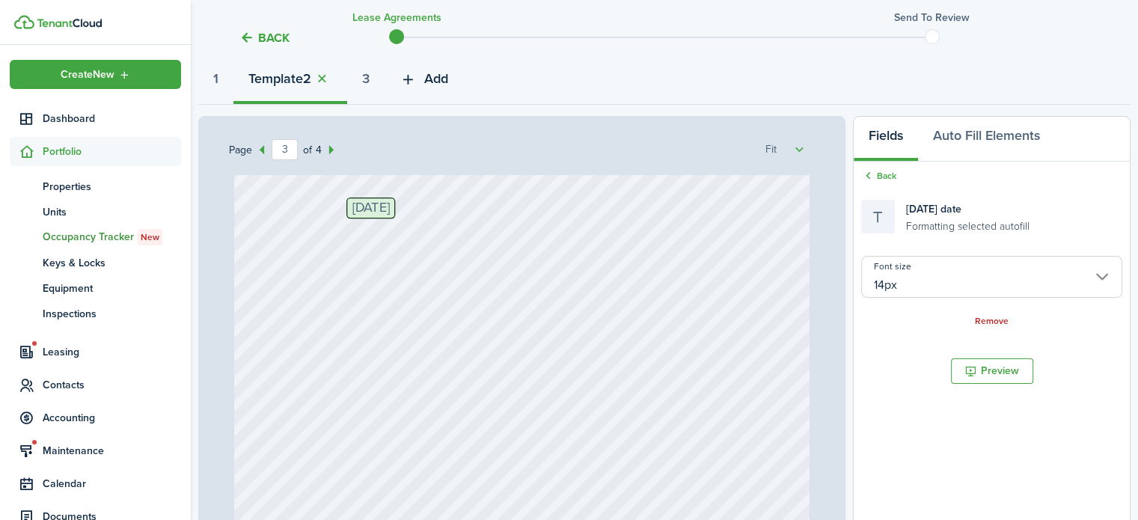
click at [447, 74] on span "Add" at bounding box center [436, 79] width 24 height 20
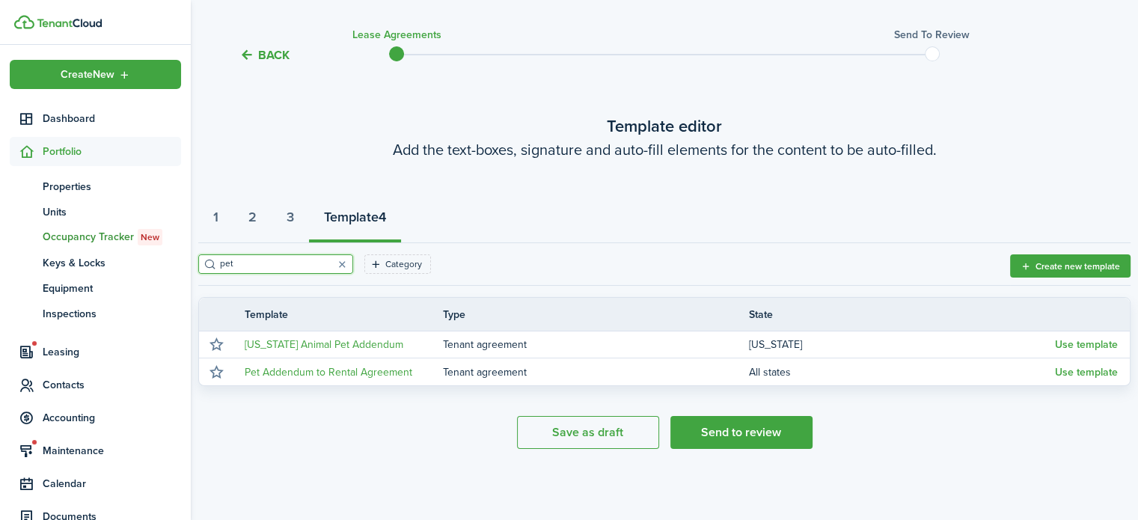
scroll to position [35, 0]
click at [332, 266] on button "button" at bounding box center [342, 264] width 21 height 21
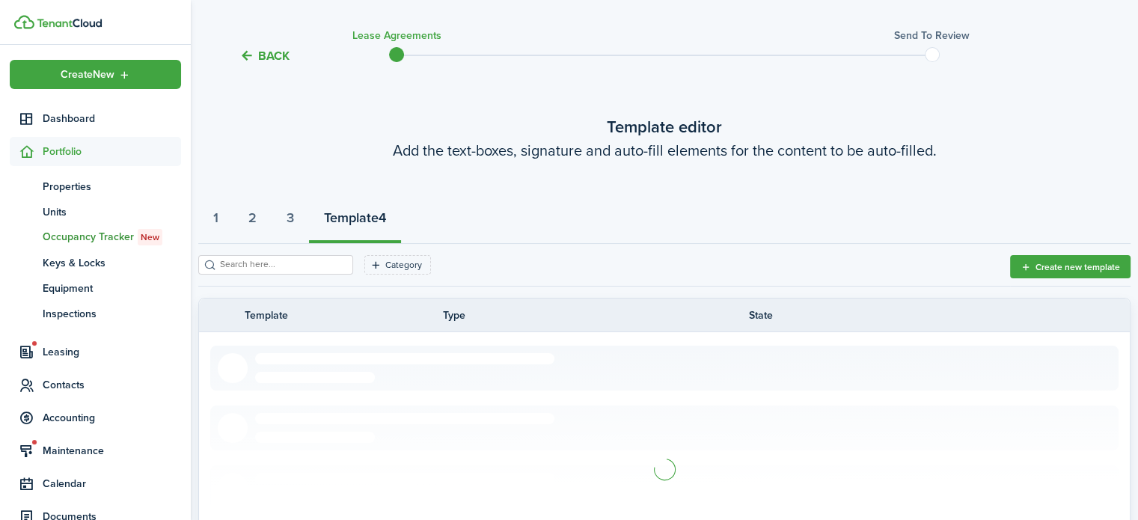
click at [318, 265] on input "search" at bounding box center [282, 264] width 132 height 14
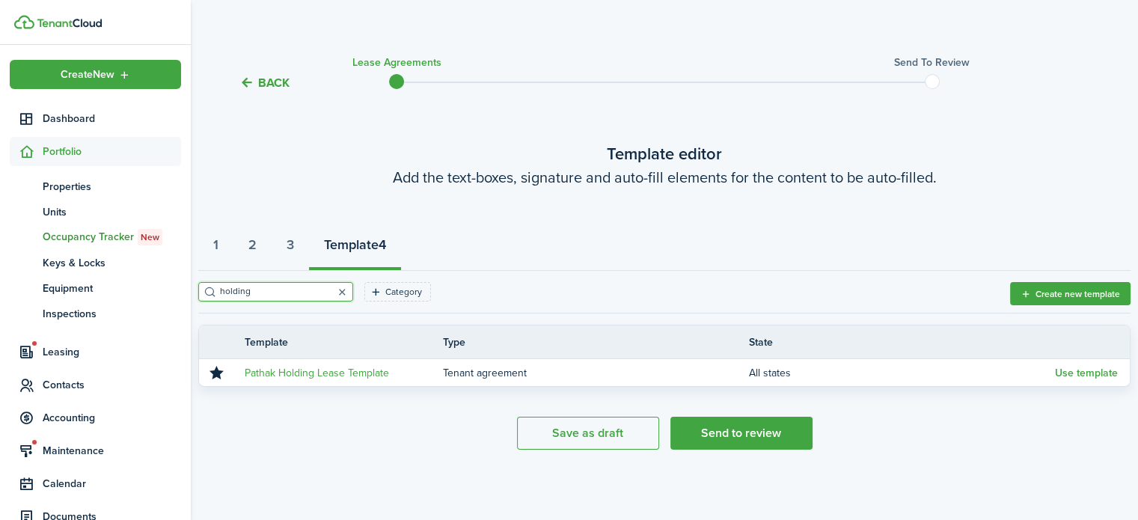
type input "holding"
click at [332, 288] on button "button" at bounding box center [342, 291] width 21 height 21
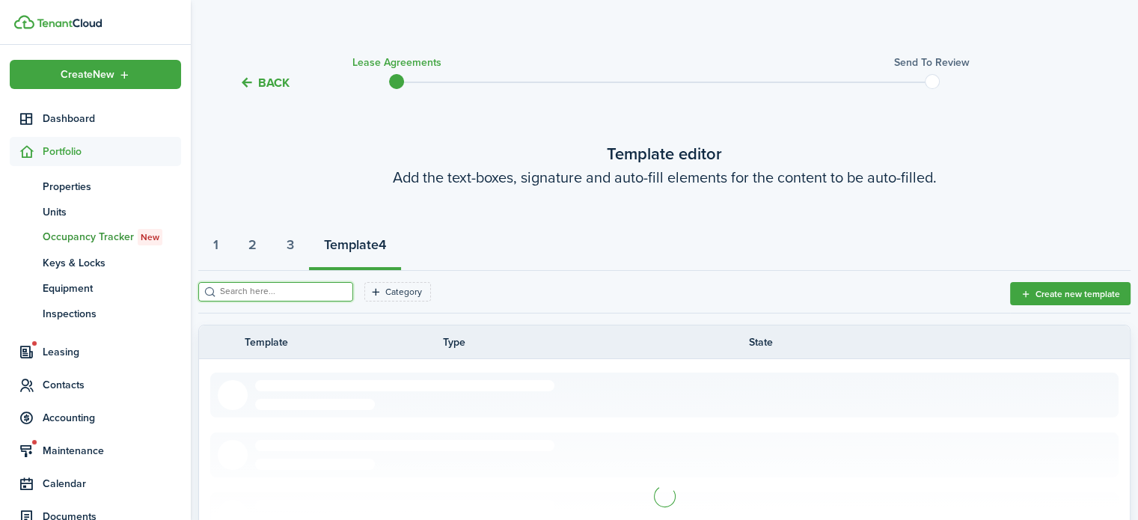
click at [278, 294] on input "search" at bounding box center [282, 291] width 132 height 14
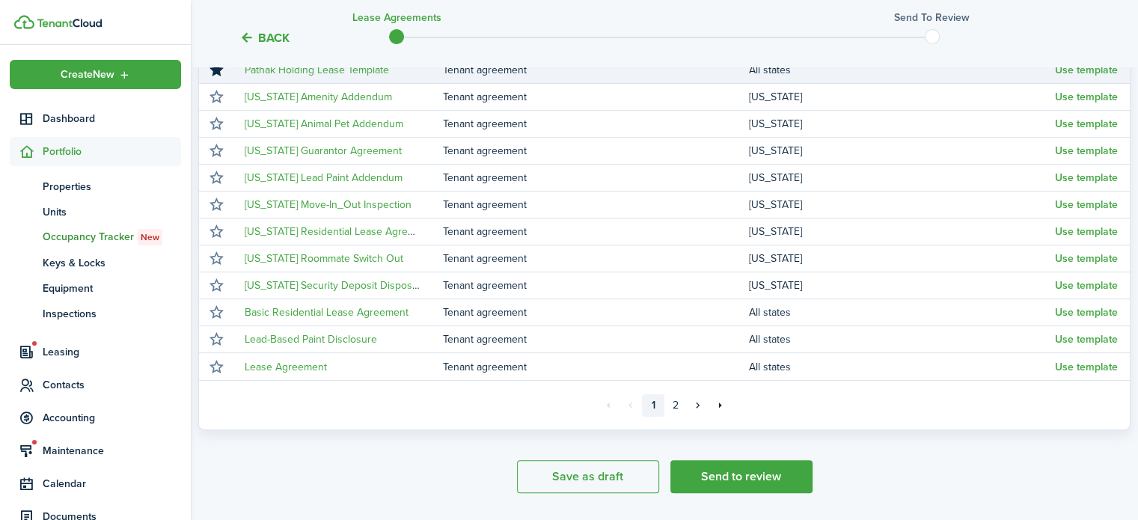
scroll to position [353, 0]
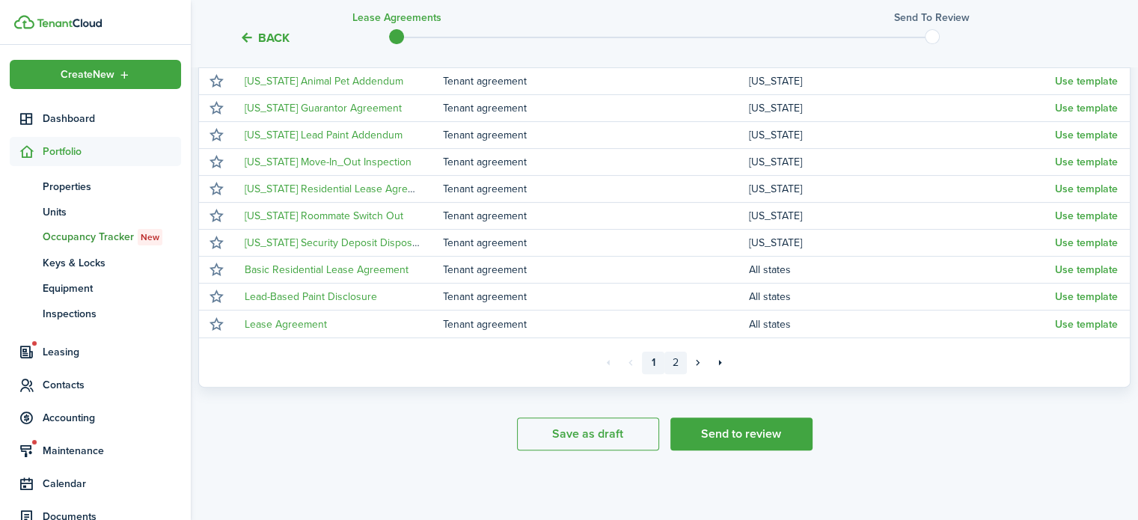
click at [680, 360] on link "2" at bounding box center [676, 363] width 22 height 22
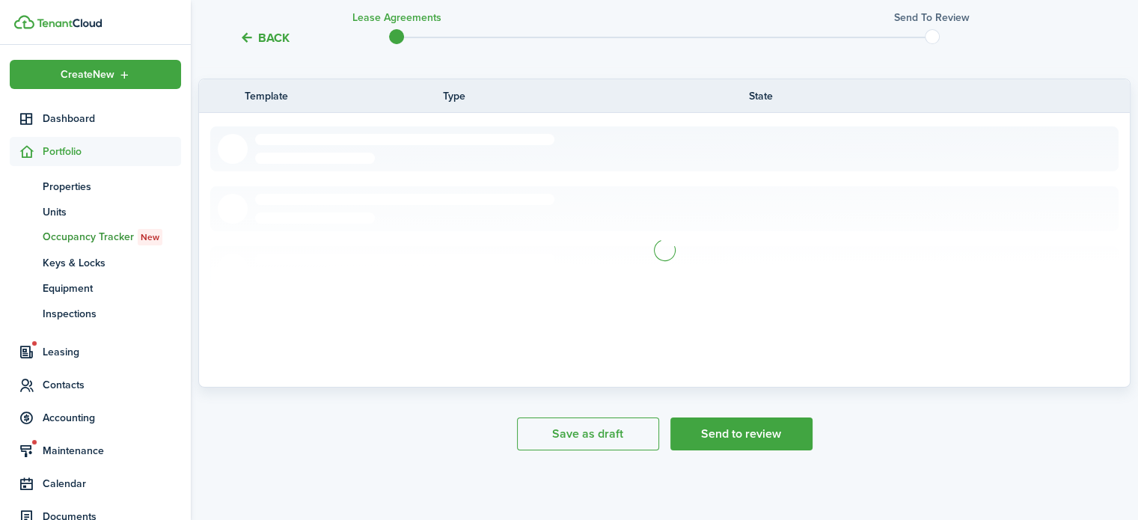
scroll to position [192, 0]
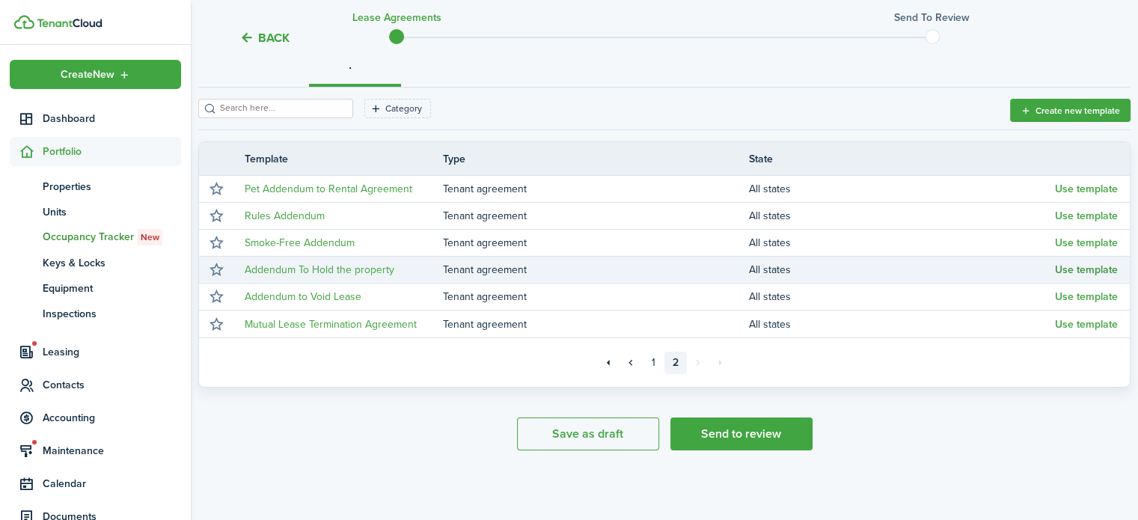
click at [1078, 266] on button "Use template" at bounding box center [1086, 270] width 63 height 12
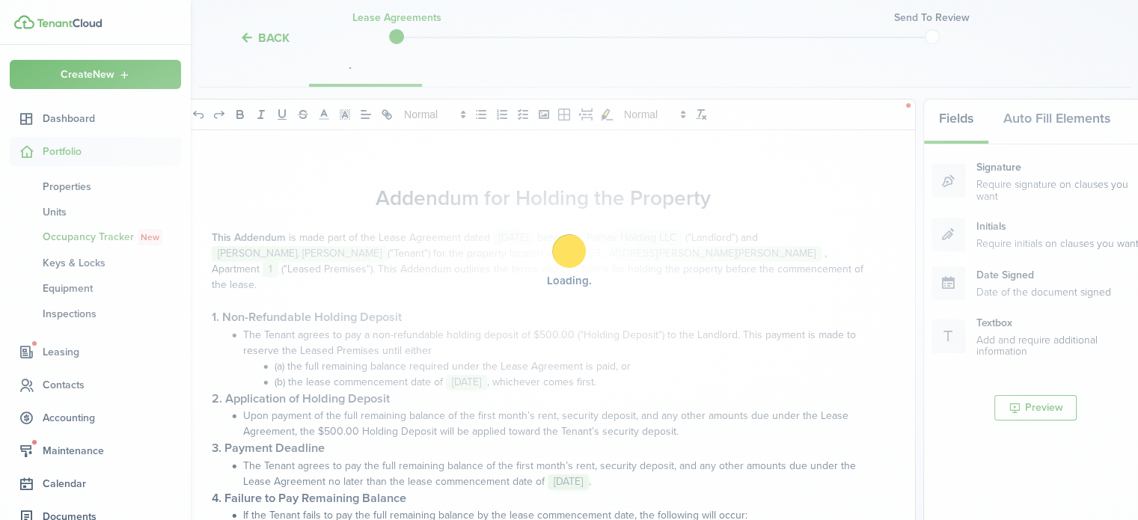
select select "fit"
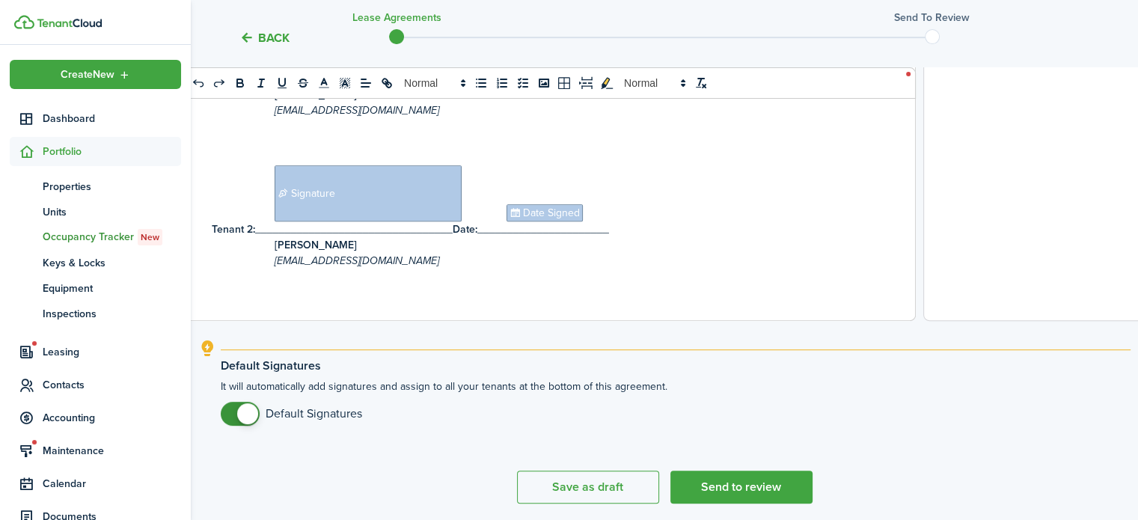
scroll to position [643, 0]
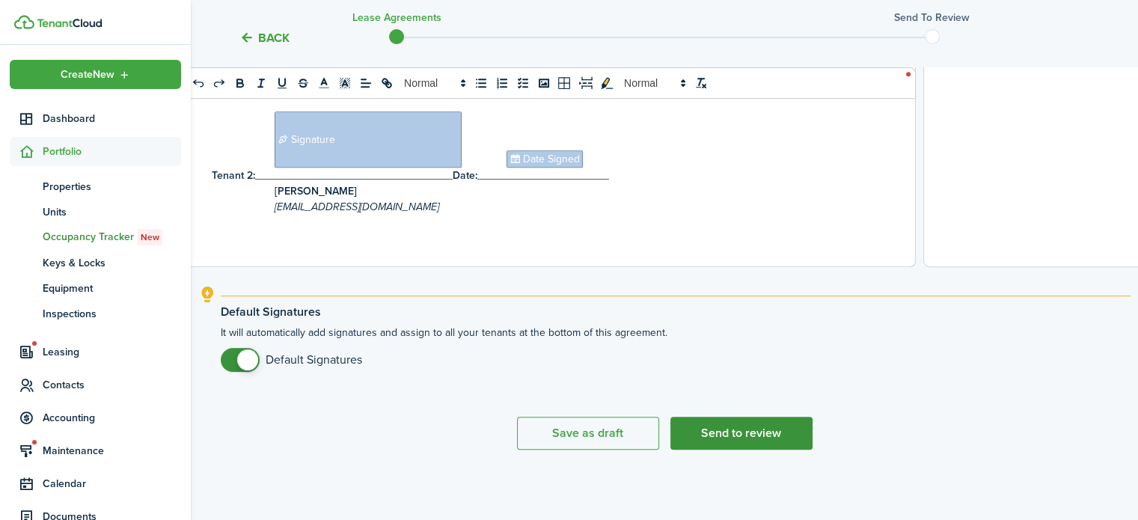
click at [754, 435] on button "Send to review" at bounding box center [741, 433] width 142 height 33
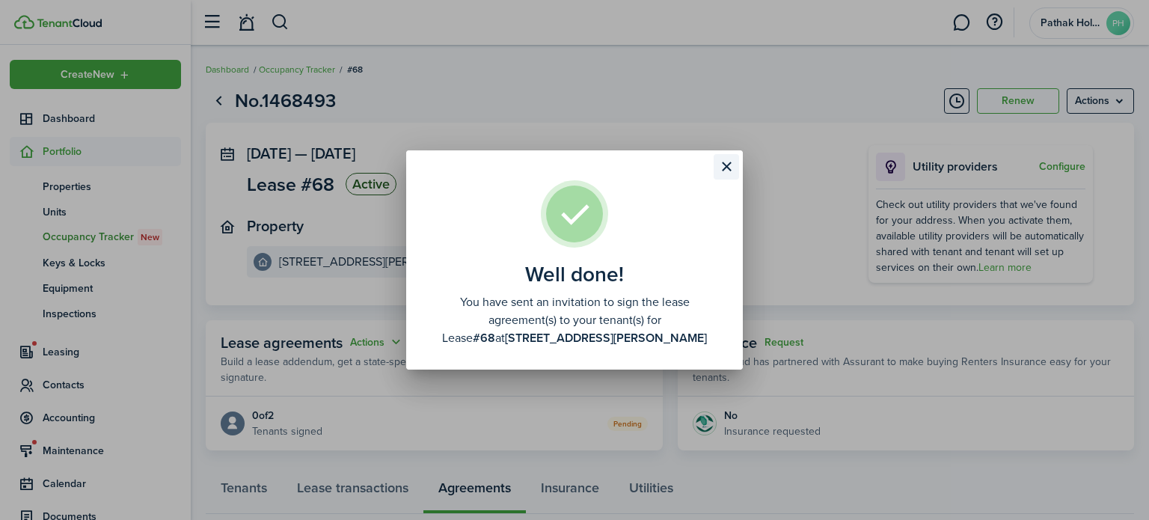
click at [730, 167] on button "Close modal" at bounding box center [726, 166] width 25 height 25
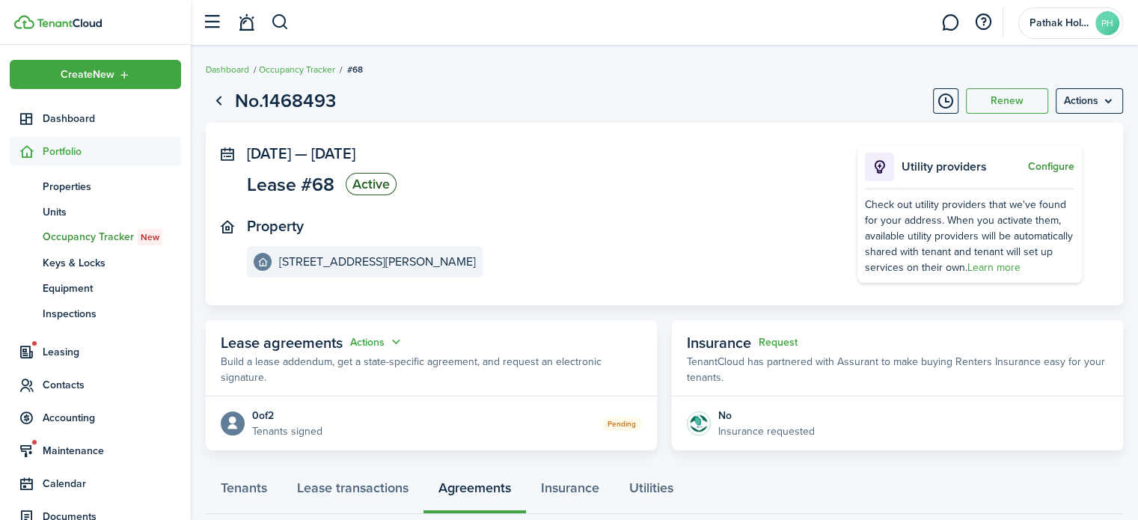
click at [1053, 163] on button "Configure" at bounding box center [1051, 167] width 46 height 12
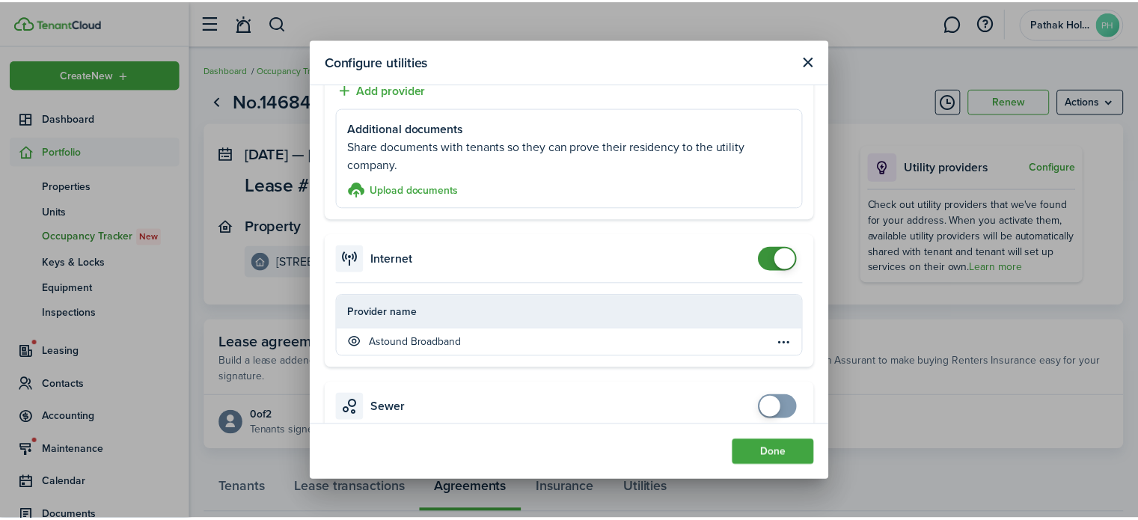
scroll to position [840, 0]
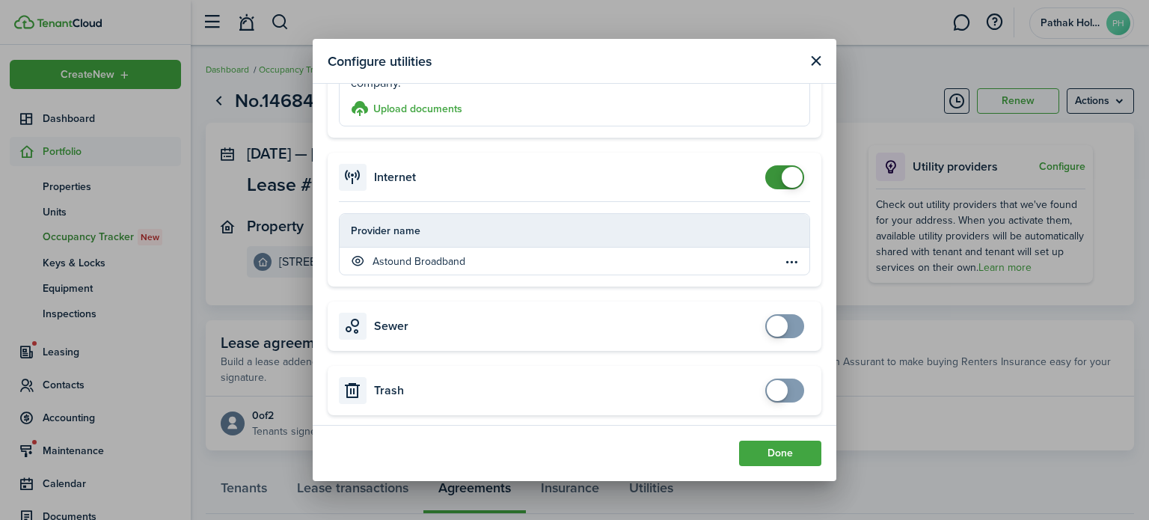
click at [813, 60] on button "Close modal" at bounding box center [816, 61] width 19 height 19
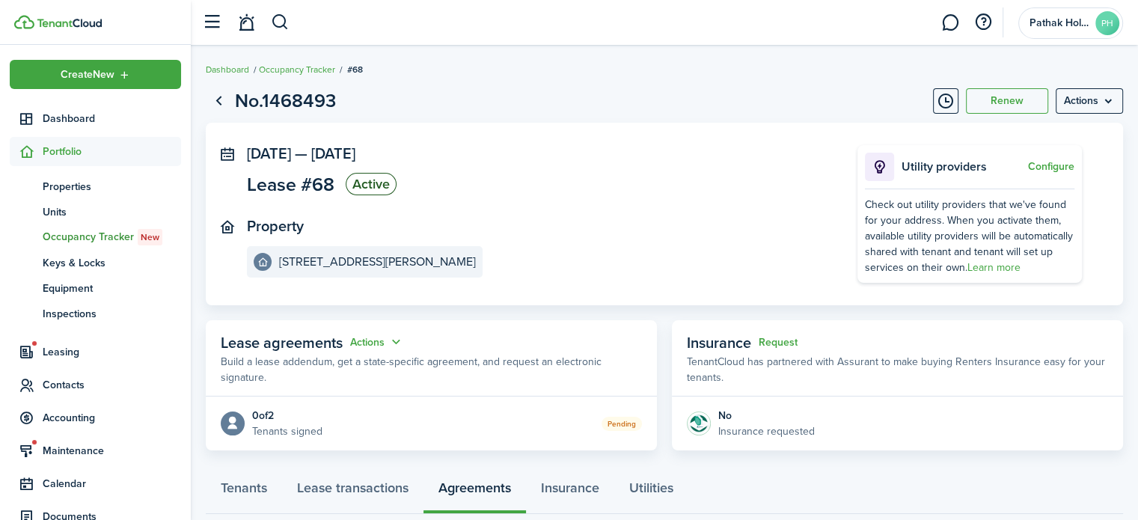
scroll to position [94, 0]
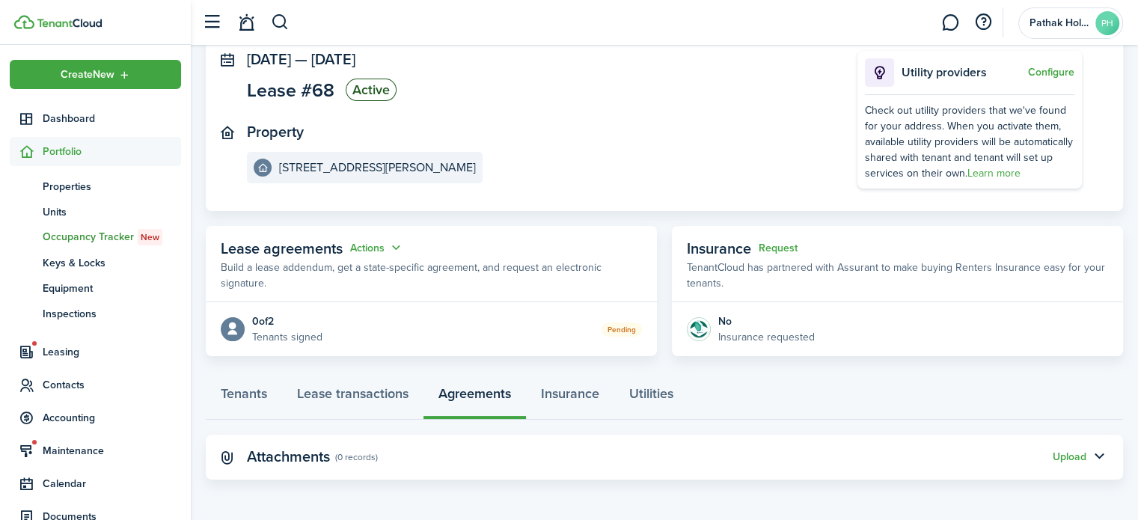
click at [690, 158] on panel-main-section "Property [STREET_ADDRESS][PERSON_NAME]" at bounding box center [530, 153] width 566 height 60
